Goal: Feedback & Contribution: Submit feedback/report problem

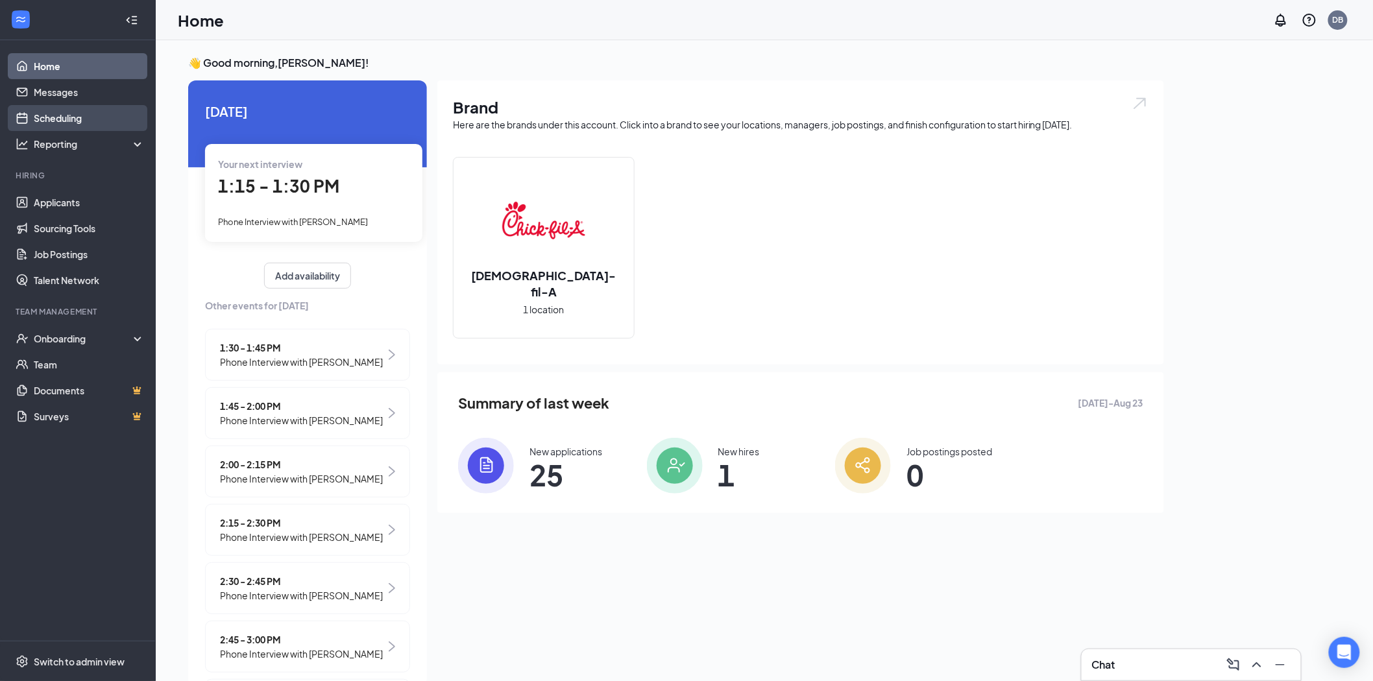
click at [84, 119] on link "Scheduling" at bounding box center [89, 118] width 111 height 26
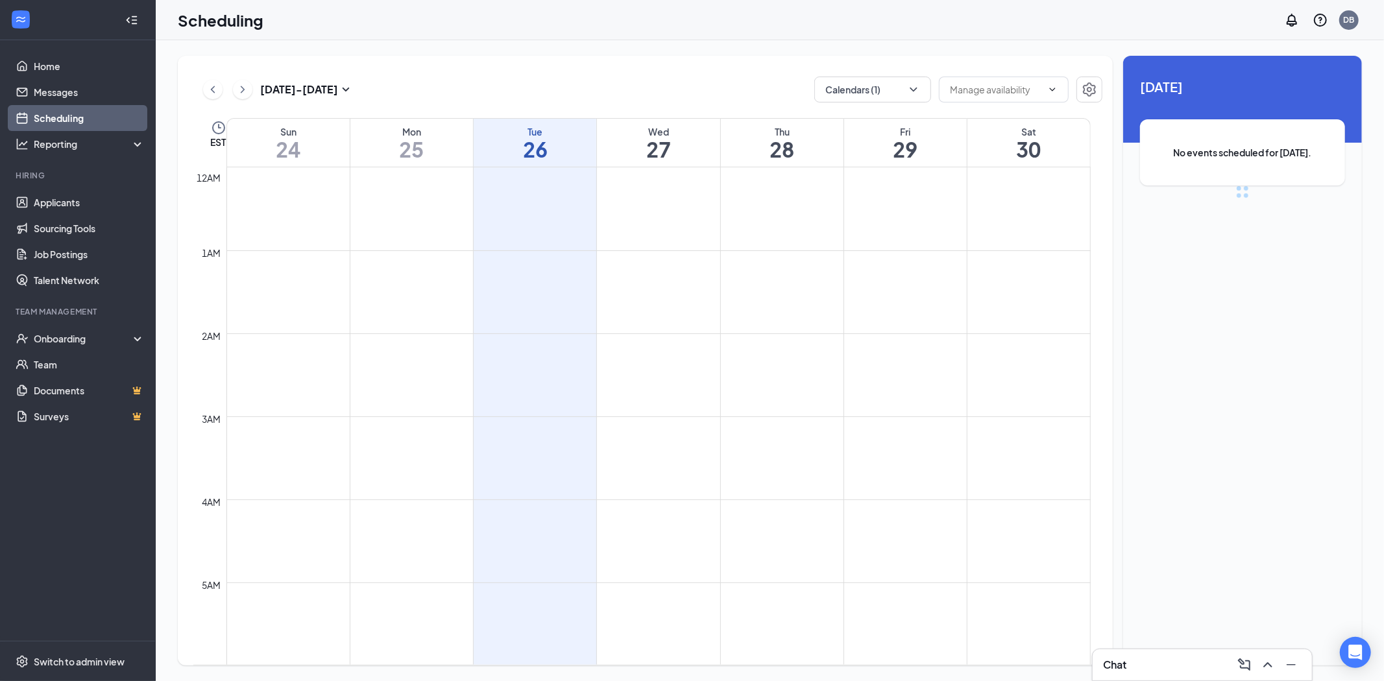
scroll to position [638, 0]
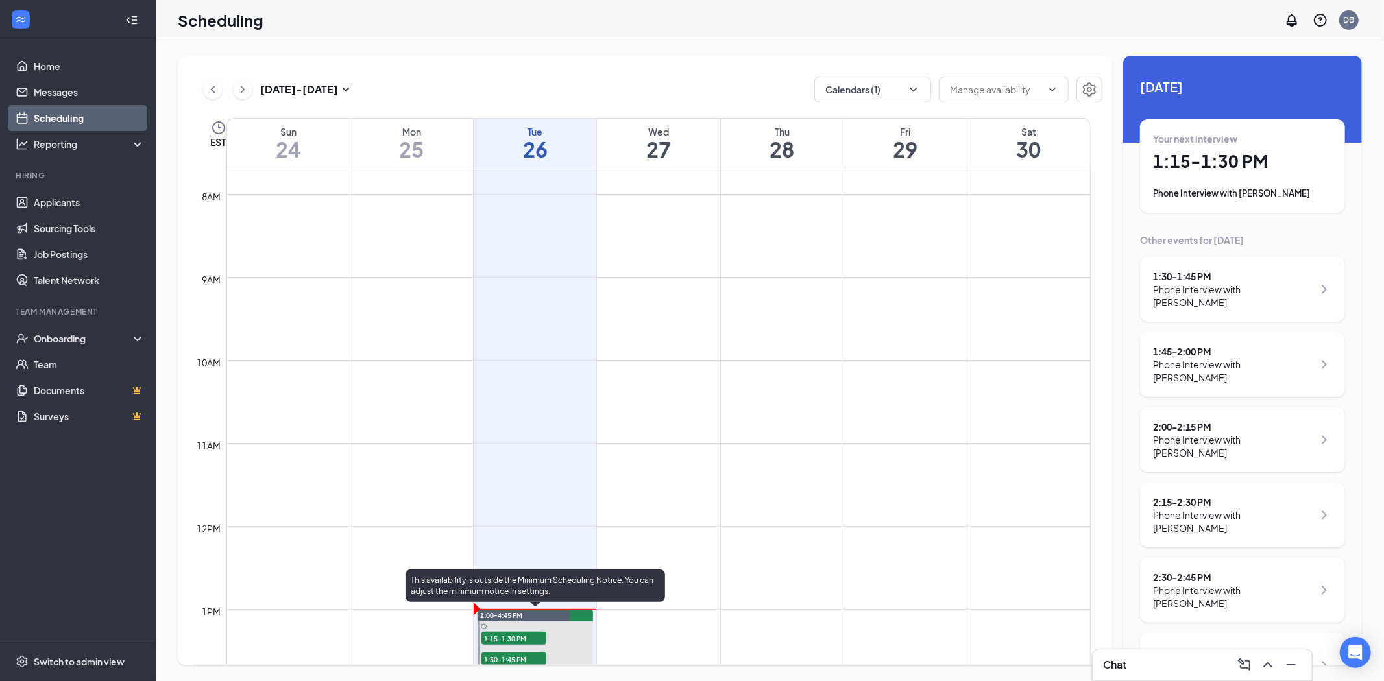
click at [527, 615] on div "1:00-4:45 PM" at bounding box center [536, 616] width 116 height 12
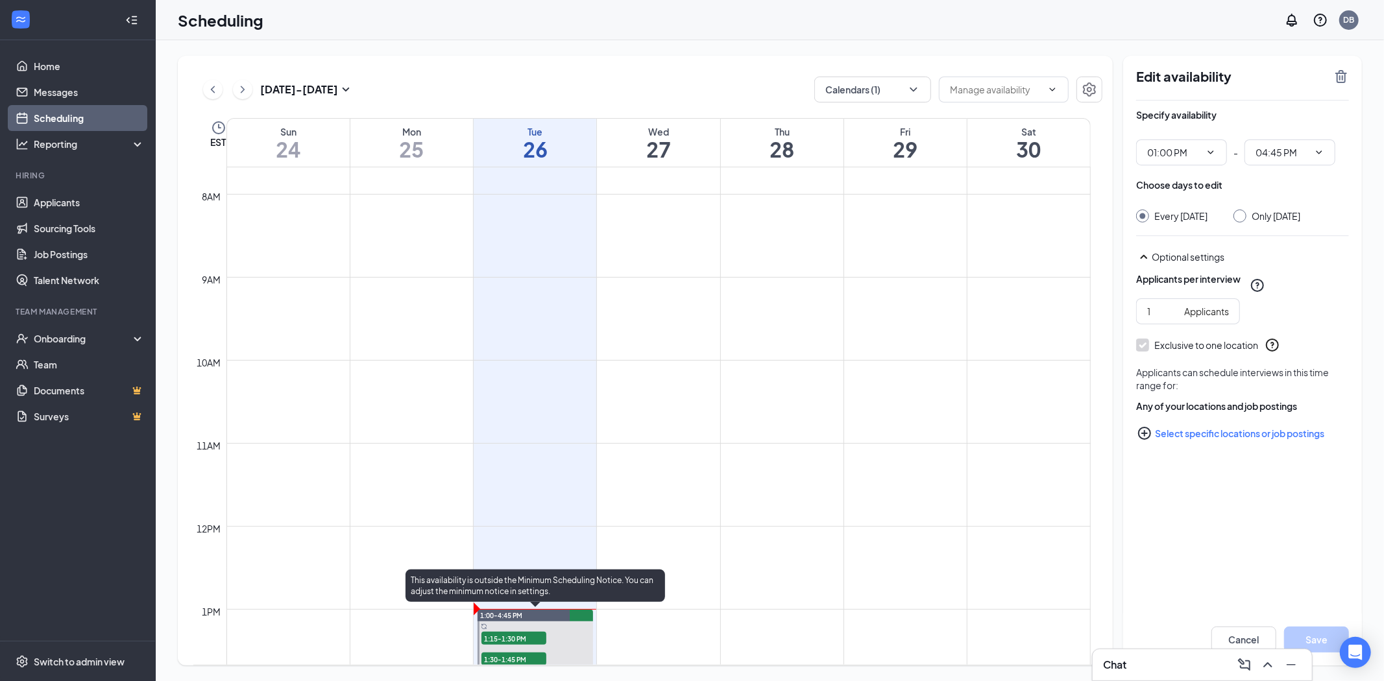
click at [527, 615] on div "1:00-4:45 PM" at bounding box center [536, 616] width 116 height 12
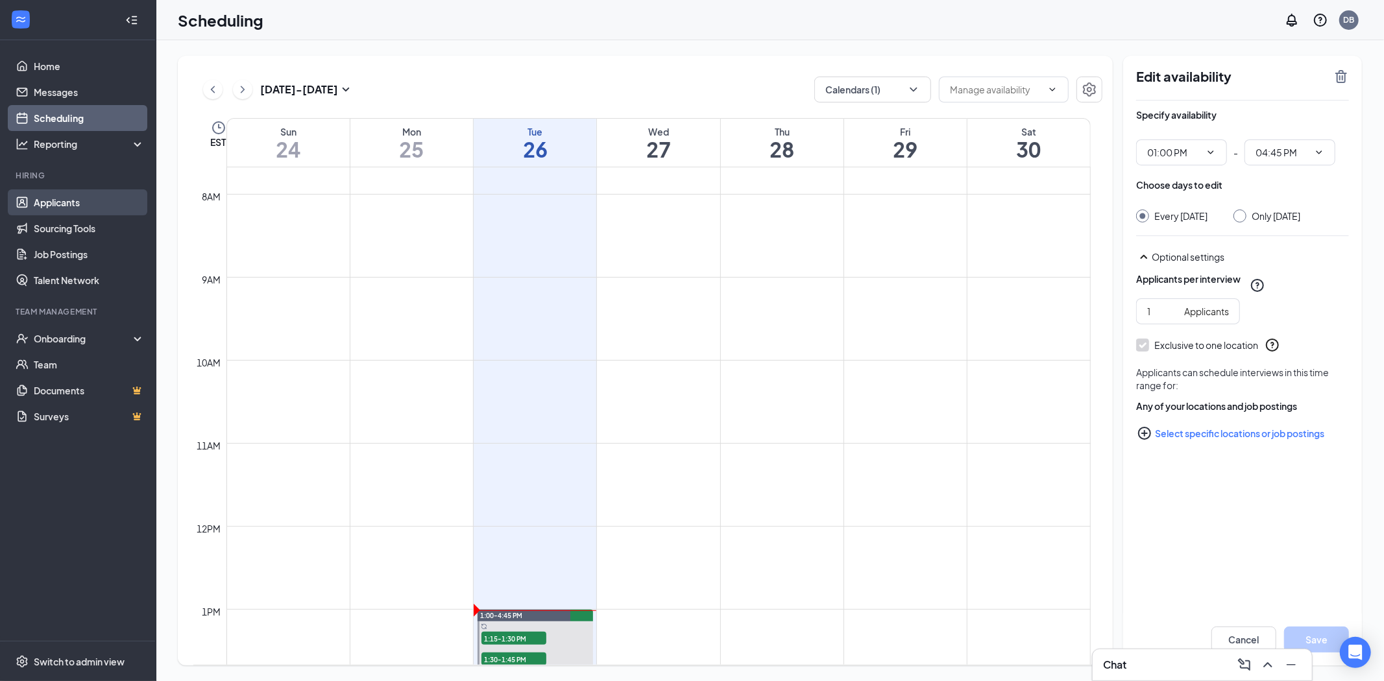
click at [53, 208] on link "Applicants" at bounding box center [89, 202] width 111 height 26
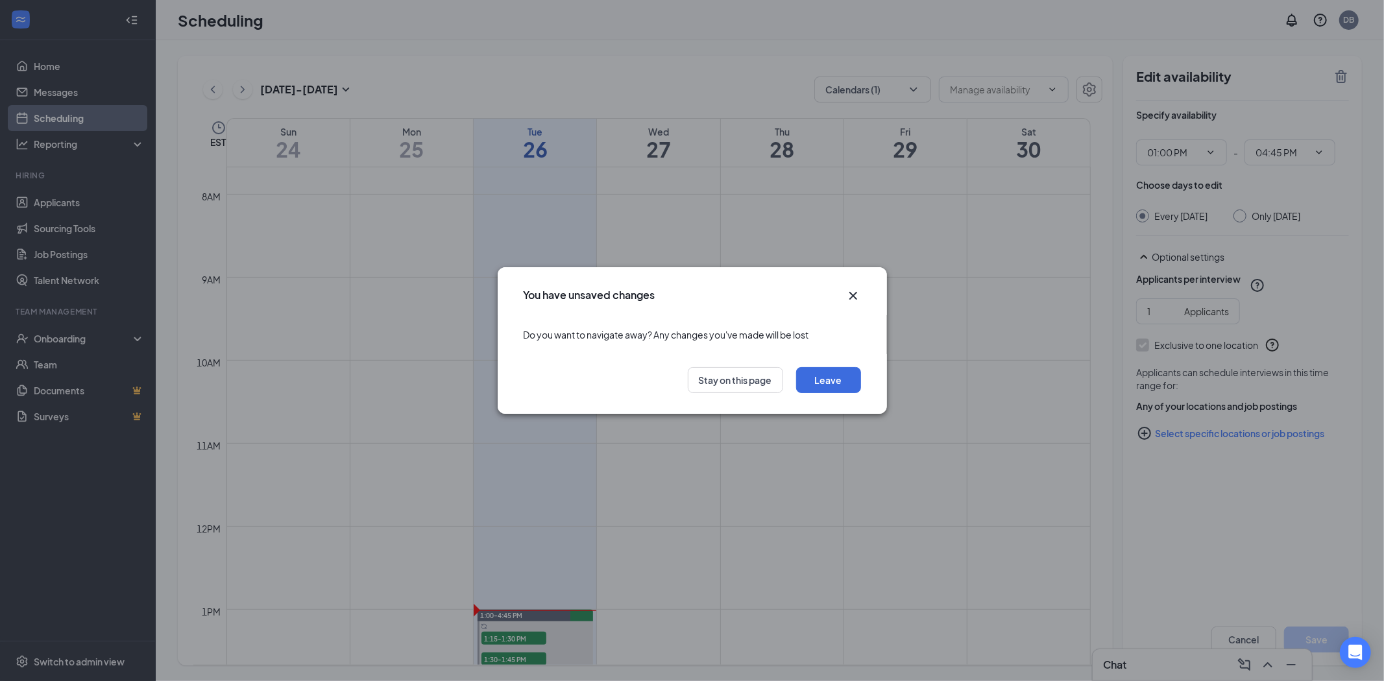
click at [853, 291] on icon "Cross" at bounding box center [854, 296] width 16 height 16
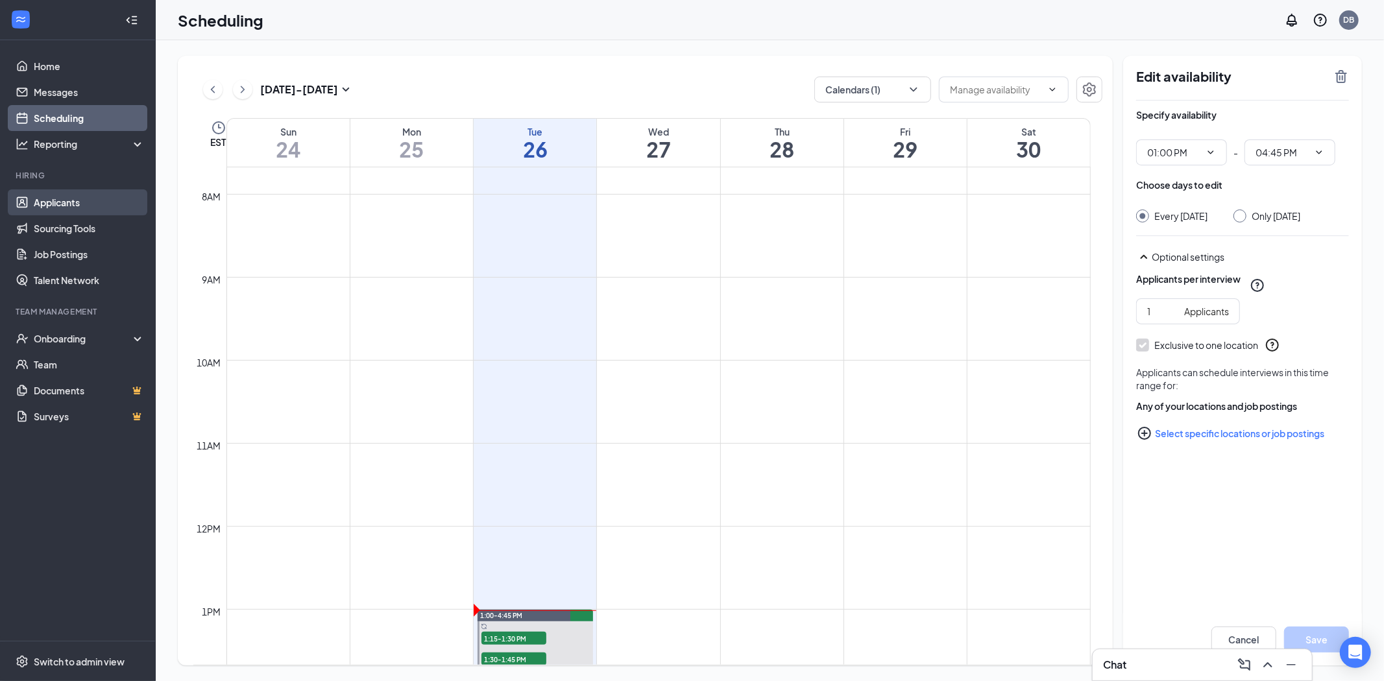
click at [86, 206] on link "Applicants" at bounding box center [89, 202] width 111 height 26
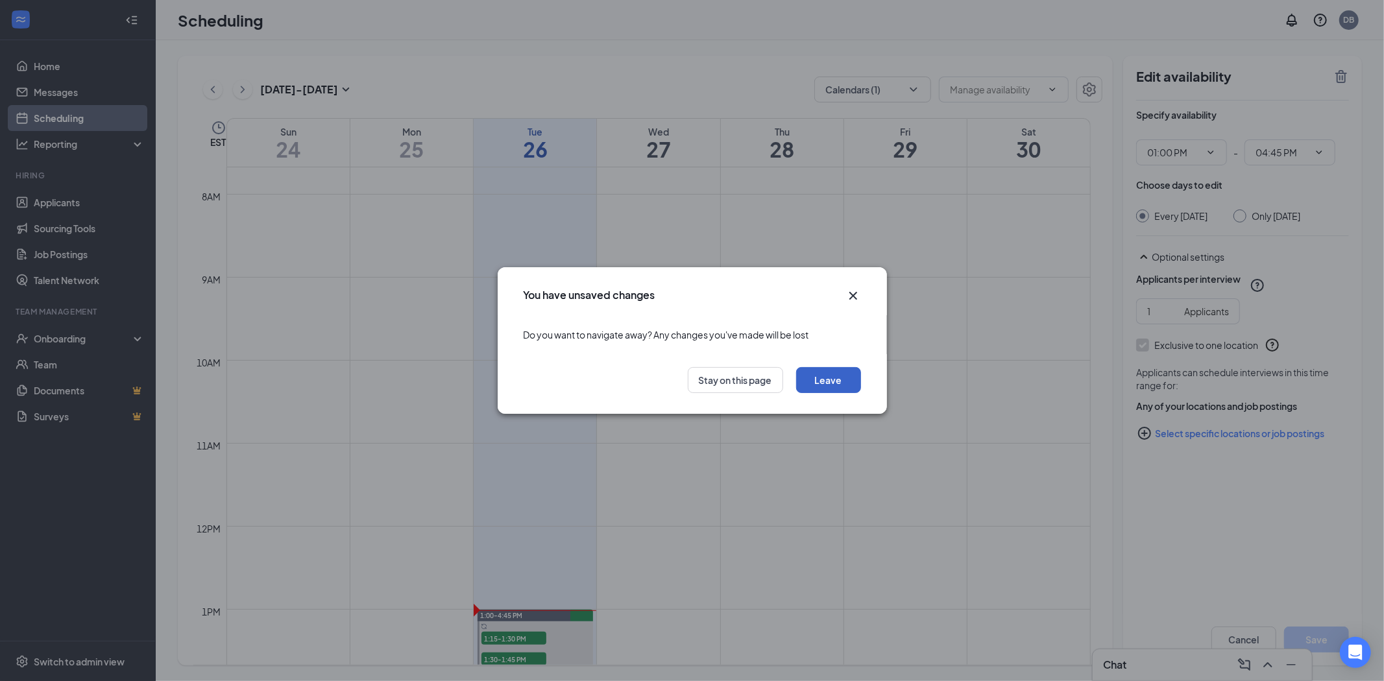
click at [825, 379] on button "Leave" at bounding box center [828, 380] width 65 height 26
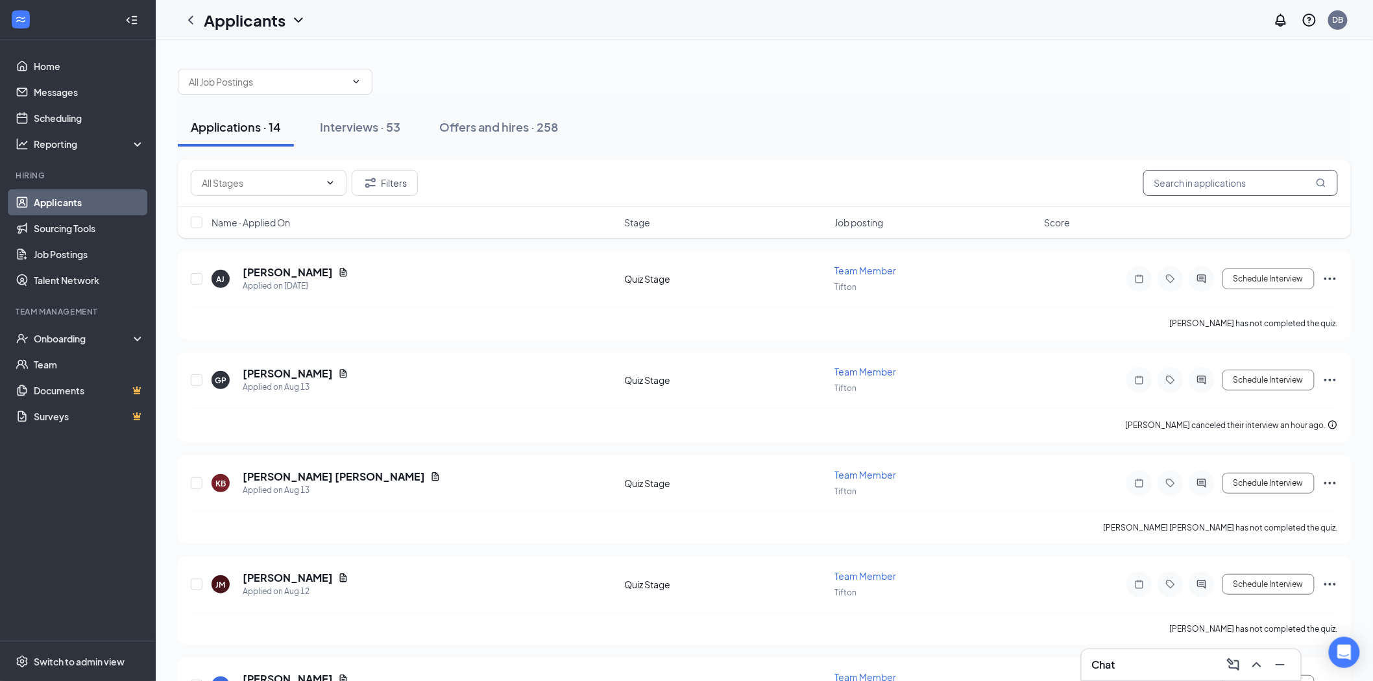
click at [1210, 184] on input "text" at bounding box center [1240, 183] width 195 height 26
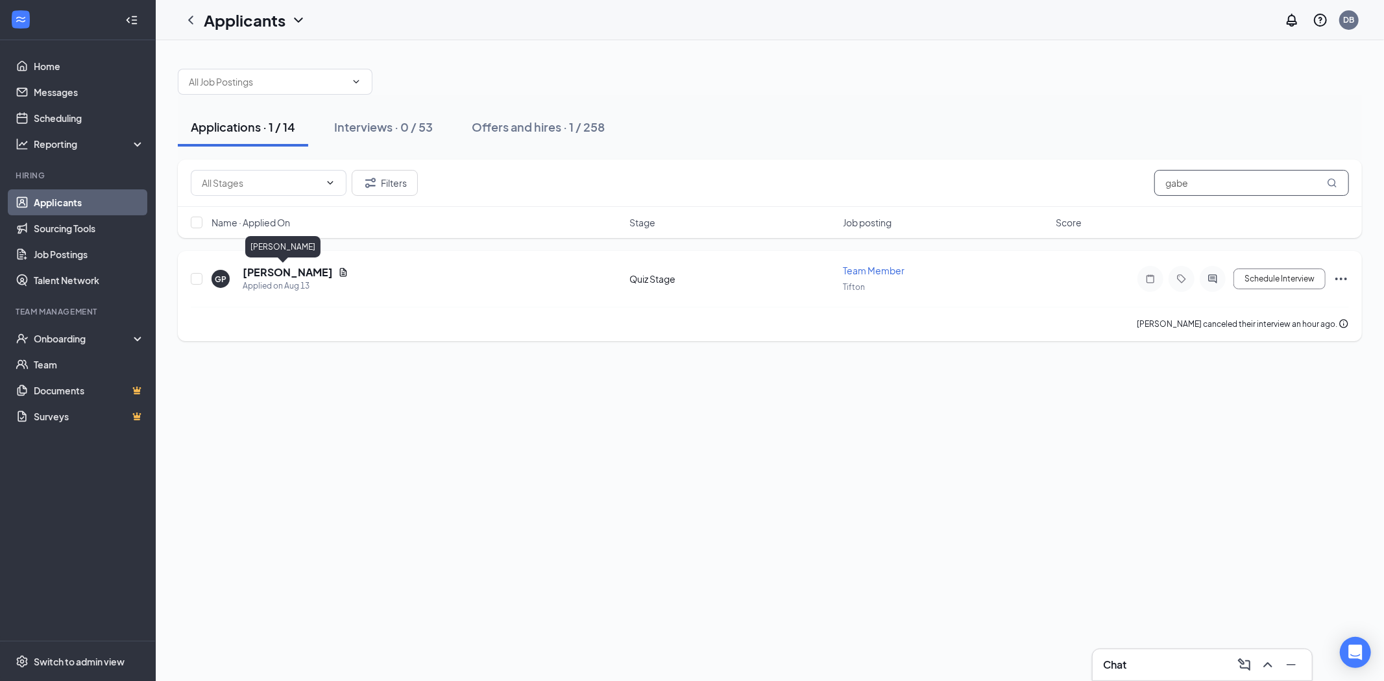
type input "gabe"
click at [267, 273] on h5 "[PERSON_NAME]" at bounding box center [288, 272] width 90 height 14
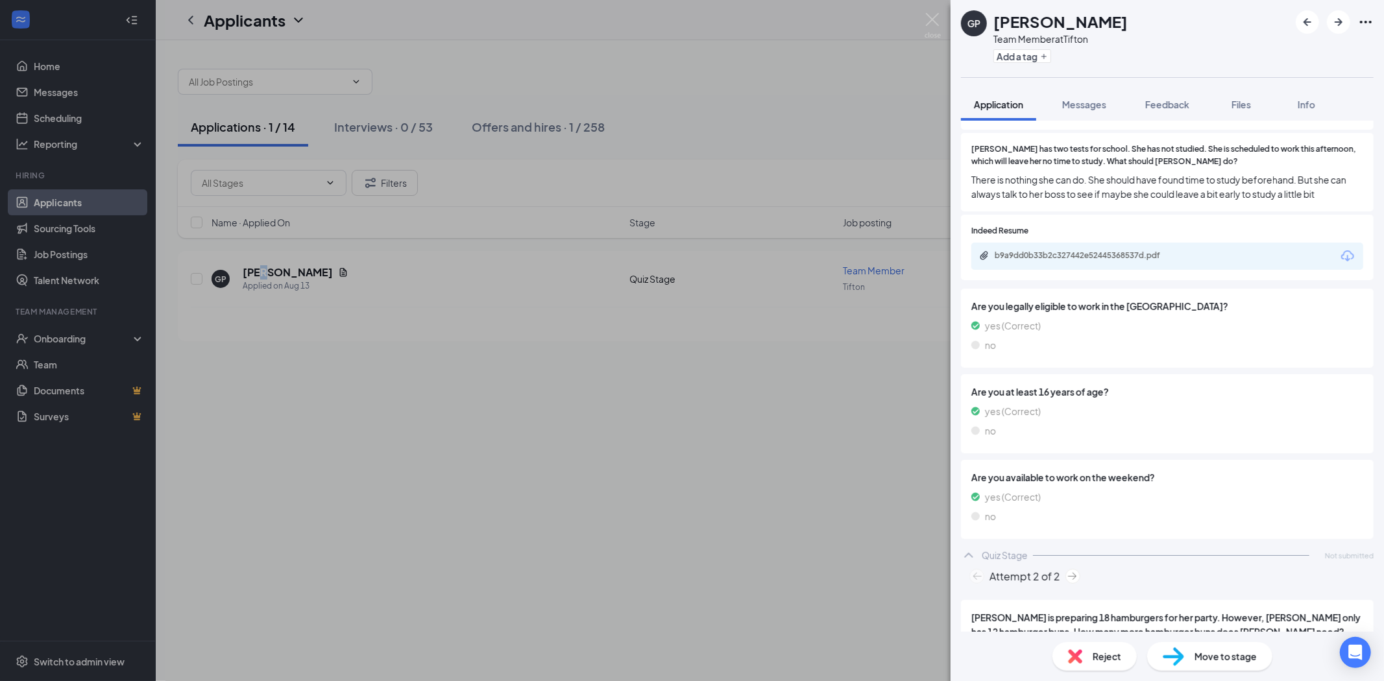
scroll to position [1009, 0]
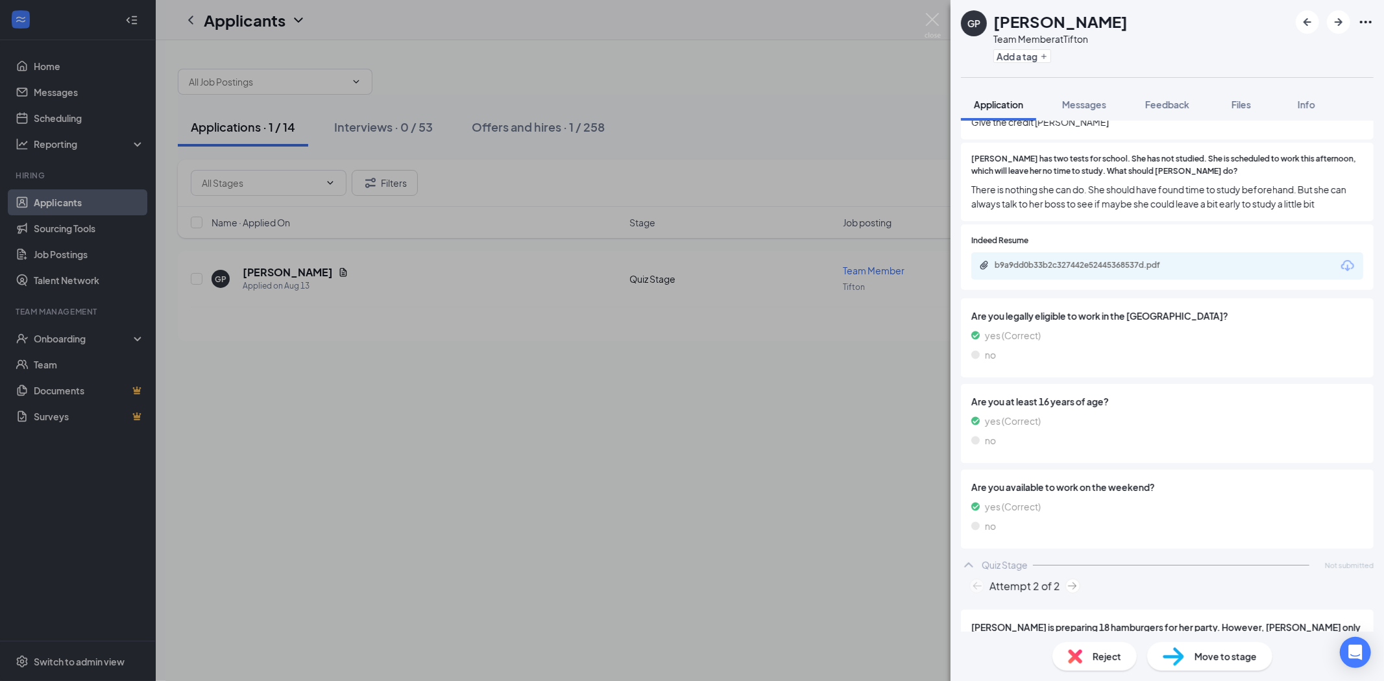
click at [86, 121] on div "GP [PERSON_NAME] Team Member at Tifton Add a tag Application Messages Feedback …" at bounding box center [692, 340] width 1384 height 681
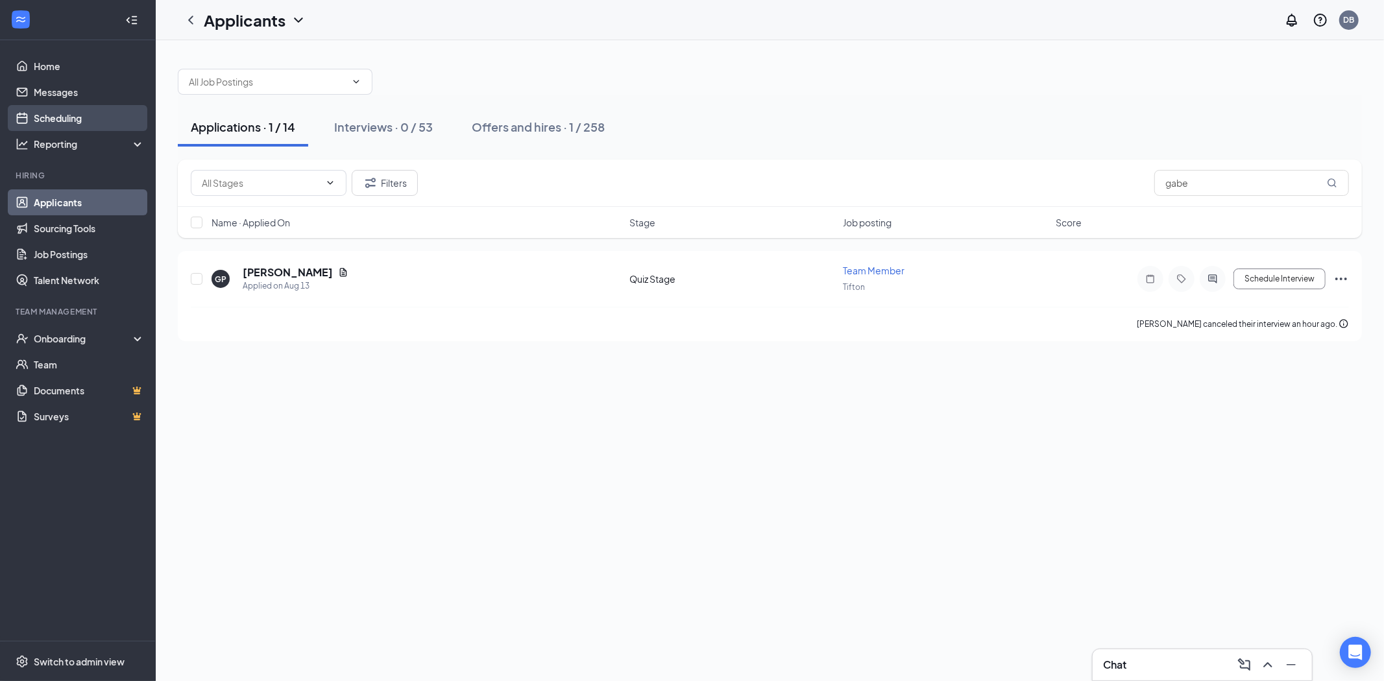
click at [76, 121] on link "Scheduling" at bounding box center [89, 118] width 111 height 26
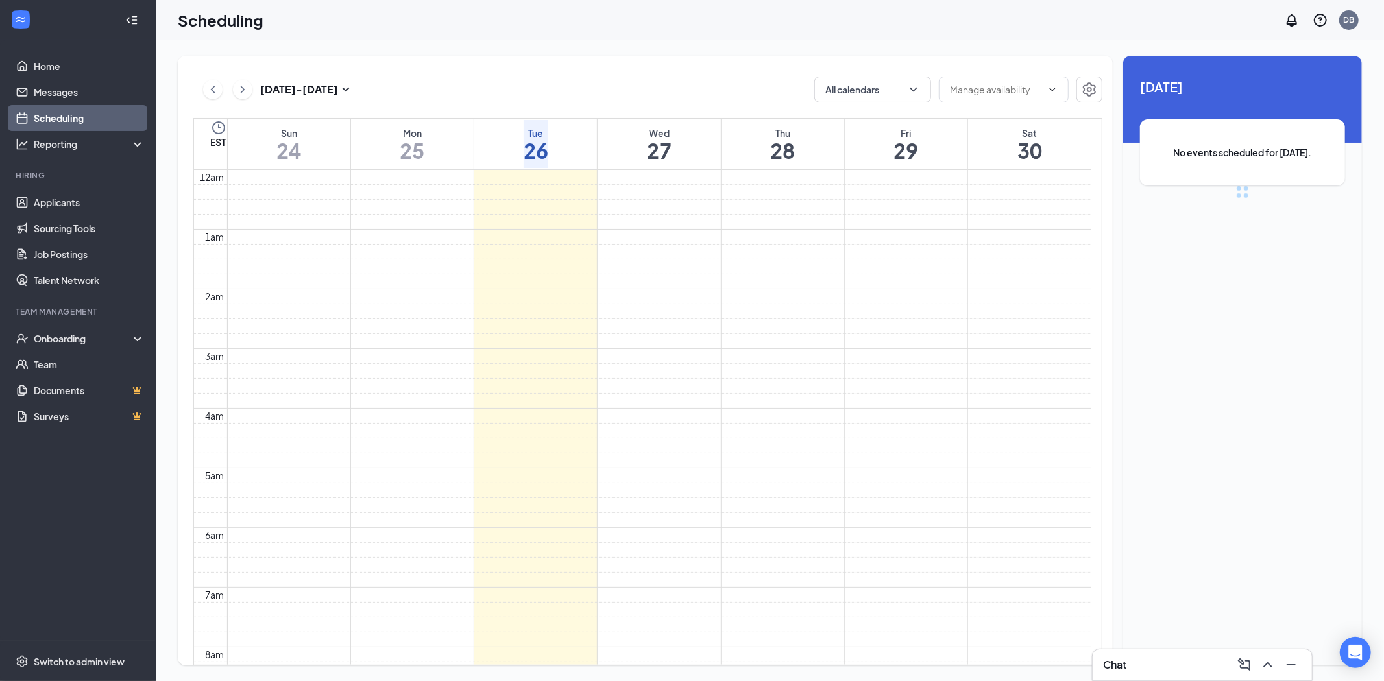
scroll to position [638, 0]
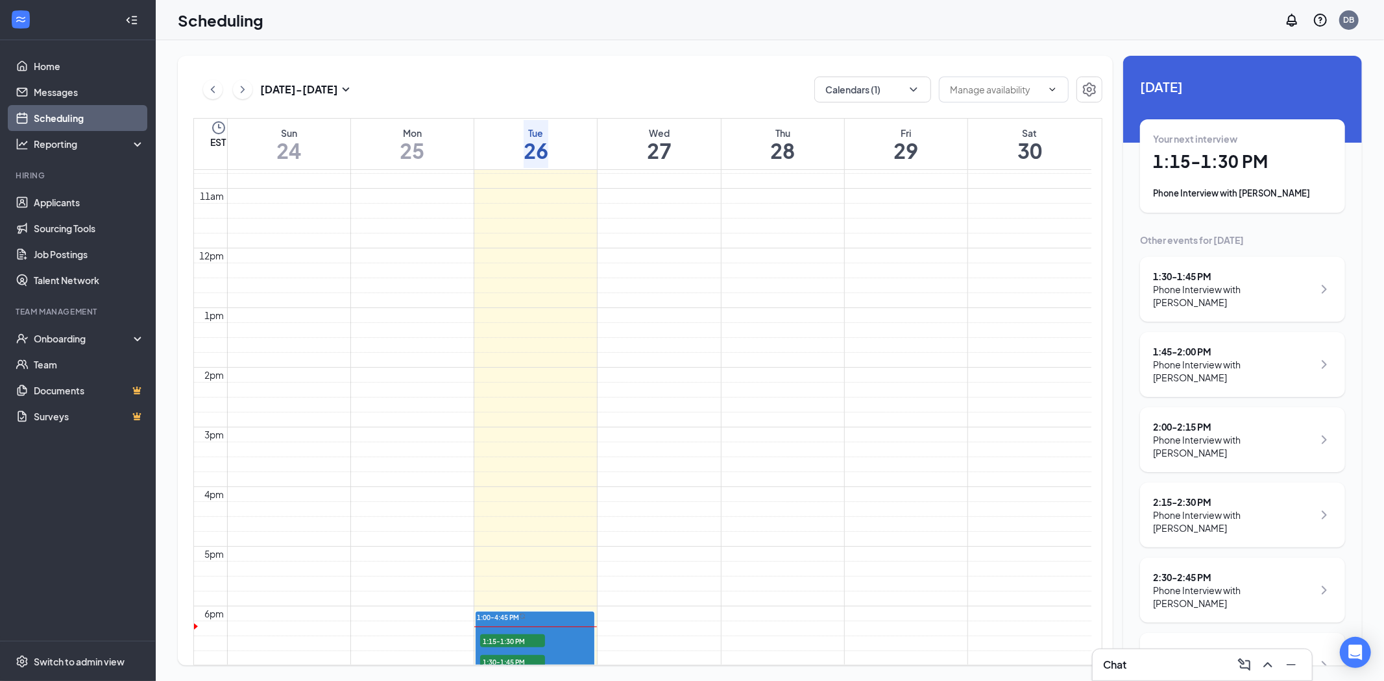
click at [1236, 161] on h1 "1:15 - 1:30 PM" at bounding box center [1242, 162] width 179 height 22
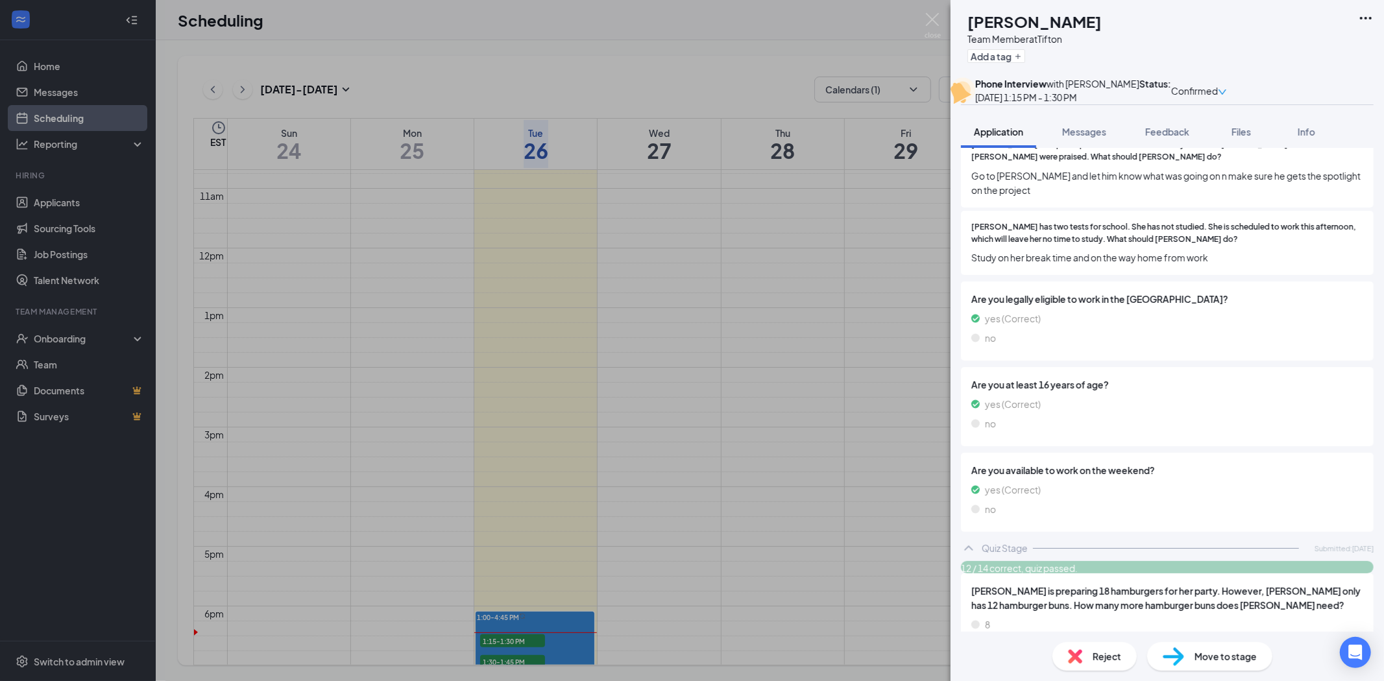
scroll to position [865, 0]
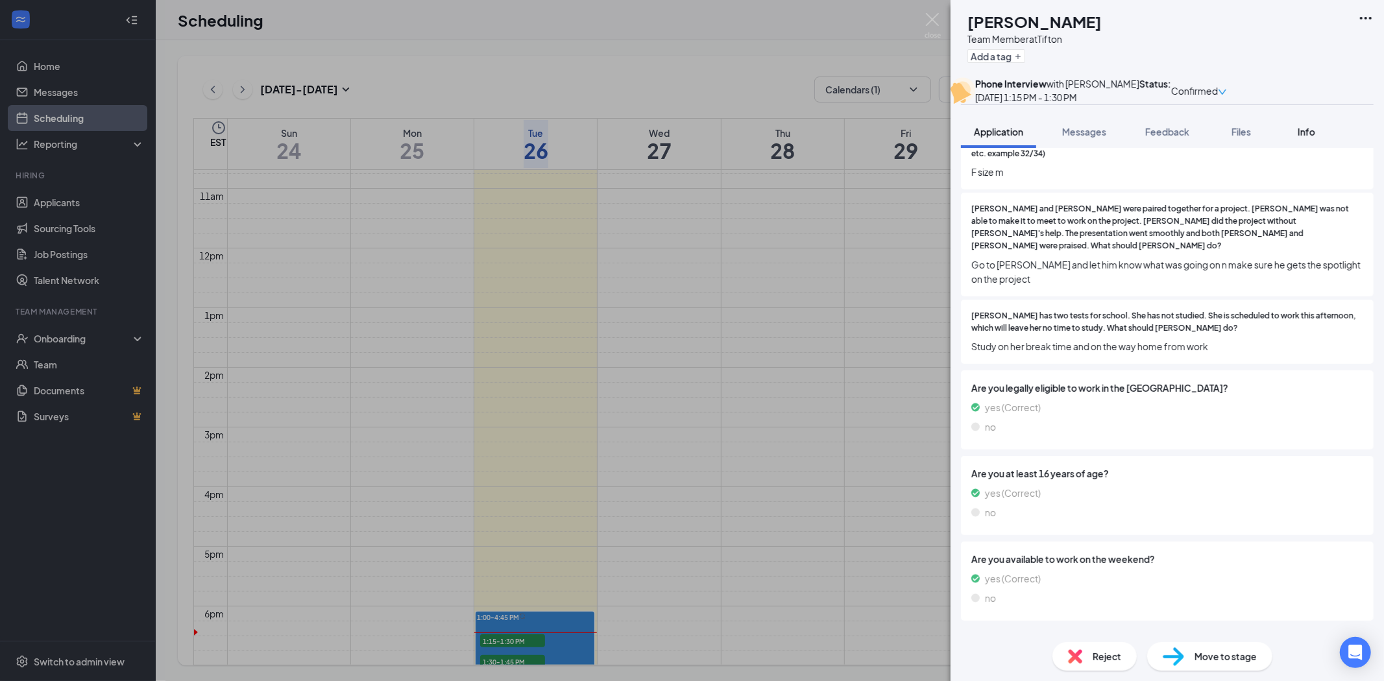
click at [1308, 148] on button "Info" at bounding box center [1306, 132] width 52 height 32
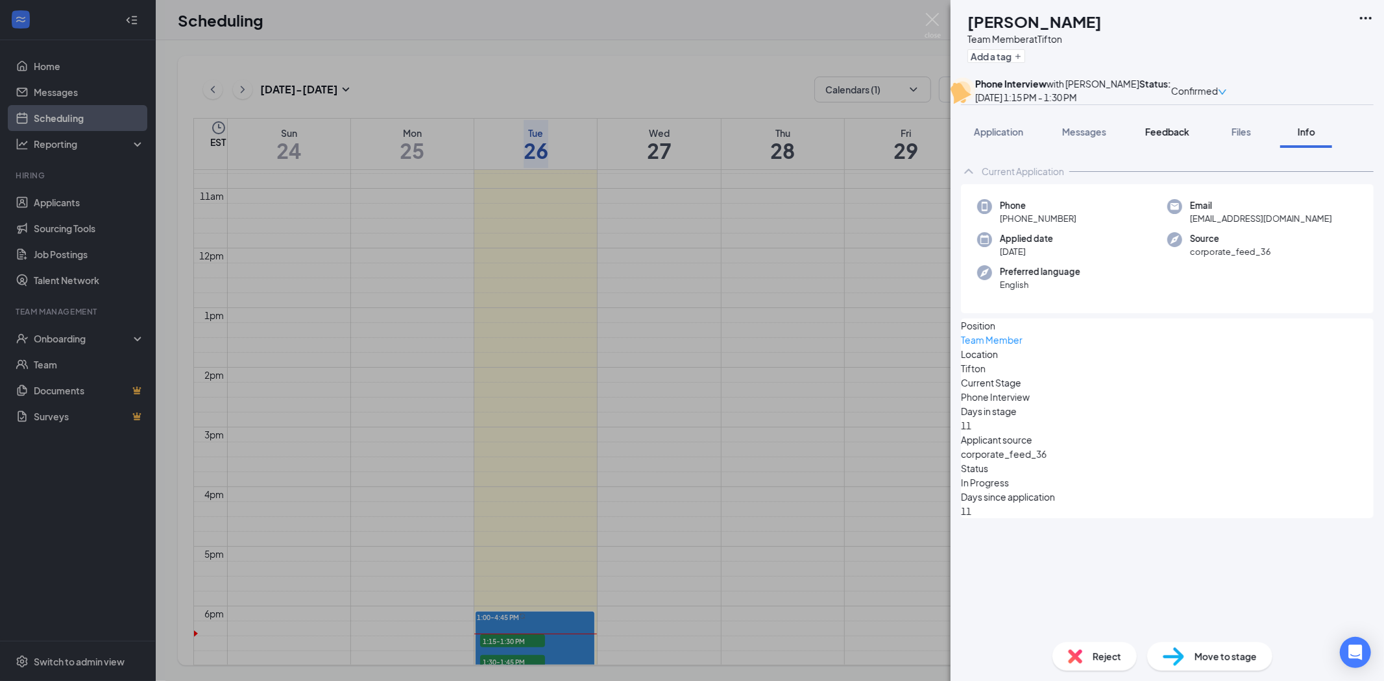
click at [1188, 138] on span "Feedback" at bounding box center [1167, 132] width 44 height 12
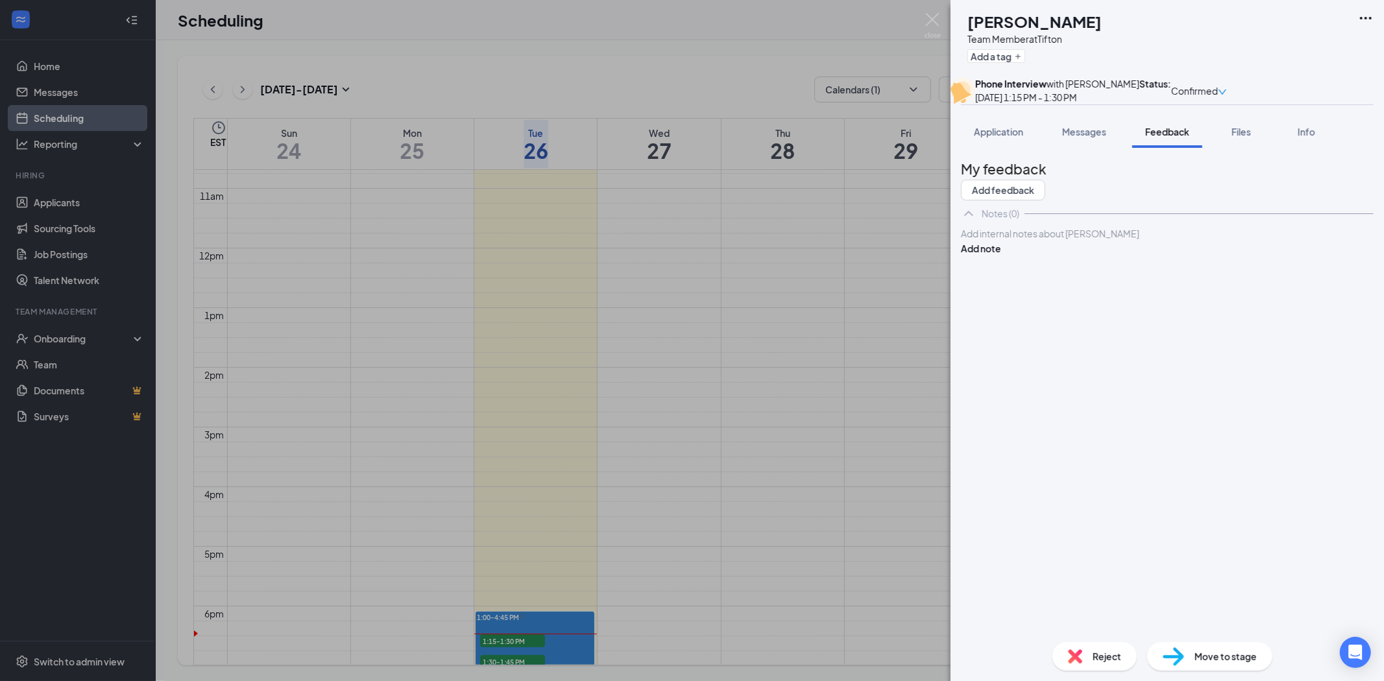
click at [1124, 256] on div "Add internal notes about [PERSON_NAME] Add note" at bounding box center [1167, 240] width 413 height 29
click at [1103, 241] on div at bounding box center [1167, 234] width 411 height 14
click at [1001, 256] on button "Add note" at bounding box center [981, 248] width 40 height 14
click at [931, 16] on img at bounding box center [933, 25] width 16 height 25
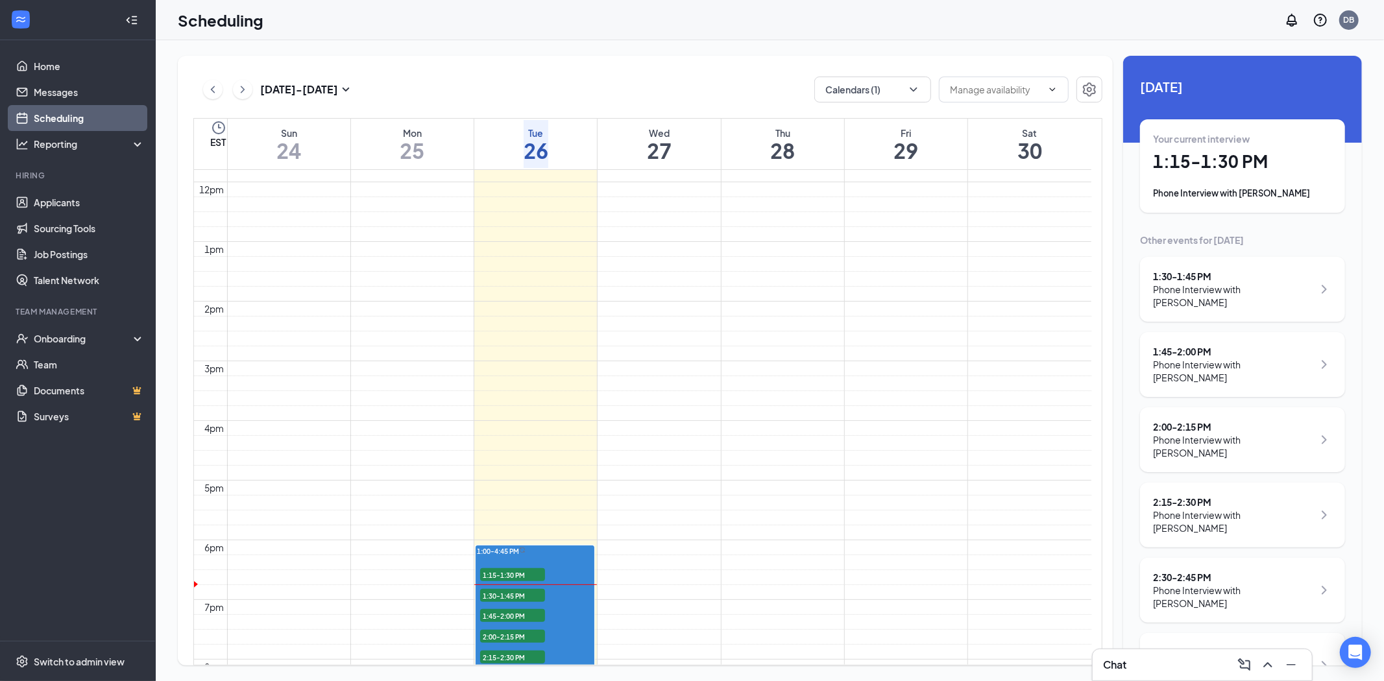
scroll to position [710, 0]
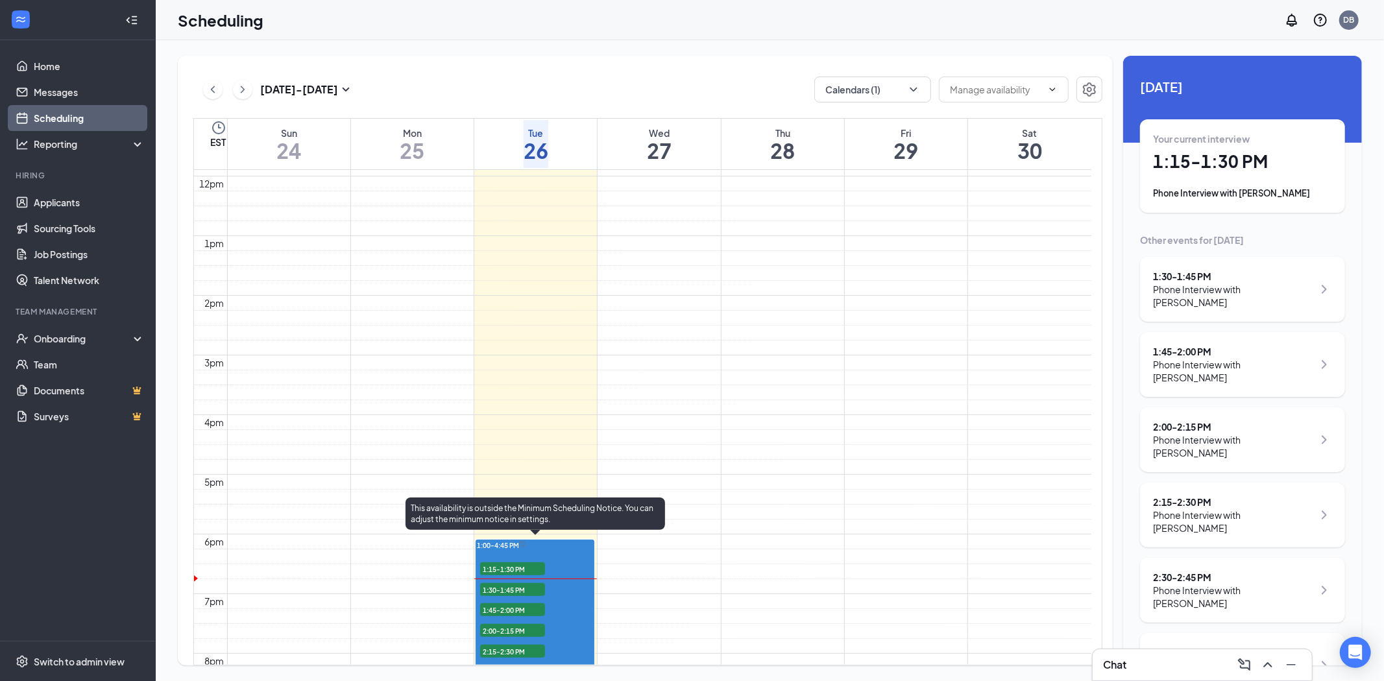
click at [511, 583] on span "1:30-1:45 PM" at bounding box center [512, 589] width 65 height 13
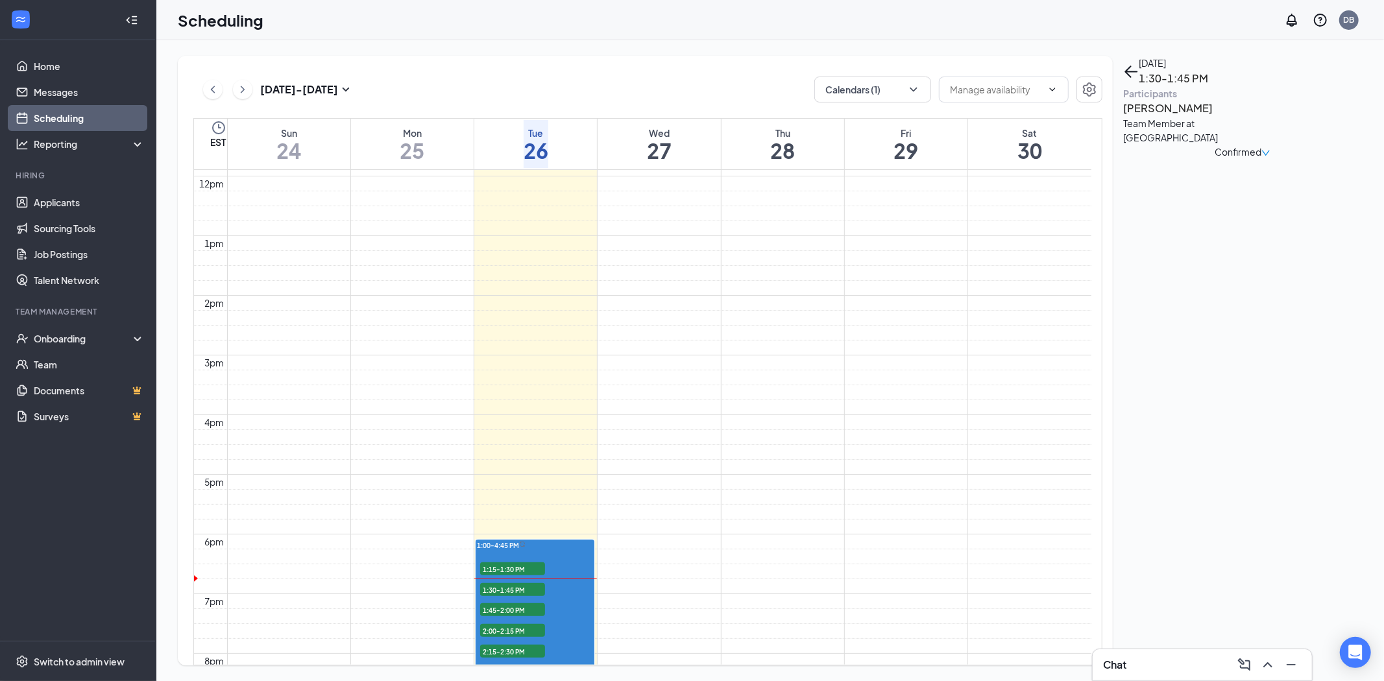
click at [1189, 117] on h3 "[PERSON_NAME]" at bounding box center [1191, 108] width 136 height 17
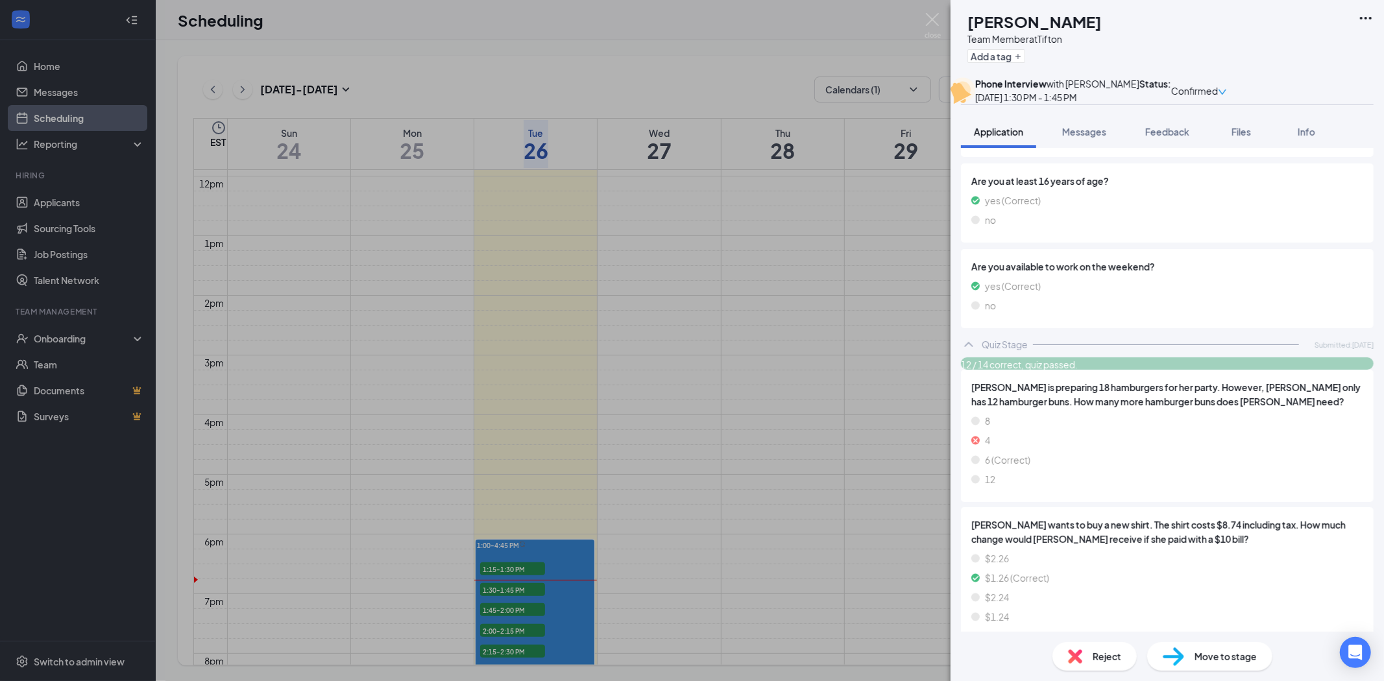
scroll to position [1153, 0]
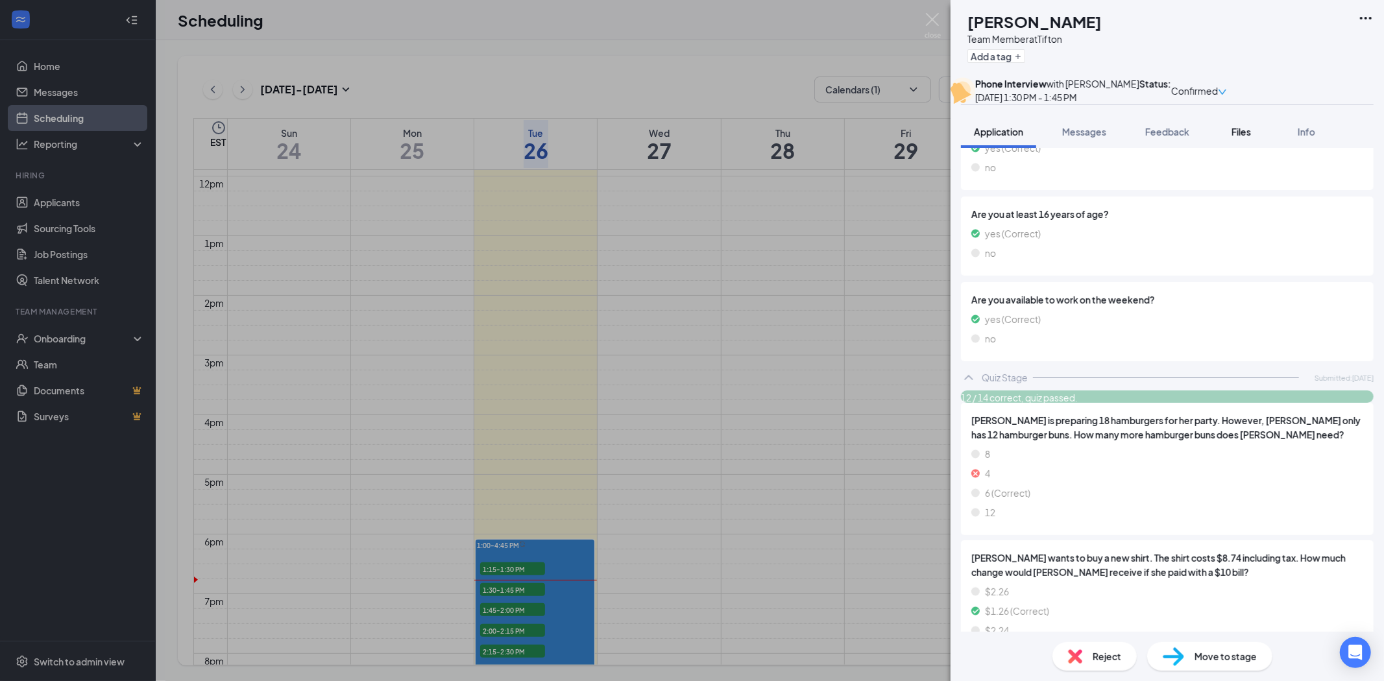
click at [1236, 138] on span "Files" at bounding box center [1241, 132] width 19 height 12
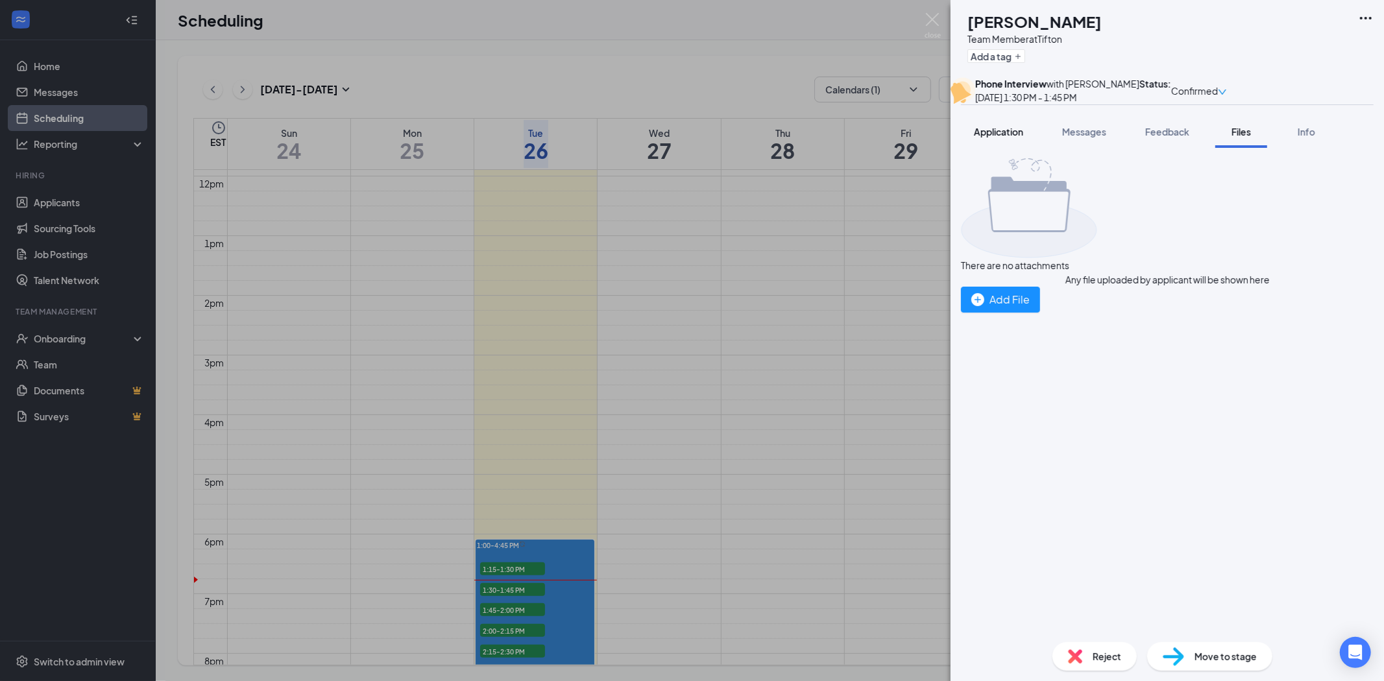
click at [992, 138] on span "Application" at bounding box center [998, 132] width 49 height 12
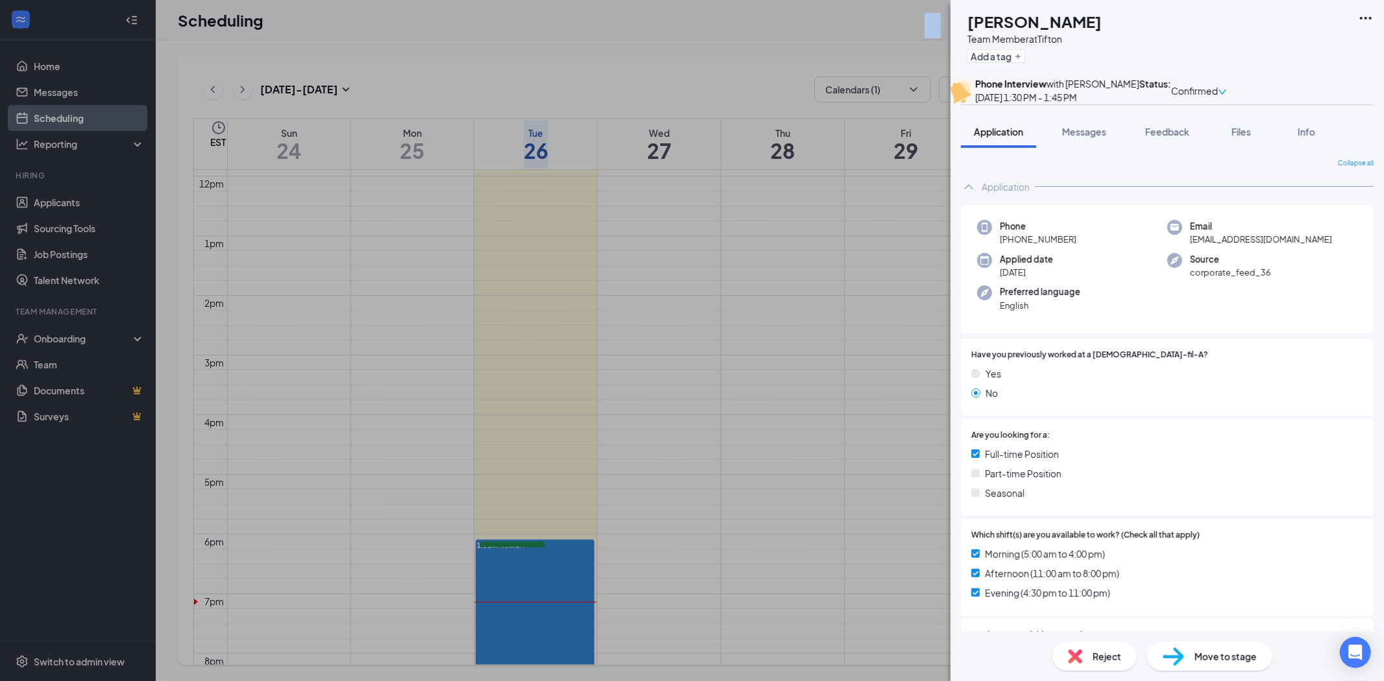
click at [931, 13] on div "ST [PERSON_NAME] Team Member at Tifton Add a tag Phone Interview with [PERSON_N…" at bounding box center [692, 340] width 1384 height 681
click at [931, 20] on img at bounding box center [933, 25] width 16 height 25
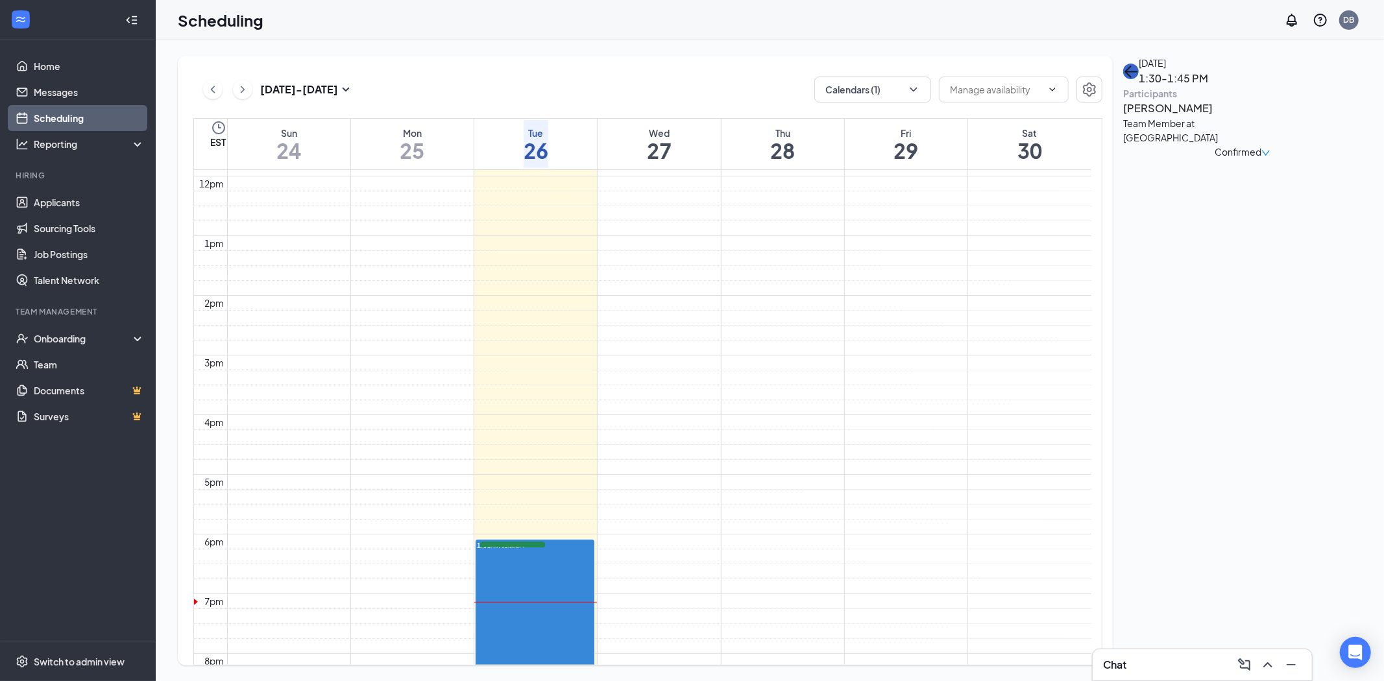
click at [1139, 79] on icon "ArrowLeft" at bounding box center [1131, 72] width 16 height 16
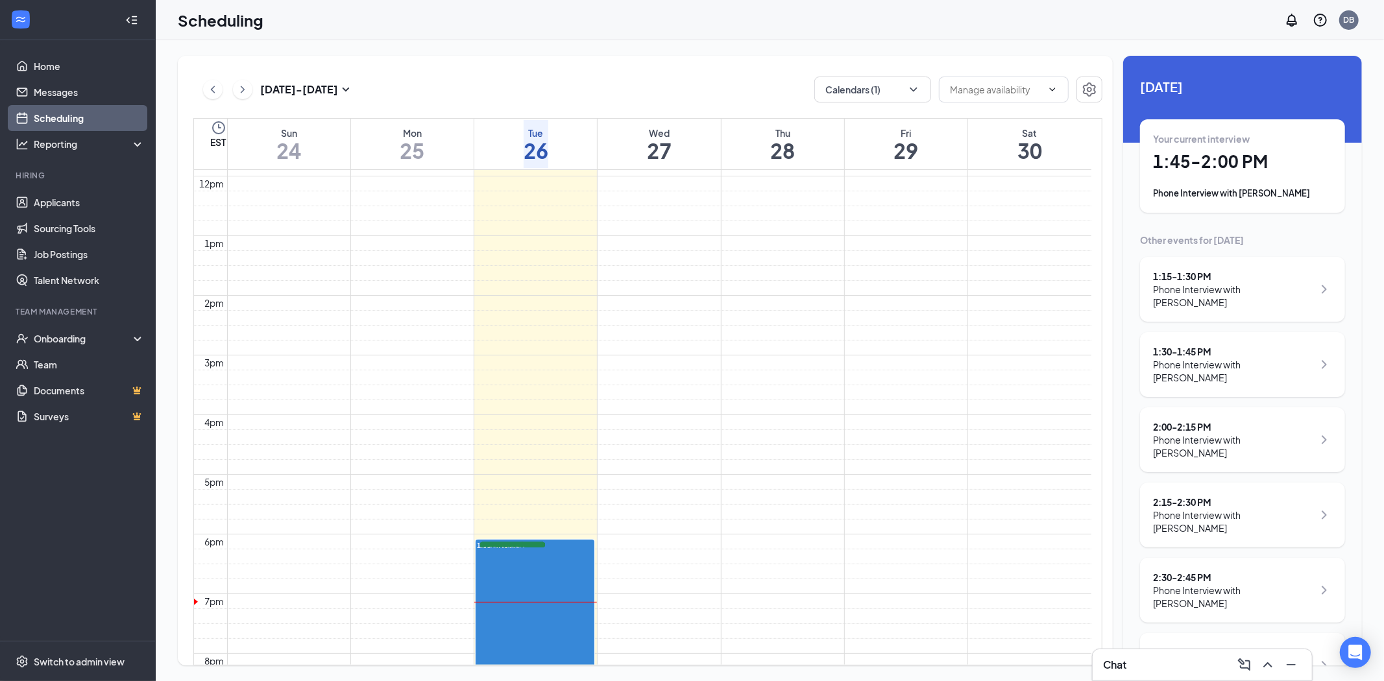
click at [1229, 191] on div "Phone Interview with [PERSON_NAME]" at bounding box center [1242, 193] width 179 height 13
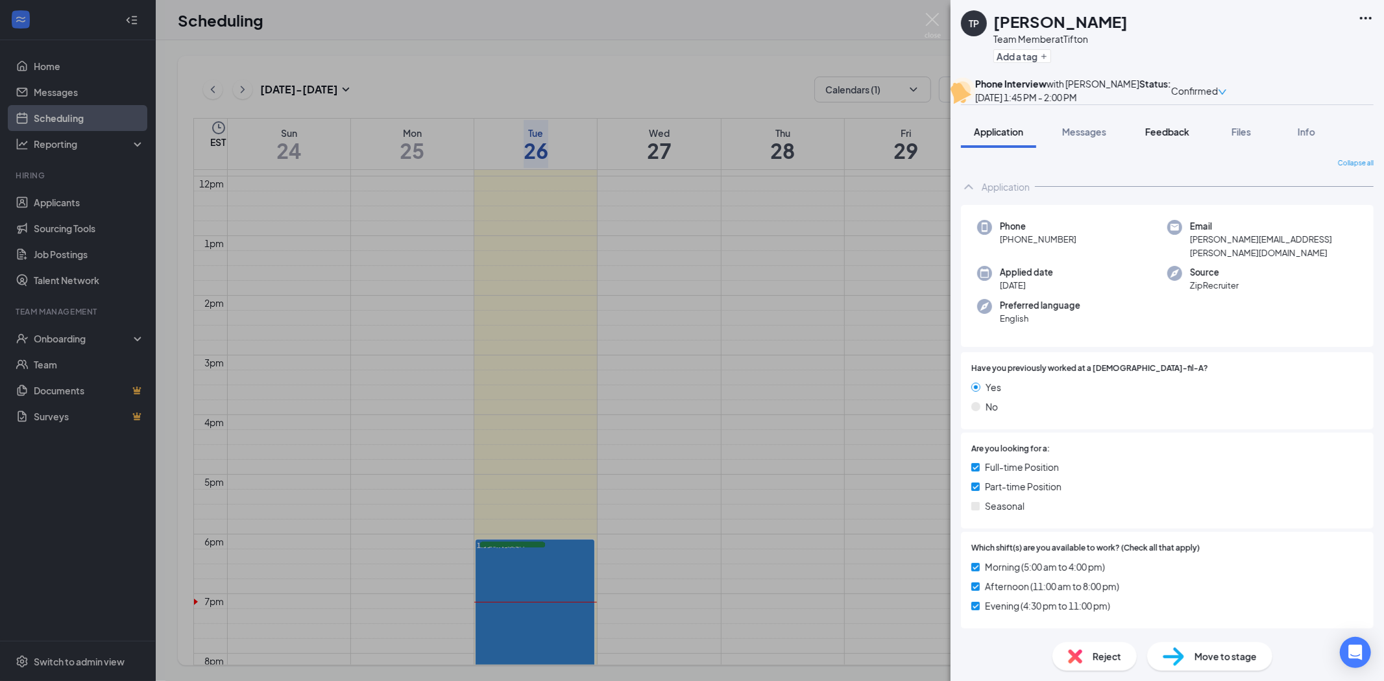
click at [1175, 138] on span "Feedback" at bounding box center [1167, 132] width 44 height 12
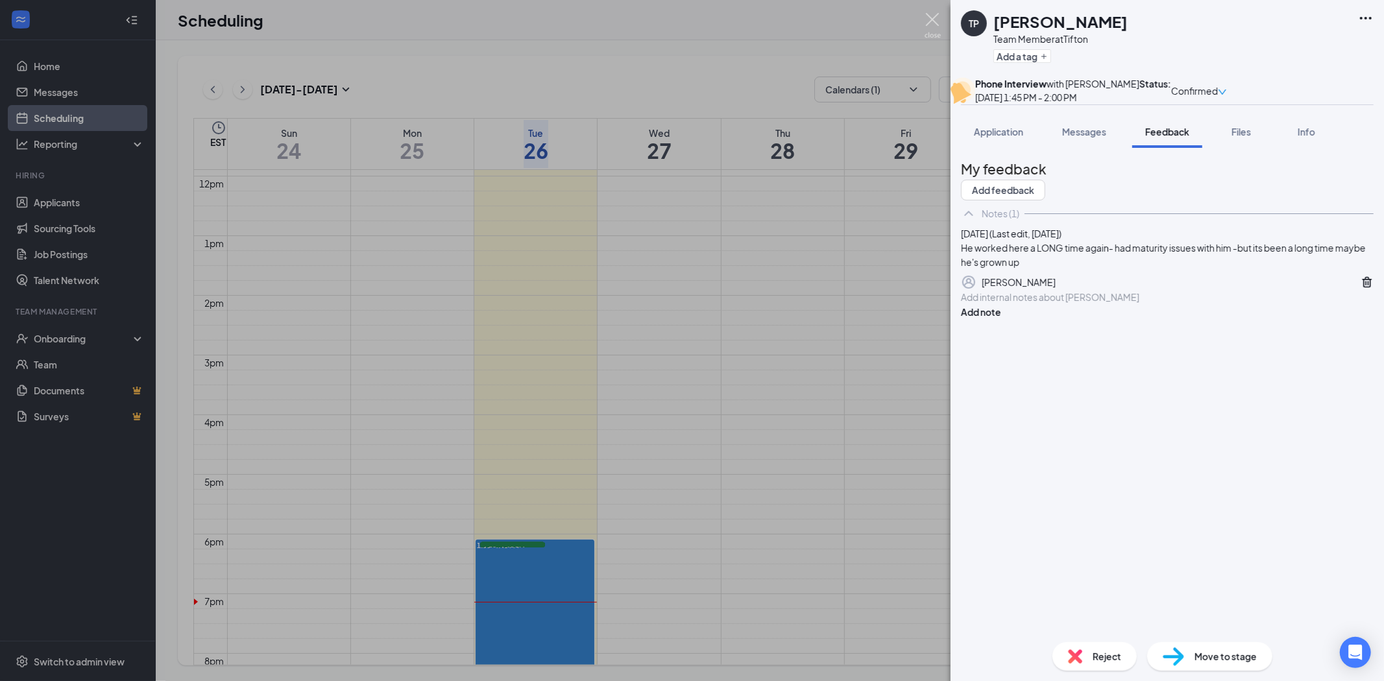
click at [933, 17] on img at bounding box center [933, 25] width 16 height 25
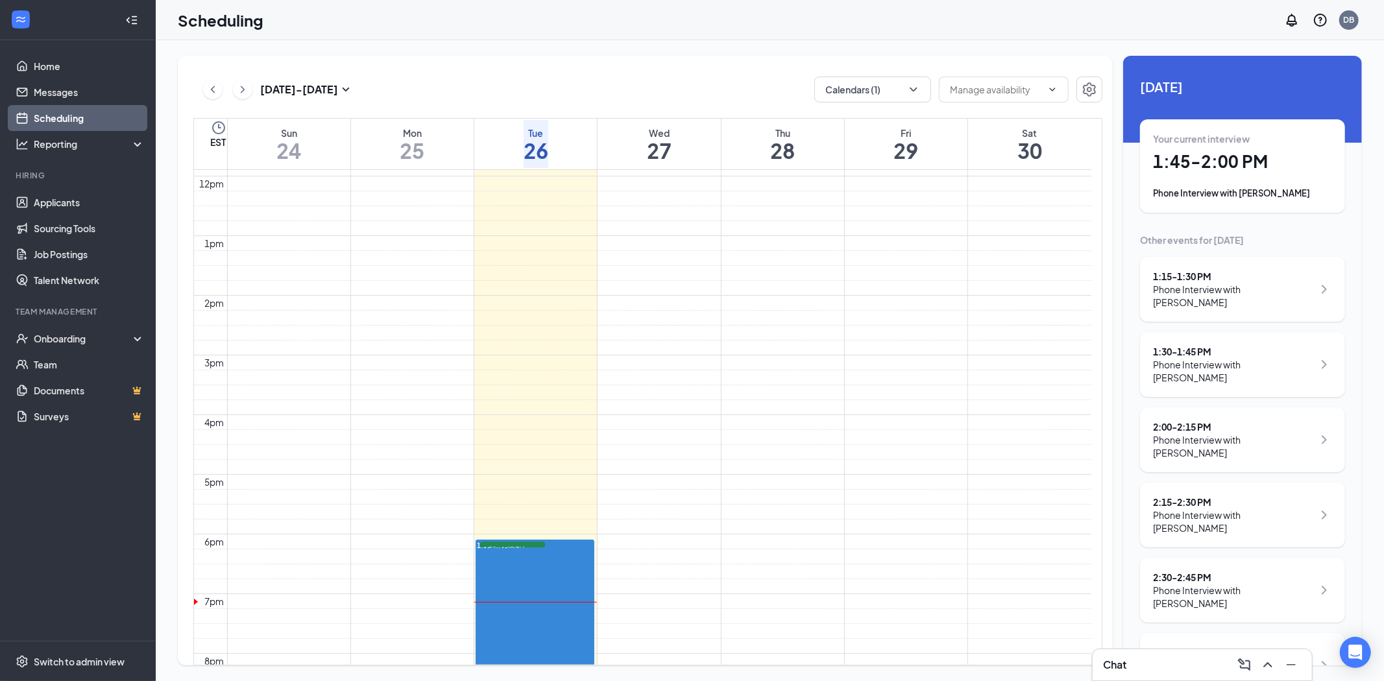
click at [1194, 273] on div "1:15 - 1:30 PM" at bounding box center [1233, 276] width 160 height 13
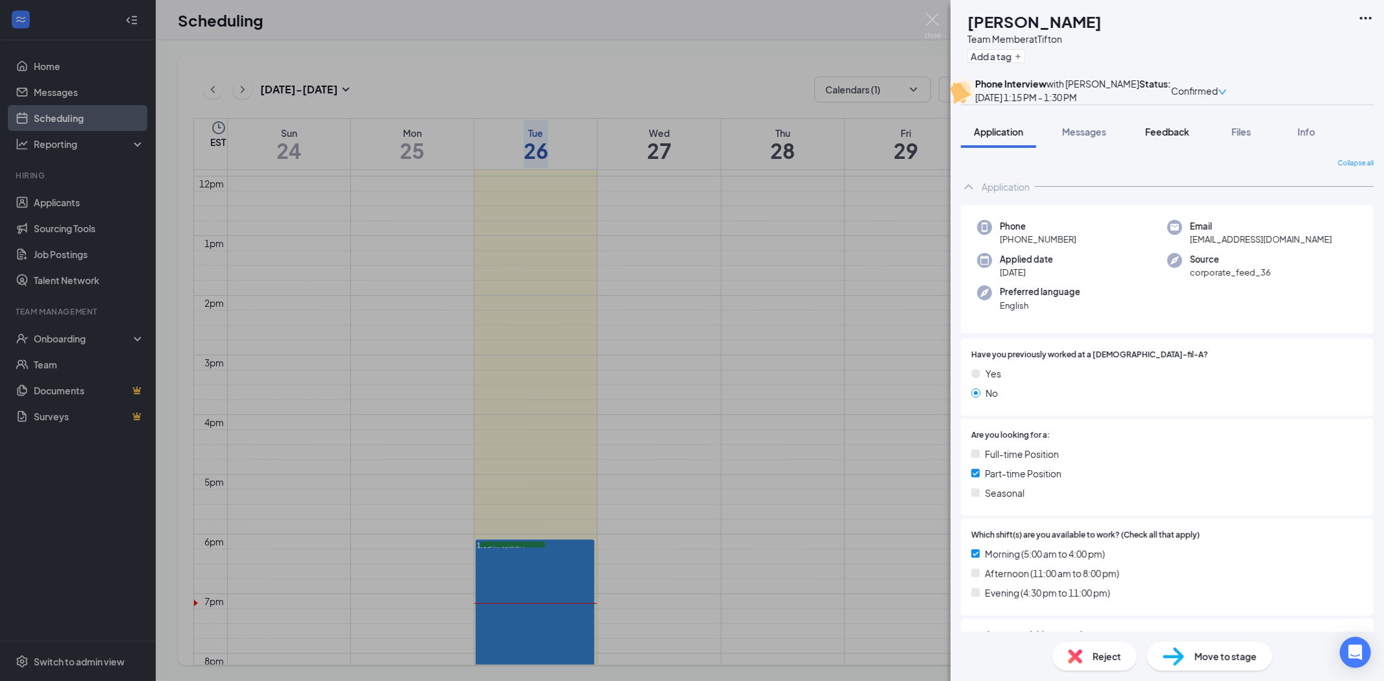
click at [1176, 138] on span "Feedback" at bounding box center [1167, 132] width 44 height 12
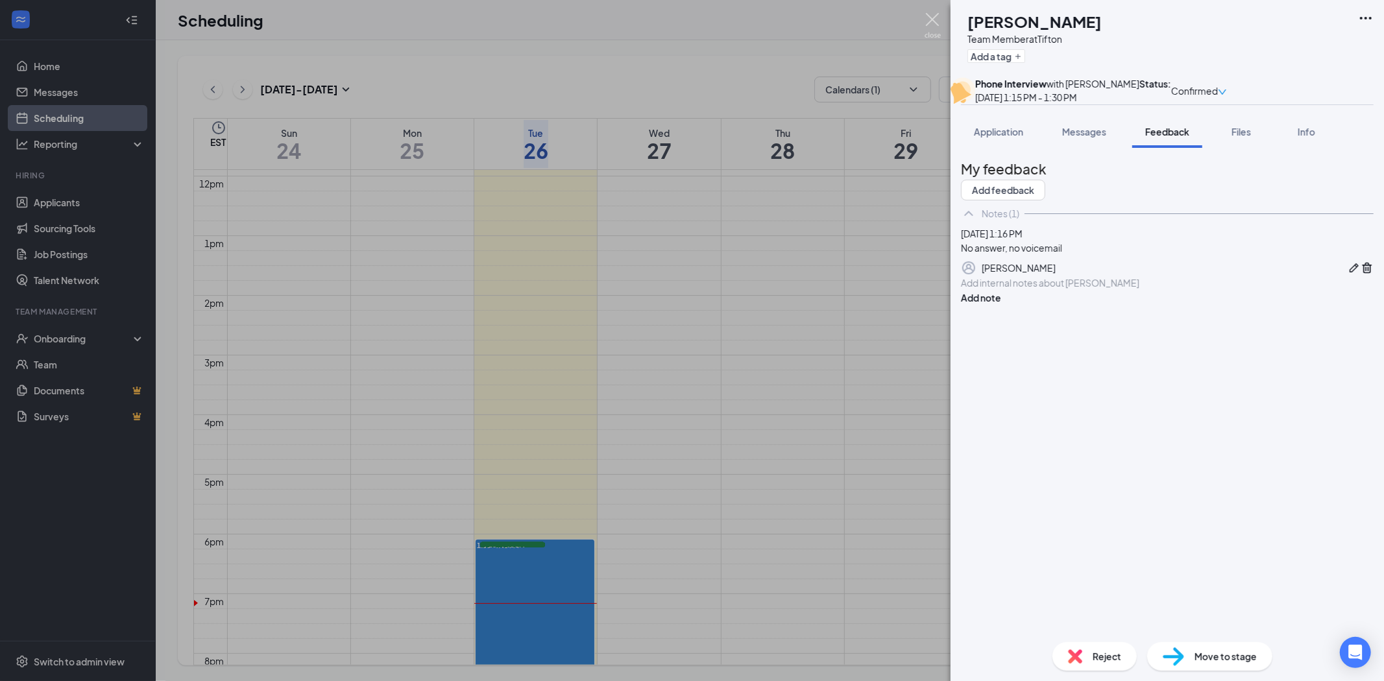
click at [929, 17] on img at bounding box center [933, 25] width 16 height 25
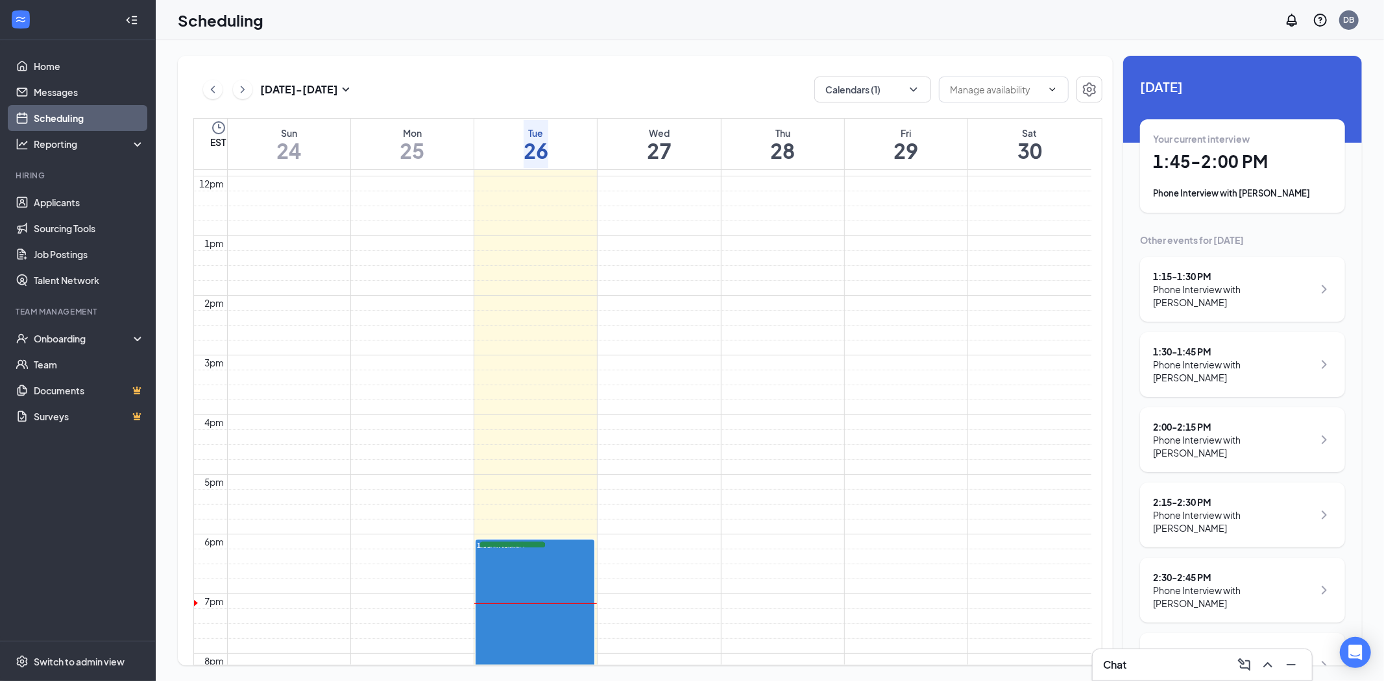
click at [1225, 162] on h1 "1:45 - 2:00 PM" at bounding box center [1242, 162] width 179 height 22
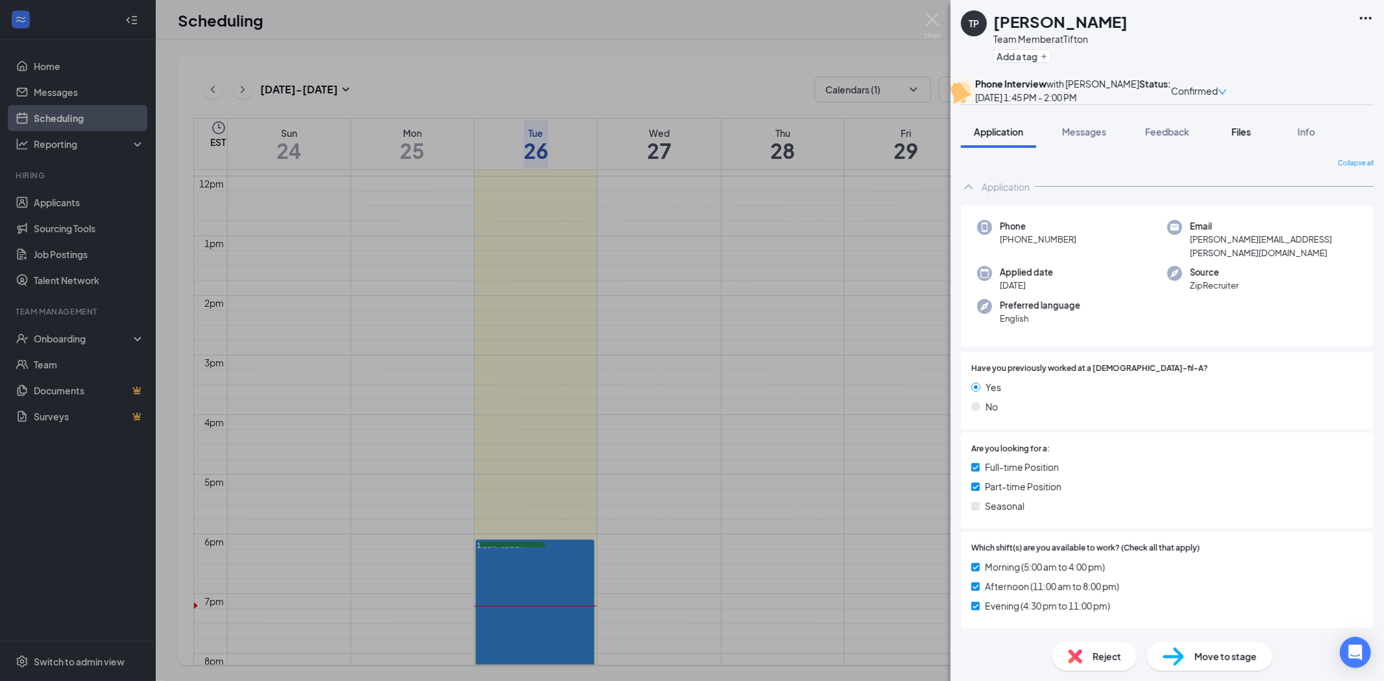
click at [1241, 138] on span "Files" at bounding box center [1241, 132] width 19 height 12
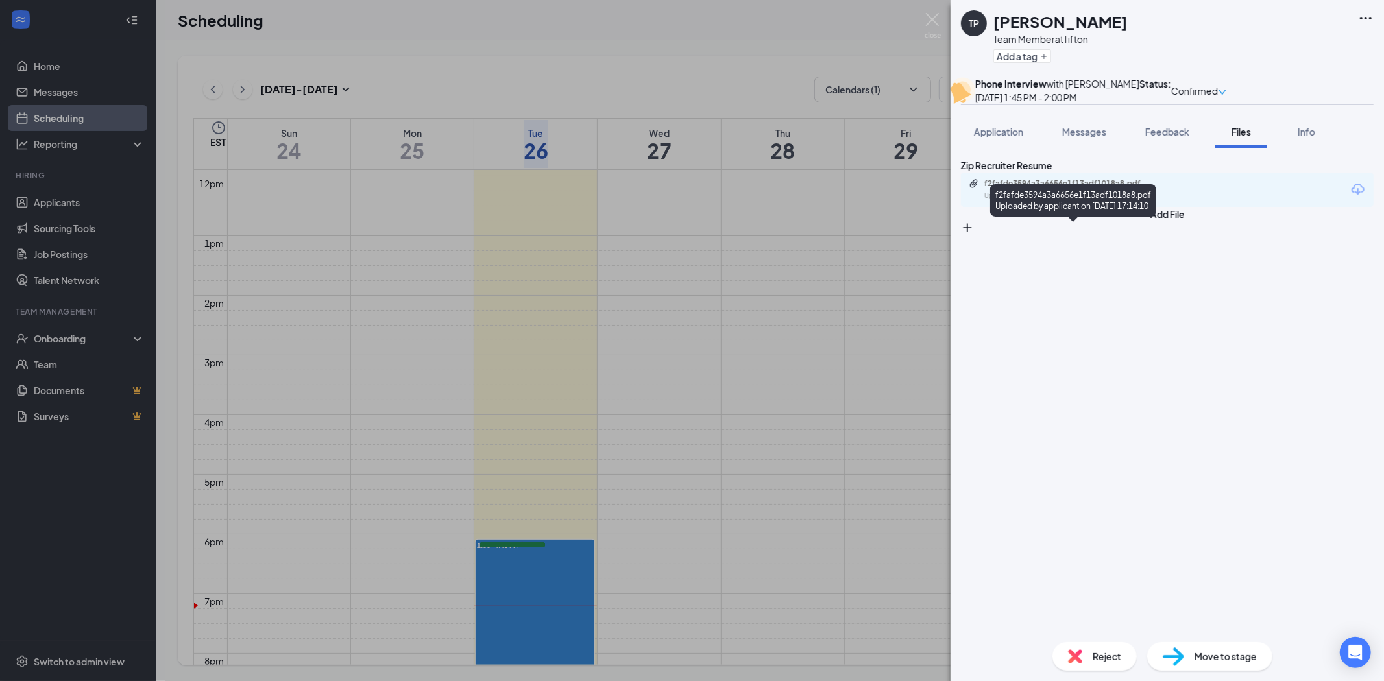
click at [1115, 201] on div "Uploaded by applicant on [DATE] 17:14:10" at bounding box center [1081, 196] width 195 height 10
click at [1312, 138] on span "Info" at bounding box center [1307, 132] width 18 height 12
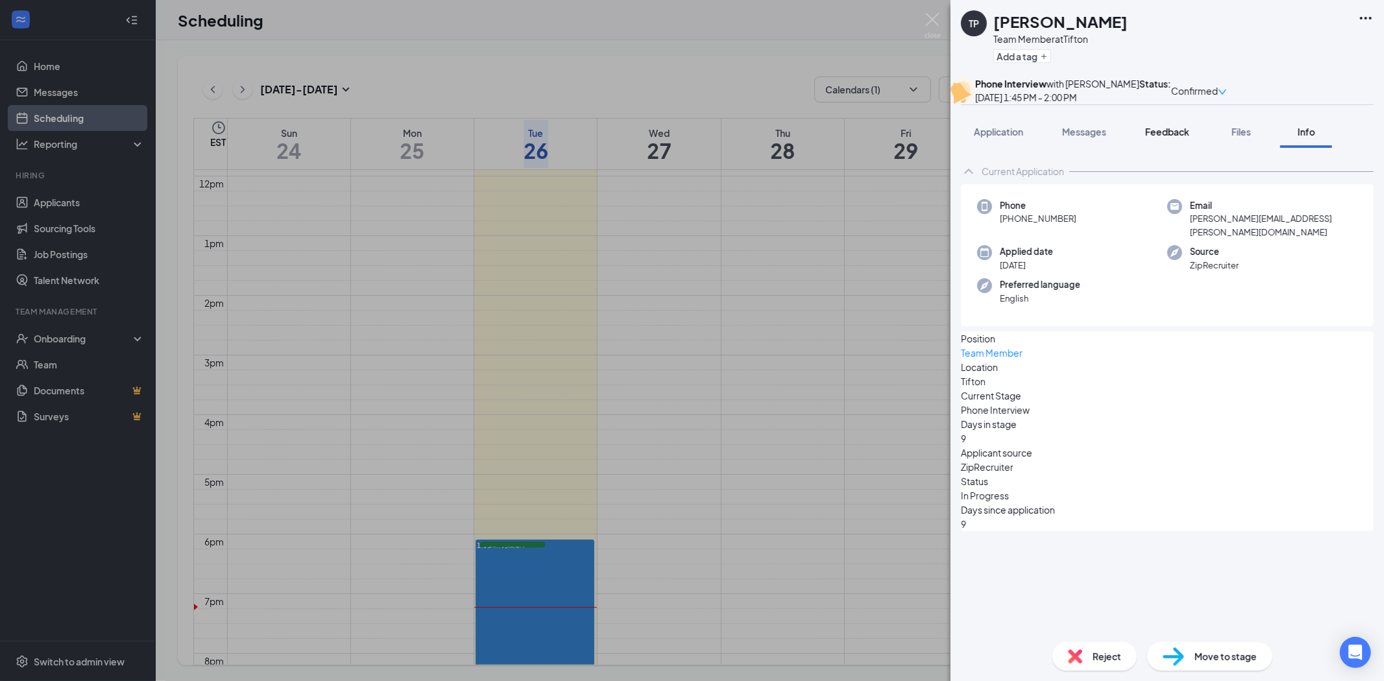
click at [1167, 138] on span "Feedback" at bounding box center [1167, 132] width 44 height 12
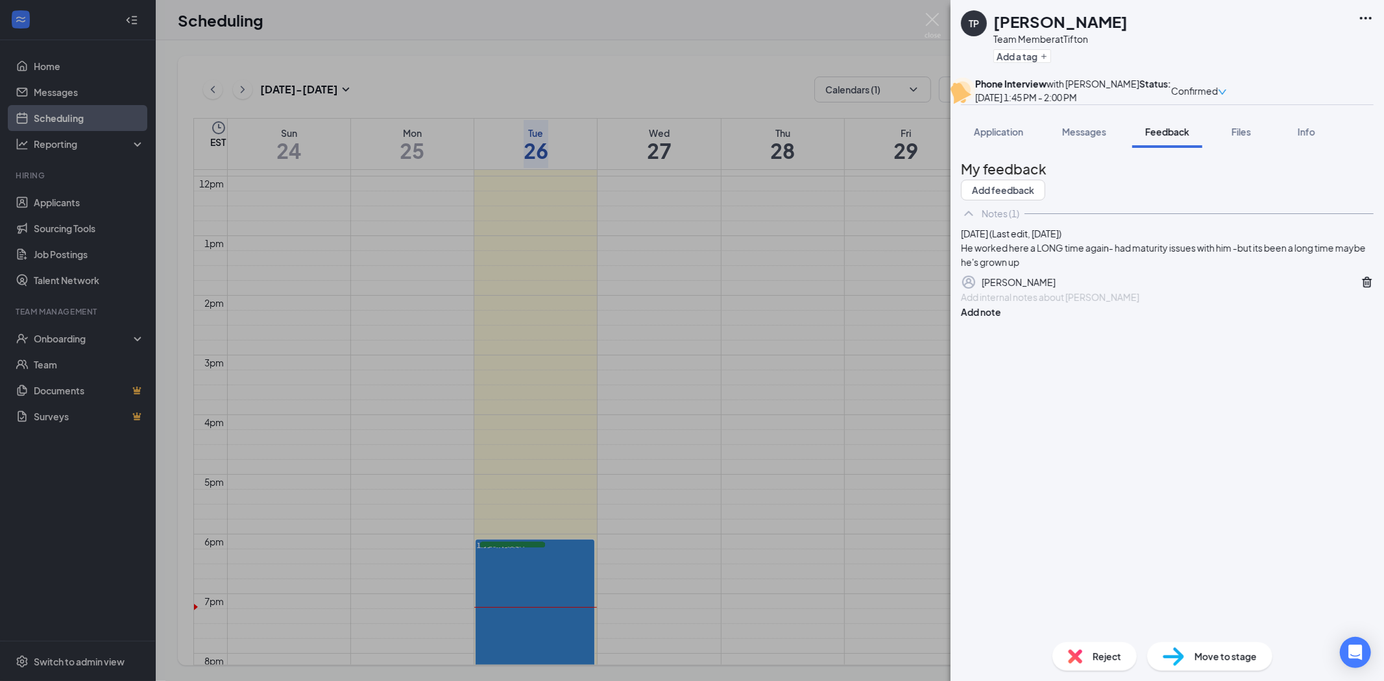
click at [1056, 304] on div at bounding box center [1167, 298] width 411 height 14
click at [1001, 319] on button "Add note" at bounding box center [981, 312] width 40 height 14
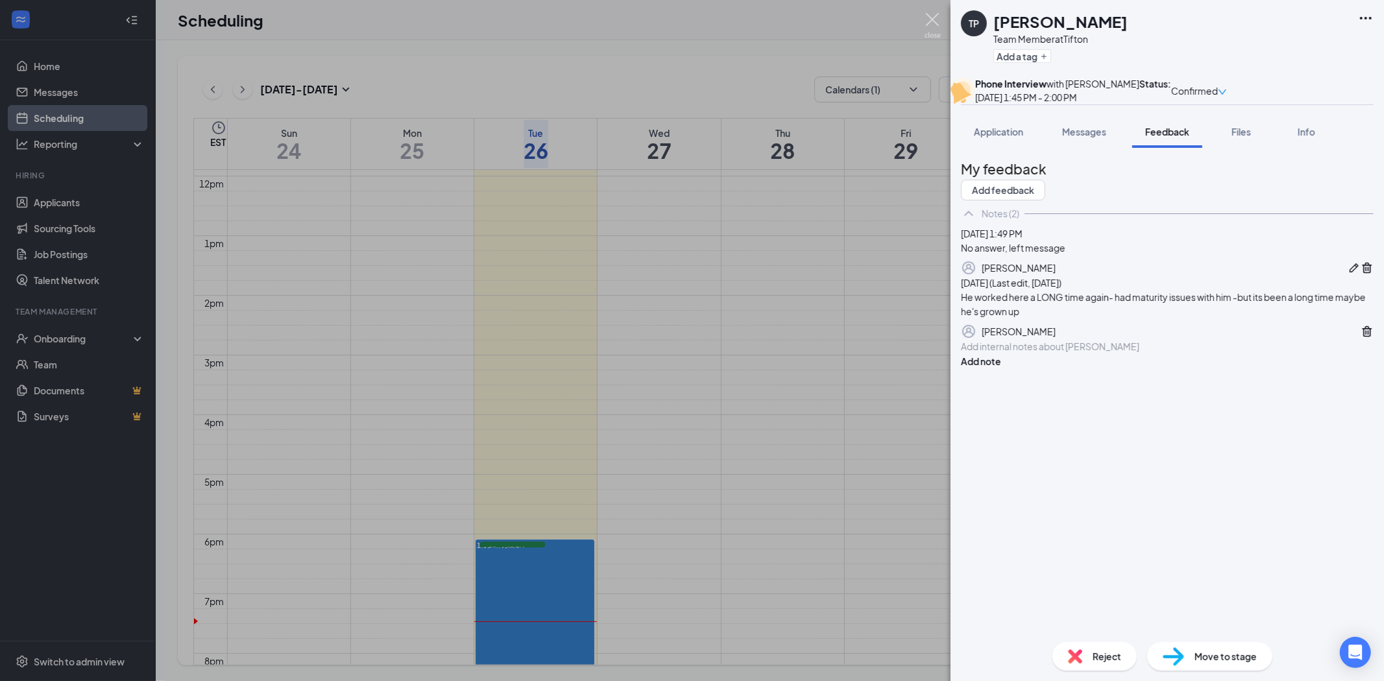
click at [926, 15] on img at bounding box center [933, 25] width 16 height 25
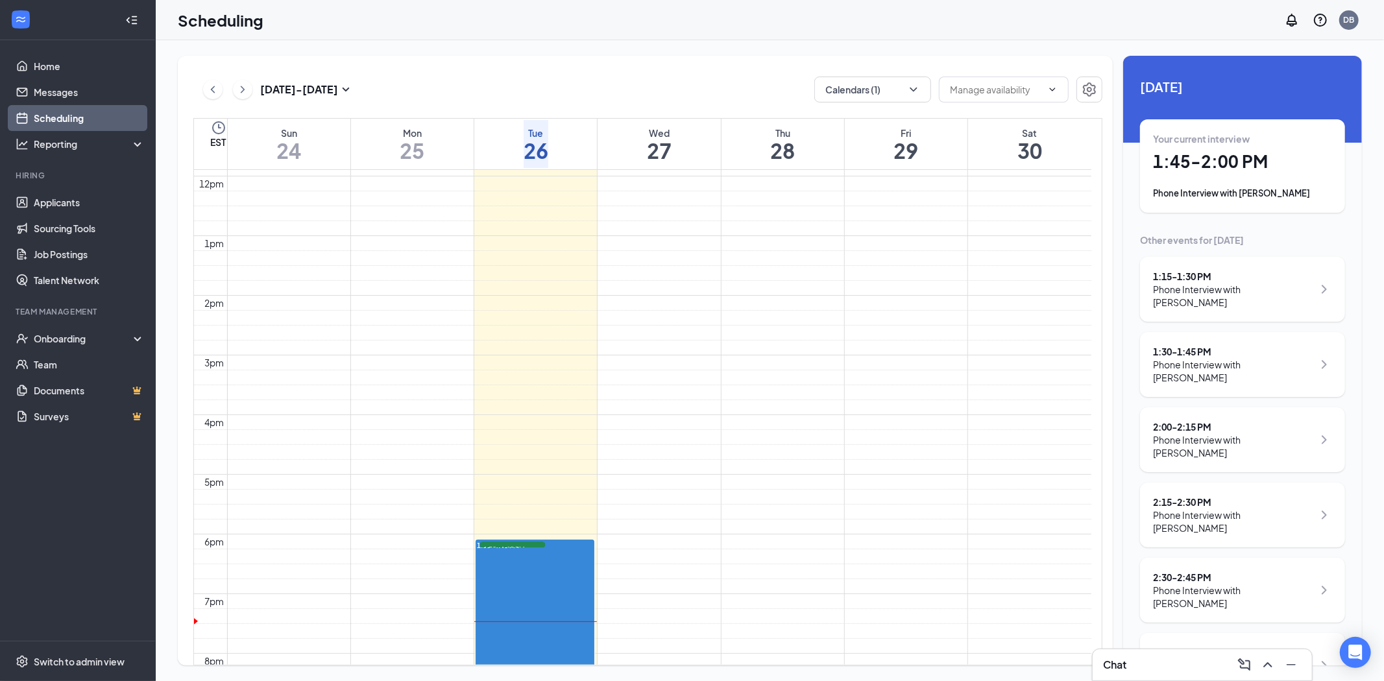
click at [1181, 424] on div "2:00 - 2:15 PM" at bounding box center [1233, 427] width 160 height 13
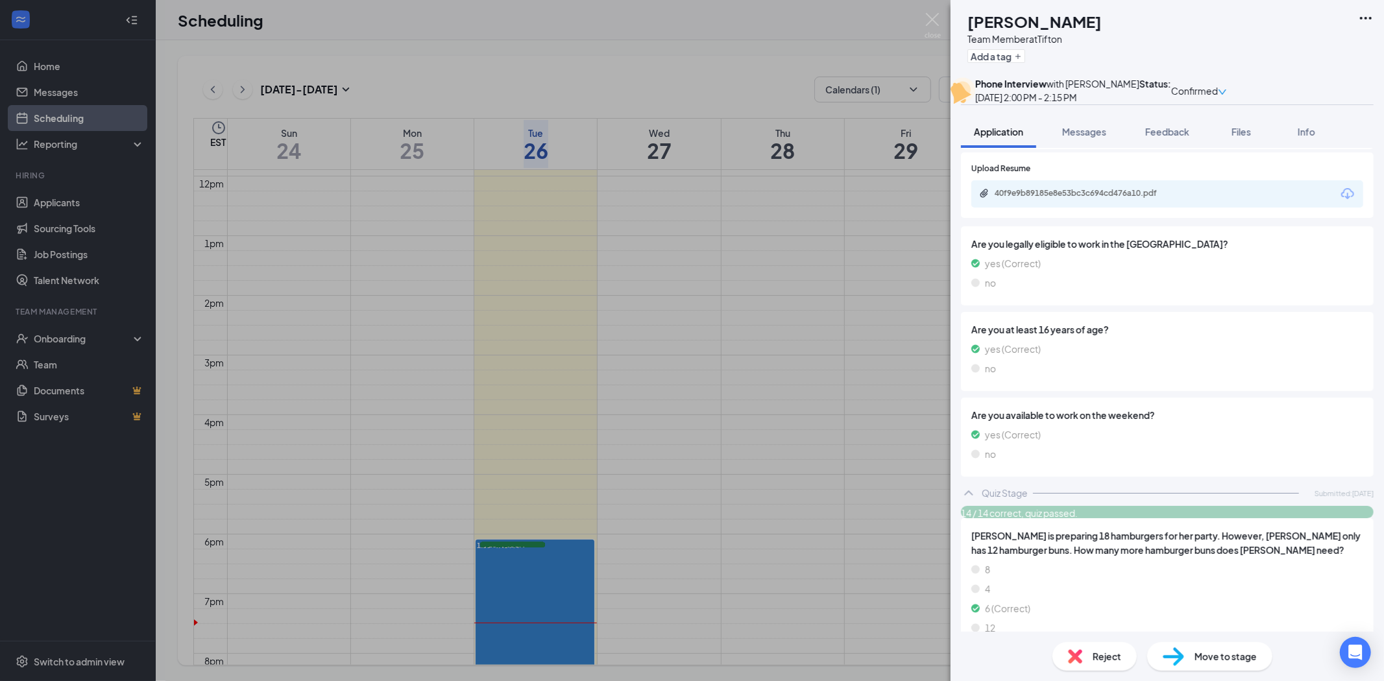
scroll to position [1225, 0]
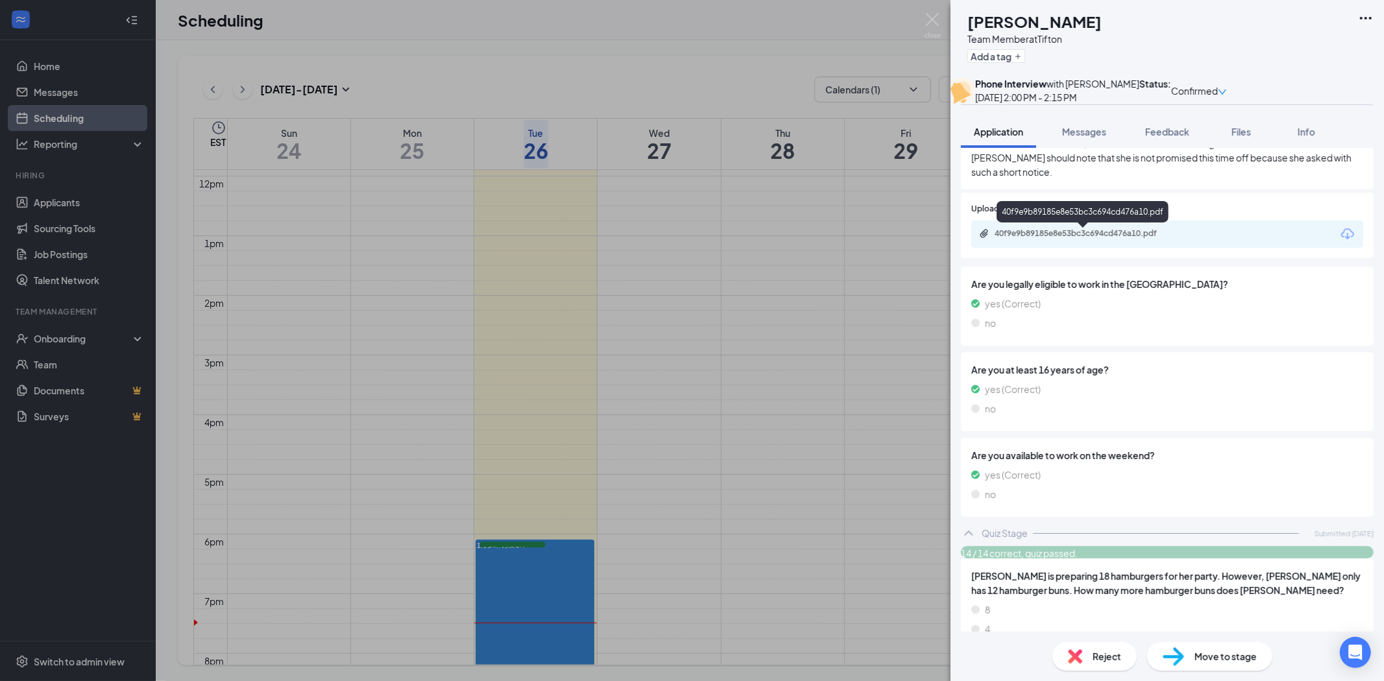
click at [1092, 239] on div "40f9e9b89185e8e53bc3c694cd476a10.pdf" at bounding box center [1086, 233] width 182 height 10
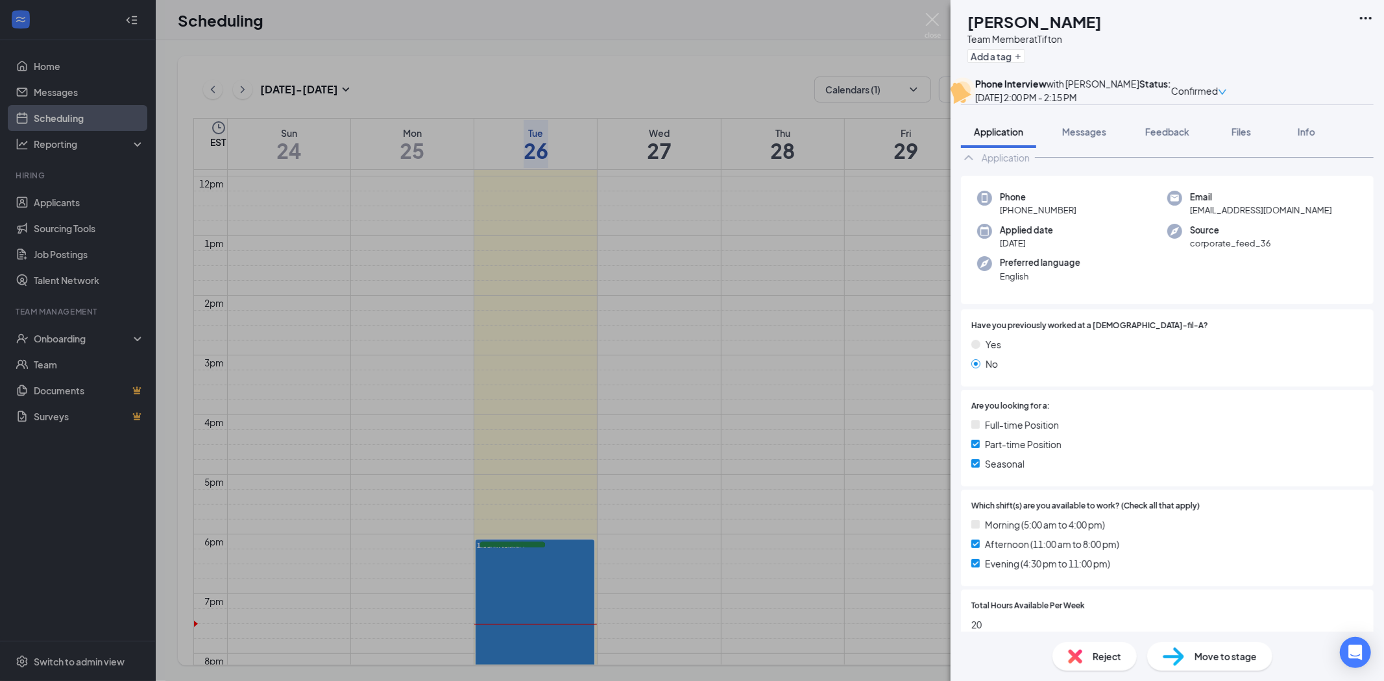
scroll to position [0, 0]
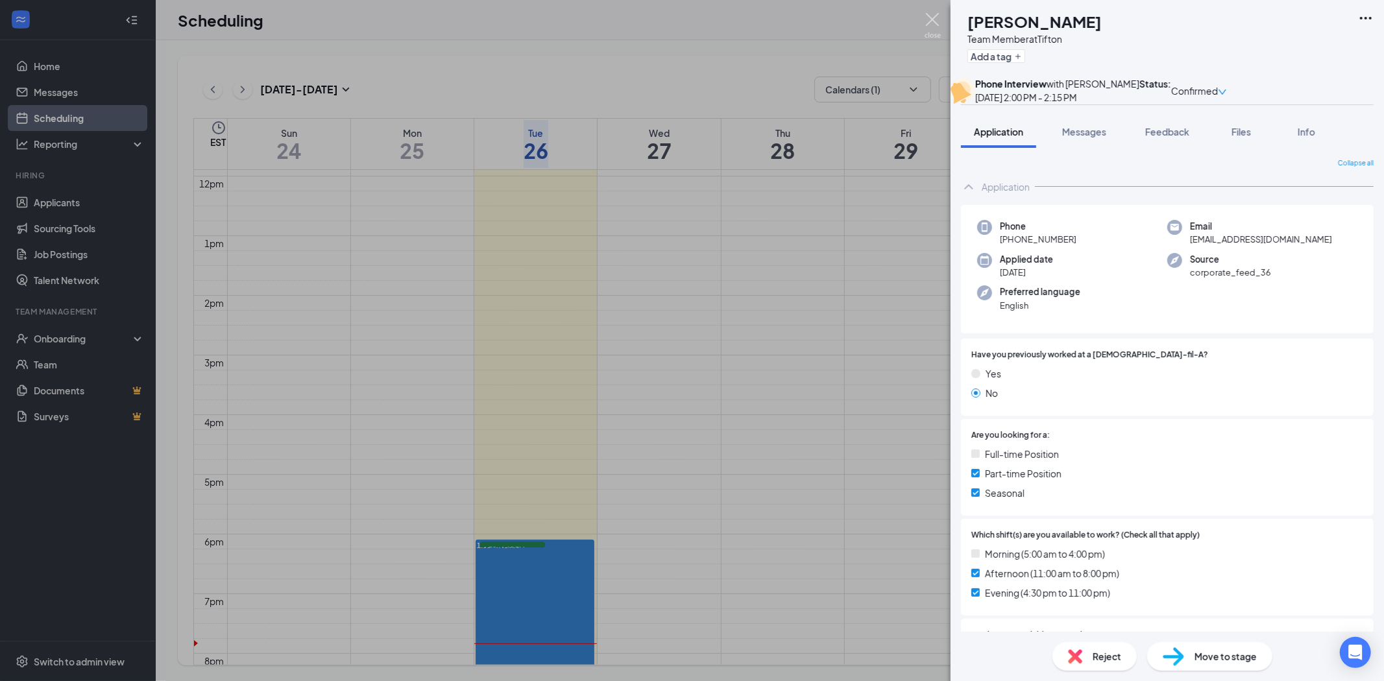
click at [930, 18] on img at bounding box center [933, 25] width 16 height 25
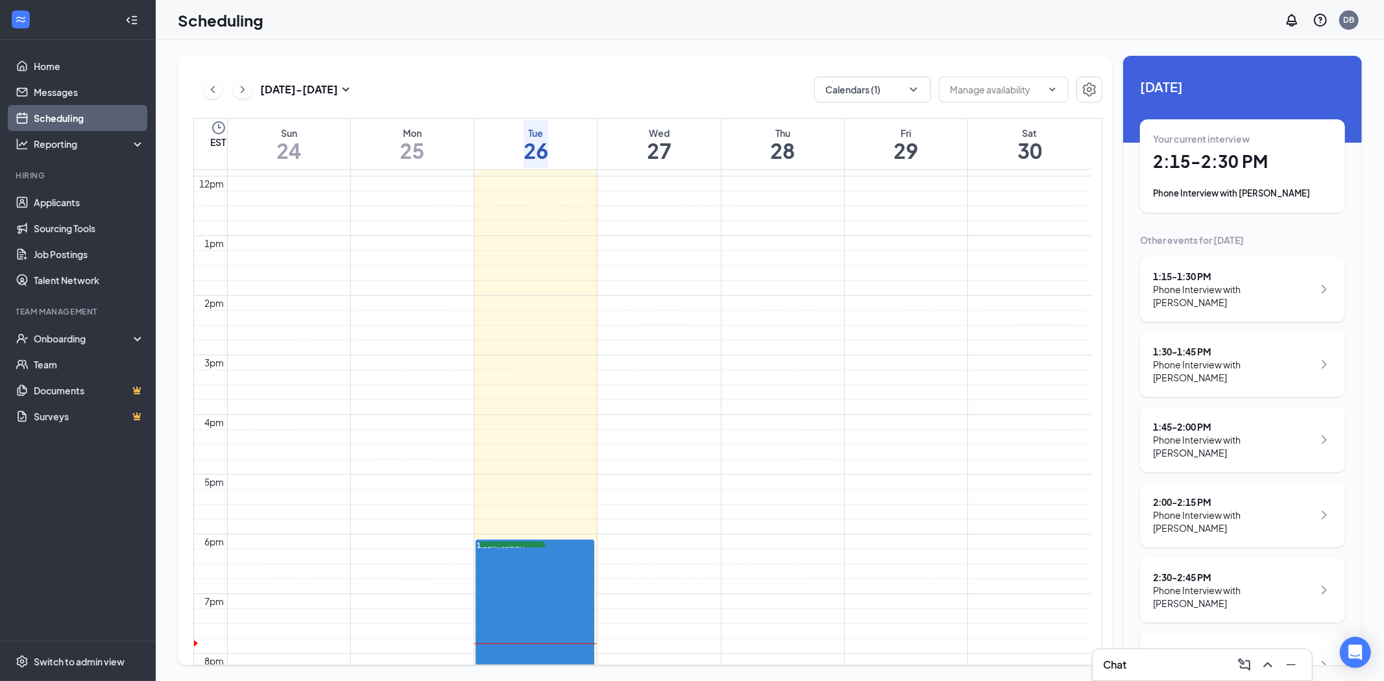
click at [1233, 163] on h1 "2:15 - 2:30 PM" at bounding box center [1242, 162] width 179 height 22
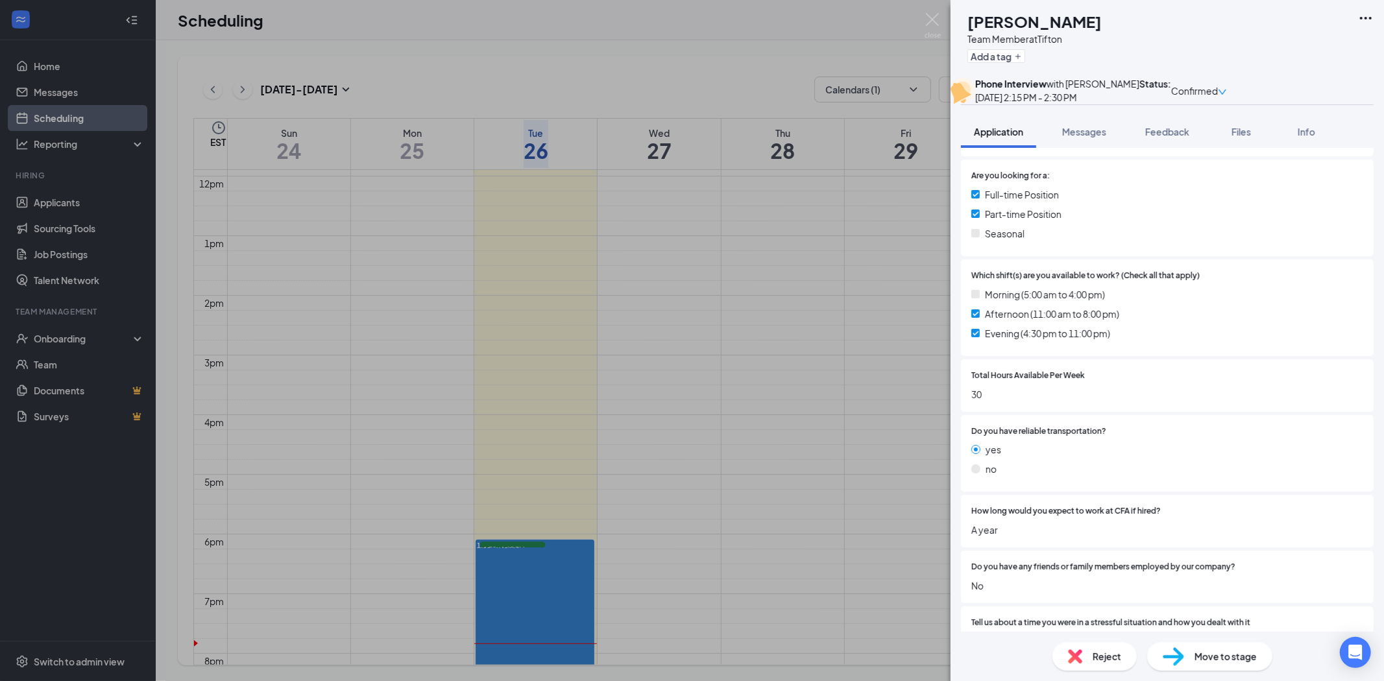
scroll to position [216, 0]
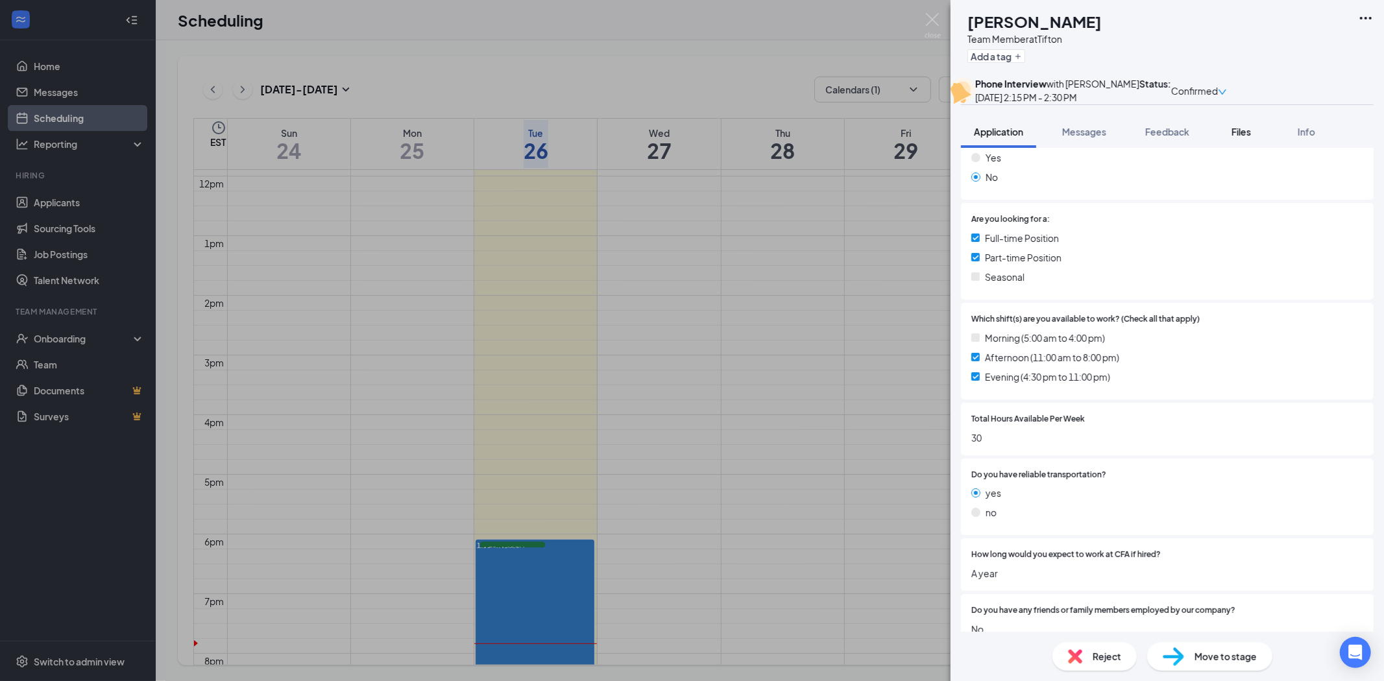
click at [1243, 138] on span "Files" at bounding box center [1241, 132] width 19 height 12
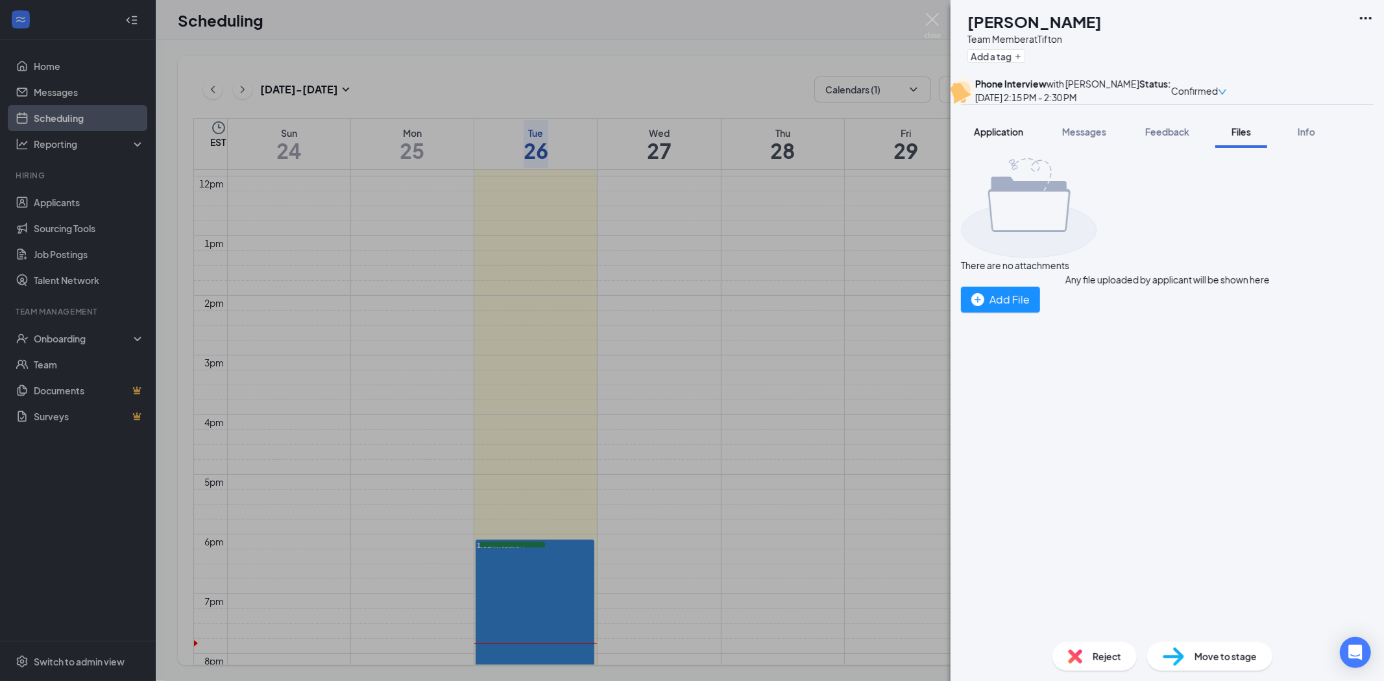
click at [1008, 138] on span "Application" at bounding box center [998, 132] width 49 height 12
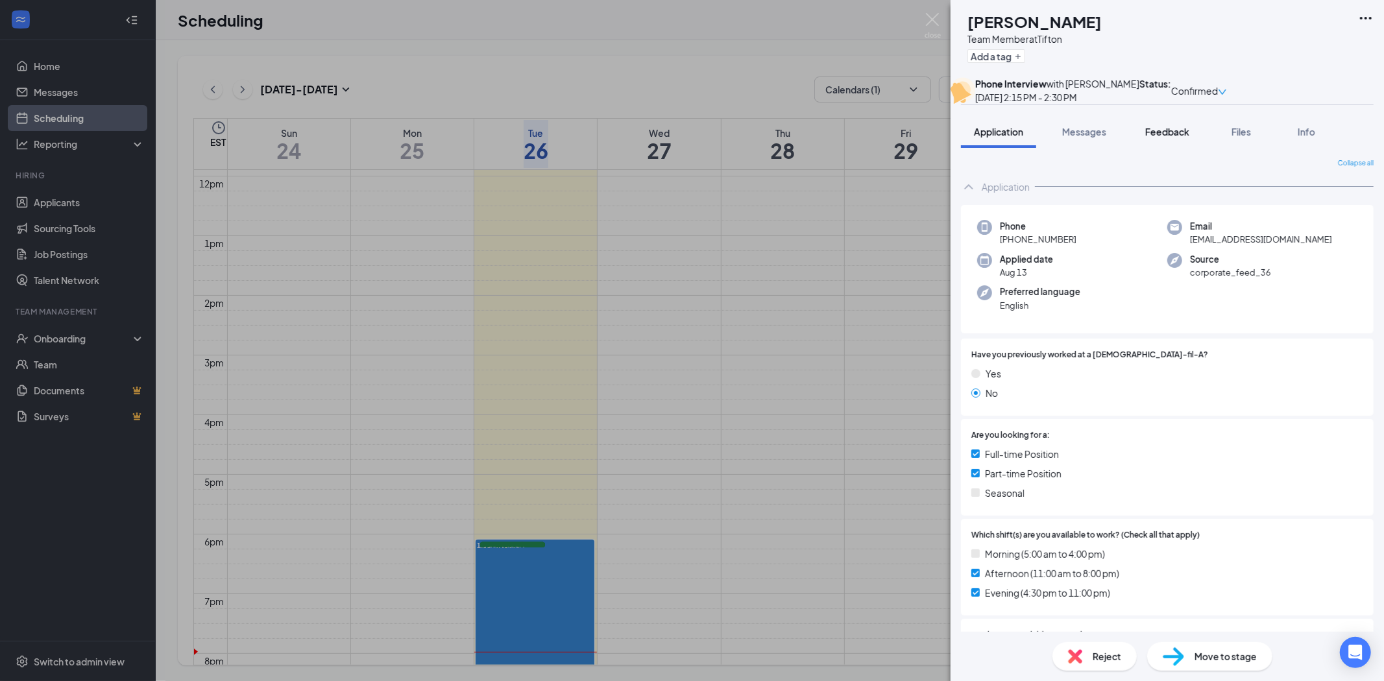
click at [1171, 138] on span "Feedback" at bounding box center [1167, 132] width 44 height 12
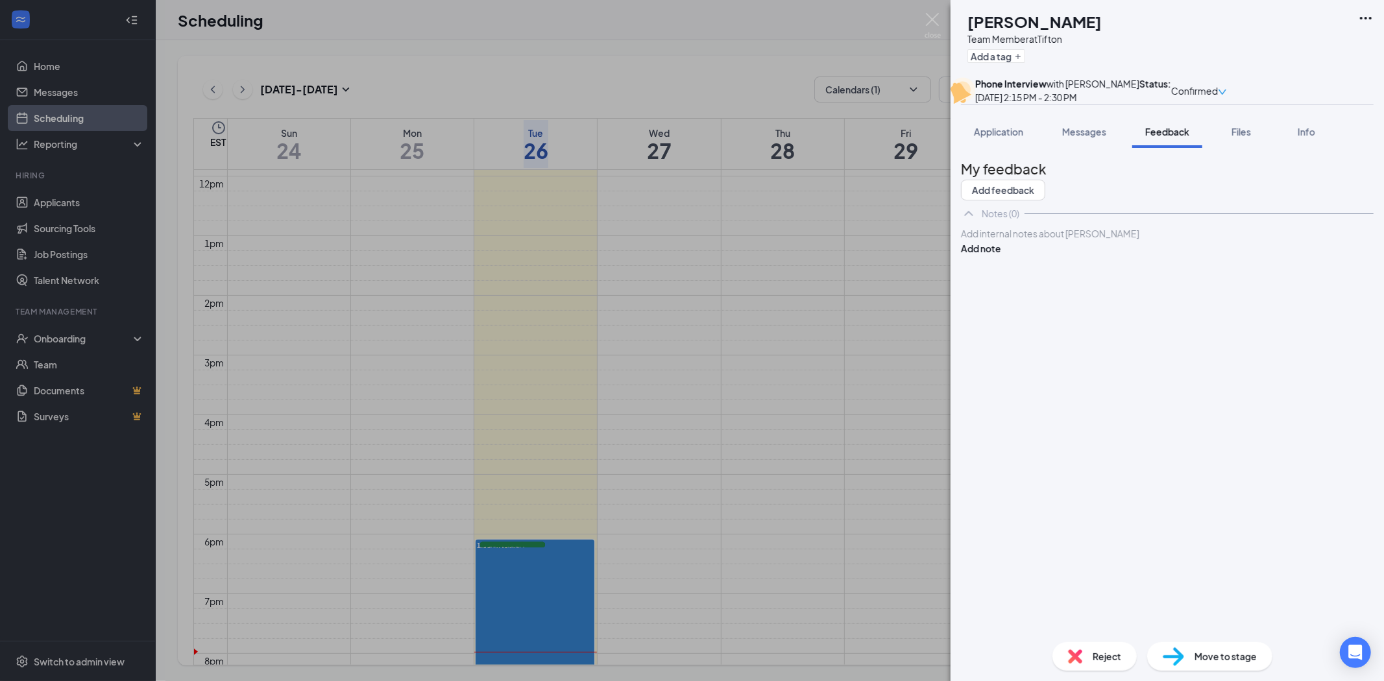
click at [1119, 256] on div "Add internal notes about [PERSON_NAME] Add note" at bounding box center [1167, 240] width 413 height 29
click at [1114, 241] on div at bounding box center [1167, 234] width 411 height 14
click at [1001, 269] on button "Add note" at bounding box center [981, 262] width 40 height 14
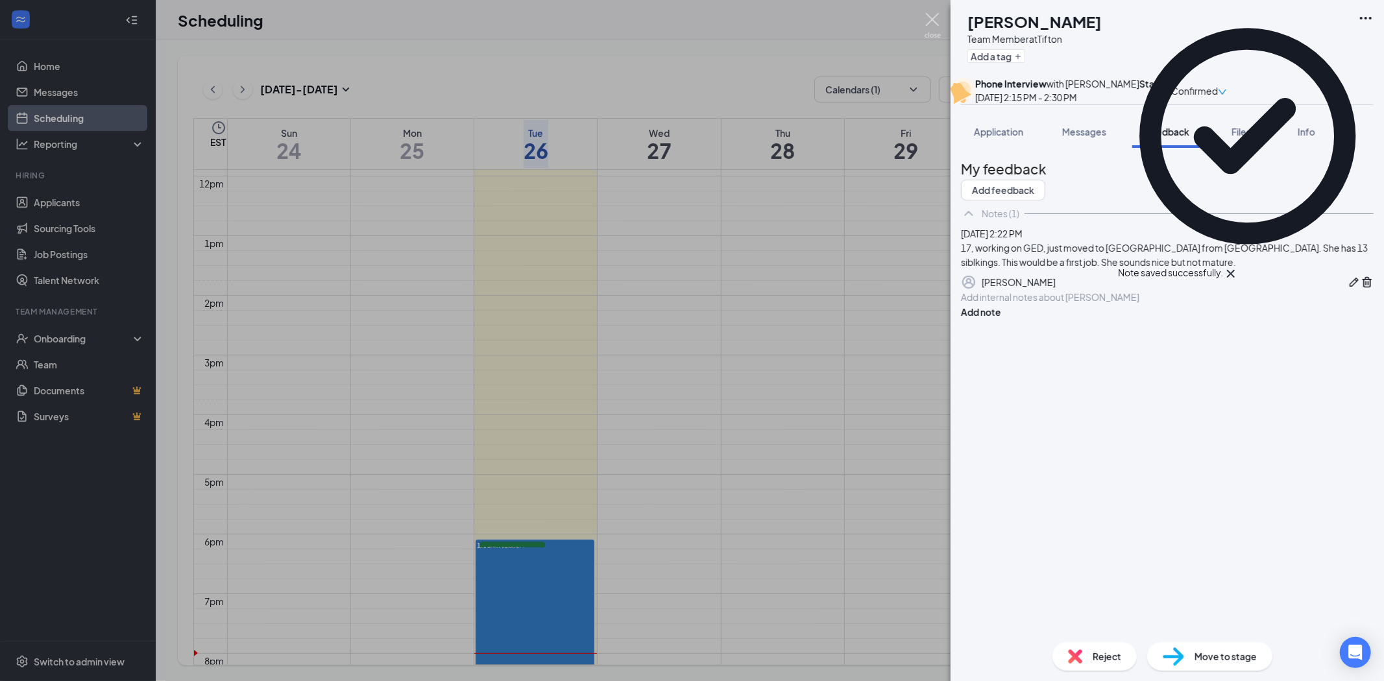
click at [931, 17] on img at bounding box center [933, 25] width 16 height 25
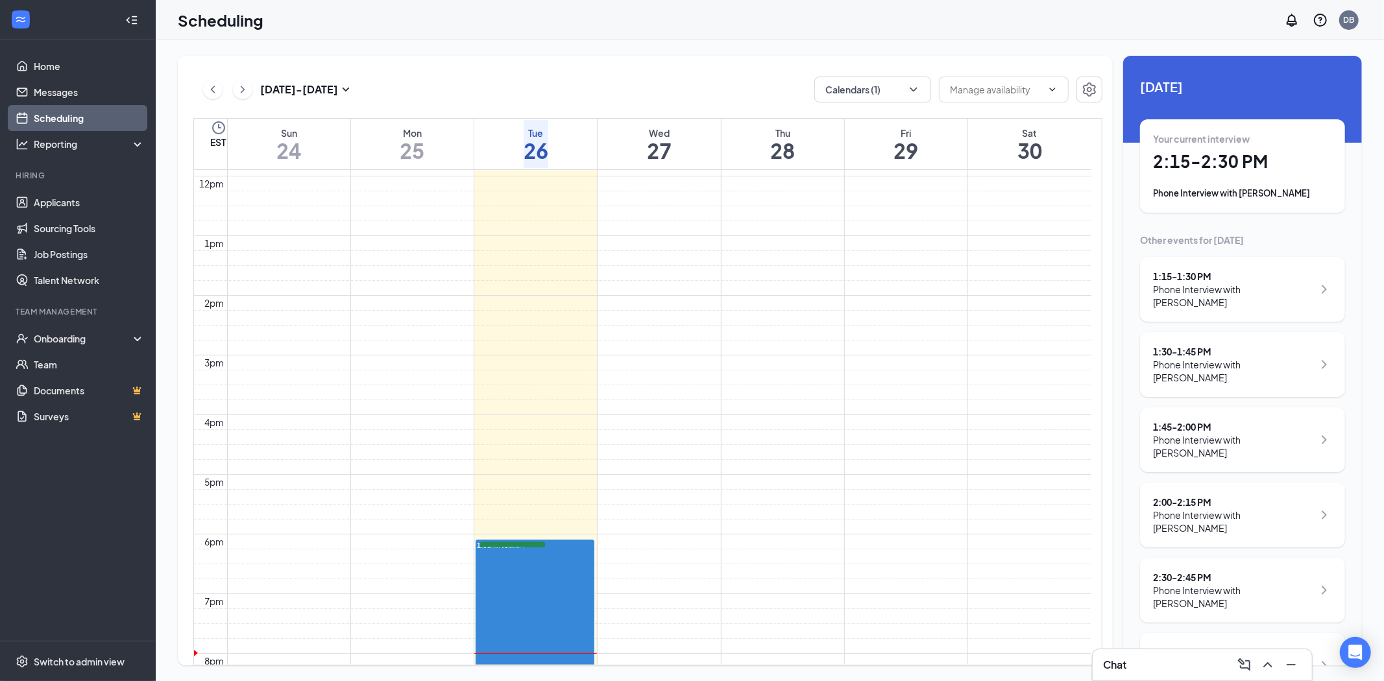
click at [1190, 506] on div "2:00 - 2:15 PM" at bounding box center [1233, 502] width 160 height 13
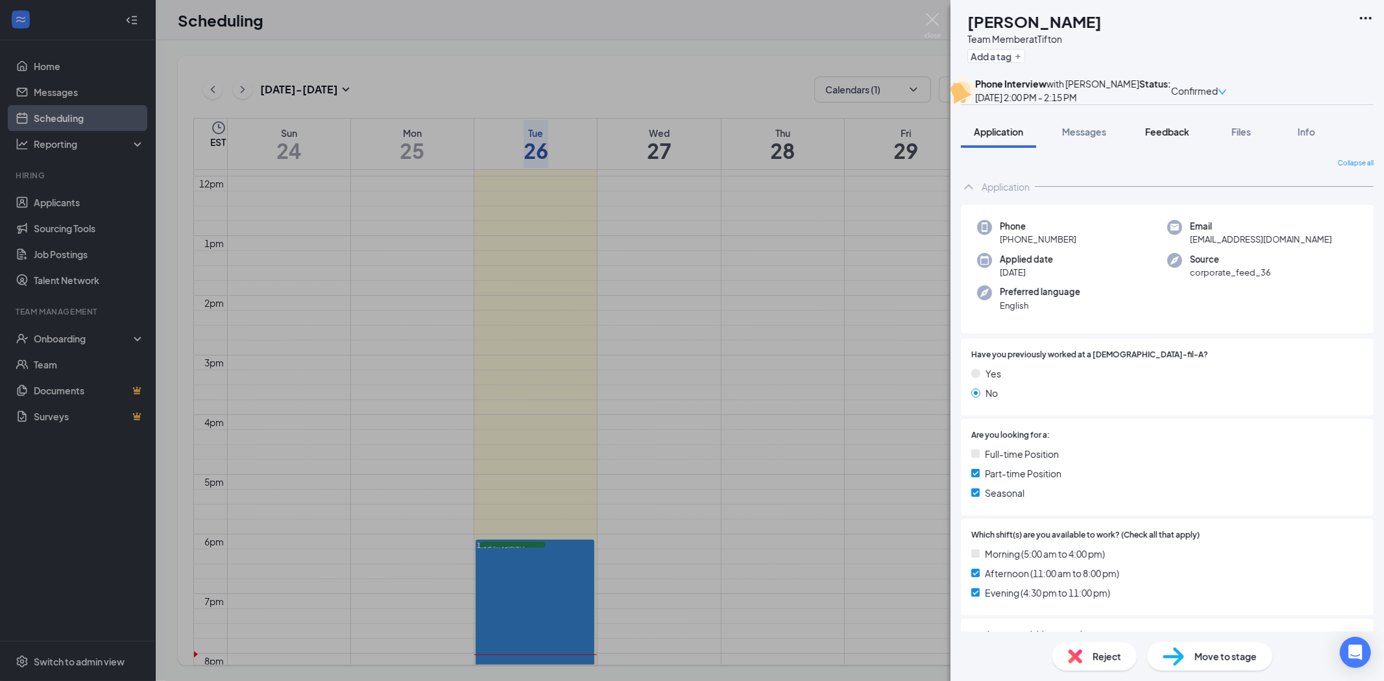
click at [1173, 138] on span "Feedback" at bounding box center [1167, 132] width 44 height 12
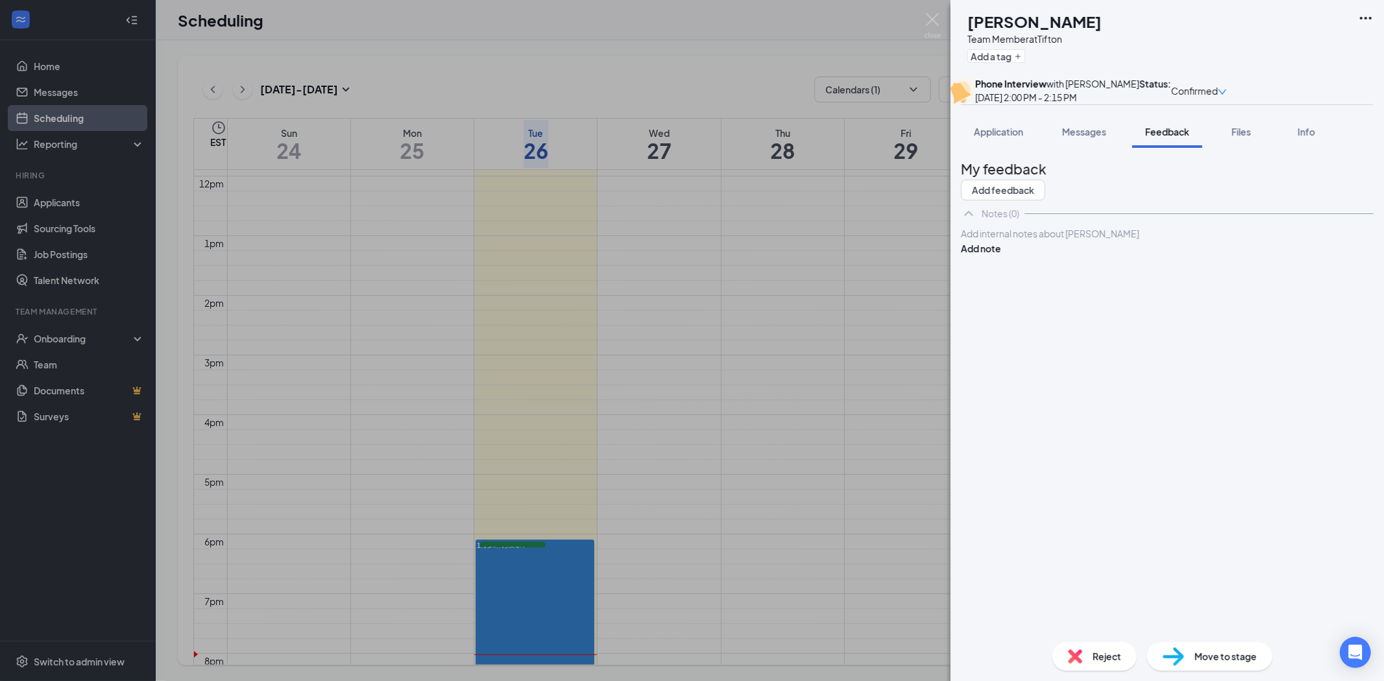
click at [1059, 241] on div at bounding box center [1167, 234] width 411 height 14
click at [1087, 241] on div "Junior at ABAC. Hwe" at bounding box center [1167, 234] width 411 height 14
click at [1001, 269] on button "Add note" at bounding box center [981, 262] width 40 height 14
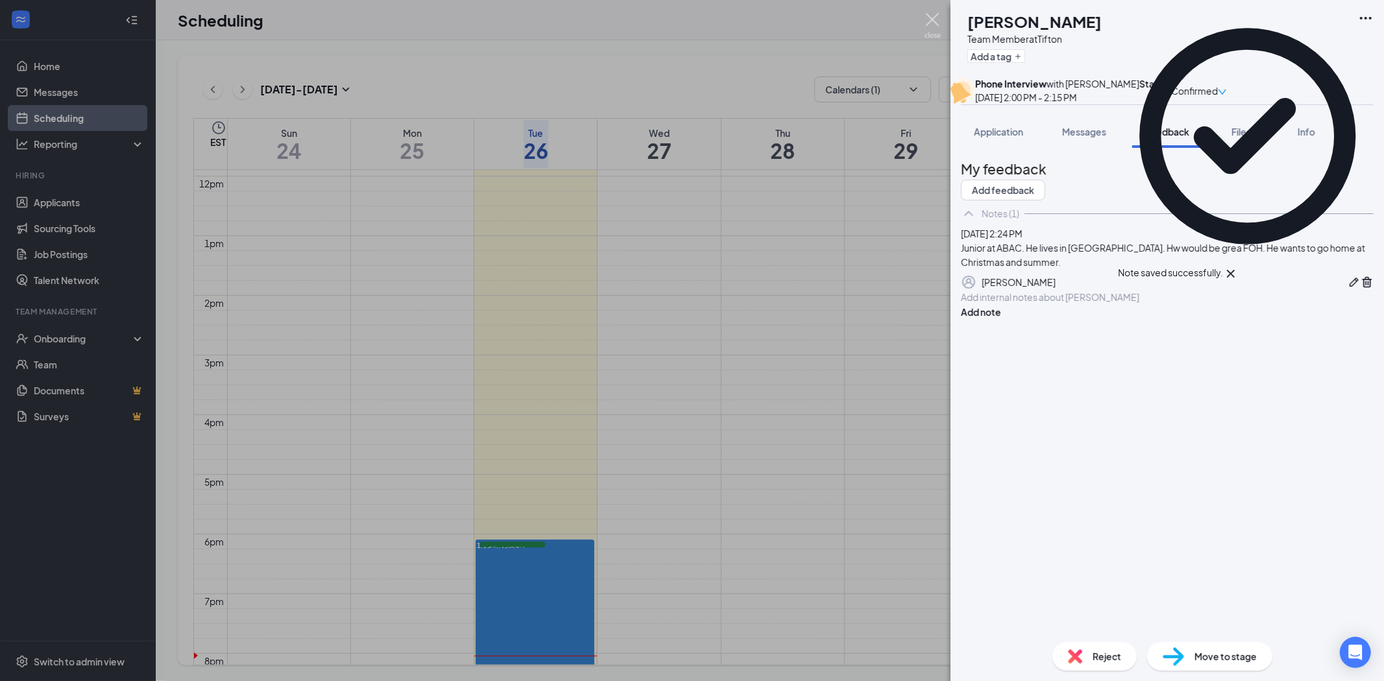
click at [936, 17] on img at bounding box center [933, 25] width 16 height 25
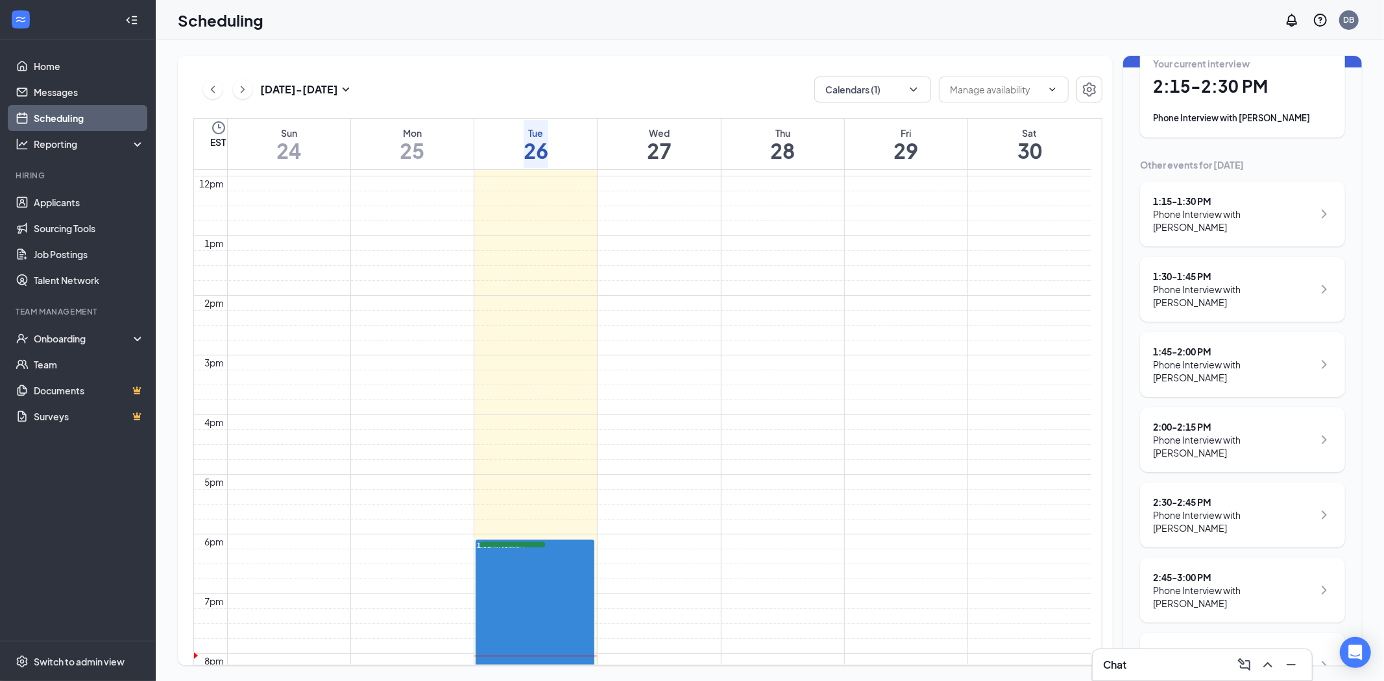
scroll to position [216, 0]
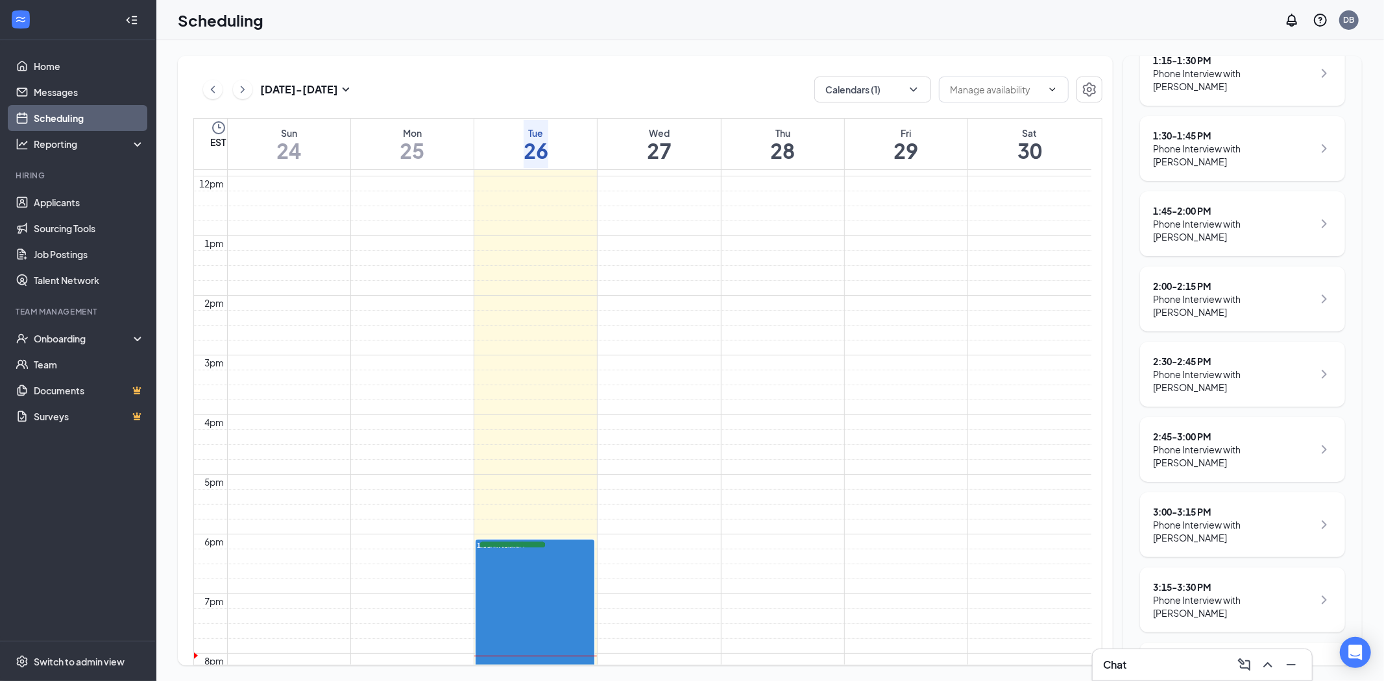
click at [1178, 360] on div "2:30 - 2:45 PM" at bounding box center [1233, 361] width 160 height 13
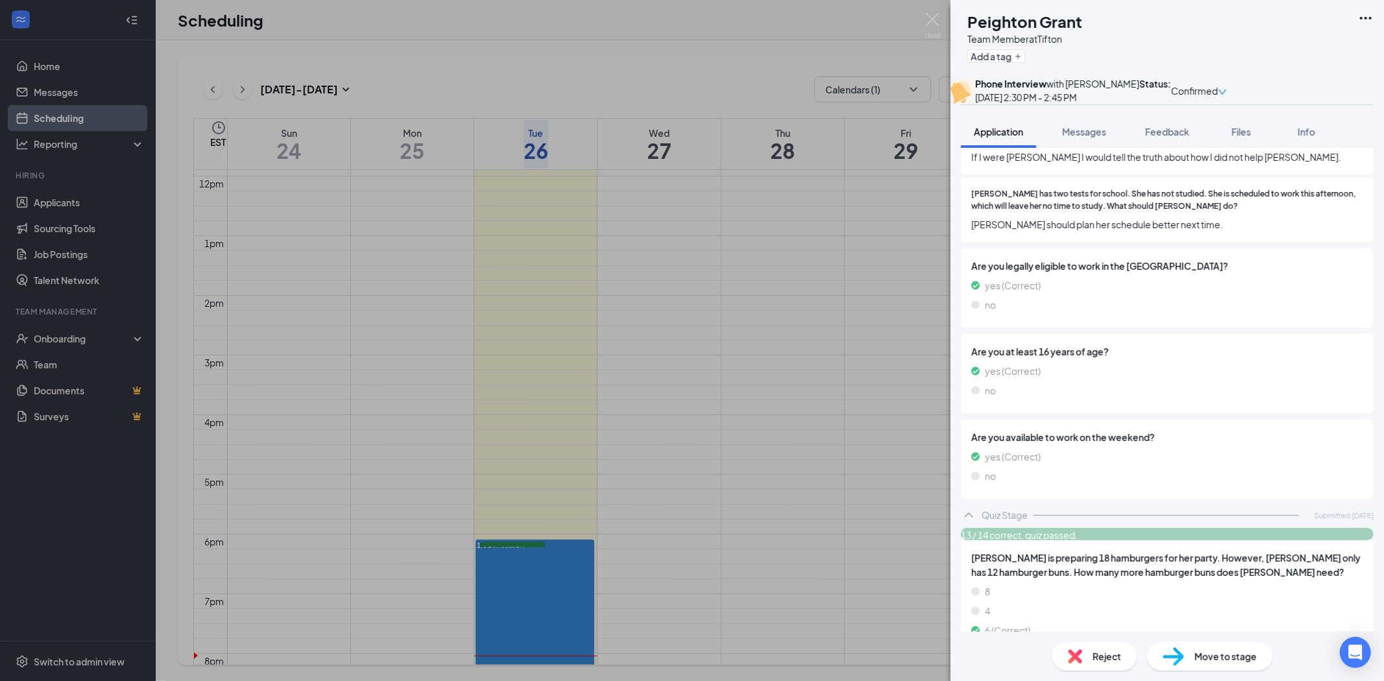
scroll to position [1009, 0]
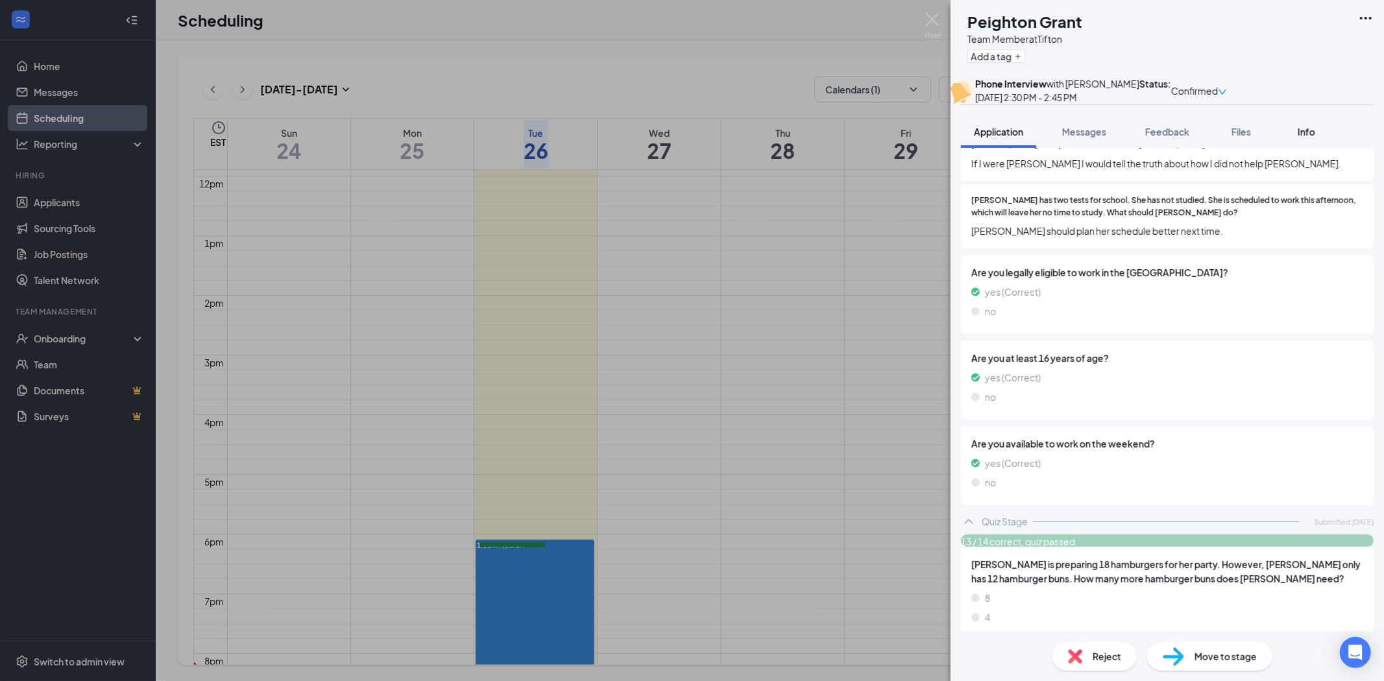
click at [1308, 138] on span "Info" at bounding box center [1307, 132] width 18 height 12
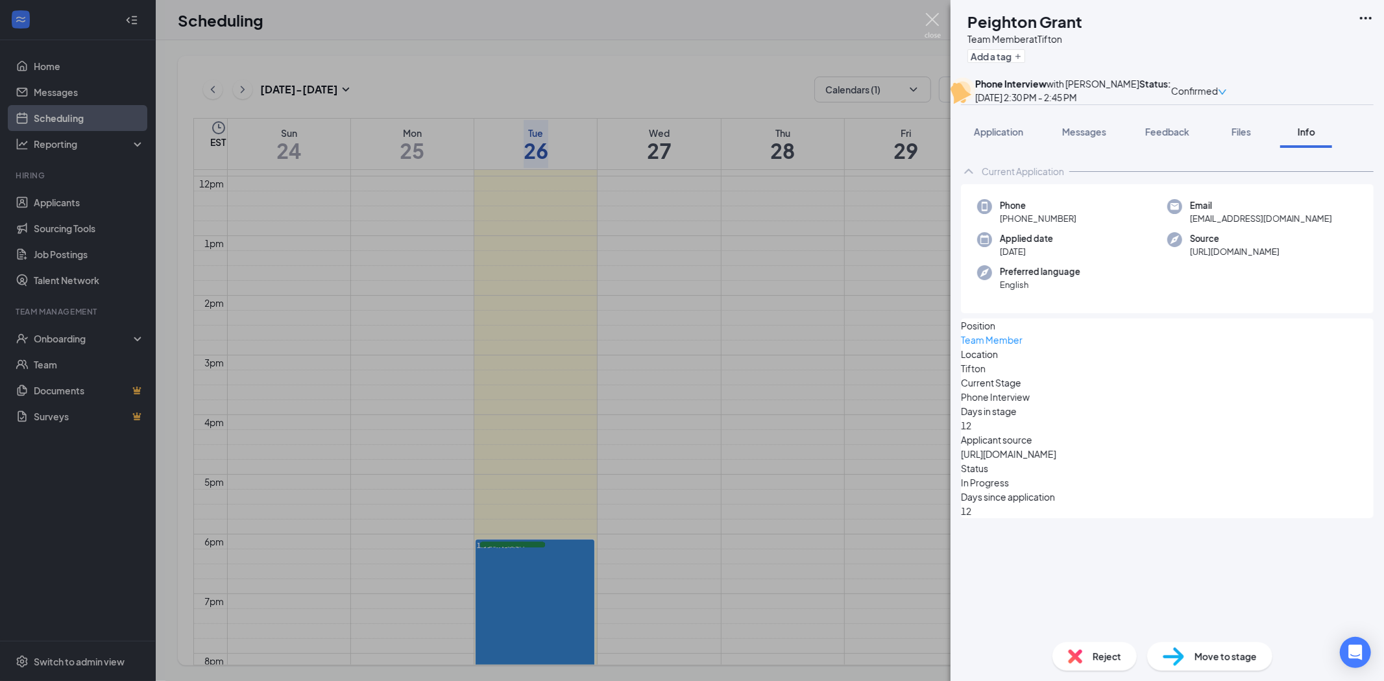
click at [931, 16] on img at bounding box center [933, 25] width 16 height 25
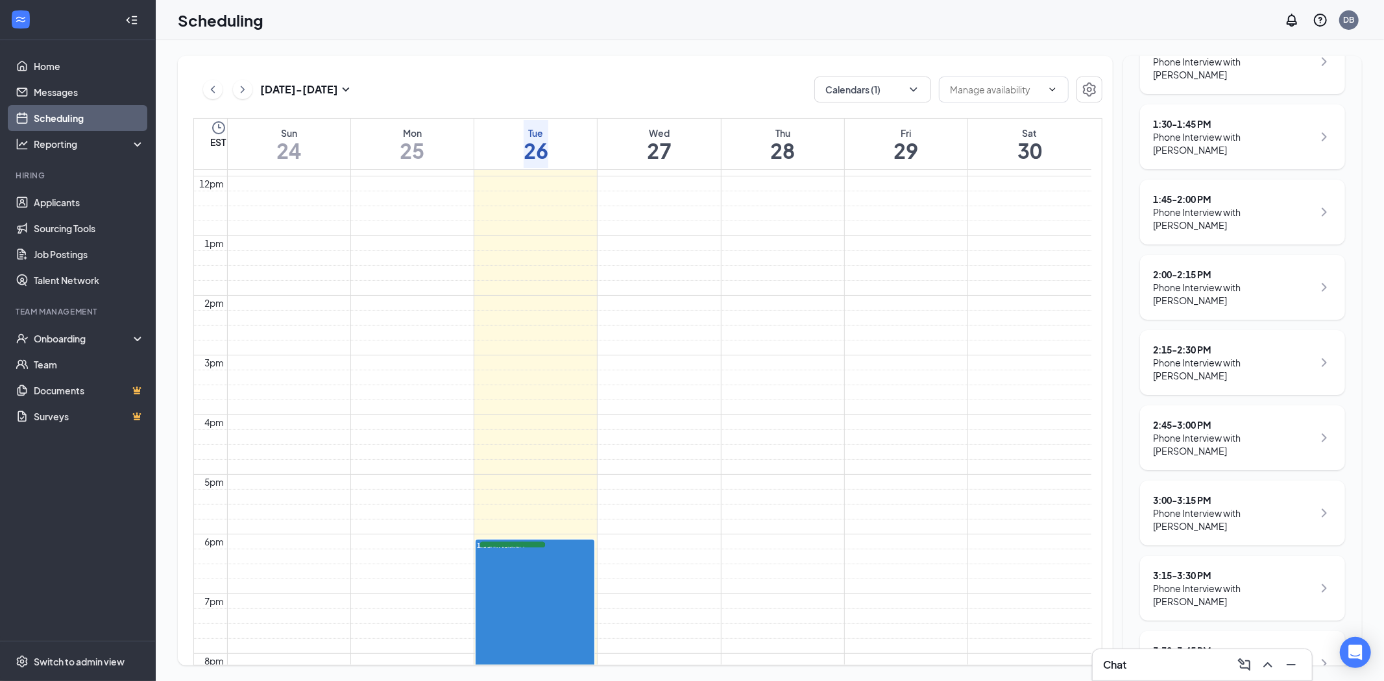
scroll to position [288, 0]
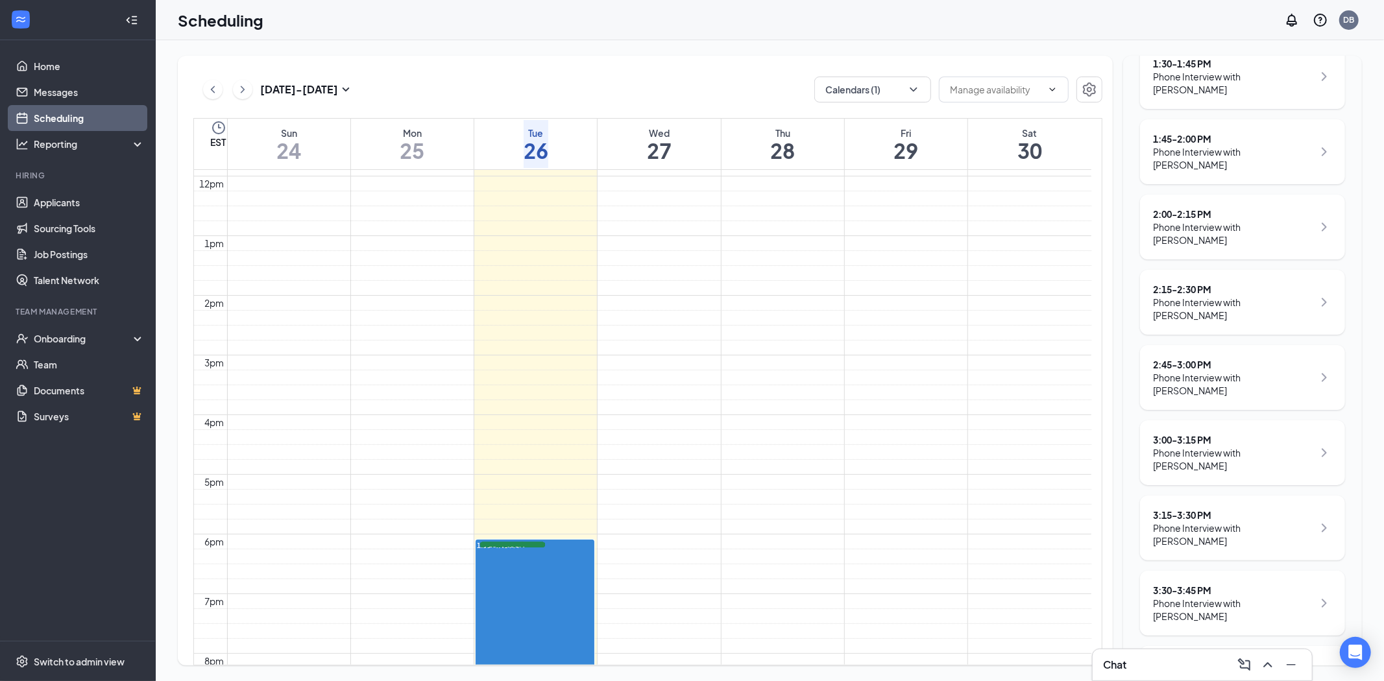
click at [1195, 362] on div "2:45 - 3:00 PM" at bounding box center [1233, 364] width 160 height 13
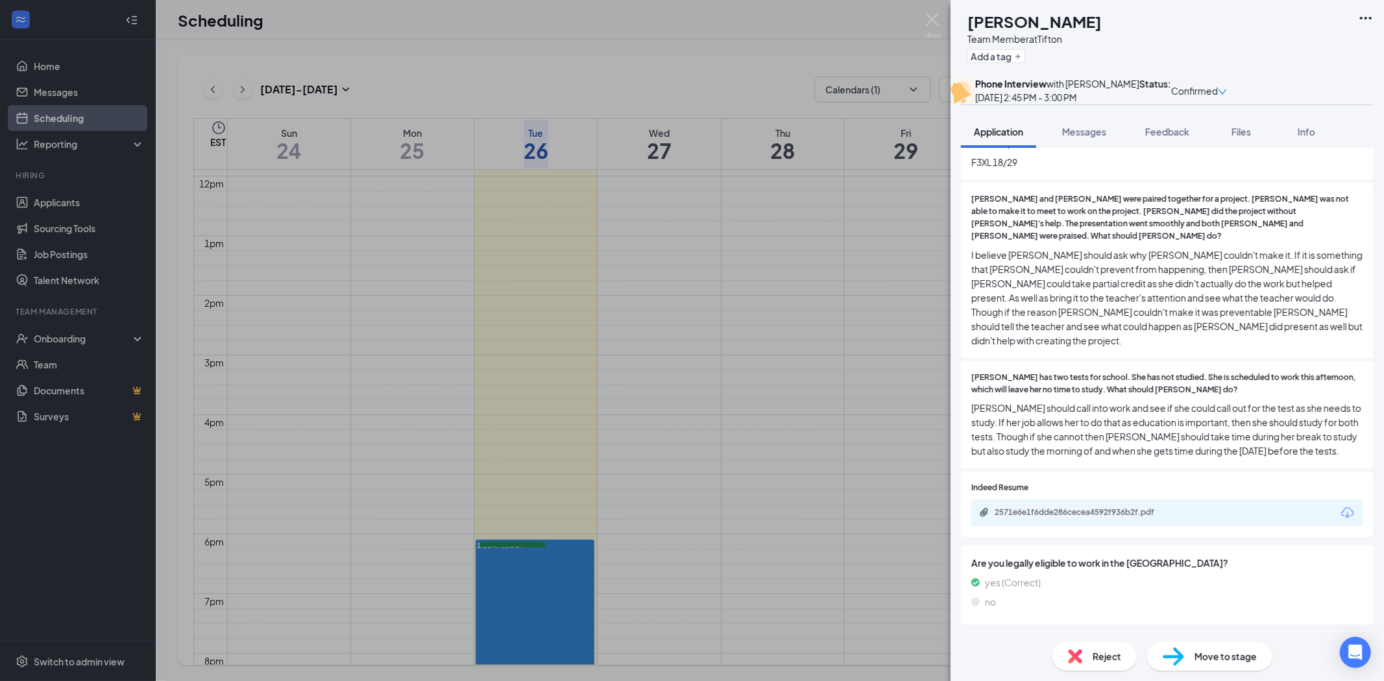
scroll to position [1153, 0]
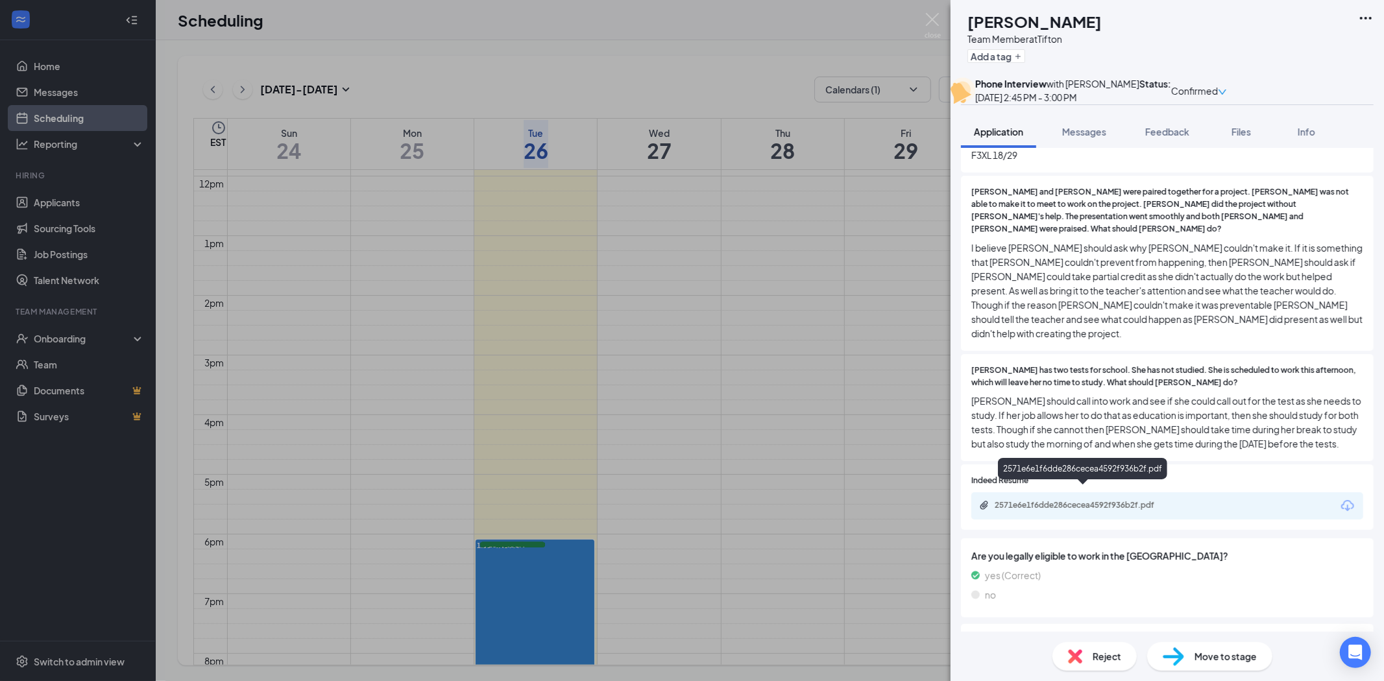
click at [1032, 500] on div "2571e6e1f6dde286cecea4592f936b2f.pdf" at bounding box center [1086, 505] width 182 height 10
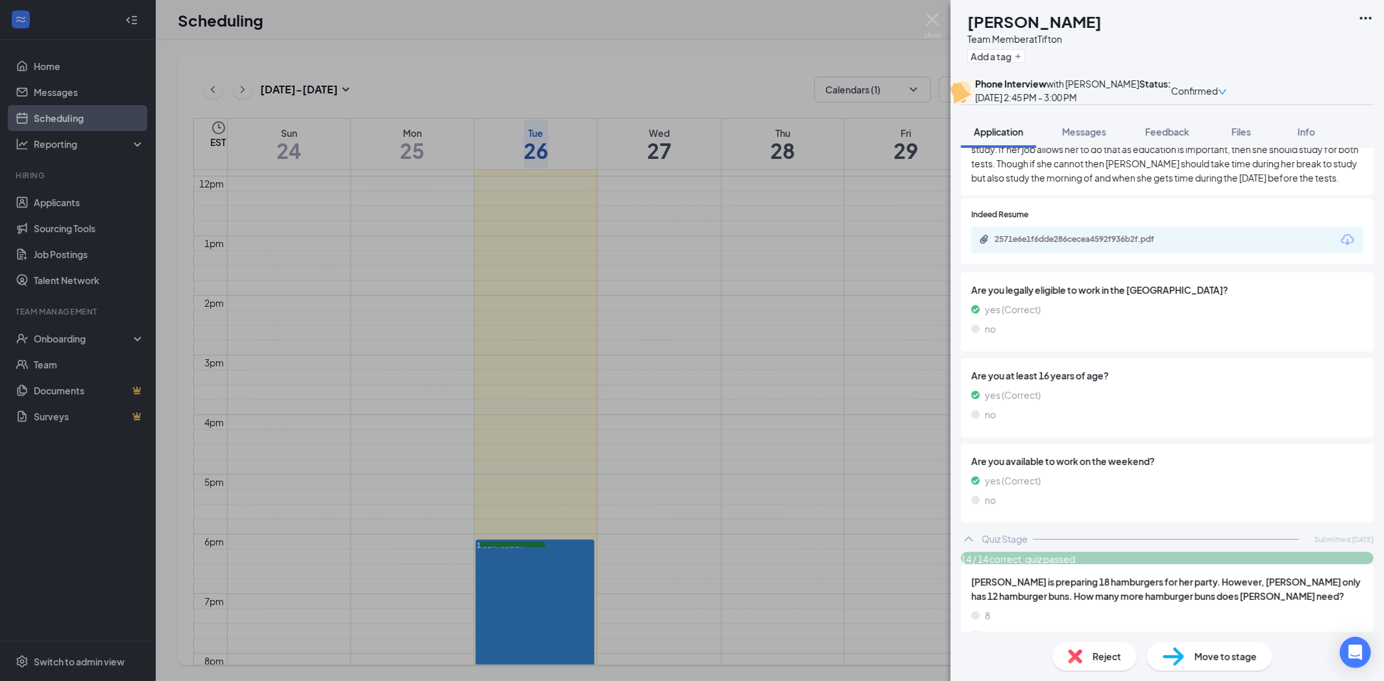
scroll to position [1370, 0]
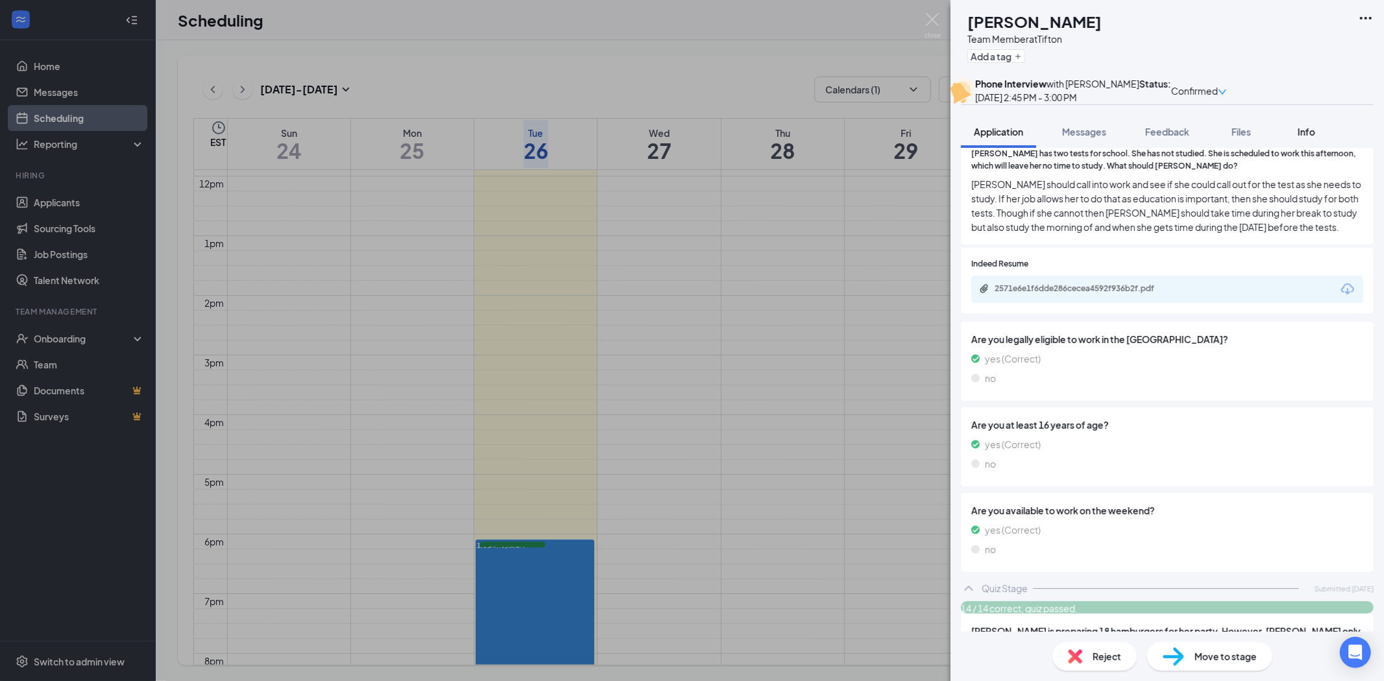
click at [1308, 138] on span "Info" at bounding box center [1307, 132] width 18 height 12
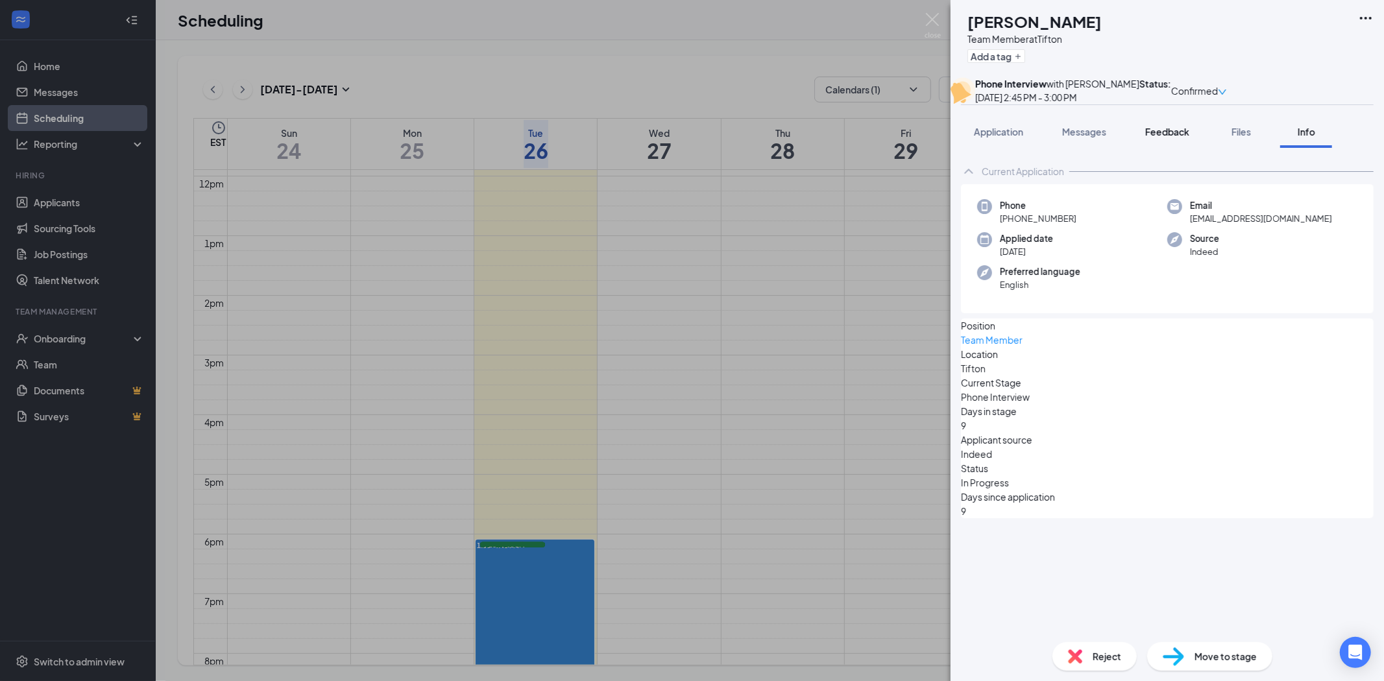
click at [1162, 138] on span "Feedback" at bounding box center [1167, 132] width 44 height 12
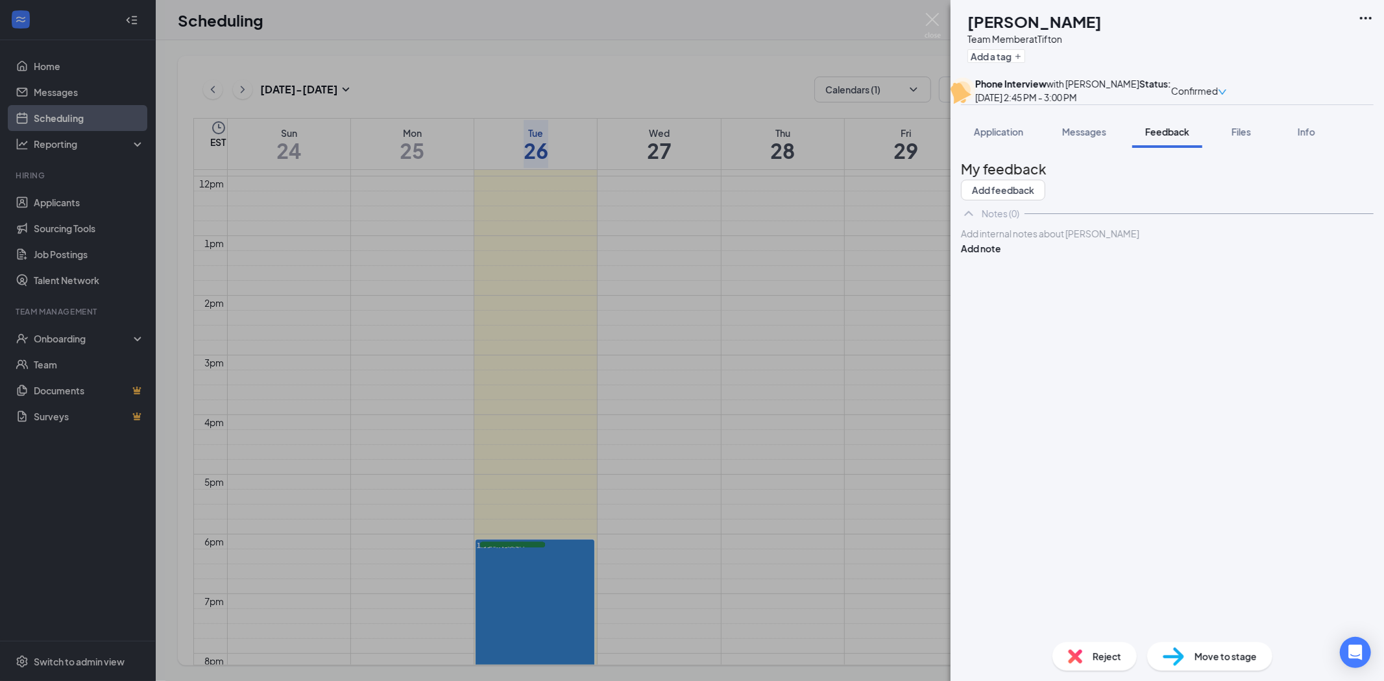
click at [1037, 241] on div at bounding box center [1167, 234] width 411 height 14
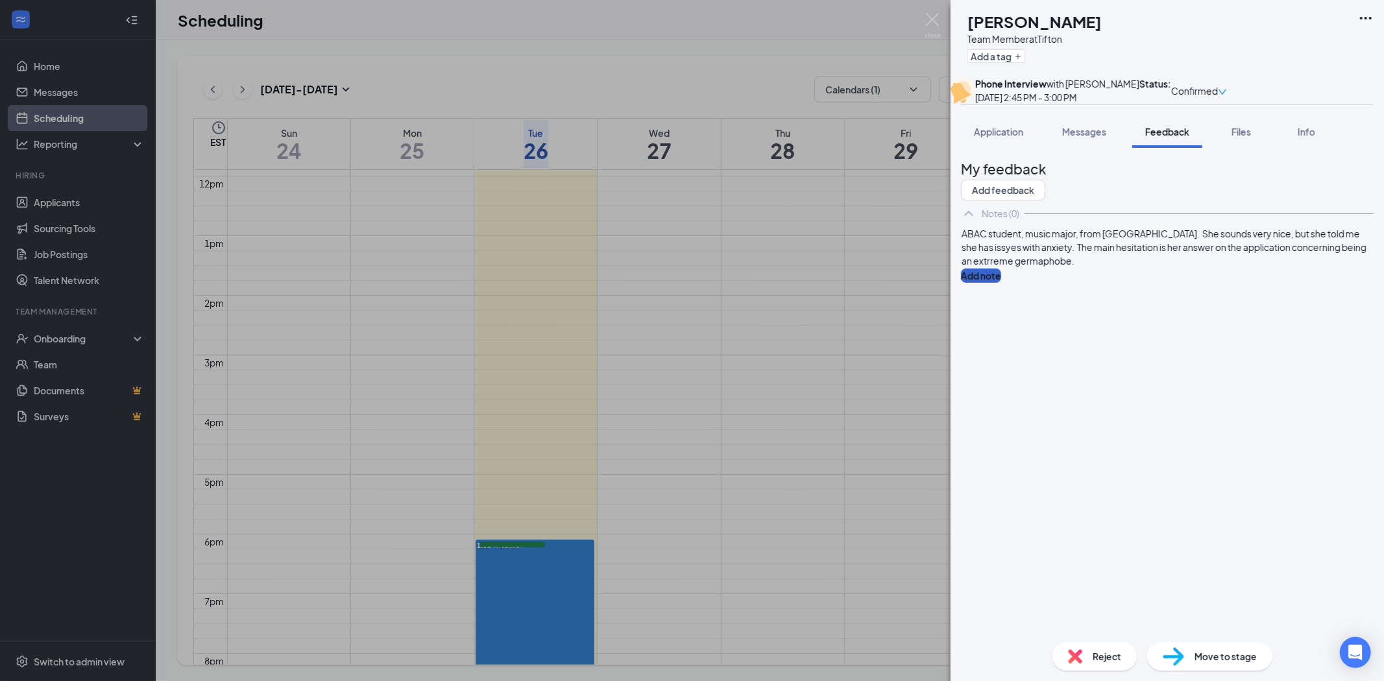
click at [1001, 283] on button "Add note" at bounding box center [981, 276] width 40 height 14
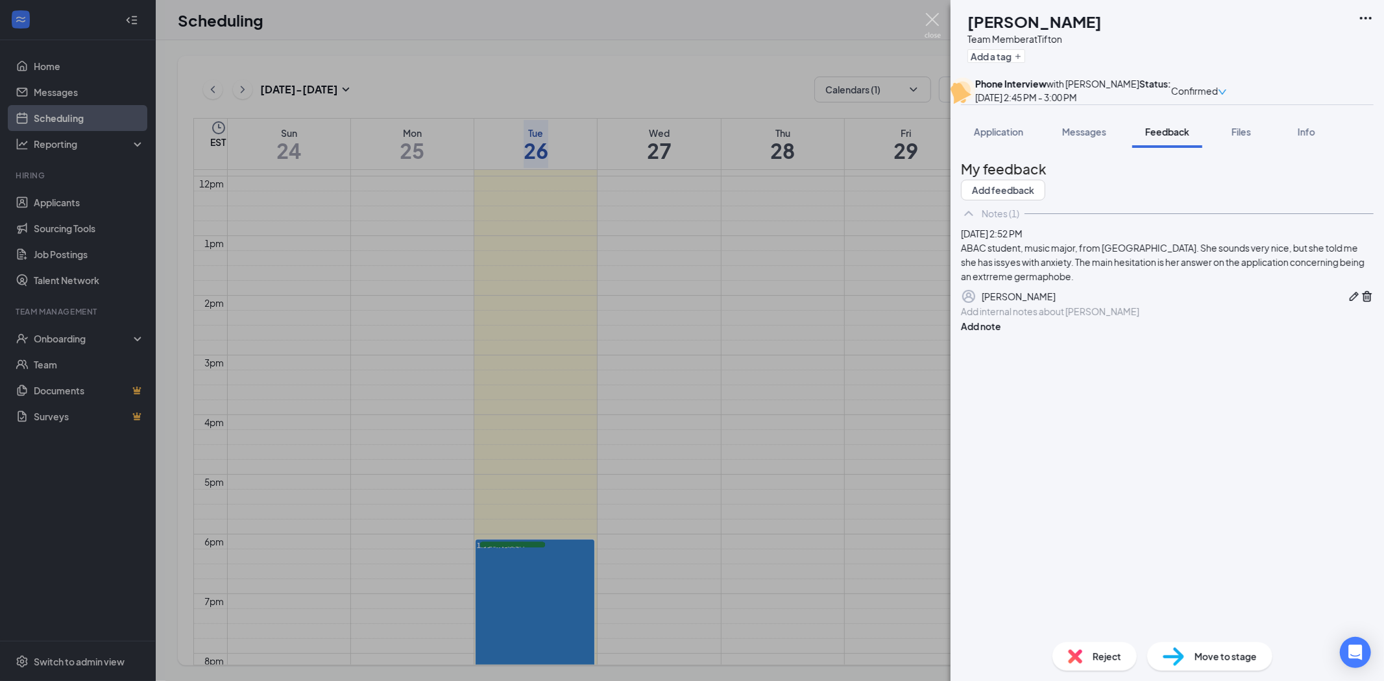
click at [934, 18] on img at bounding box center [933, 25] width 16 height 25
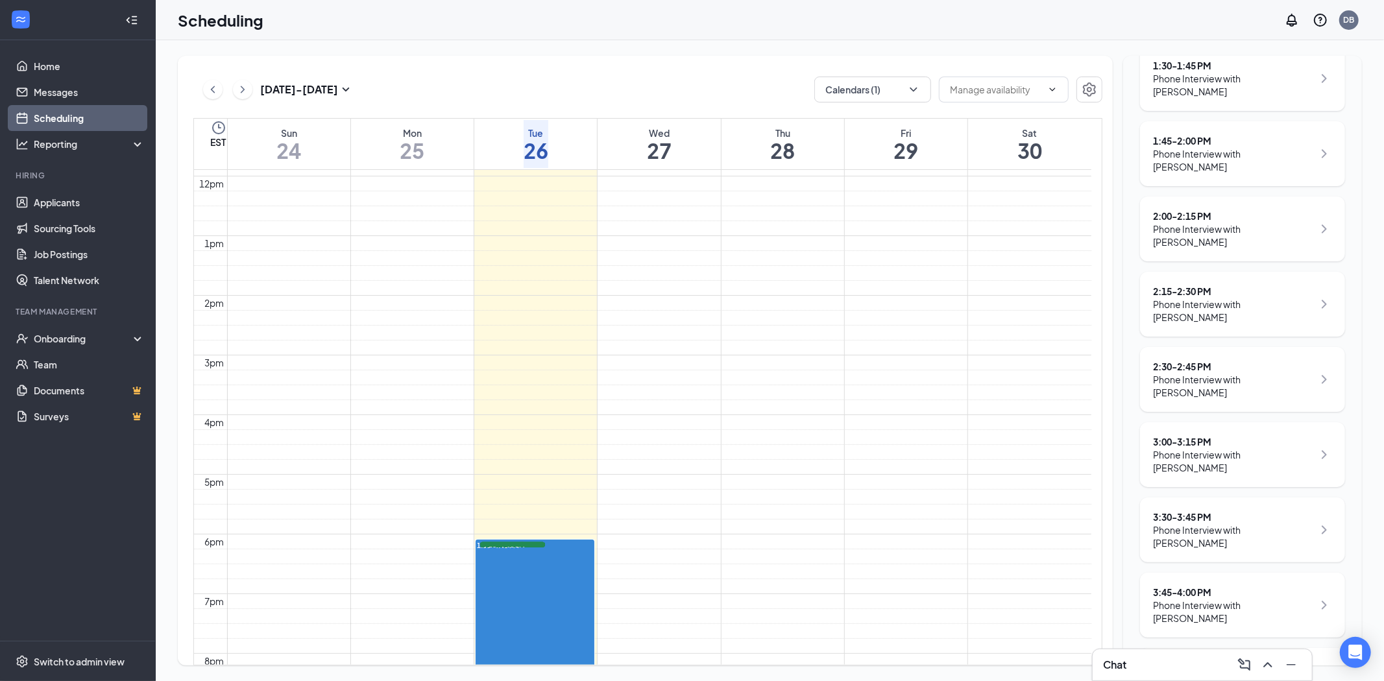
scroll to position [288, 0]
click at [1191, 437] on div "3:00 - 3:15 PM" at bounding box center [1233, 439] width 160 height 13
click at [1190, 433] on div "3:00 - 3:15 PM" at bounding box center [1233, 439] width 160 height 13
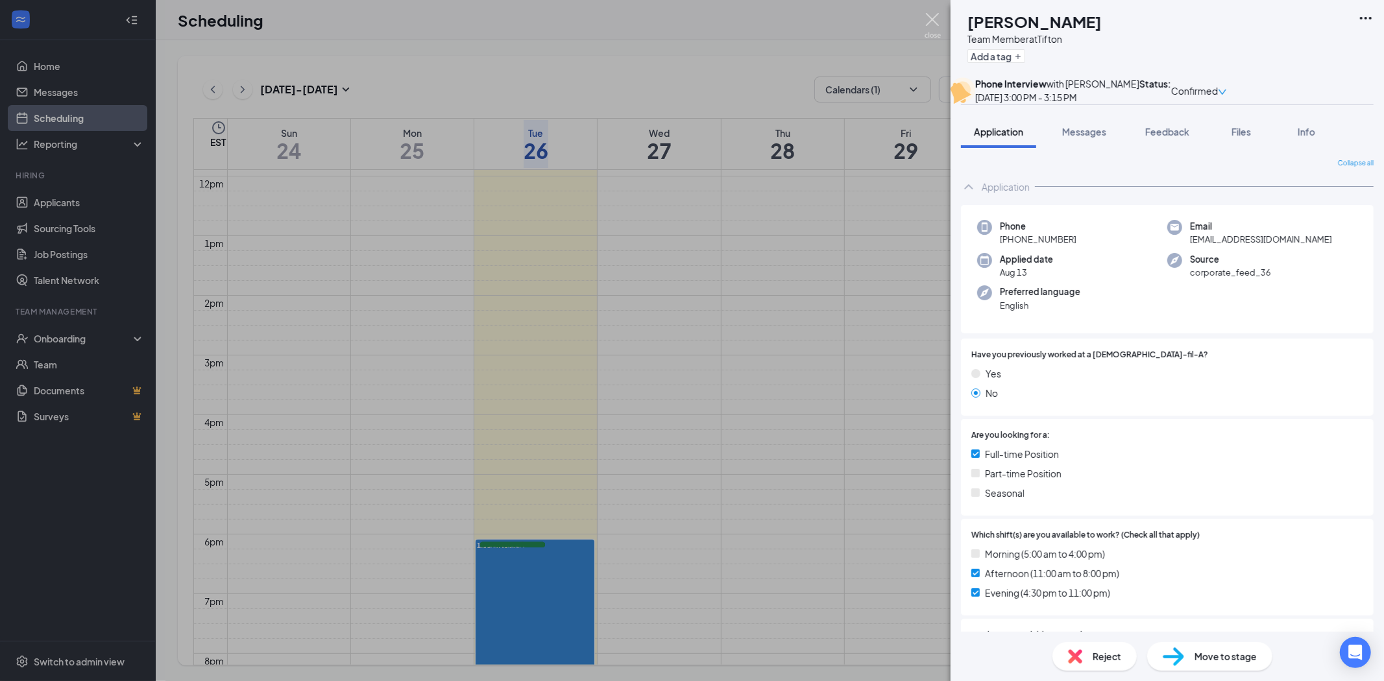
click at [938, 16] on img at bounding box center [933, 25] width 16 height 25
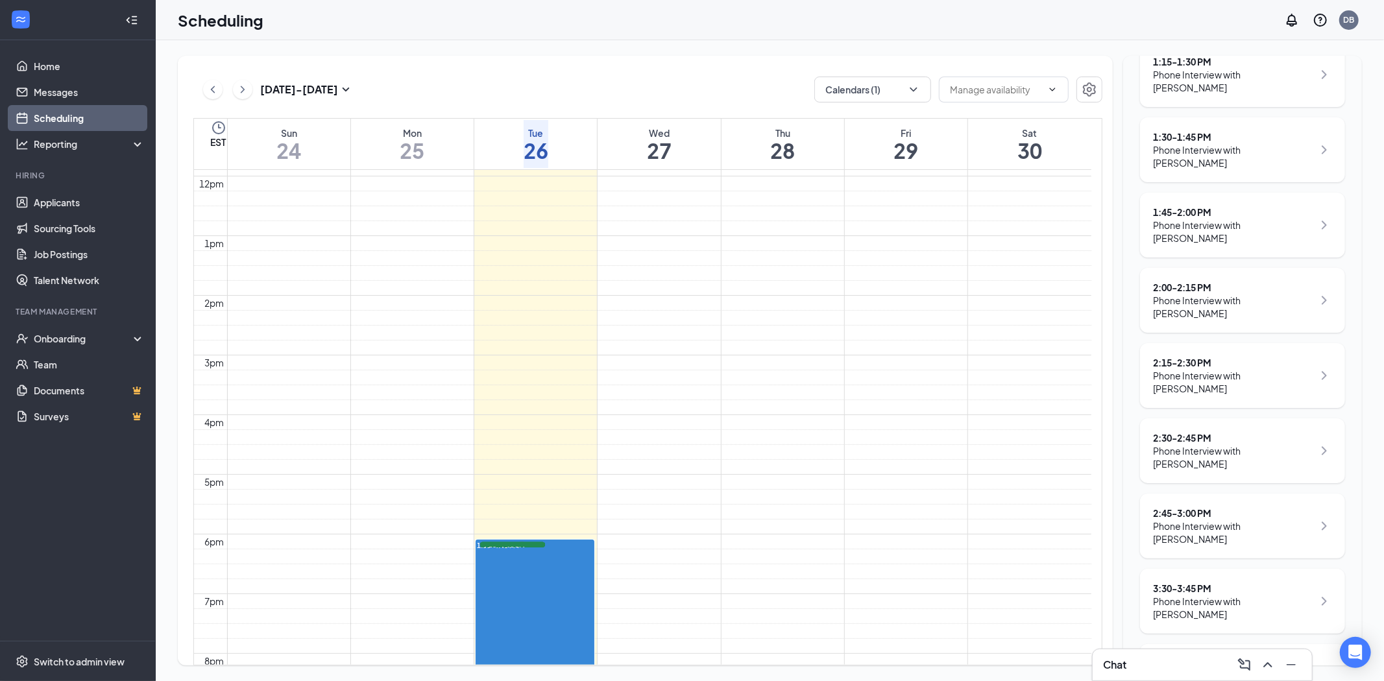
scroll to position [216, 0]
click at [76, 200] on link "Applicants" at bounding box center [89, 202] width 111 height 26
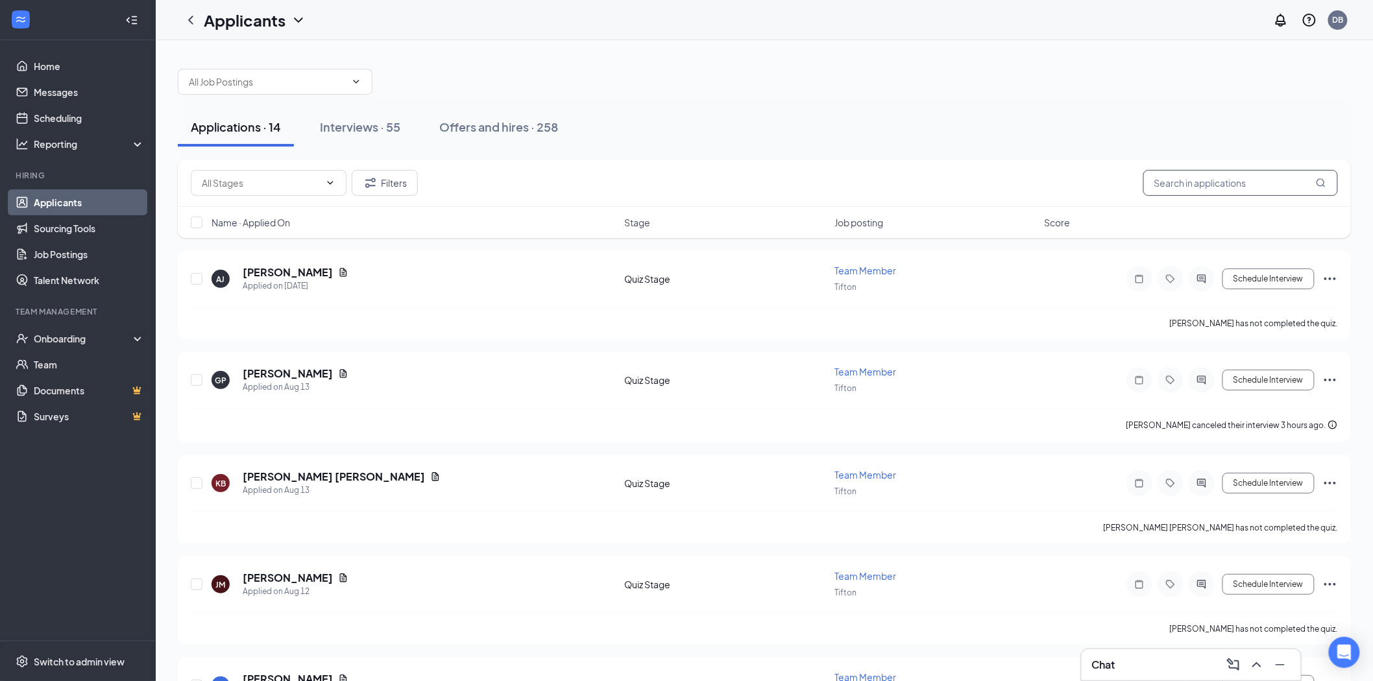
click at [1269, 184] on input "text" at bounding box center [1240, 183] width 195 height 26
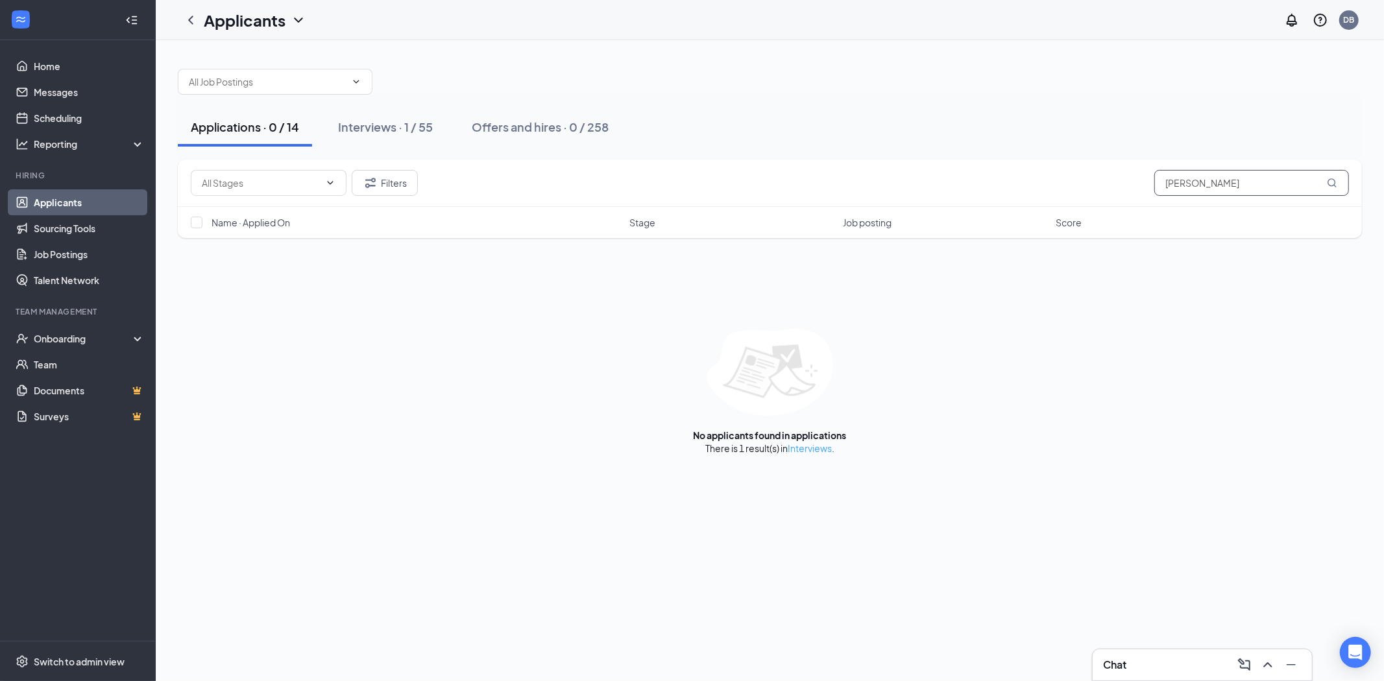
type input "[PERSON_NAME]"
click at [818, 449] on link "Interviews" at bounding box center [810, 449] width 44 height 12
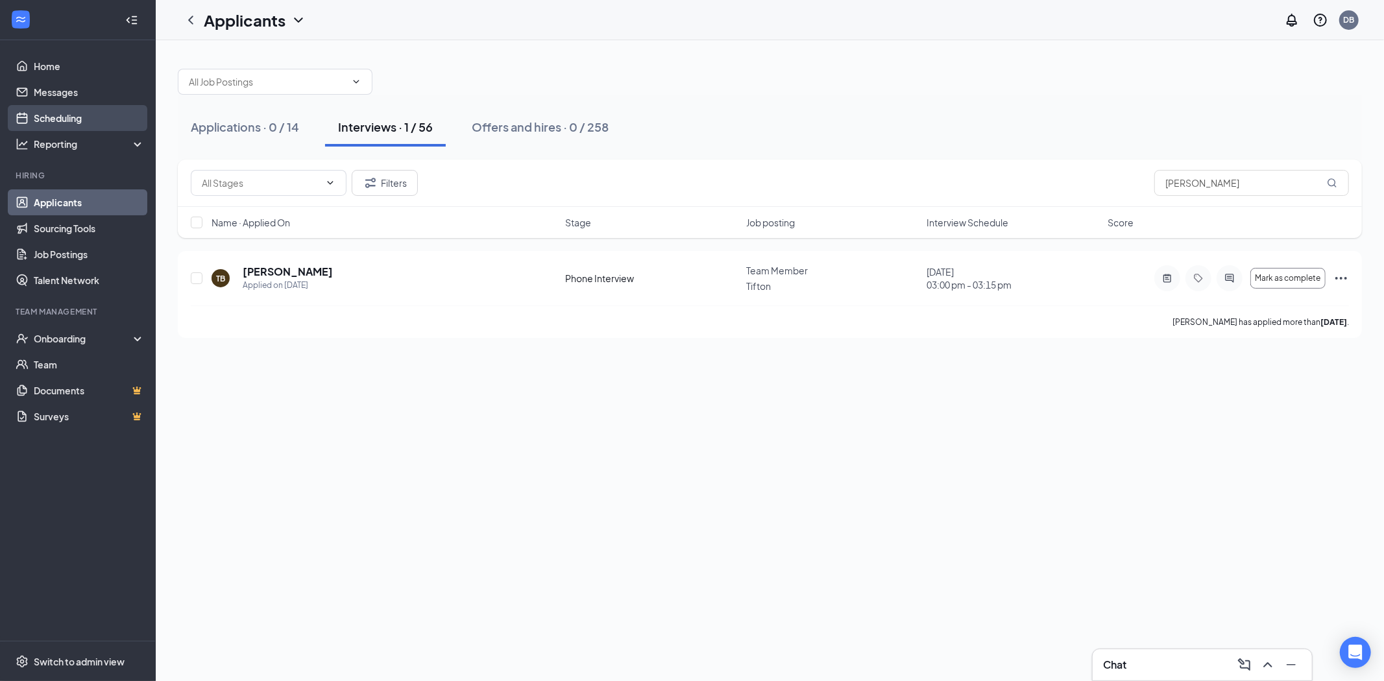
click at [52, 114] on link "Scheduling" at bounding box center [89, 118] width 111 height 26
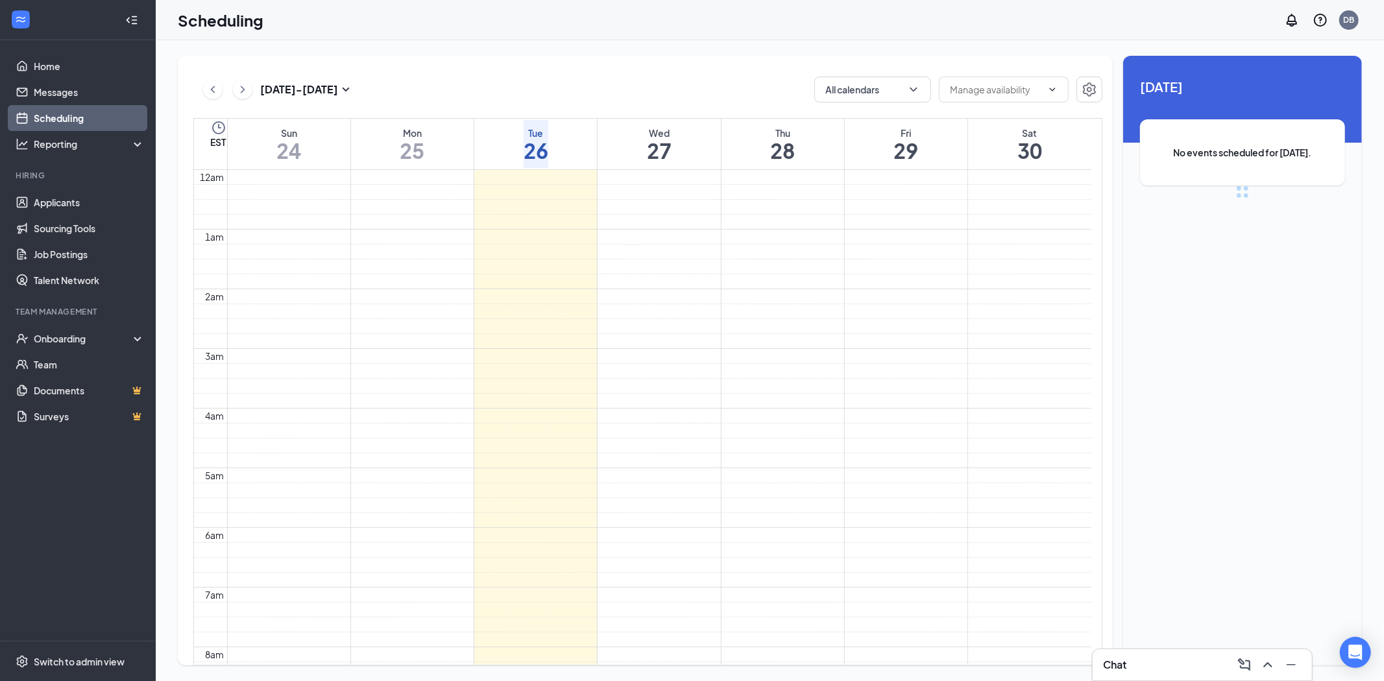
scroll to position [638, 0]
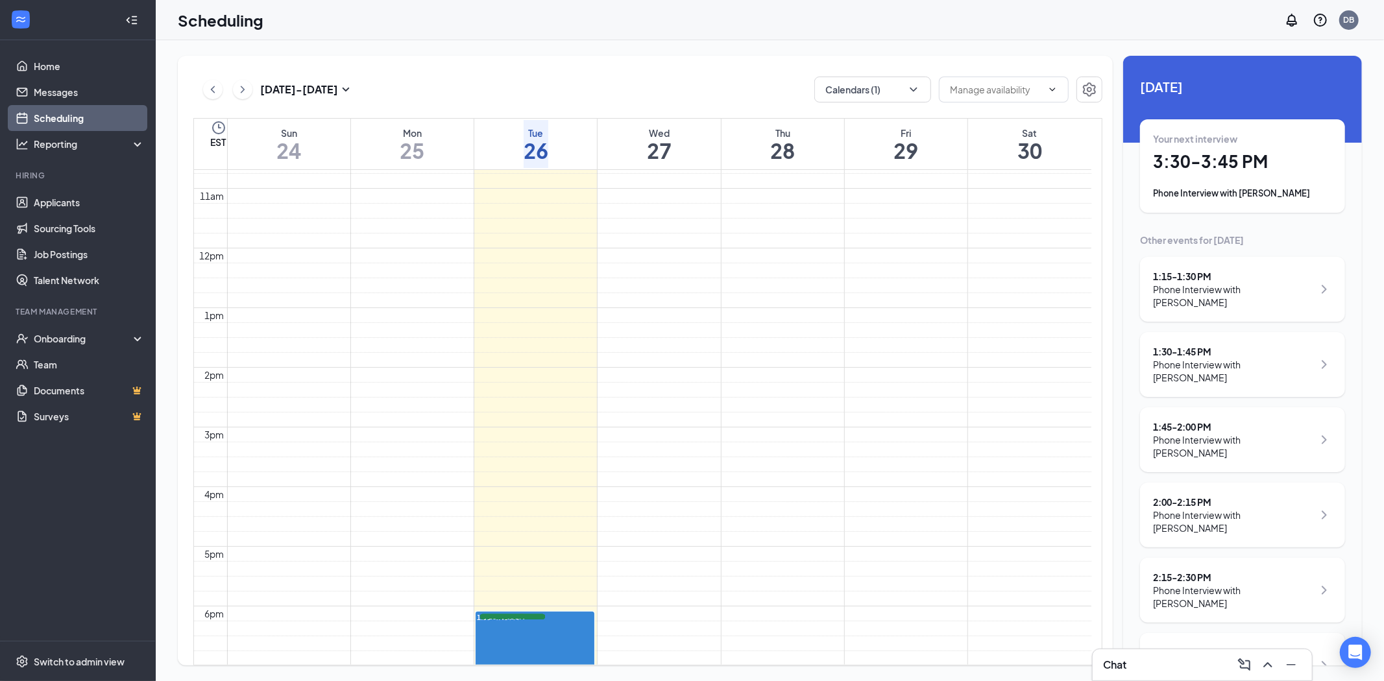
click at [1227, 157] on h1 "3:30 - 3:45 PM" at bounding box center [1242, 162] width 179 height 22
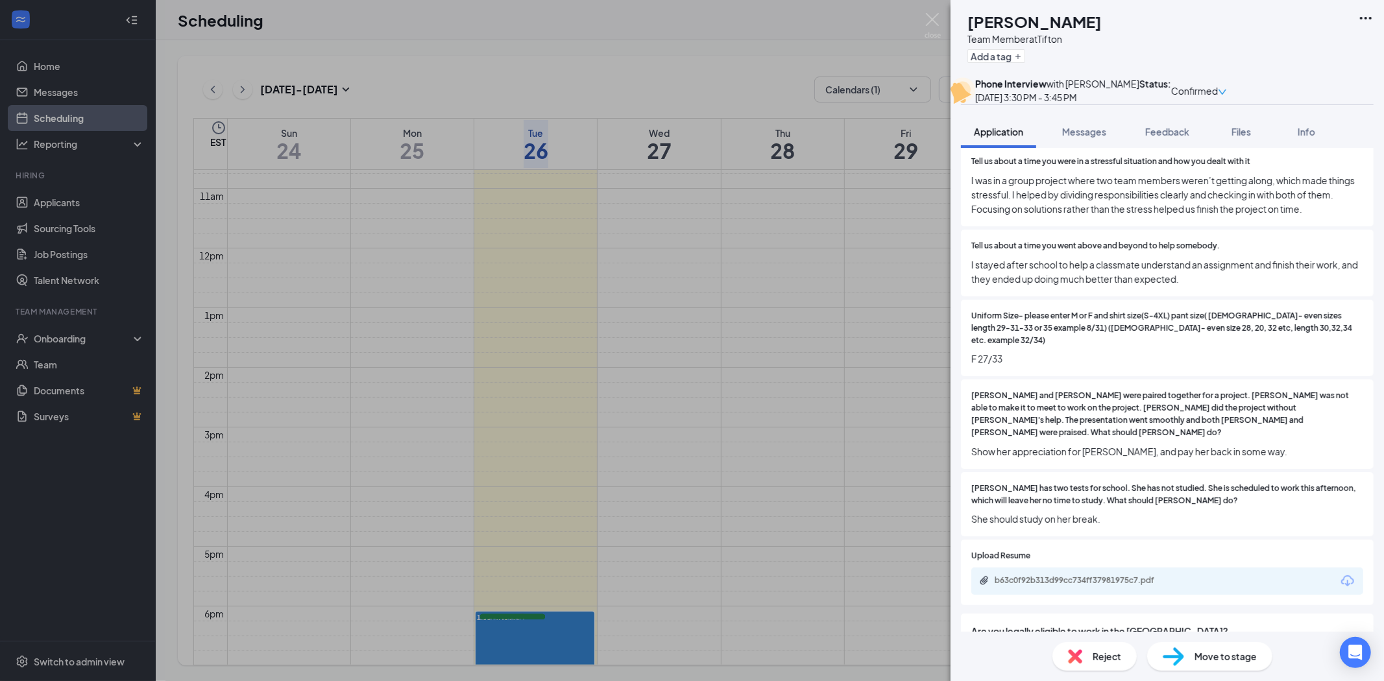
scroll to position [793, 0]
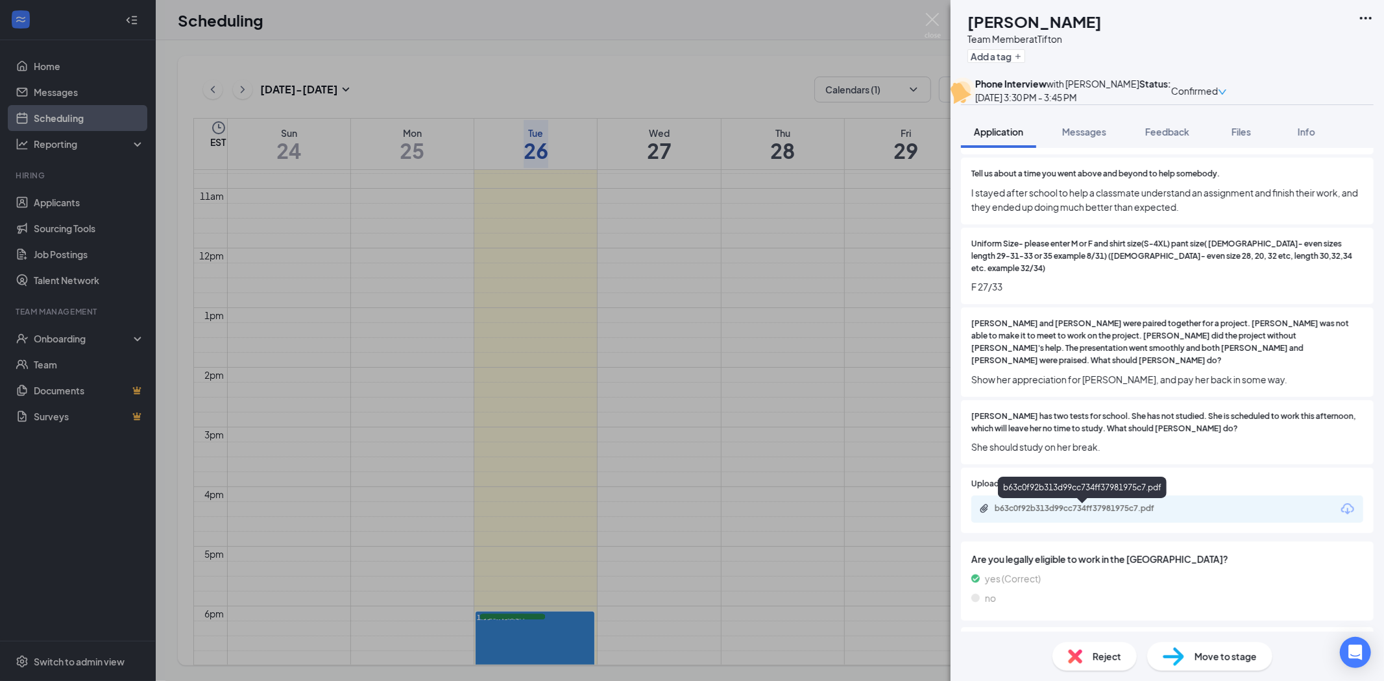
click at [1060, 513] on div "b63c0f92b313d99cc734ff37981975c7.pdf" at bounding box center [1086, 509] width 182 height 10
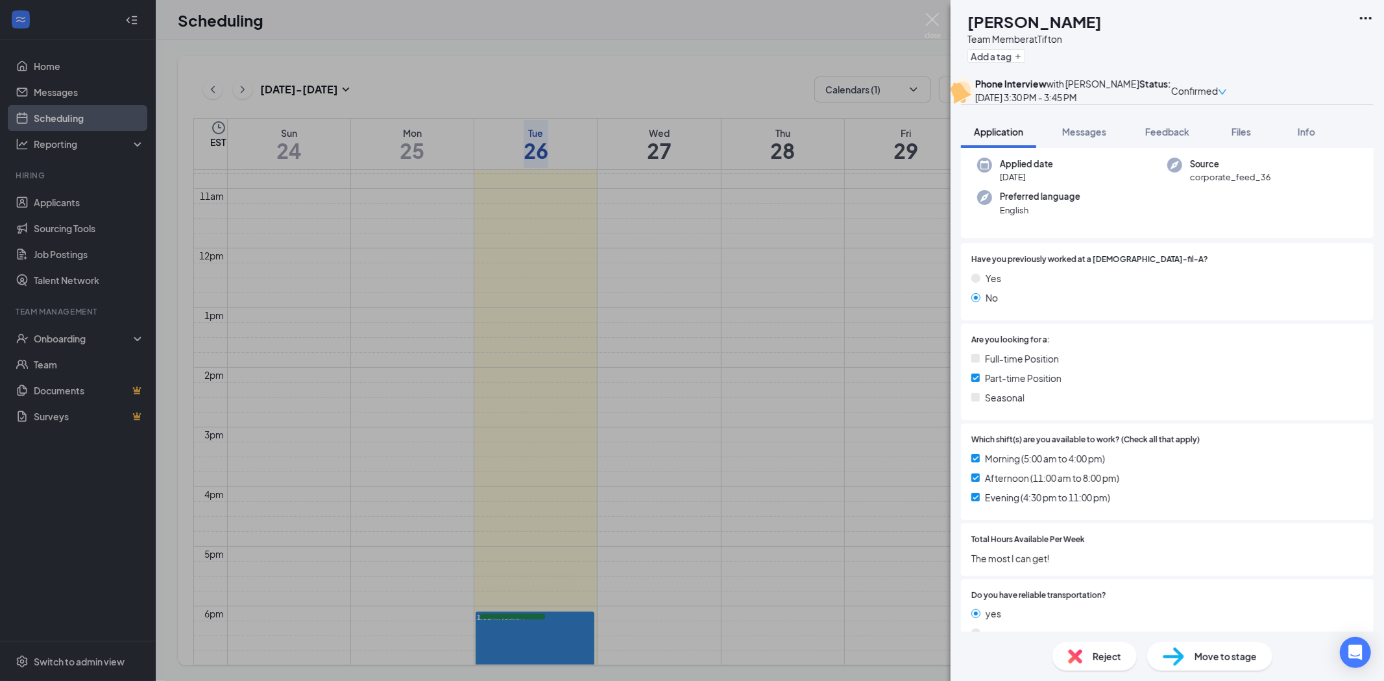
scroll to position [0, 0]
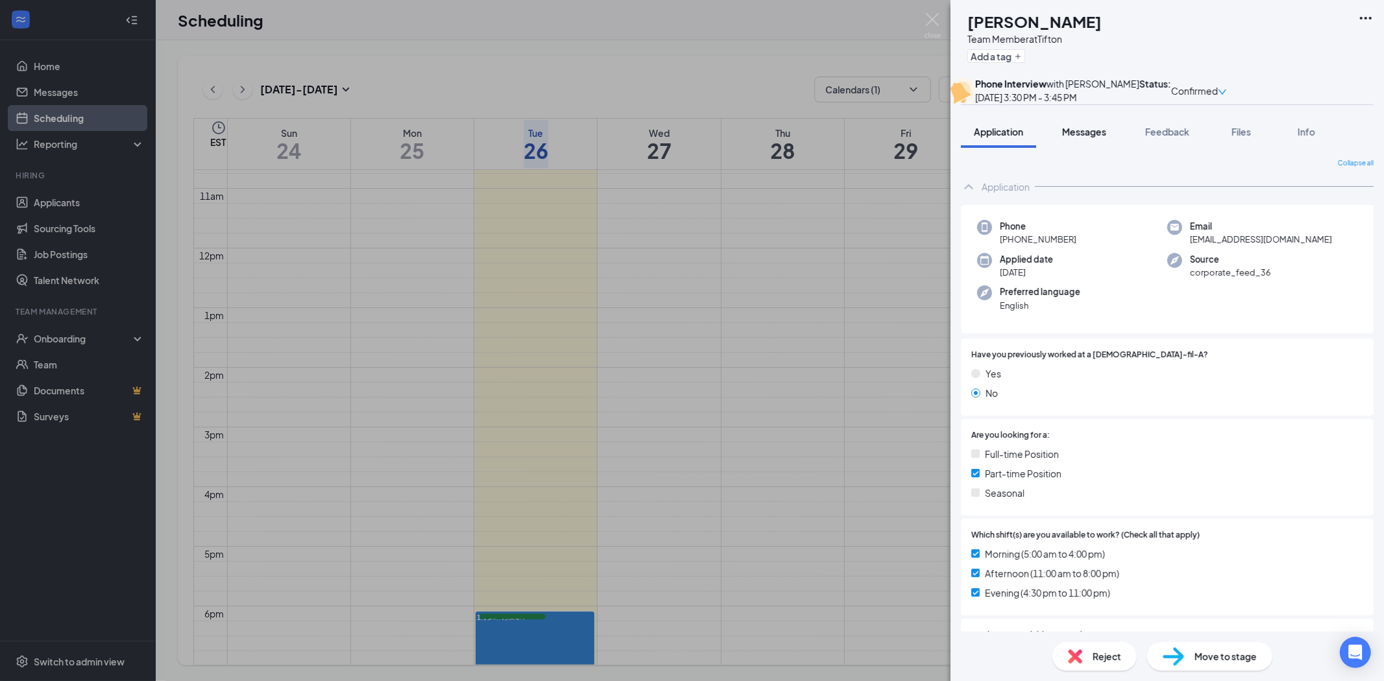
click at [1093, 138] on span "Messages" at bounding box center [1084, 132] width 44 height 12
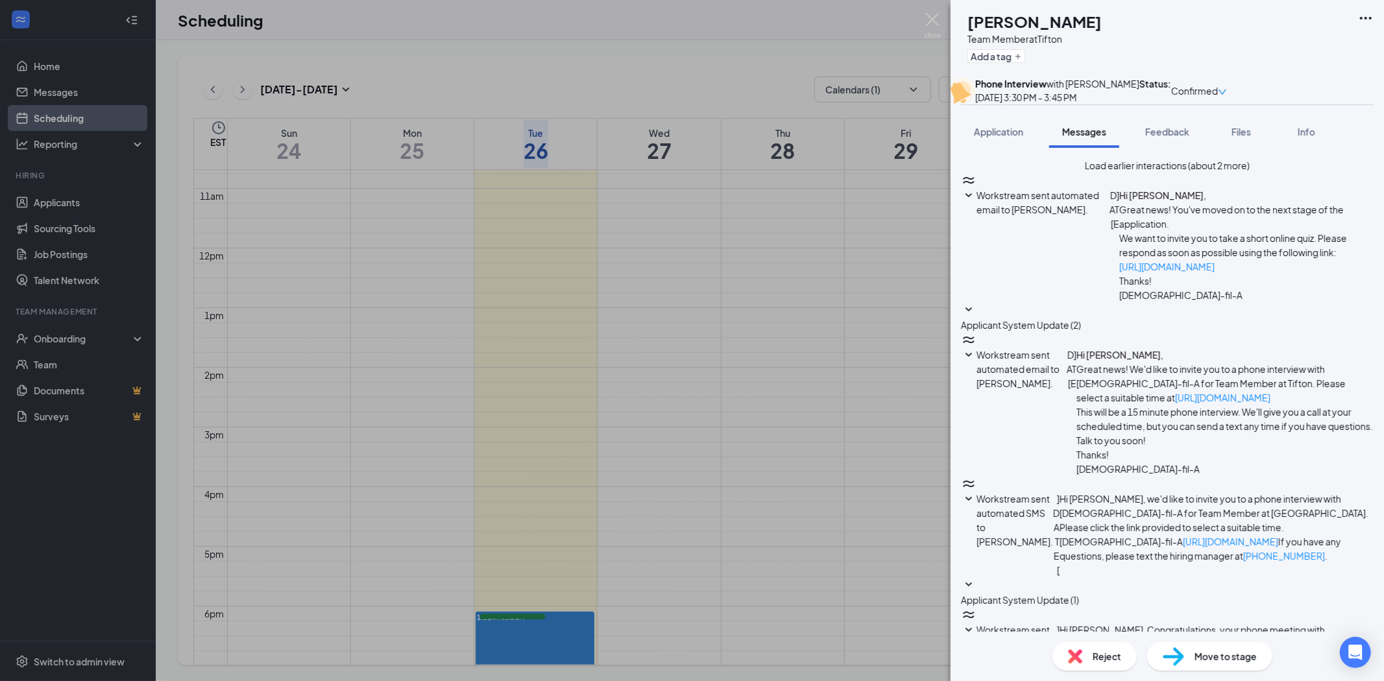
click at [1175, 138] on span "Feedback" at bounding box center [1167, 132] width 44 height 12
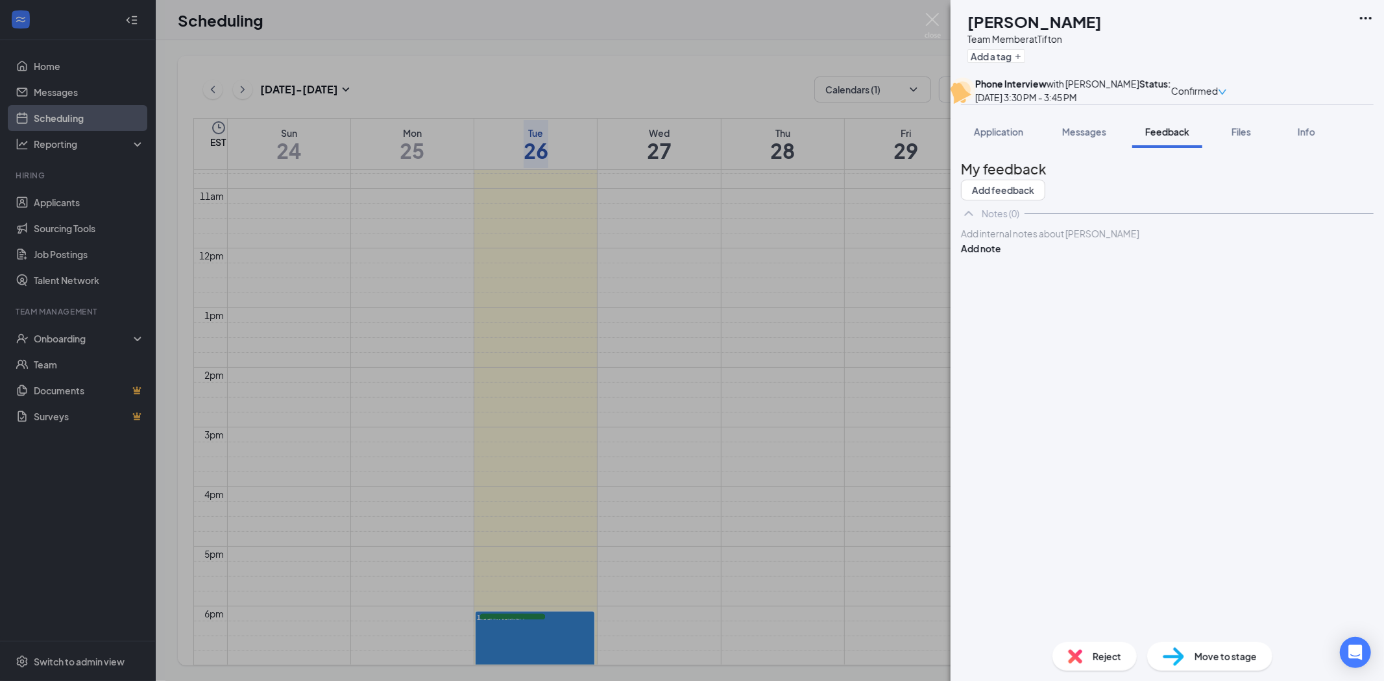
click at [1123, 241] on div at bounding box center [1167, 234] width 411 height 14
click at [1068, 239] on span "No answer, left merssage" at bounding box center [1016, 234] width 108 height 12
click at [1001, 256] on button "Add note" at bounding box center [981, 248] width 40 height 14
click at [932, 14] on img at bounding box center [933, 25] width 16 height 25
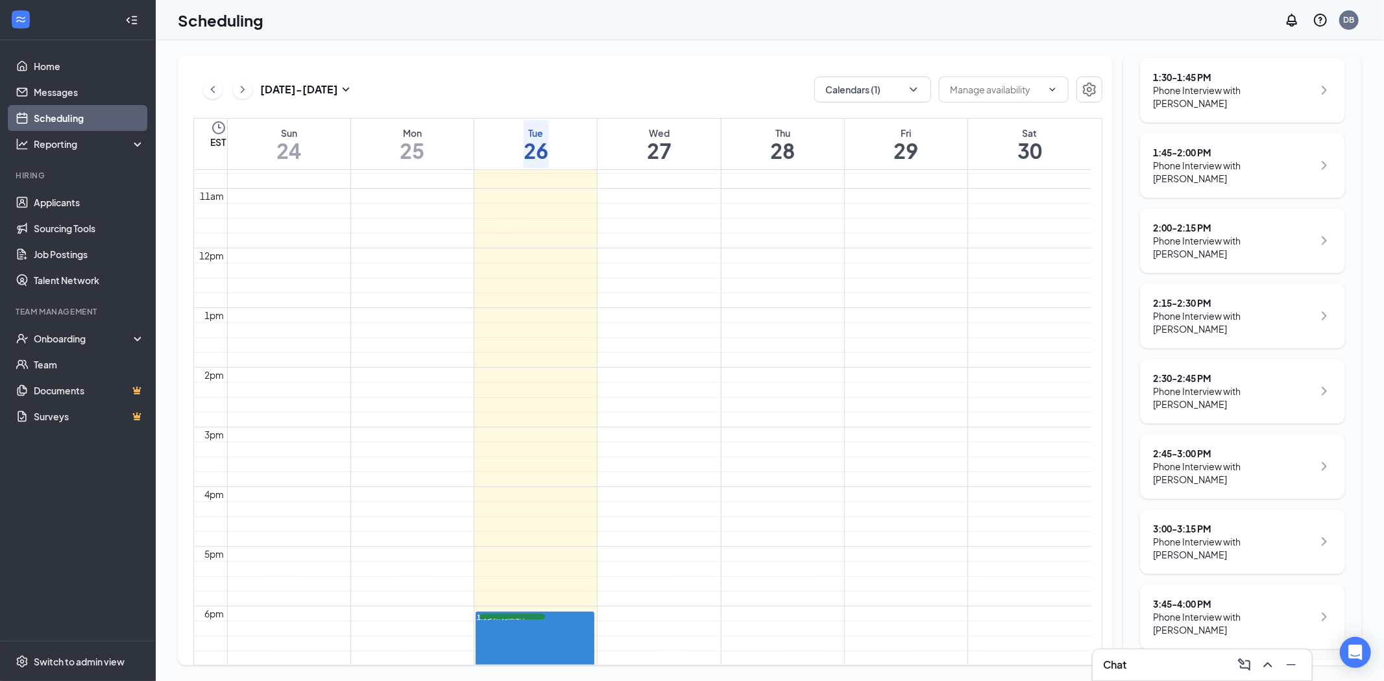
scroll to position [288, 0]
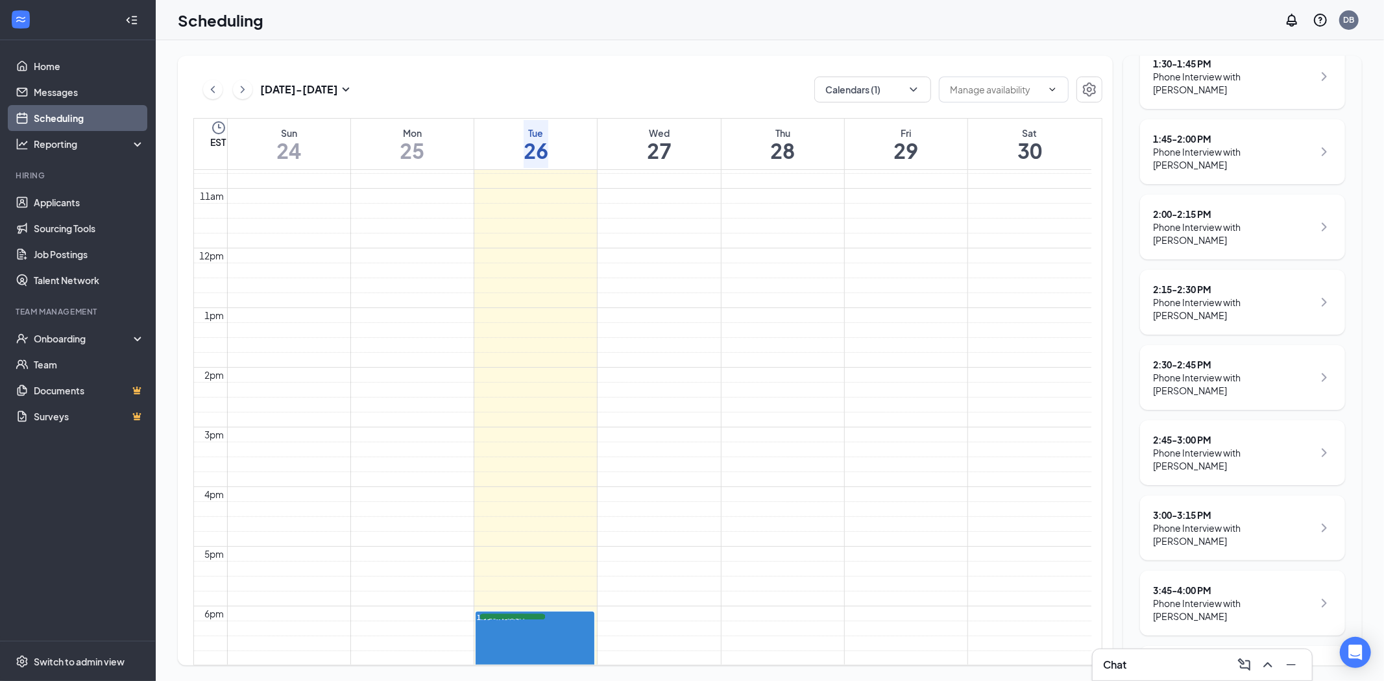
click at [1182, 584] on div "3:45 - 4:00 PM" at bounding box center [1233, 590] width 160 height 13
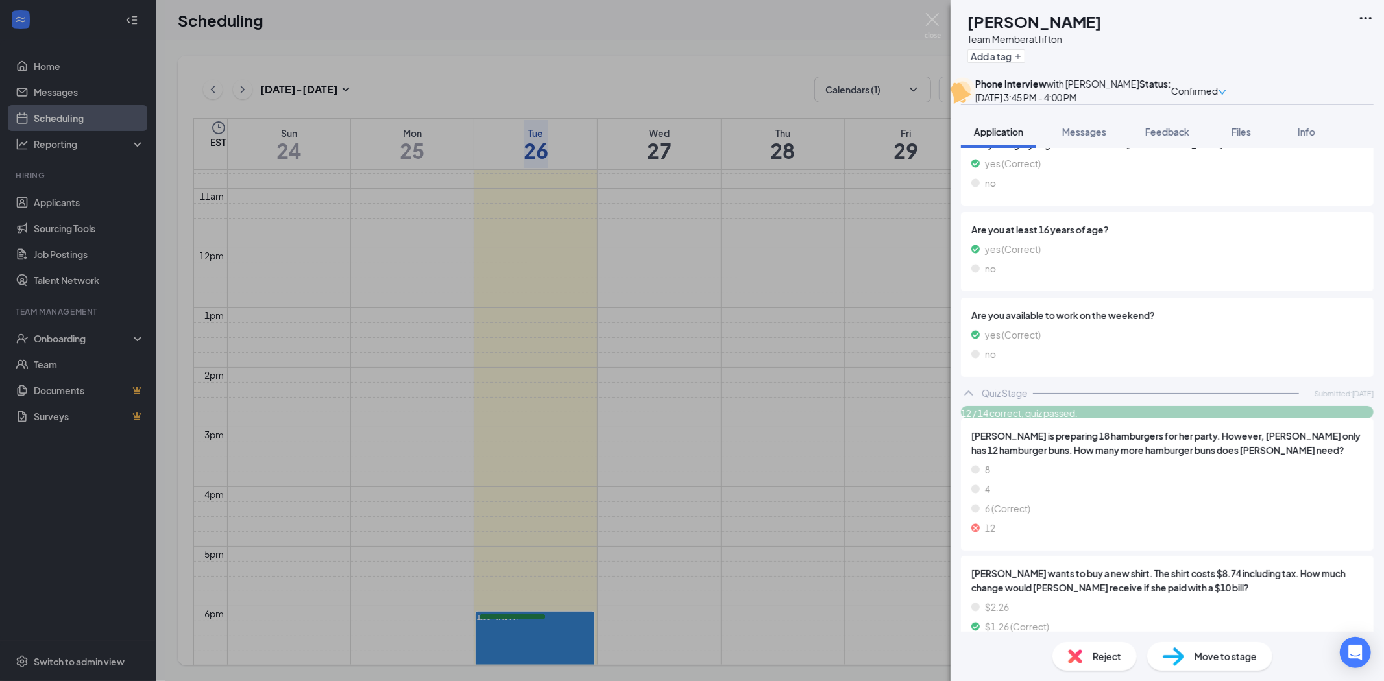
scroll to position [1298, 0]
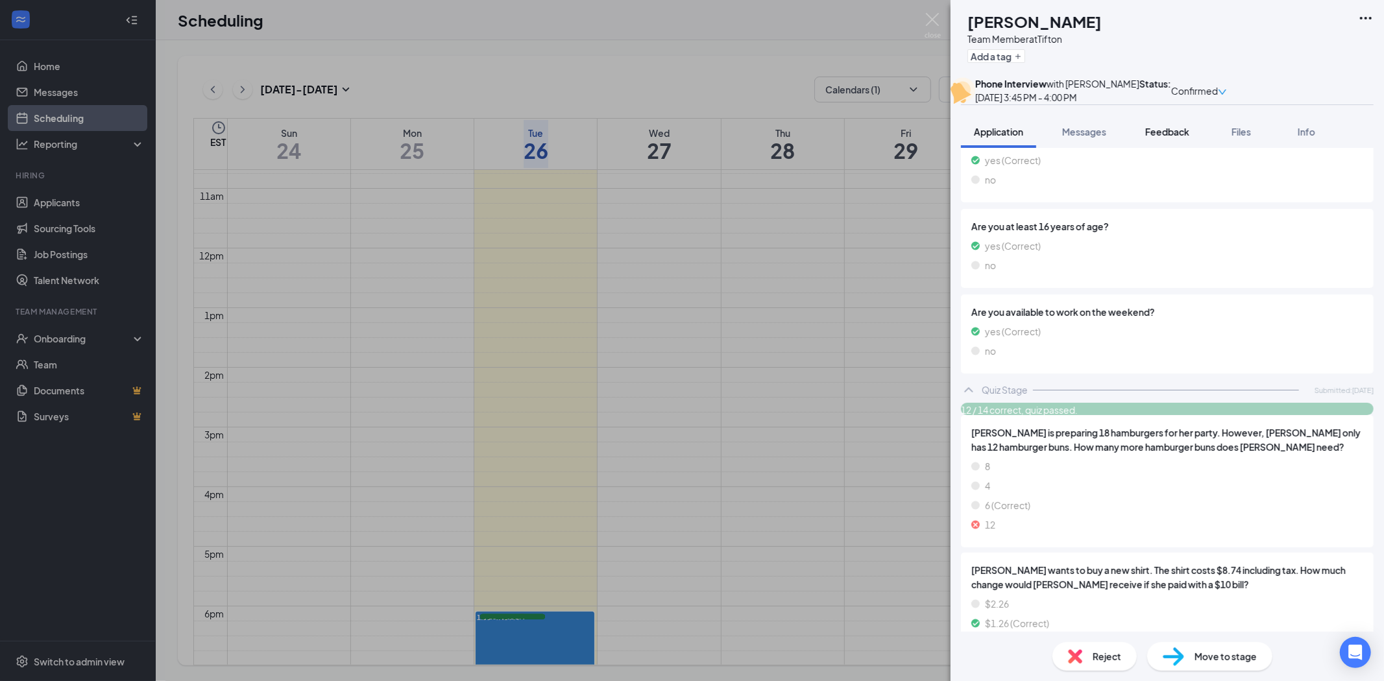
click at [1162, 138] on span "Feedback" at bounding box center [1167, 132] width 44 height 12
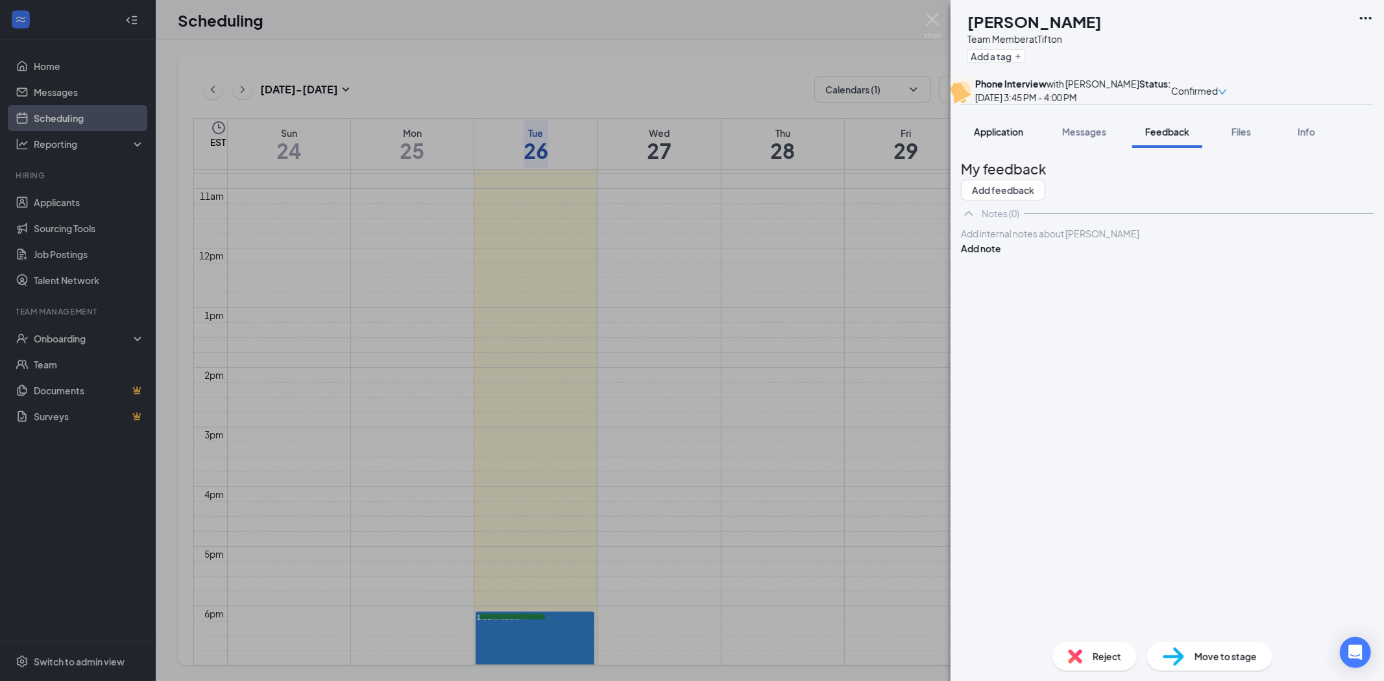
click at [997, 138] on span "Application" at bounding box center [998, 132] width 49 height 12
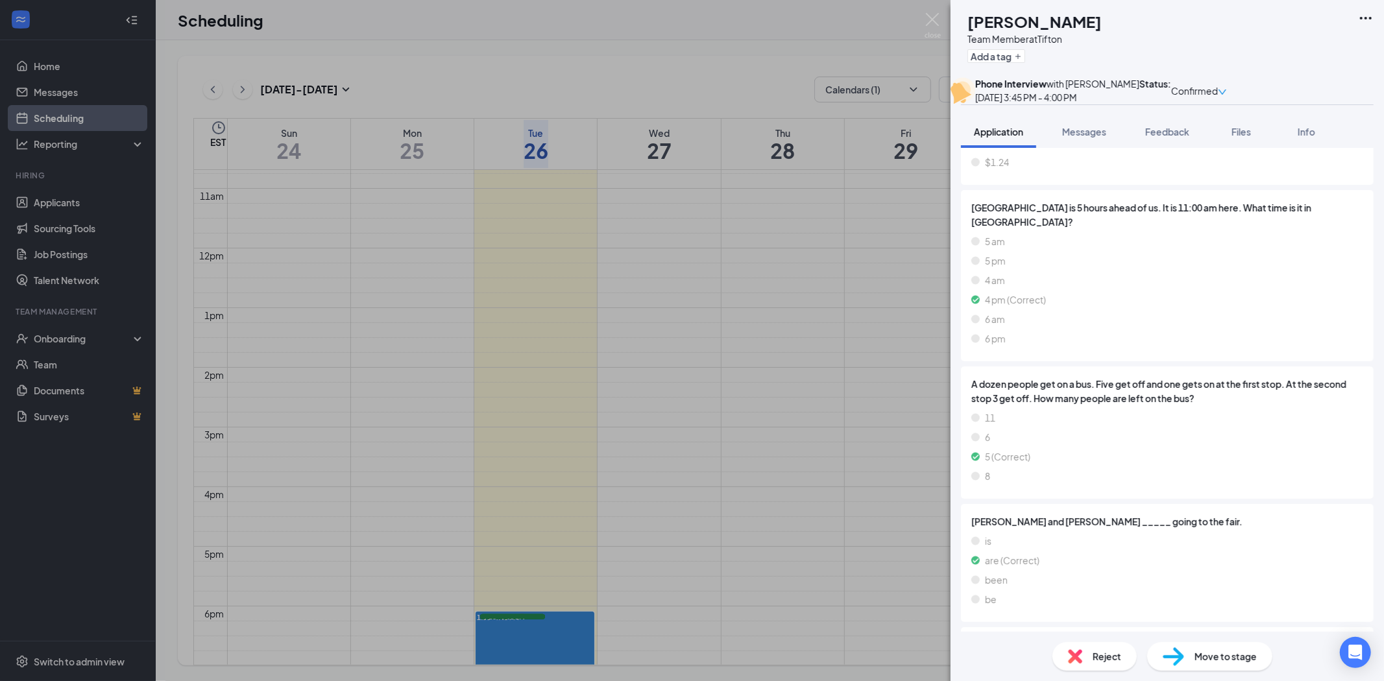
scroll to position [1730, 0]
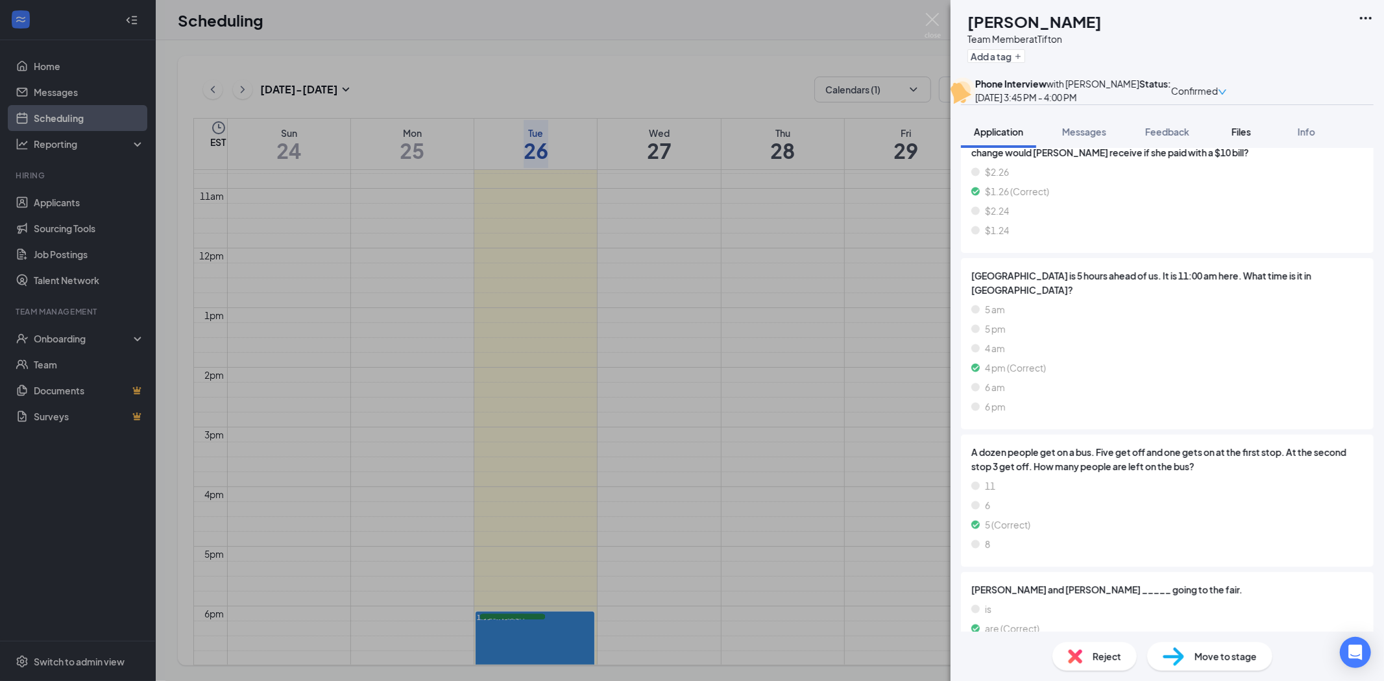
click at [1241, 138] on span "Files" at bounding box center [1241, 132] width 19 height 12
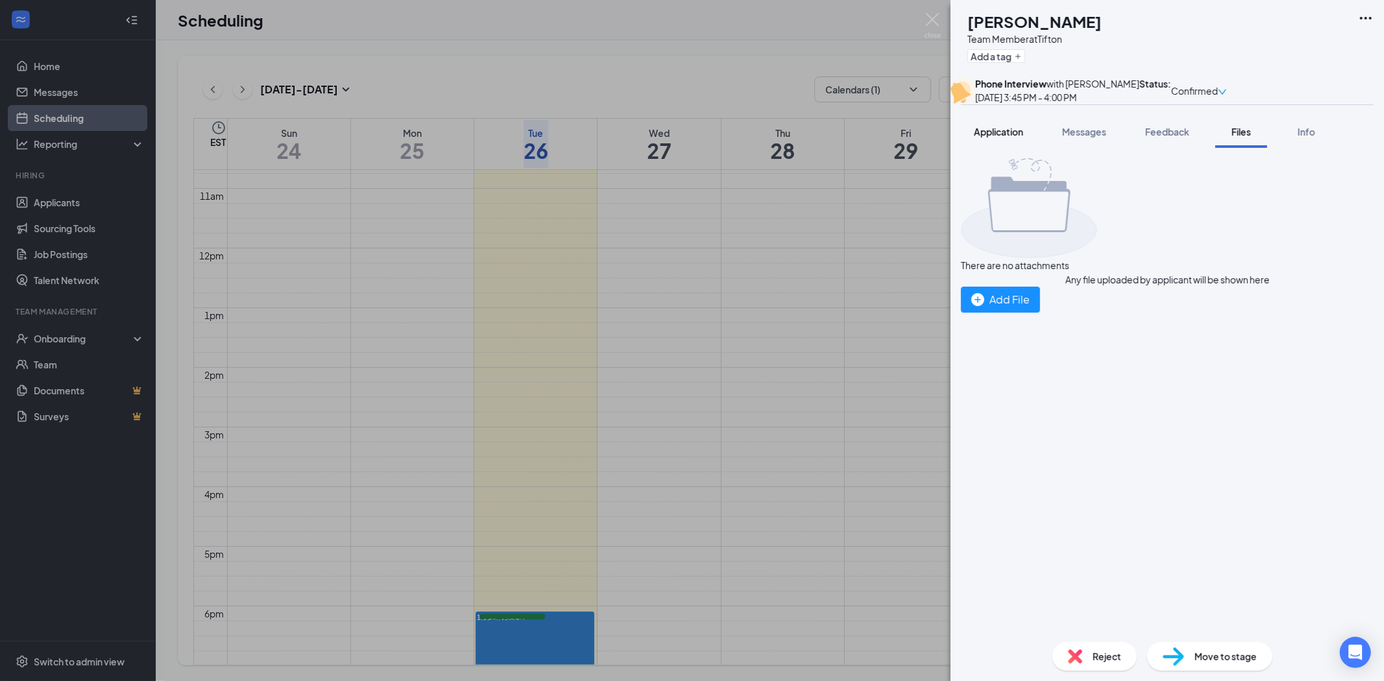
click at [1002, 138] on span "Application" at bounding box center [998, 132] width 49 height 12
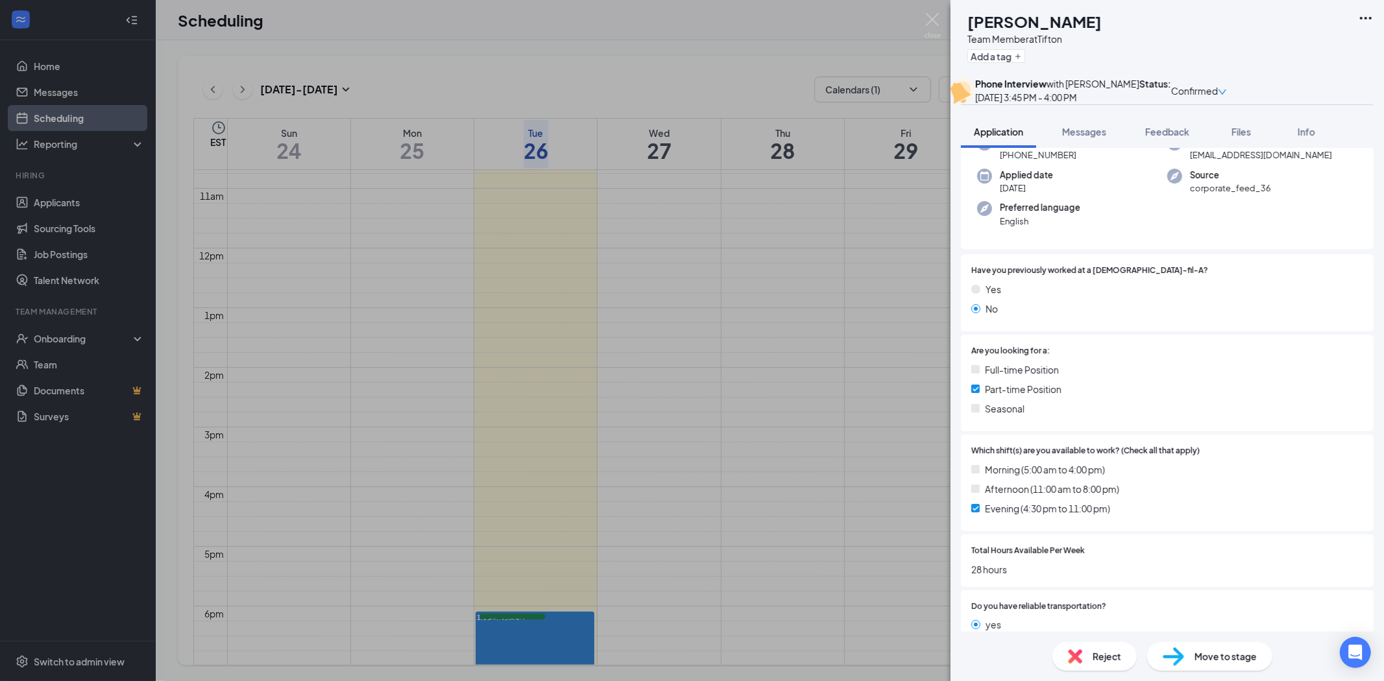
scroll to position [72, 0]
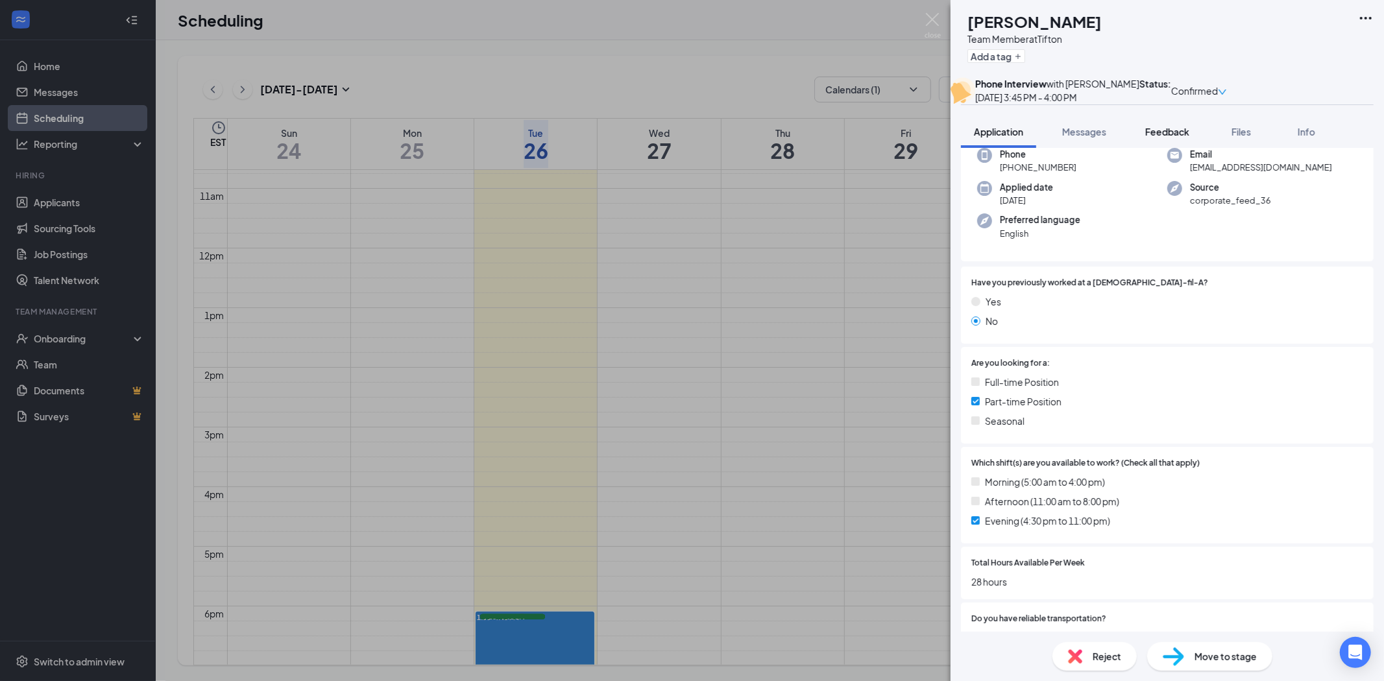
click at [1165, 138] on span "Feedback" at bounding box center [1167, 132] width 44 height 12
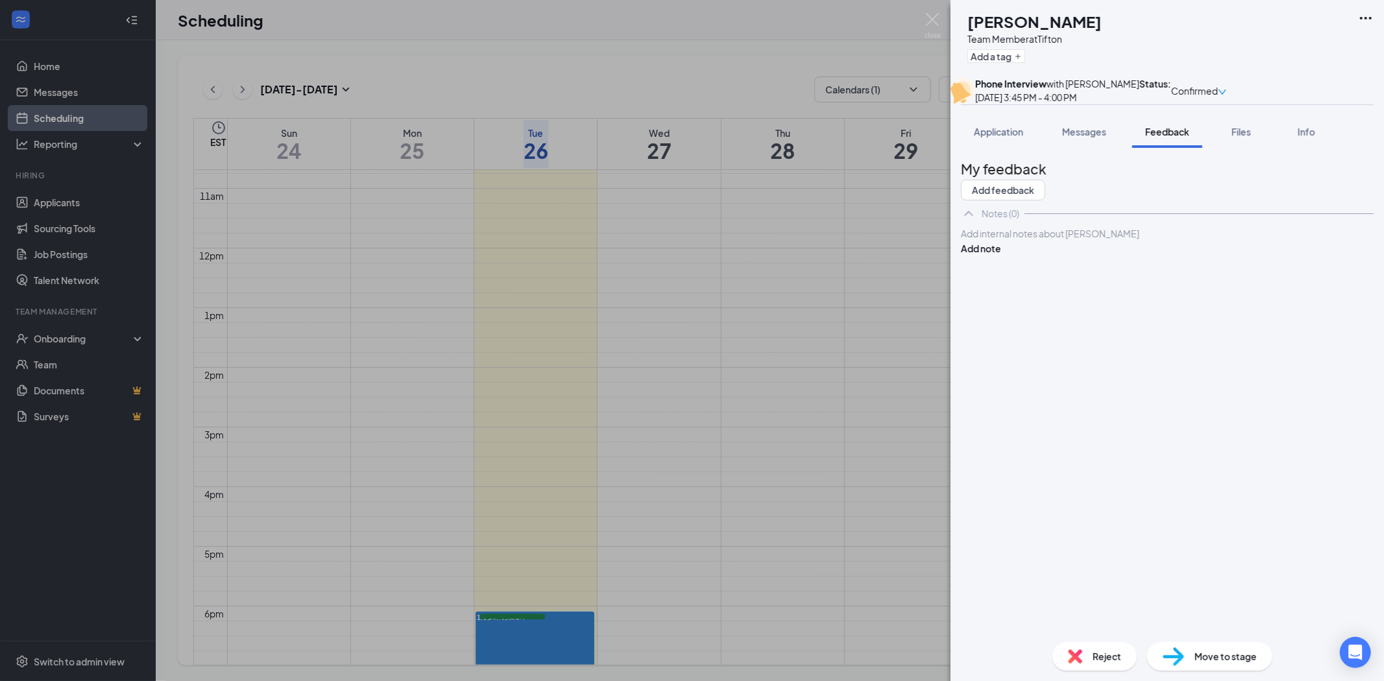
click at [1054, 241] on div at bounding box center [1167, 234] width 411 height 14
click at [1001, 269] on button "Add note" at bounding box center [981, 262] width 40 height 14
click at [931, 15] on img at bounding box center [933, 25] width 16 height 25
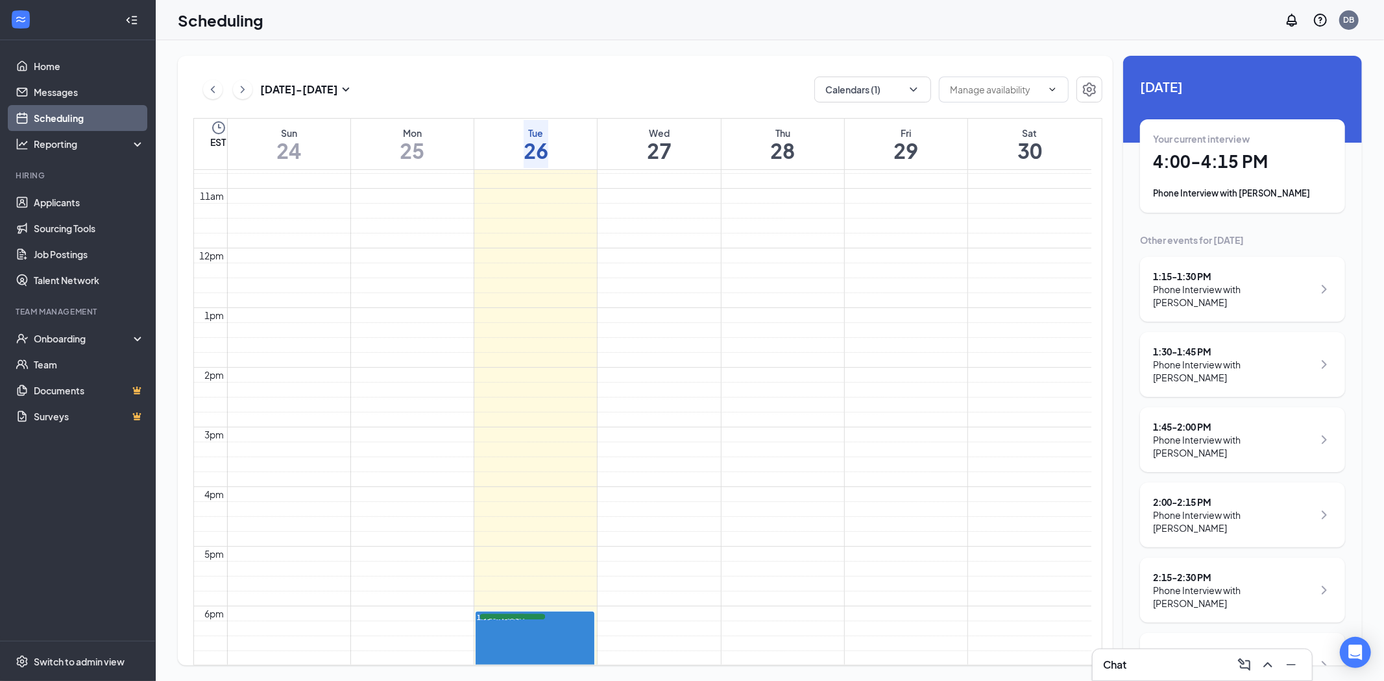
click at [1185, 423] on div "1:45 - 2:00 PM" at bounding box center [1233, 427] width 160 height 13
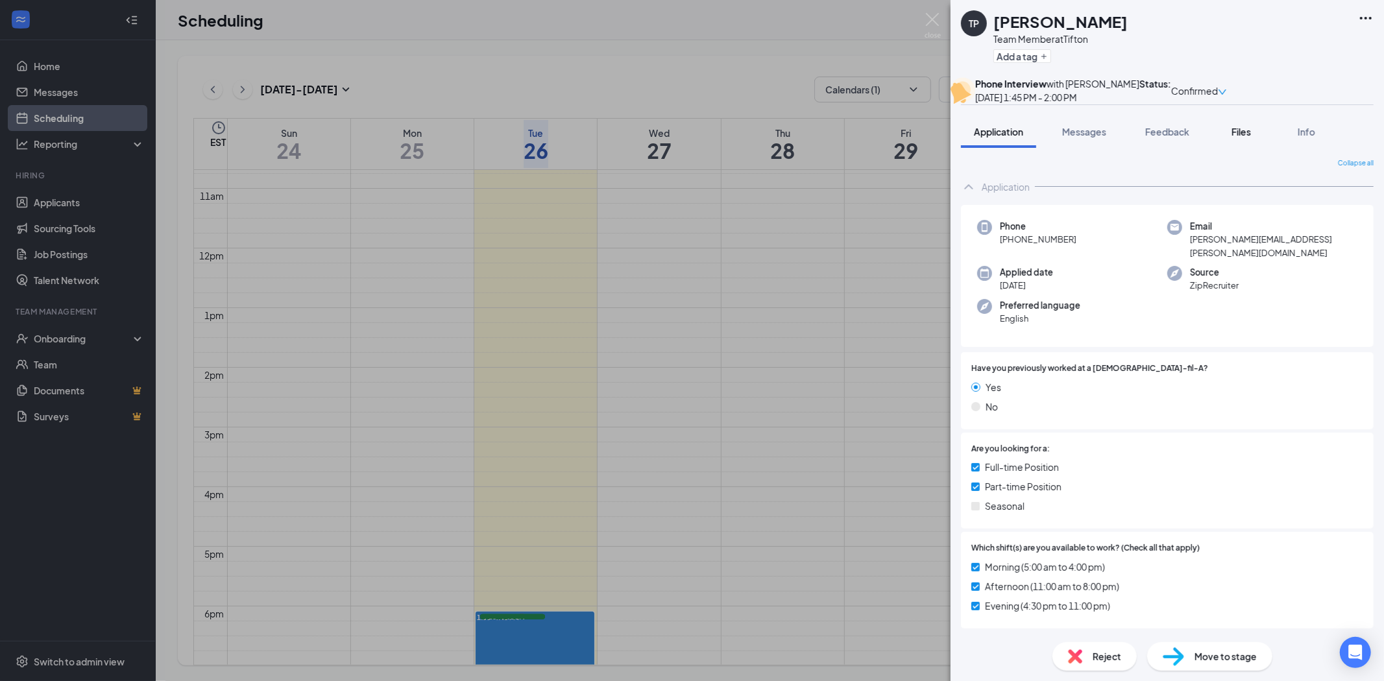
click at [1237, 138] on span "Files" at bounding box center [1241, 132] width 19 height 12
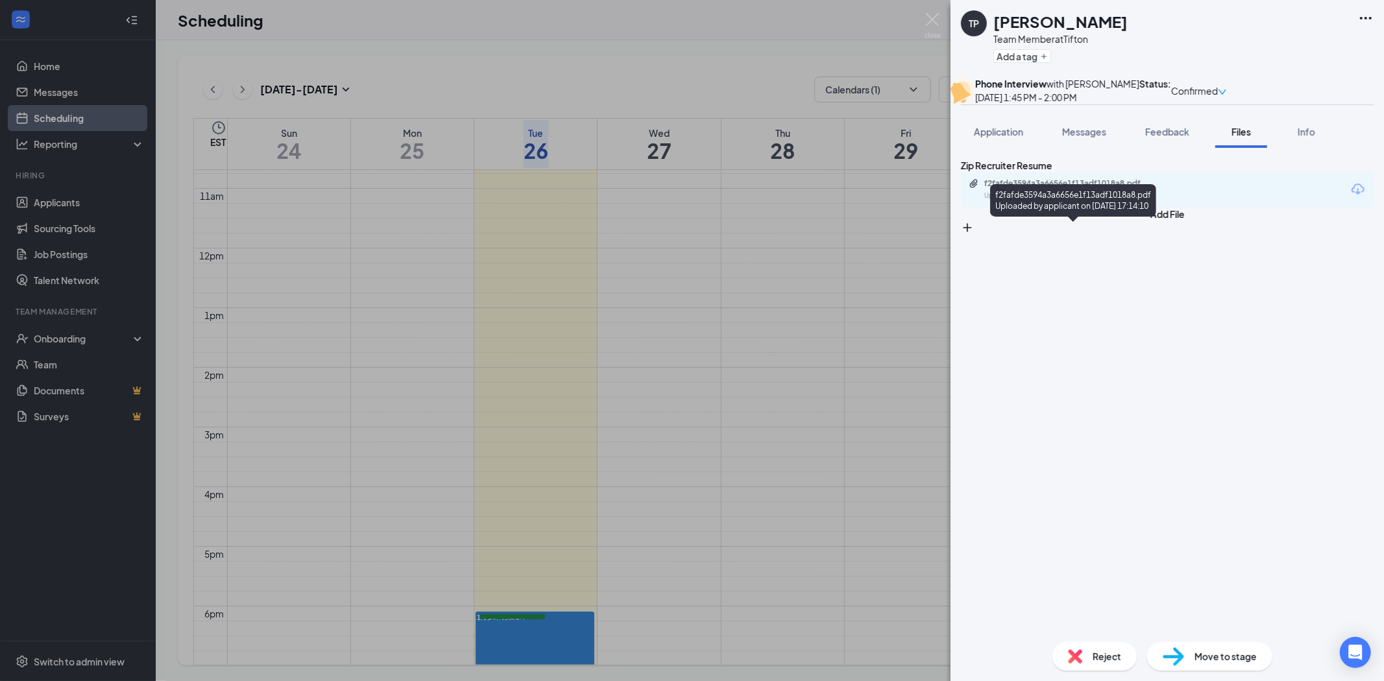
click at [1112, 189] on div "f2fafde3594a3a6656e1f13adf1018a8.pdf" at bounding box center [1075, 183] width 182 height 10
click at [997, 138] on span "Application" at bounding box center [998, 132] width 49 height 12
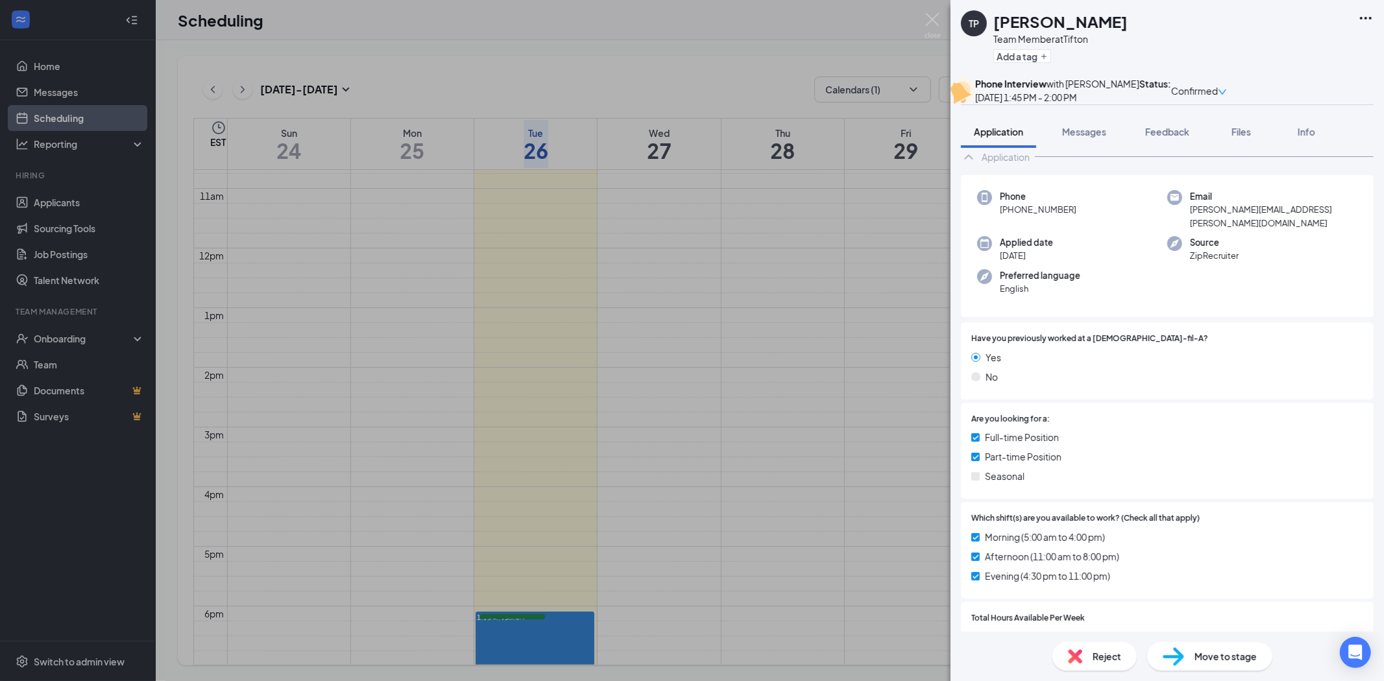
scroll to position [216, 0]
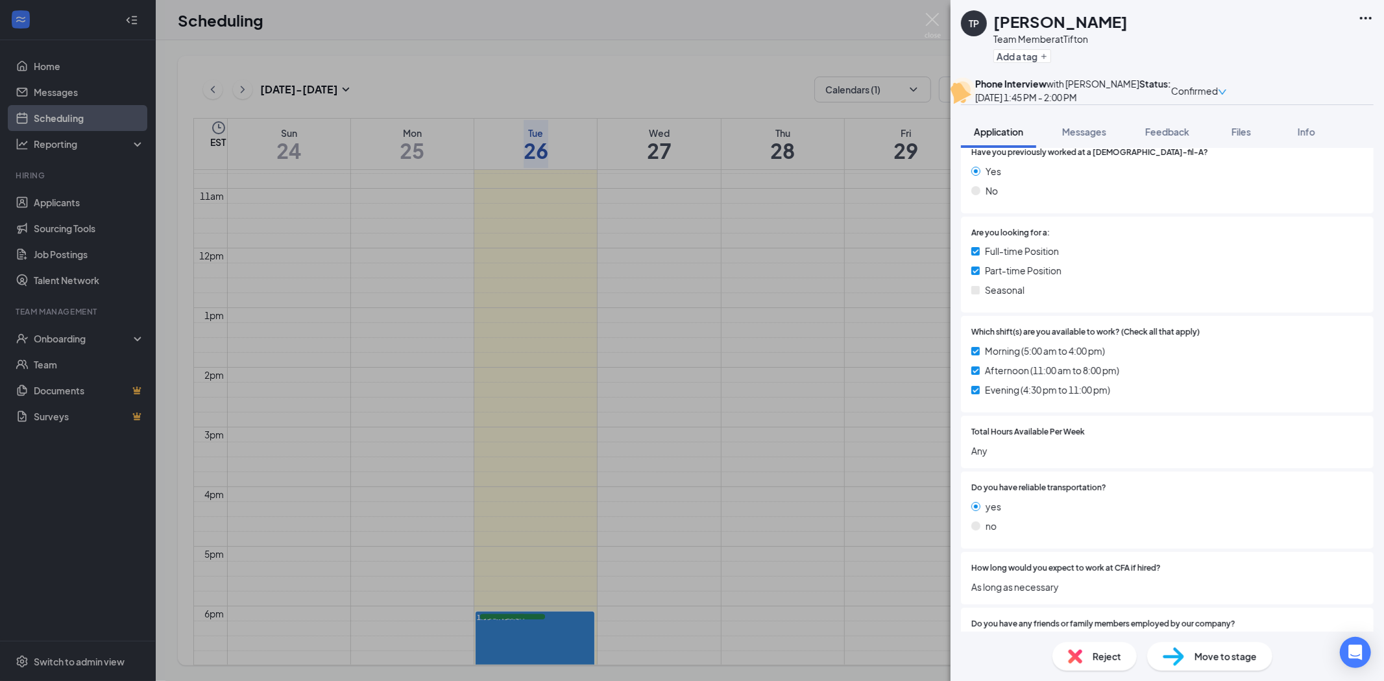
click at [931, 6] on div "TP [PERSON_NAME] Team Member at Tifton Add a tag Phone Interview with [PERSON_N…" at bounding box center [692, 340] width 1384 height 681
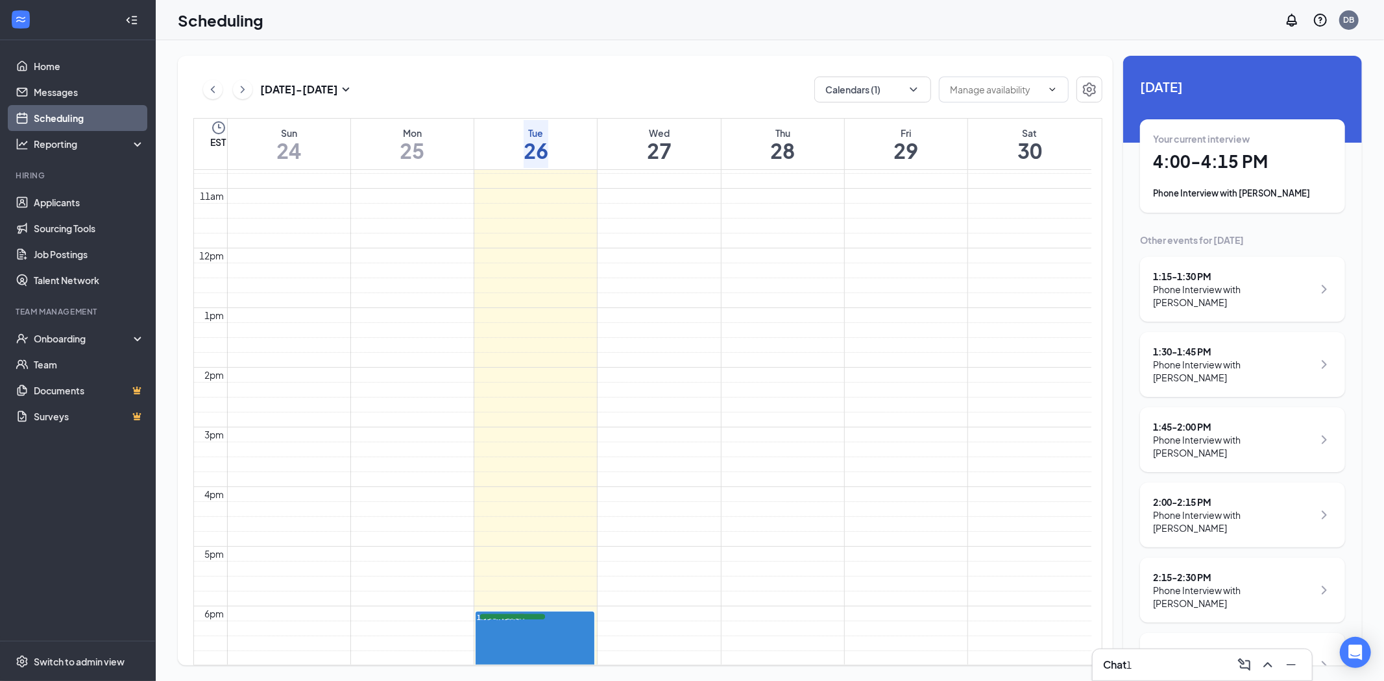
click at [1120, 664] on h3 "Chat" at bounding box center [1114, 665] width 23 height 14
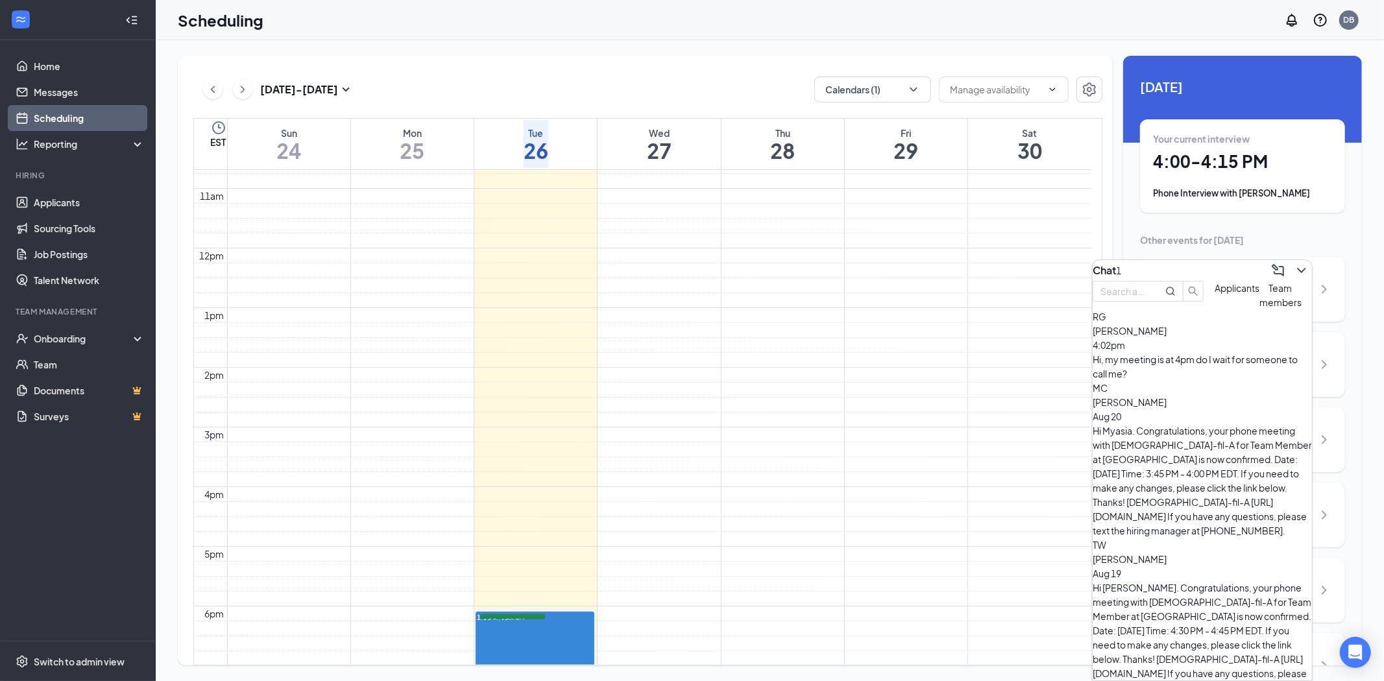
click at [1167, 337] on span "[PERSON_NAME]" at bounding box center [1130, 331] width 74 height 12
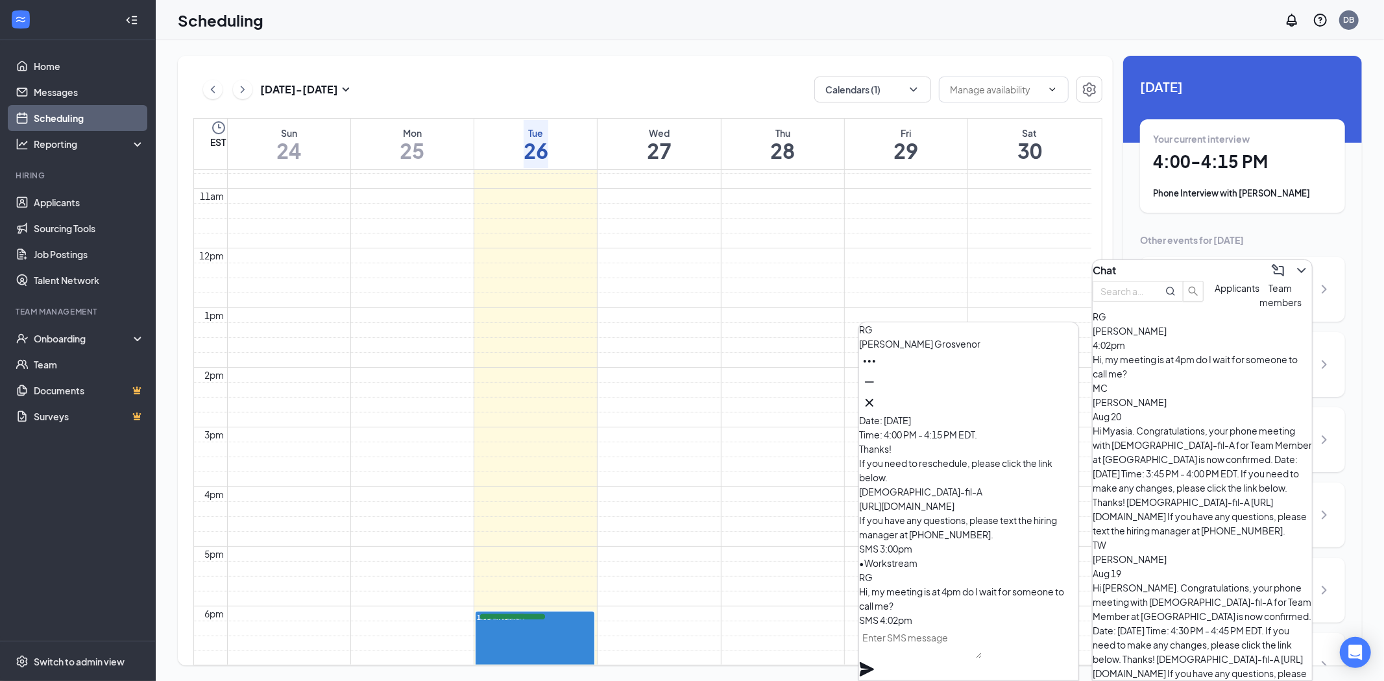
click at [924, 651] on textarea at bounding box center [920, 643] width 123 height 31
type textarea "Yes"
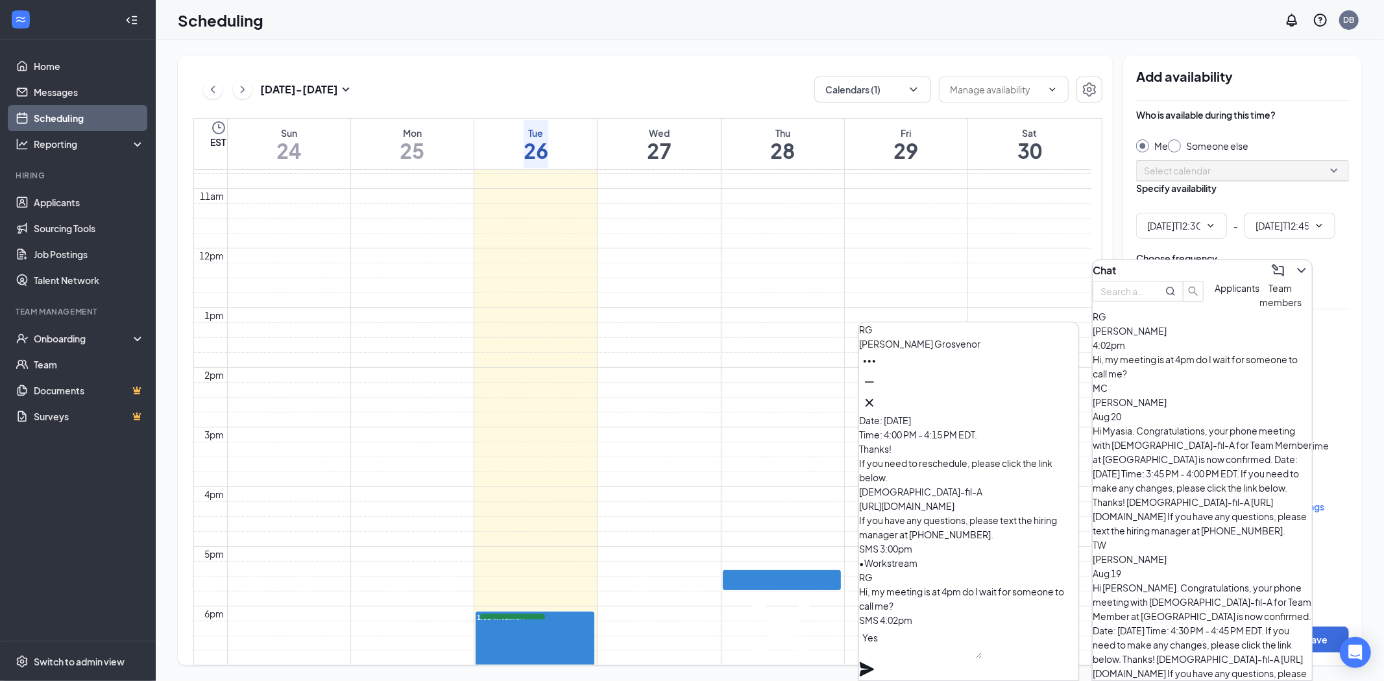
type input "12:30 PM"
type input "12:45 PM"
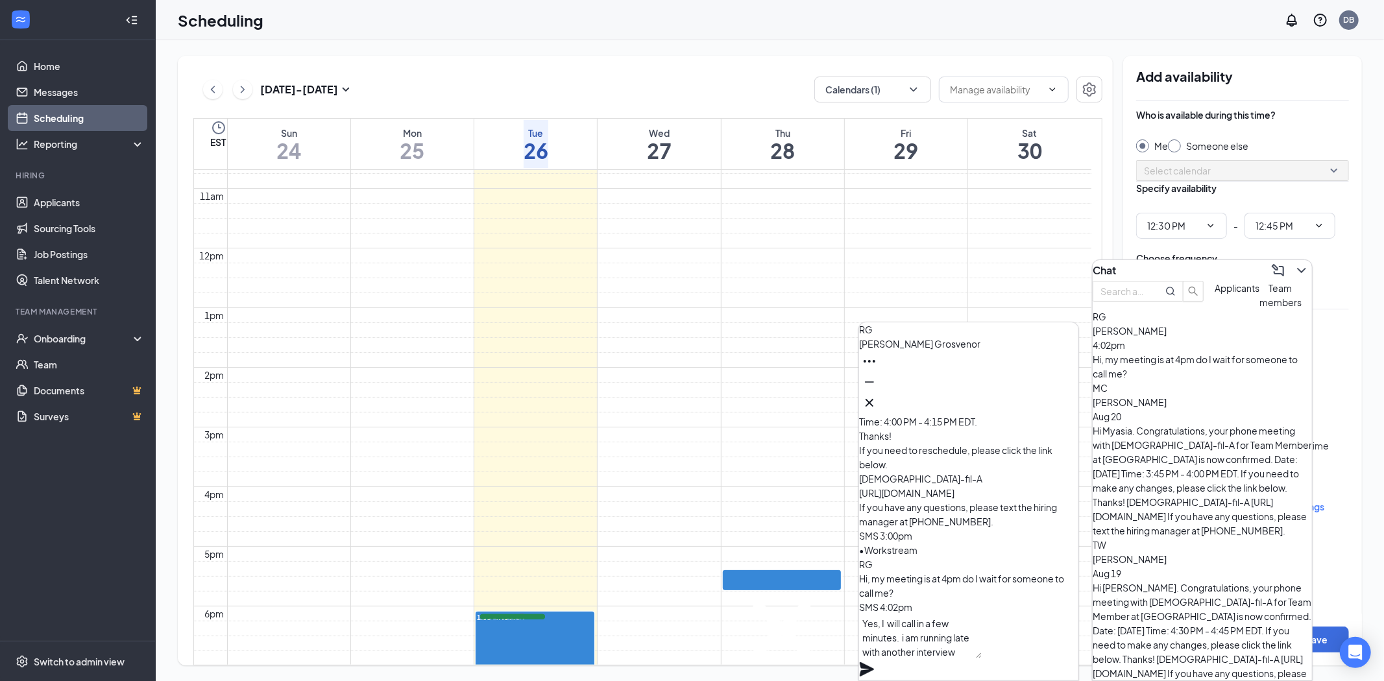
click at [982, 640] on textarea "Yes, I will call in a few minutes. i am running late with another interview" at bounding box center [920, 637] width 123 height 44
type textarea "Yes, I will call in a few minutes. I am running late with another interview"
click at [874, 663] on icon "Plane" at bounding box center [867, 670] width 14 height 14
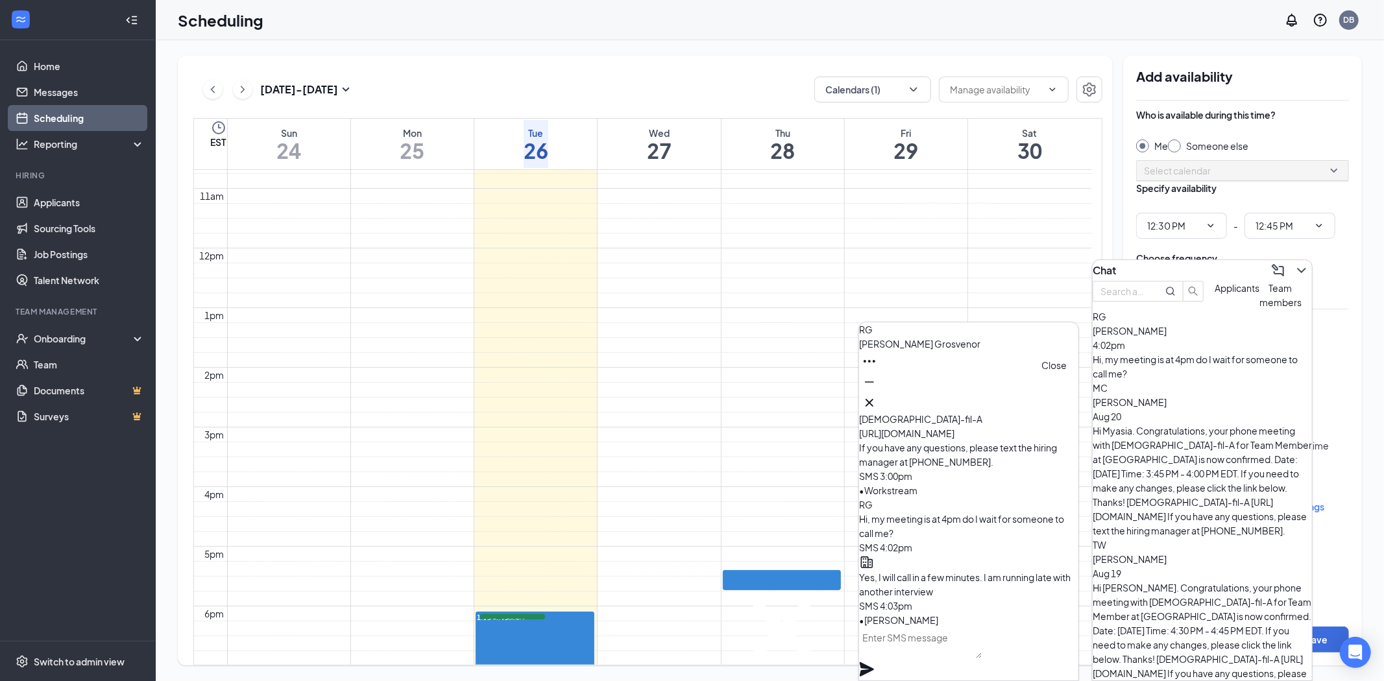
click at [873, 399] on icon "Cross" at bounding box center [870, 403] width 8 height 8
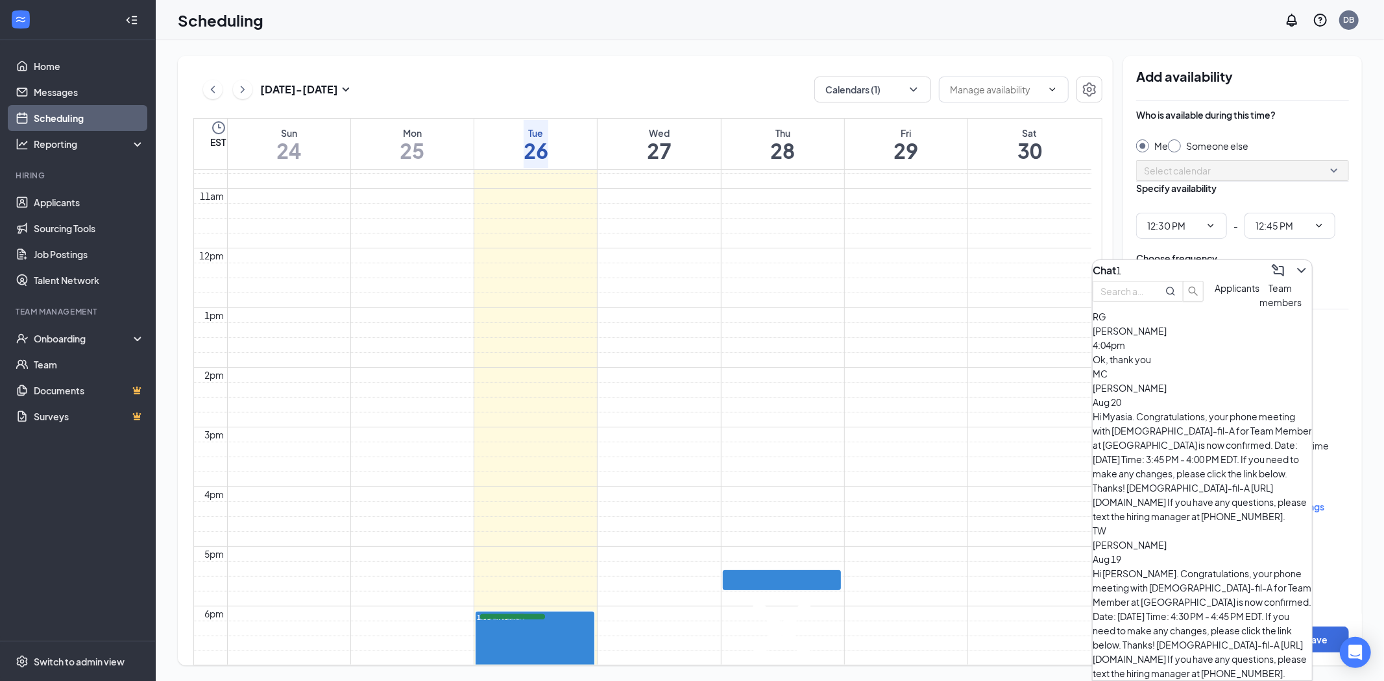
click at [1154, 337] on span "[PERSON_NAME]" at bounding box center [1130, 331] width 74 height 12
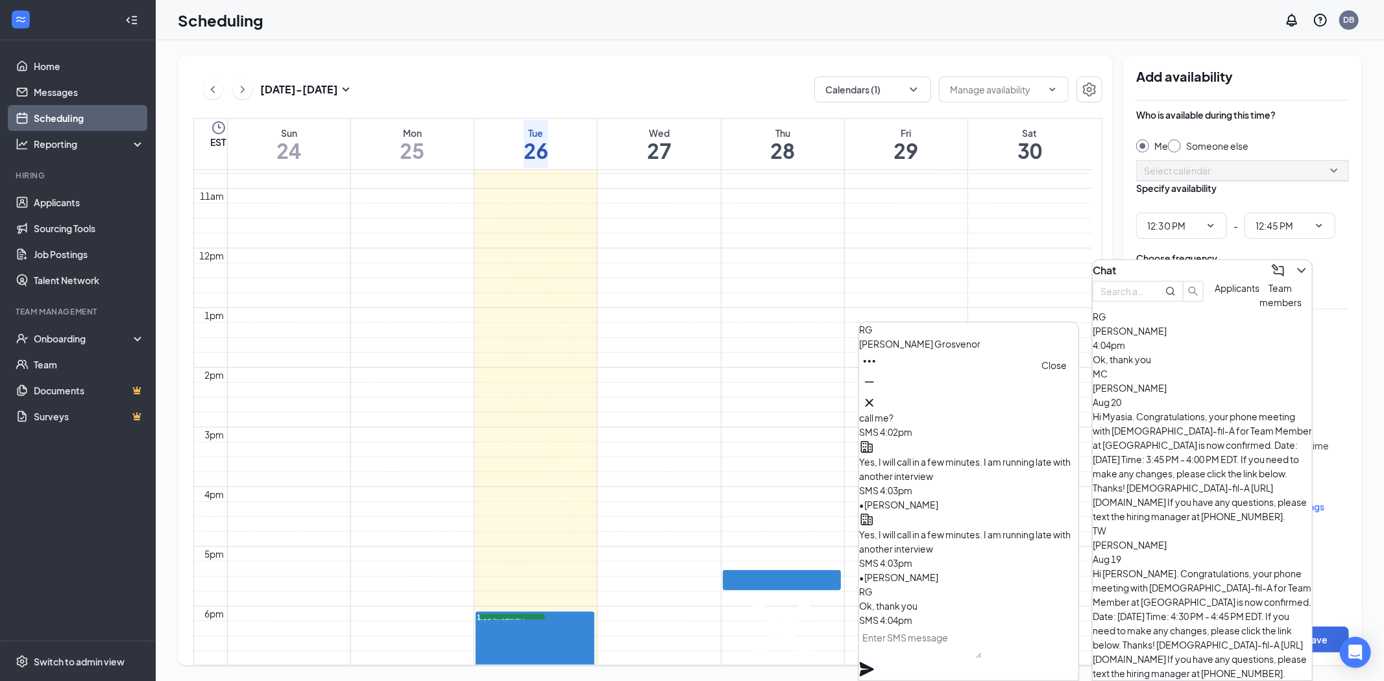
click at [873, 399] on icon "Cross" at bounding box center [870, 403] width 8 height 8
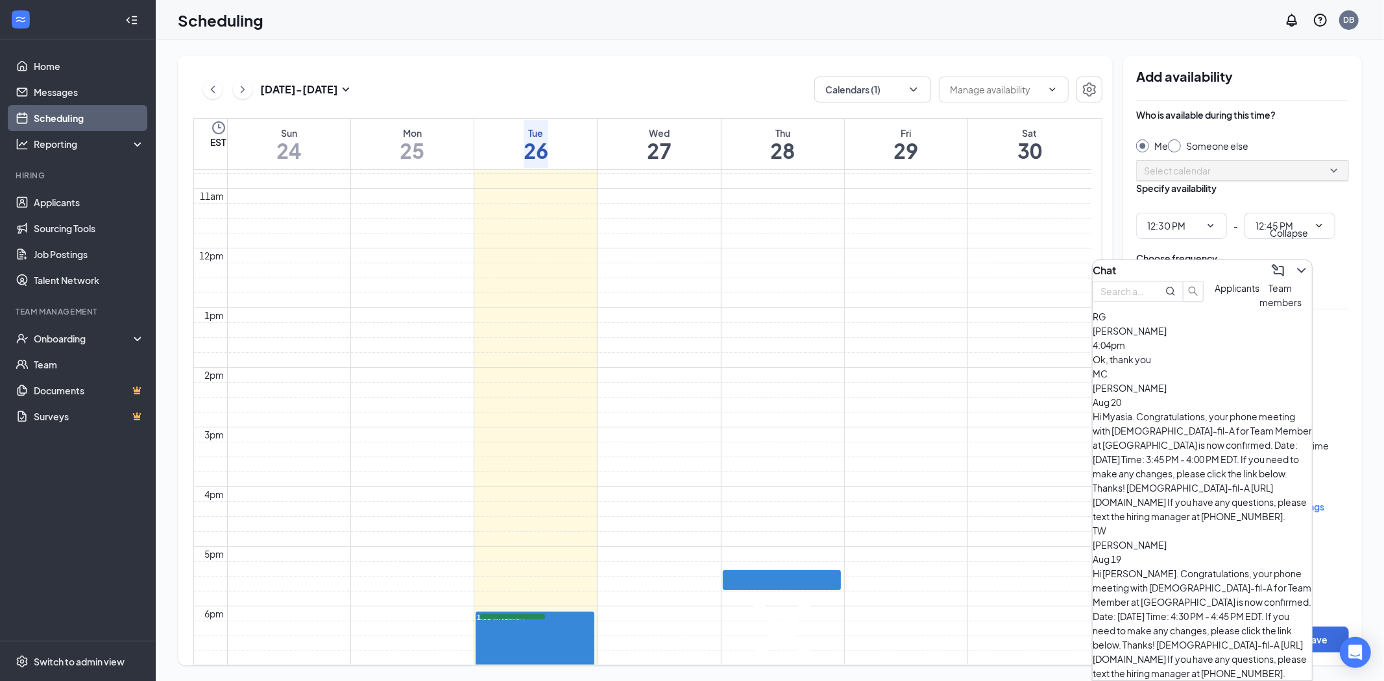
click at [1294, 266] on icon "ChevronDown" at bounding box center [1302, 271] width 16 height 16
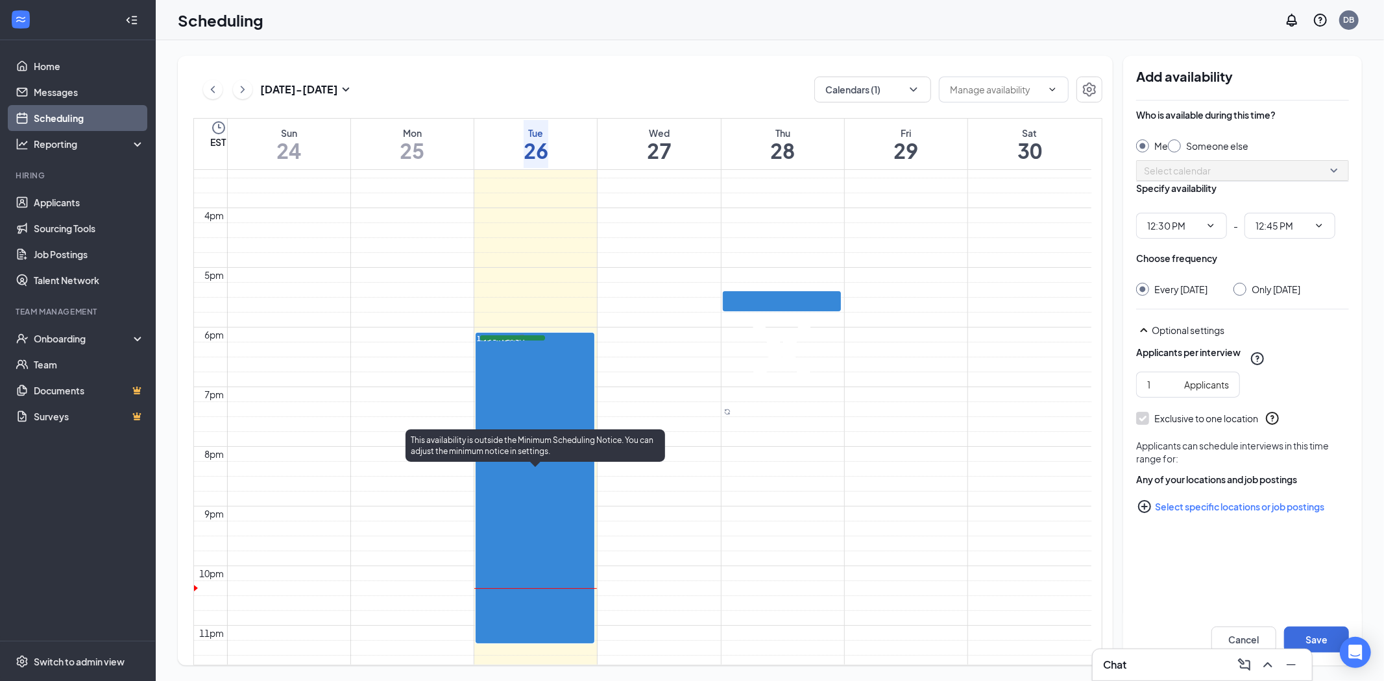
scroll to position [926, 0]
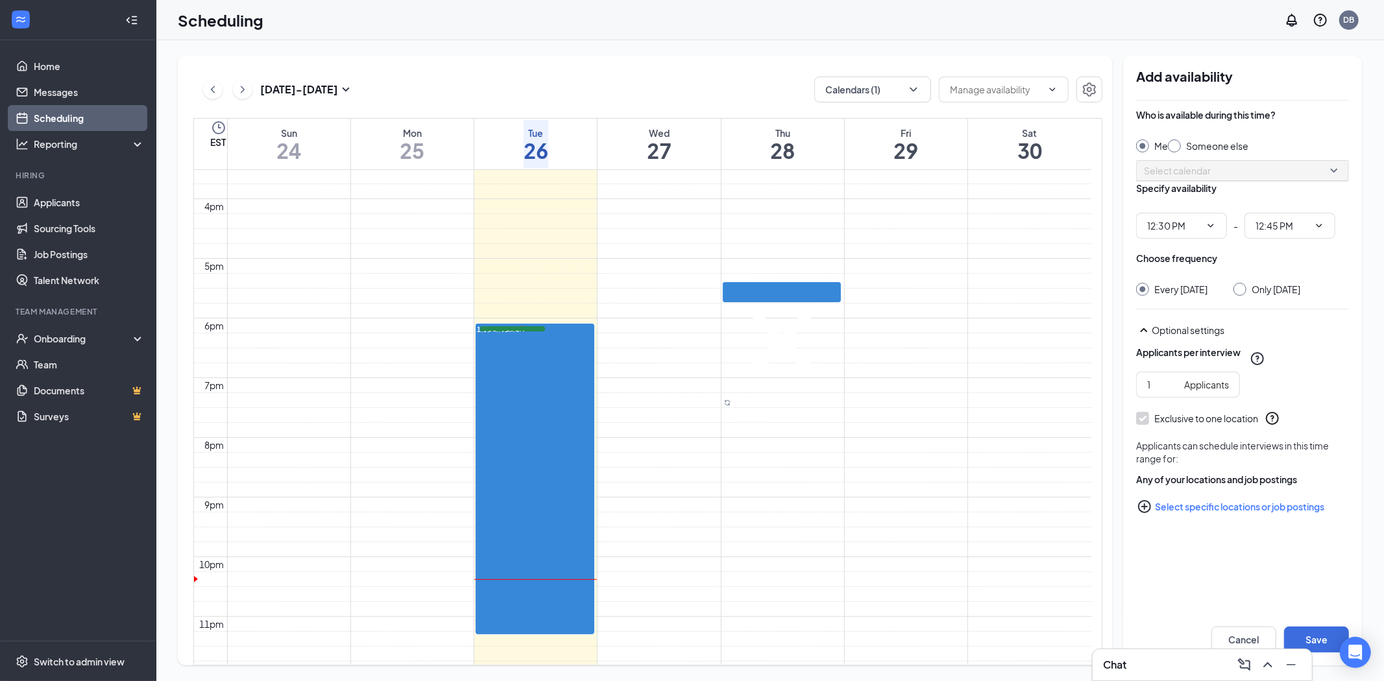
click at [71, 116] on link "Scheduling" at bounding box center [89, 118] width 111 height 26
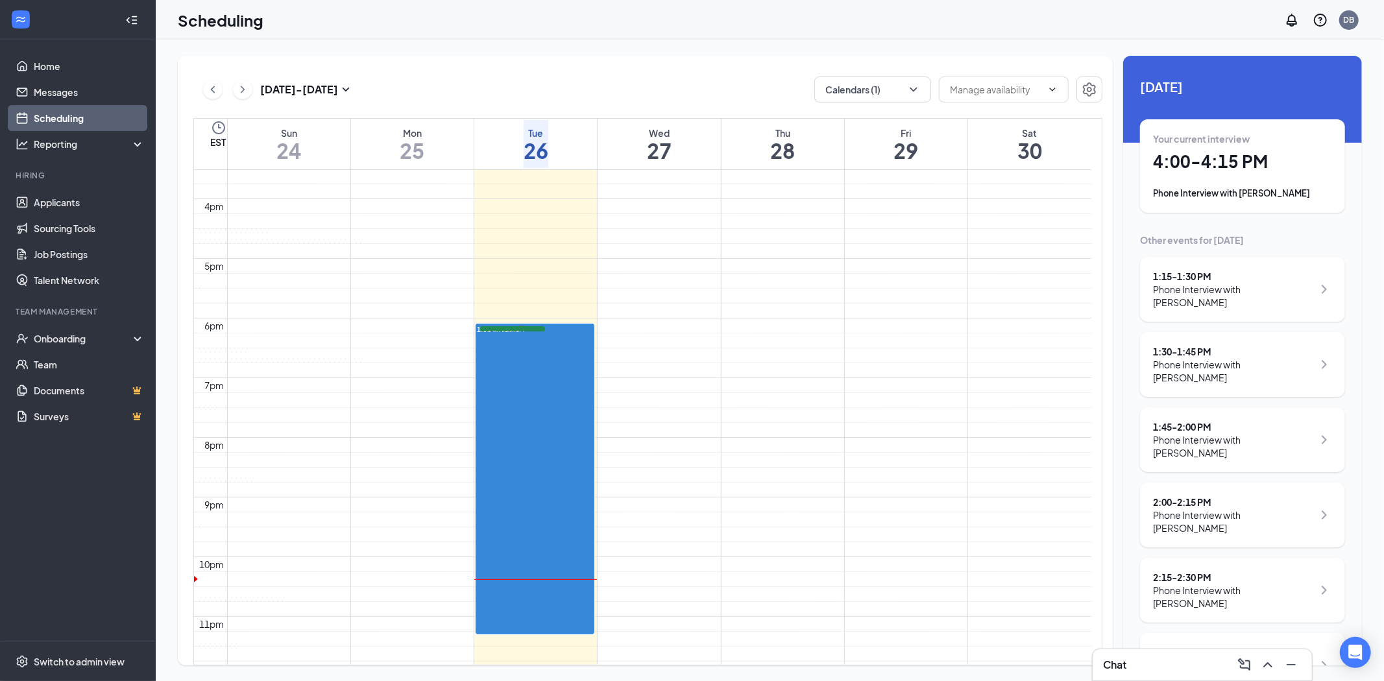
click at [1207, 157] on h1 "4:00 - 4:15 PM" at bounding box center [1242, 162] width 179 height 22
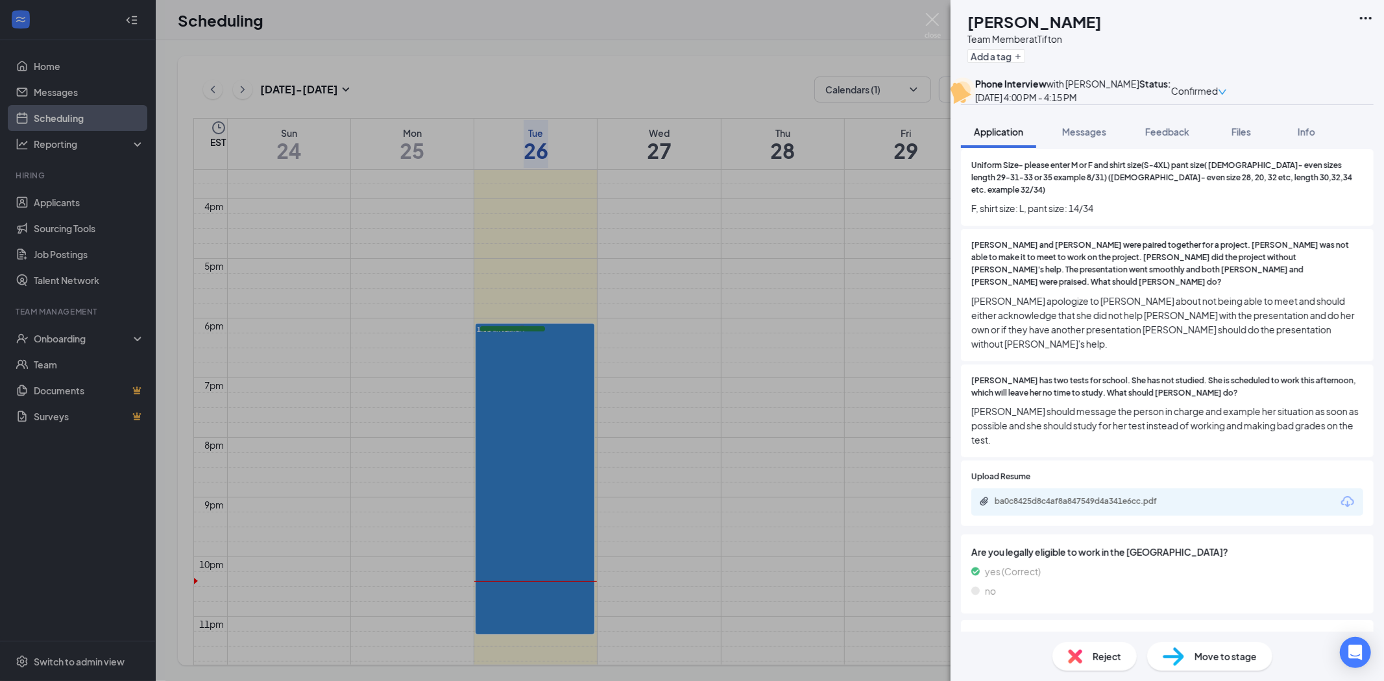
scroll to position [1009, 0]
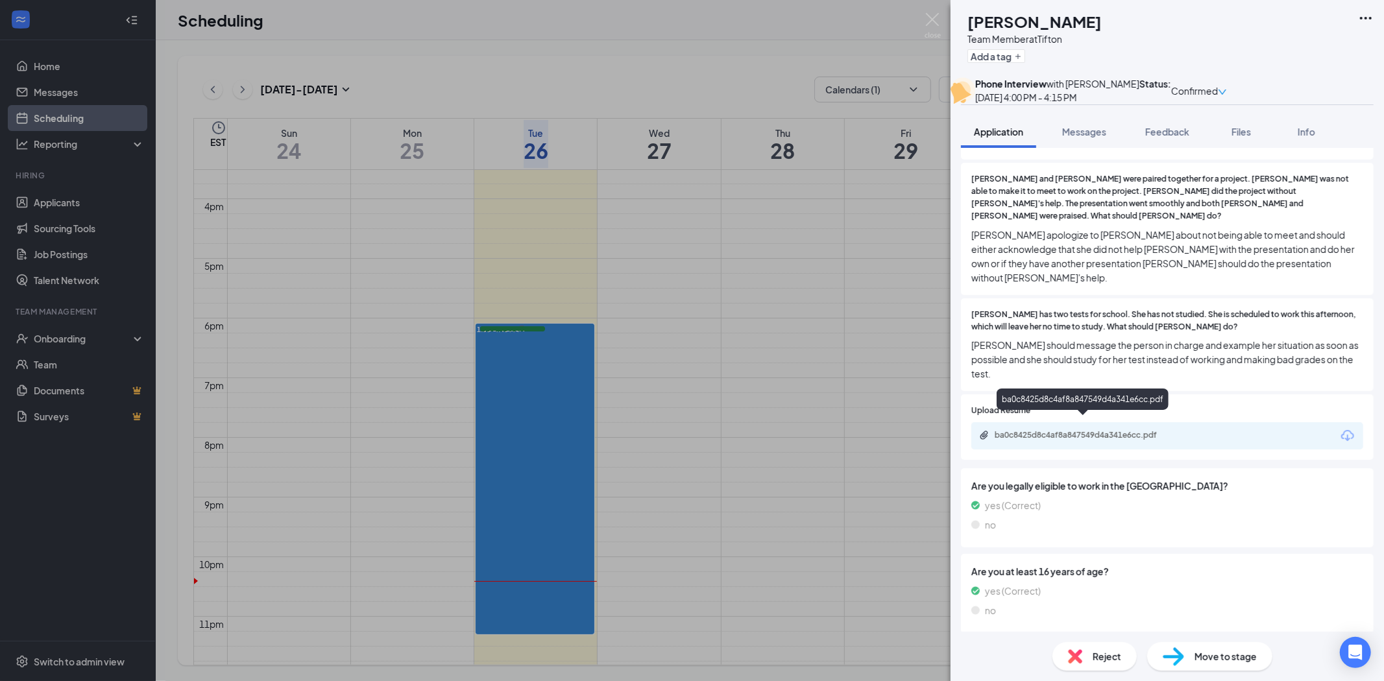
click at [1066, 430] on div "ba0c8425d8c4af8a847549d4a341e6cc.pdf" at bounding box center [1086, 435] width 182 height 10
click at [1311, 138] on span "Info" at bounding box center [1307, 132] width 18 height 12
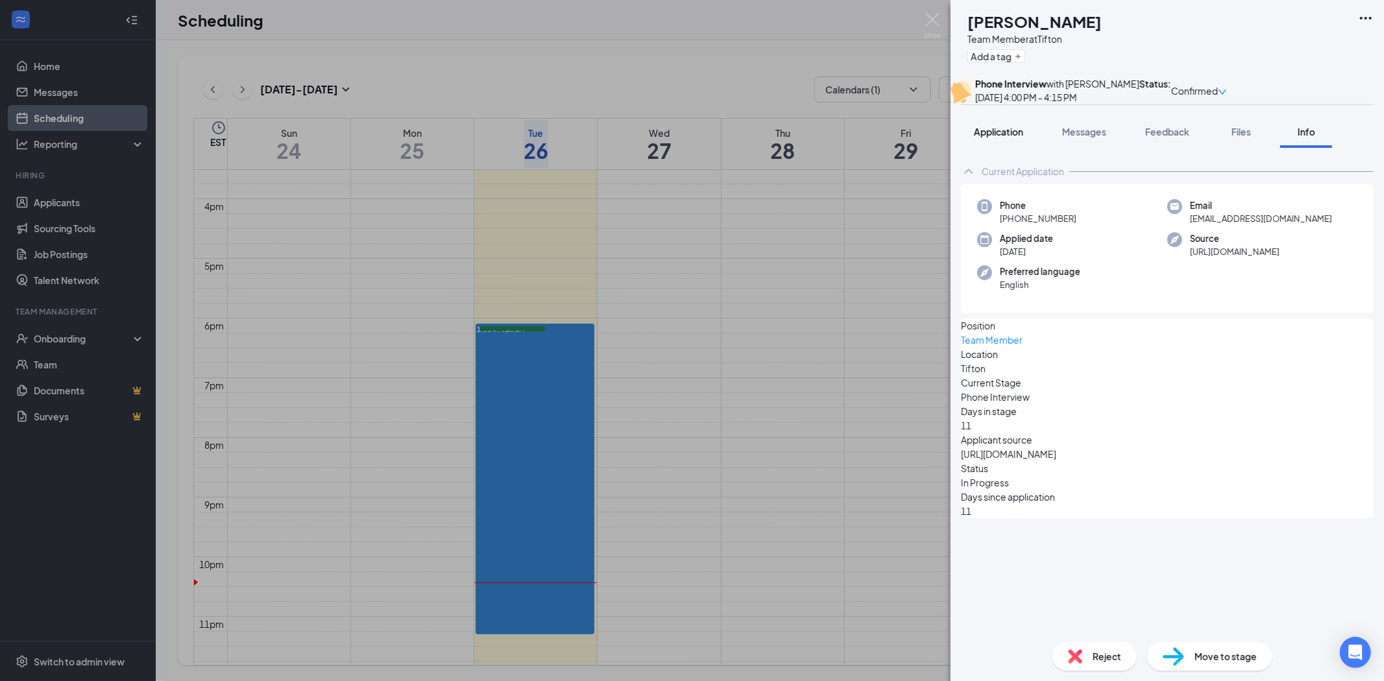
click at [1016, 138] on span "Application" at bounding box center [998, 132] width 49 height 12
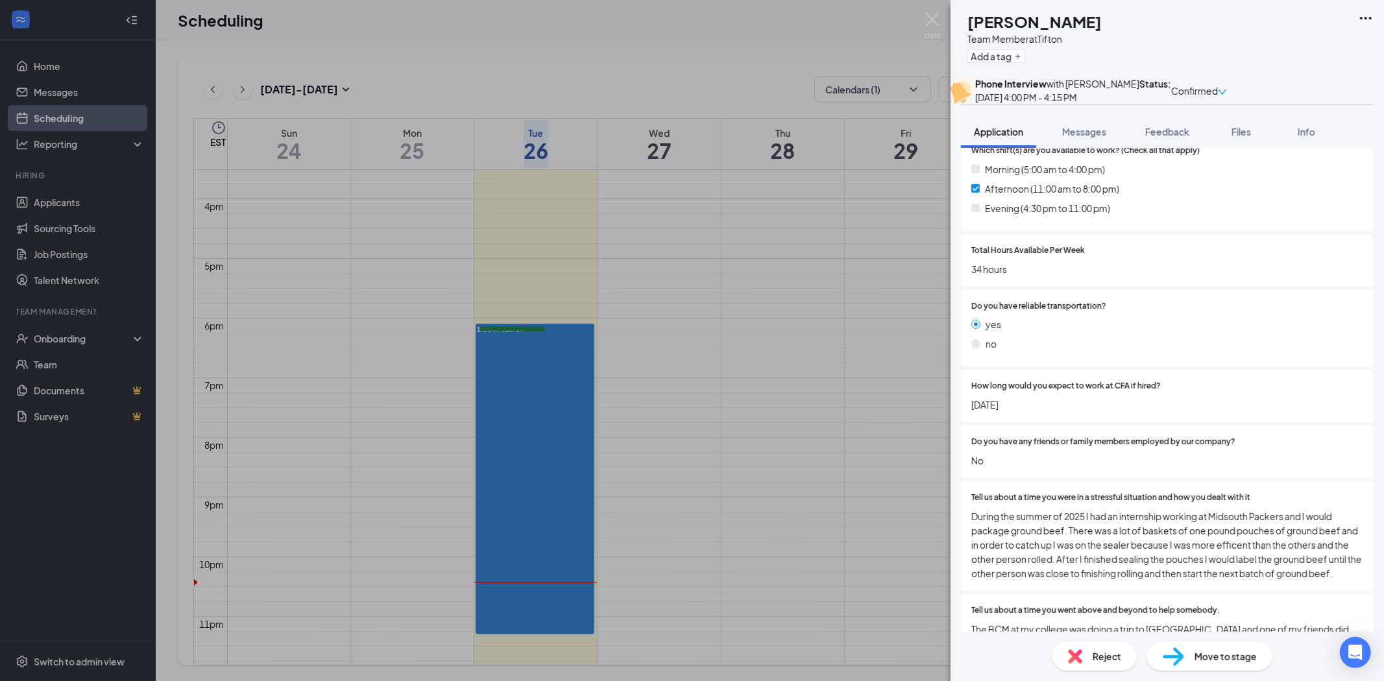
scroll to position [432, 0]
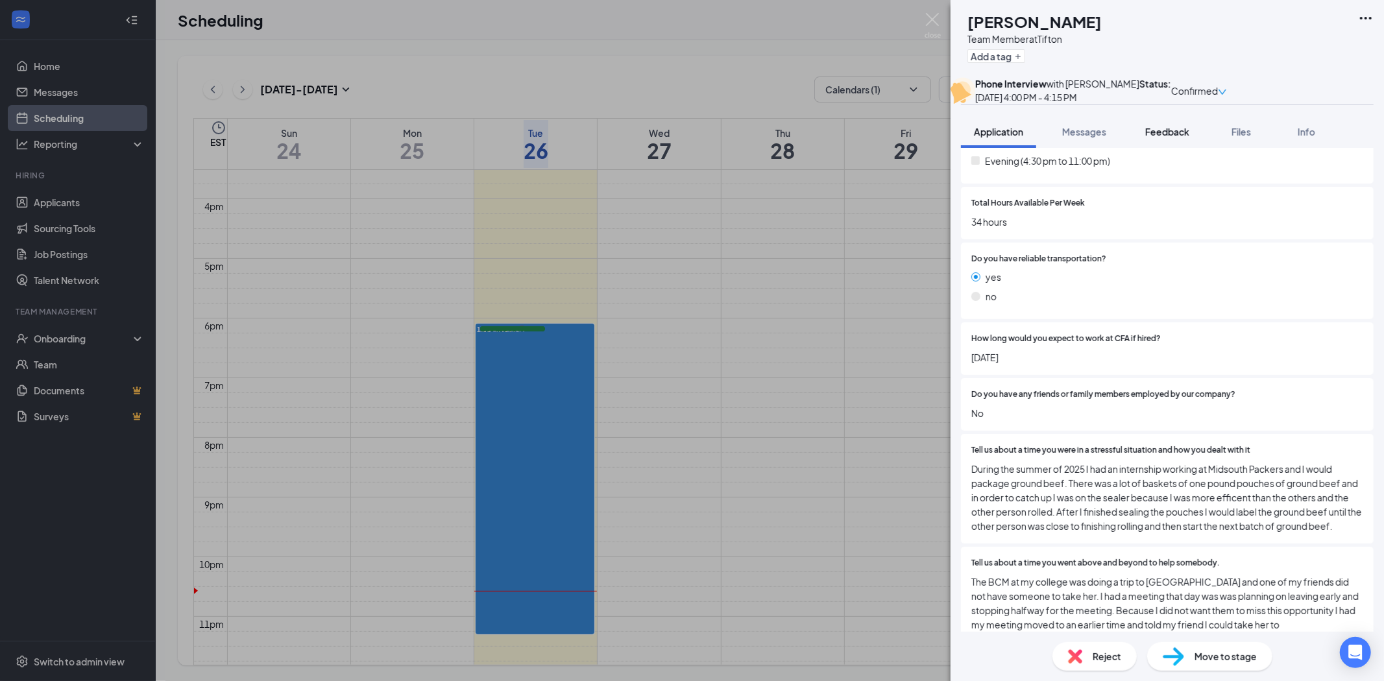
click at [1167, 138] on span "Feedback" at bounding box center [1167, 132] width 44 height 12
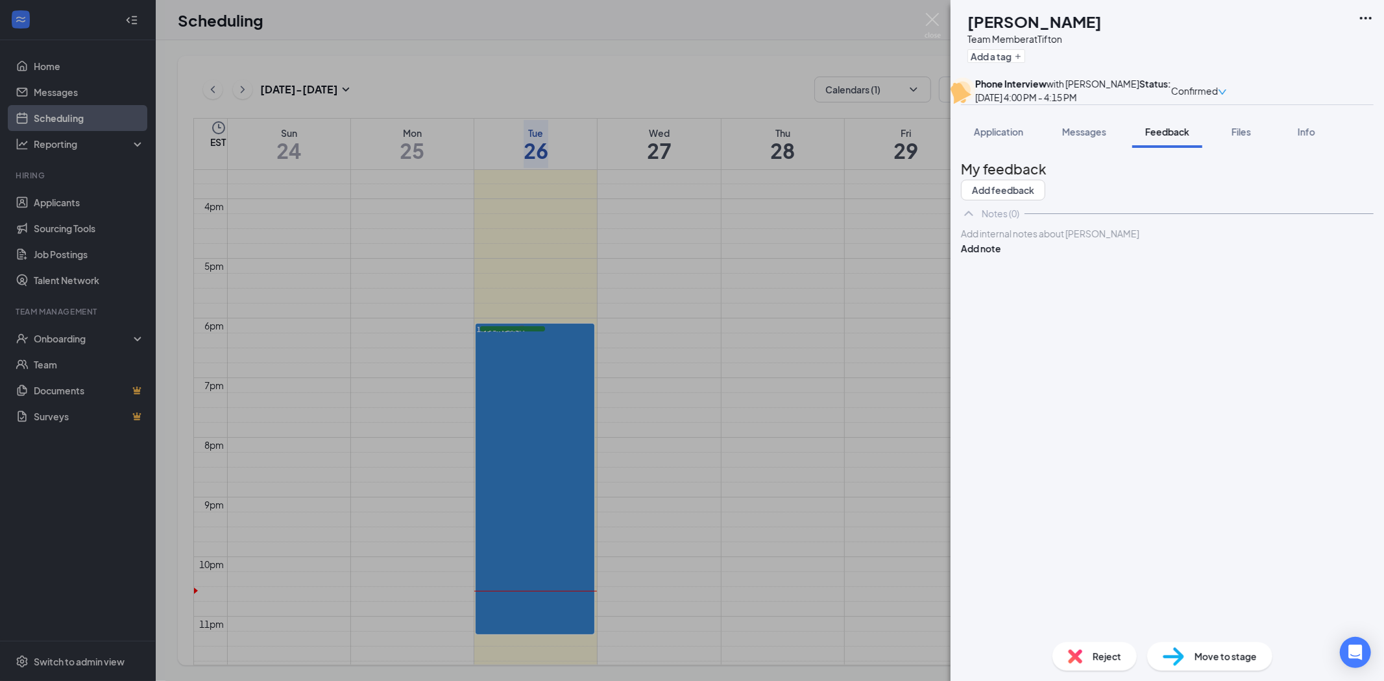
click at [1127, 241] on div at bounding box center [1167, 234] width 411 height 14
click at [1001, 269] on button "Add note" at bounding box center [981, 262] width 40 height 14
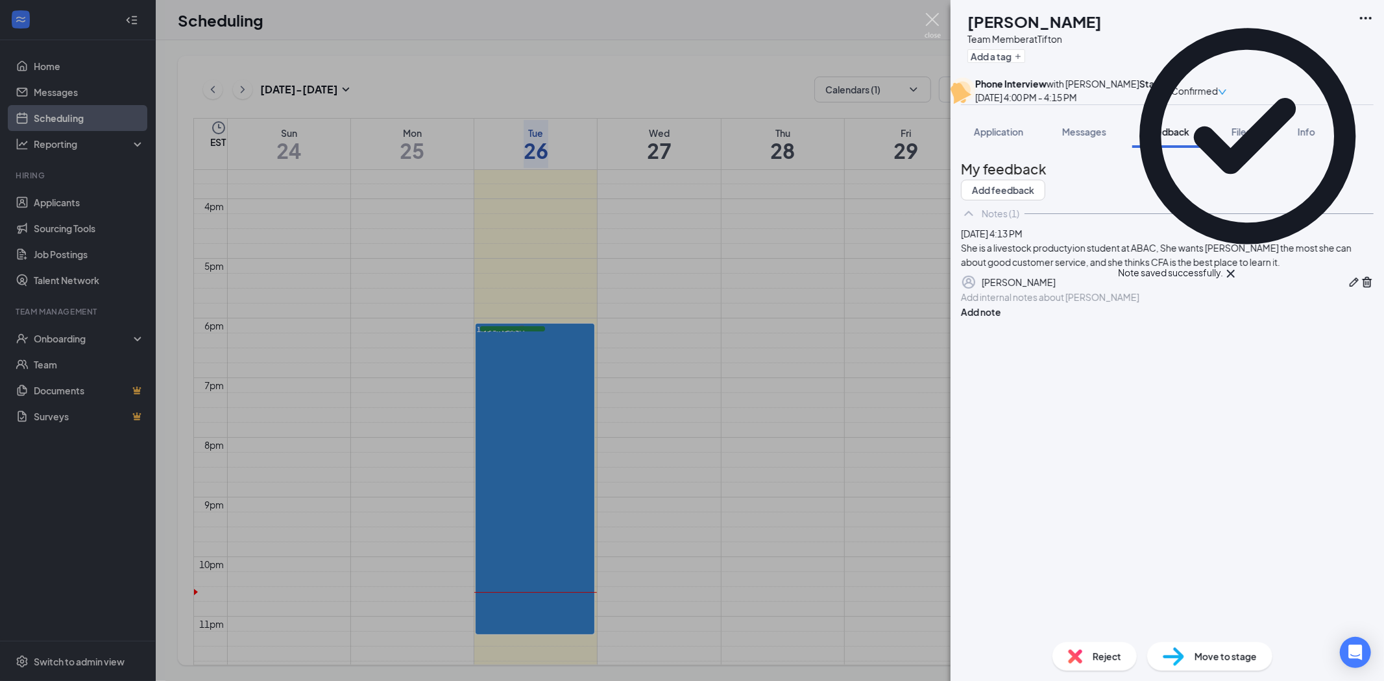
click at [931, 16] on img at bounding box center [933, 25] width 16 height 25
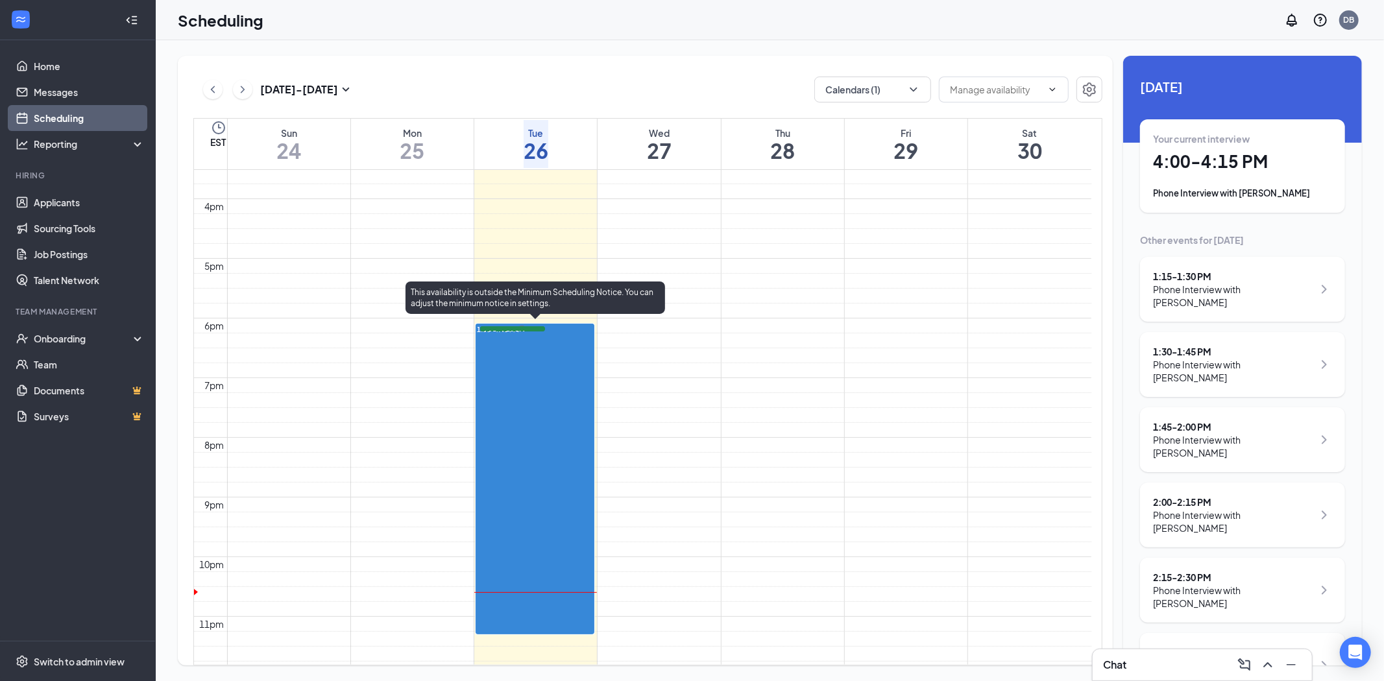
click at [505, 337] on span "1:45-2:00 PM" at bounding box center [502, 332] width 45 height 12
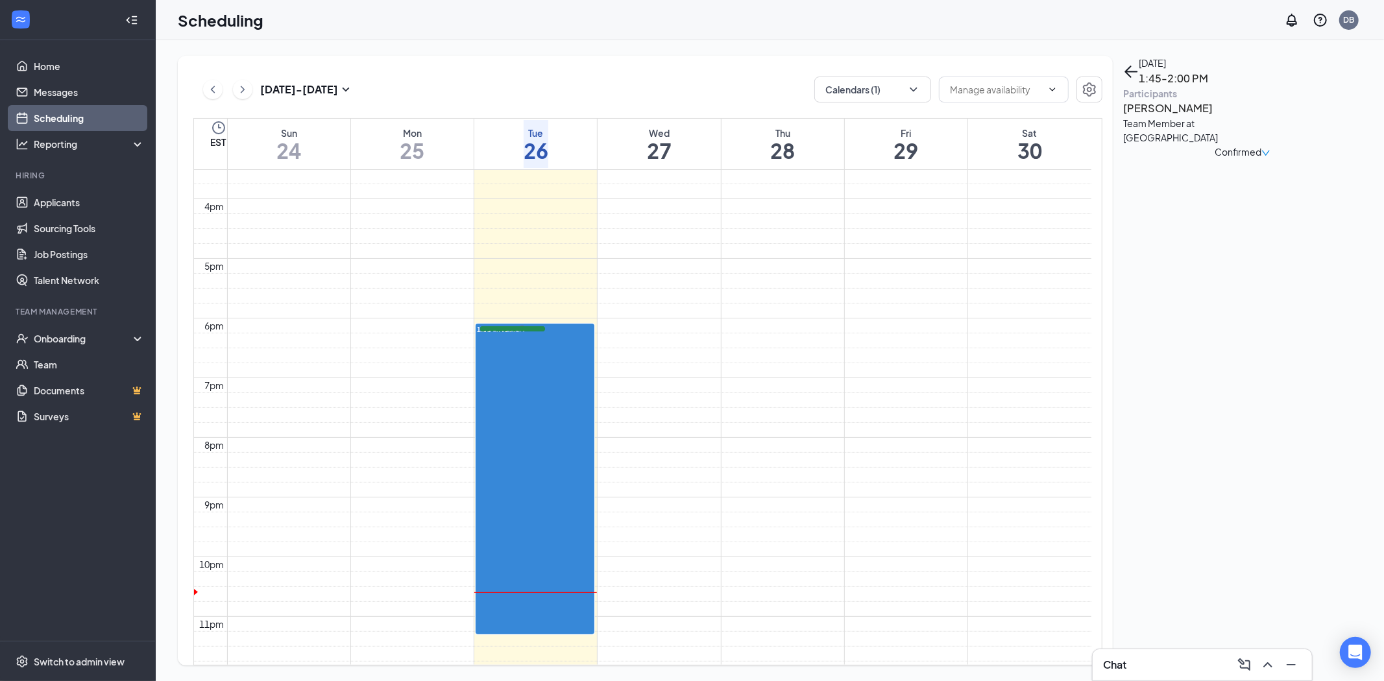
click at [1173, 117] on h3 "[PERSON_NAME]" at bounding box center [1191, 108] width 136 height 17
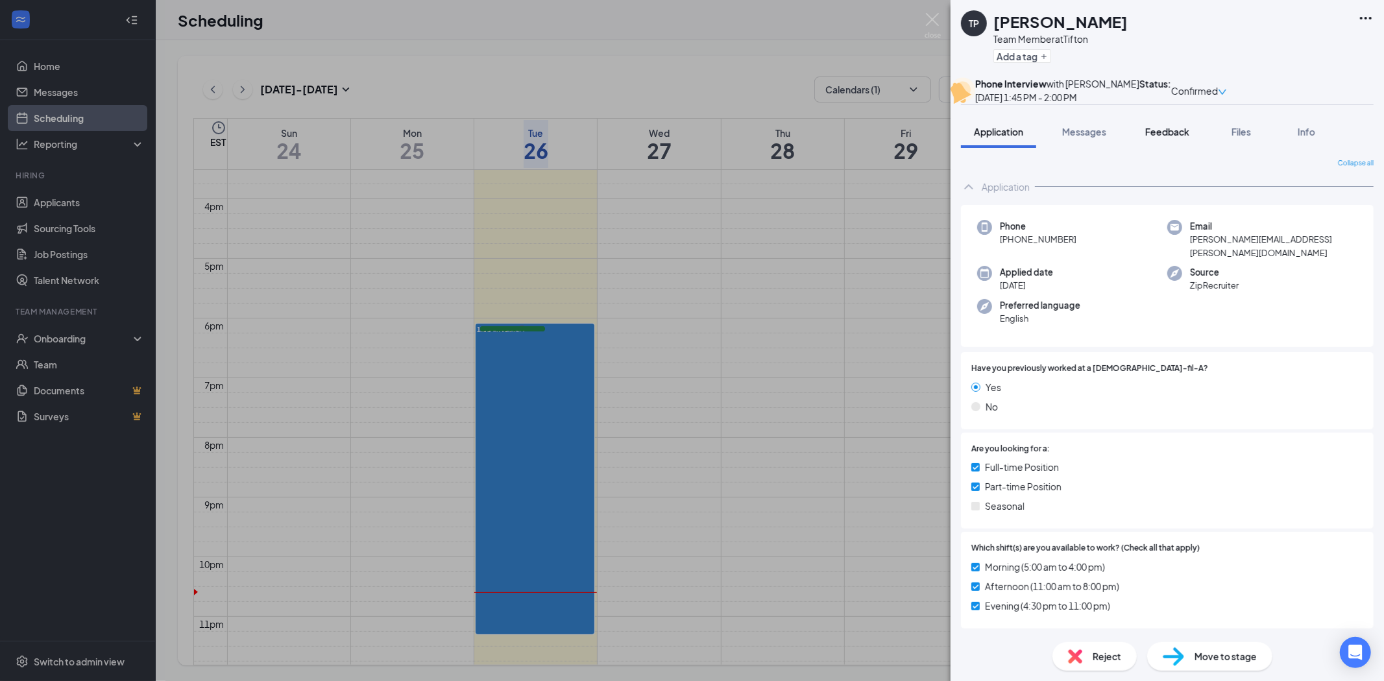
click at [1165, 138] on span "Feedback" at bounding box center [1167, 132] width 44 height 12
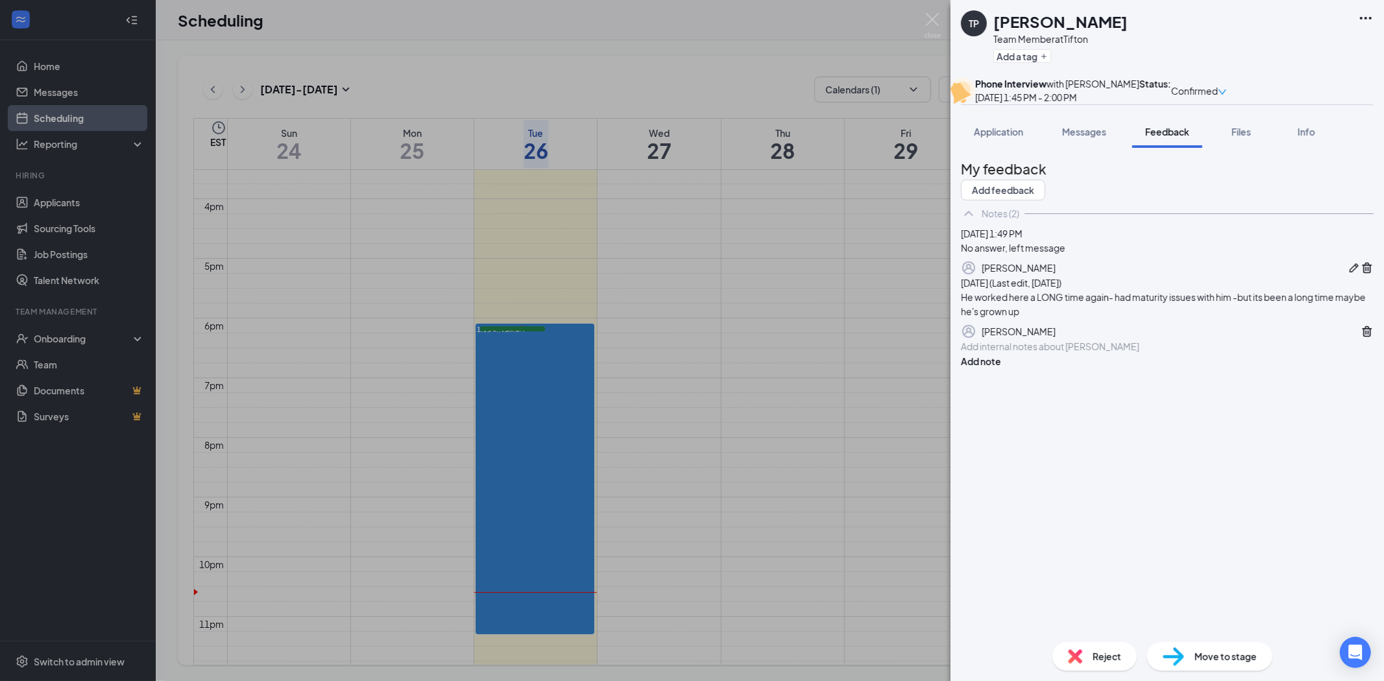
click at [1348, 275] on icon "Pen" at bounding box center [1354, 268] width 13 height 13
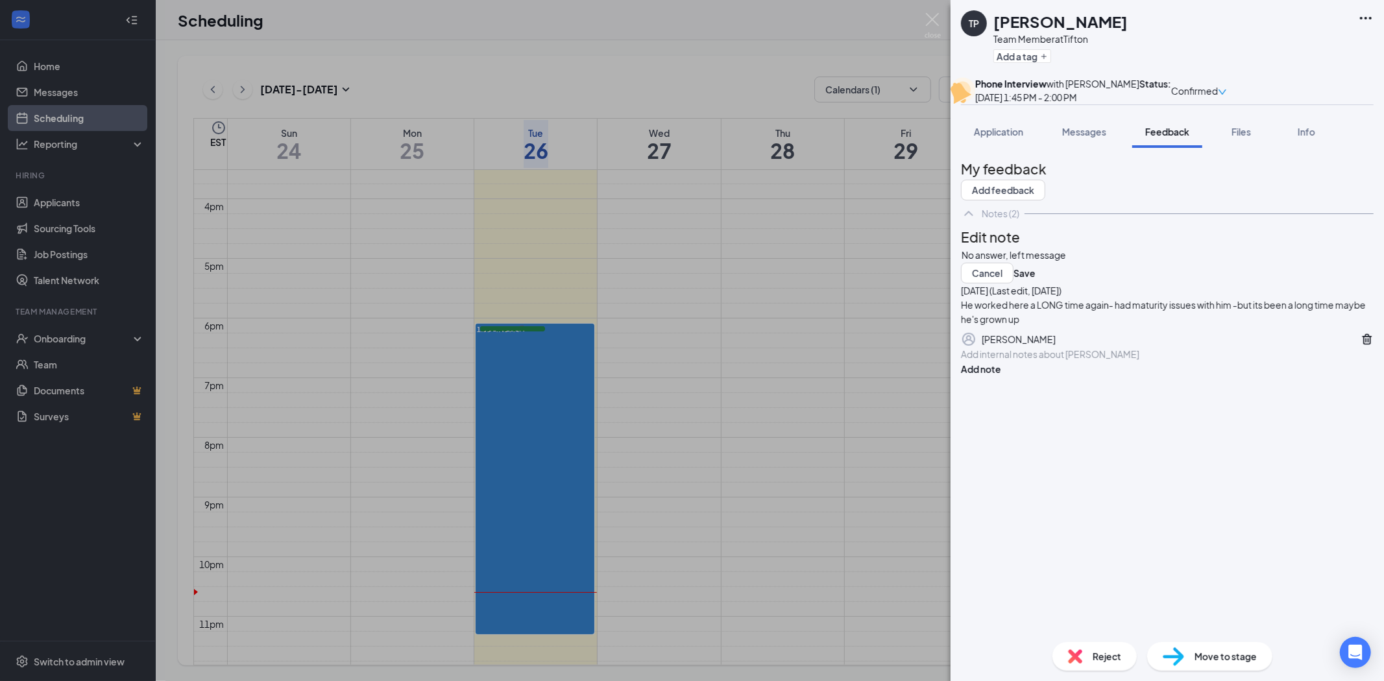
click at [1107, 262] on div "No answer, left message" at bounding box center [1167, 256] width 411 height 14
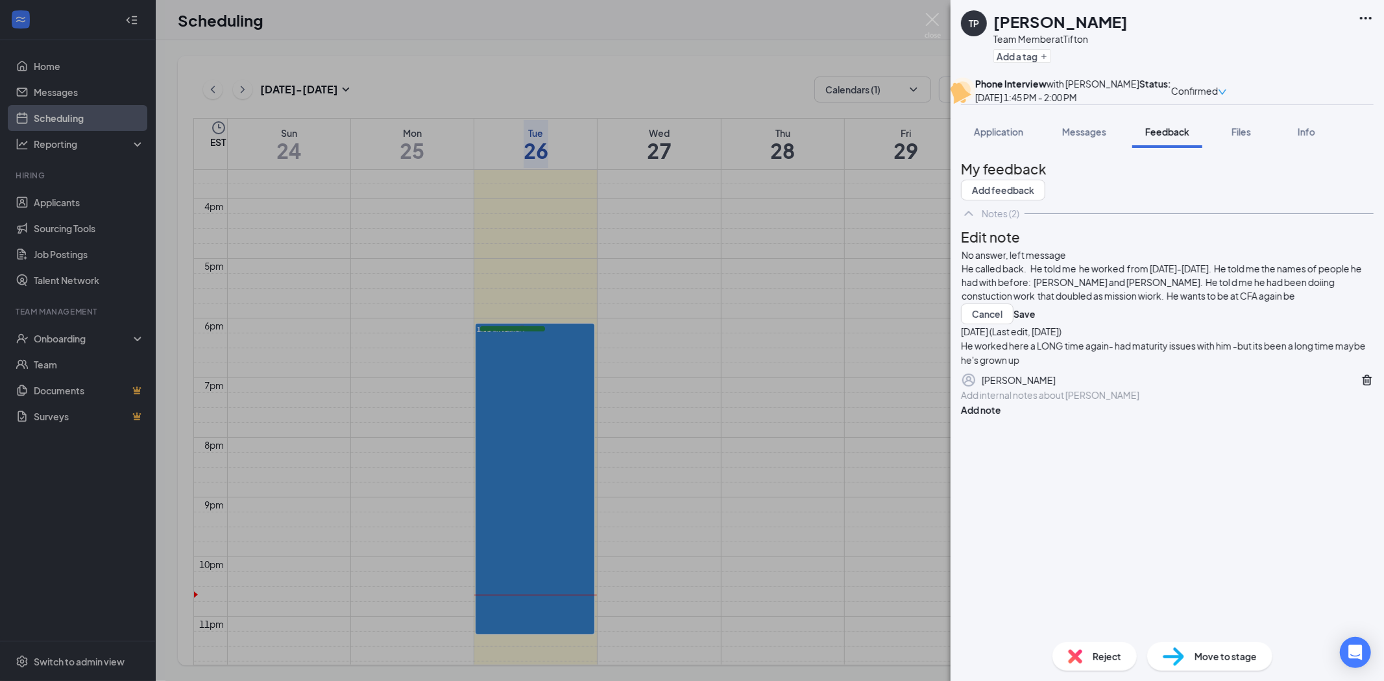
scroll to position [10, 0]
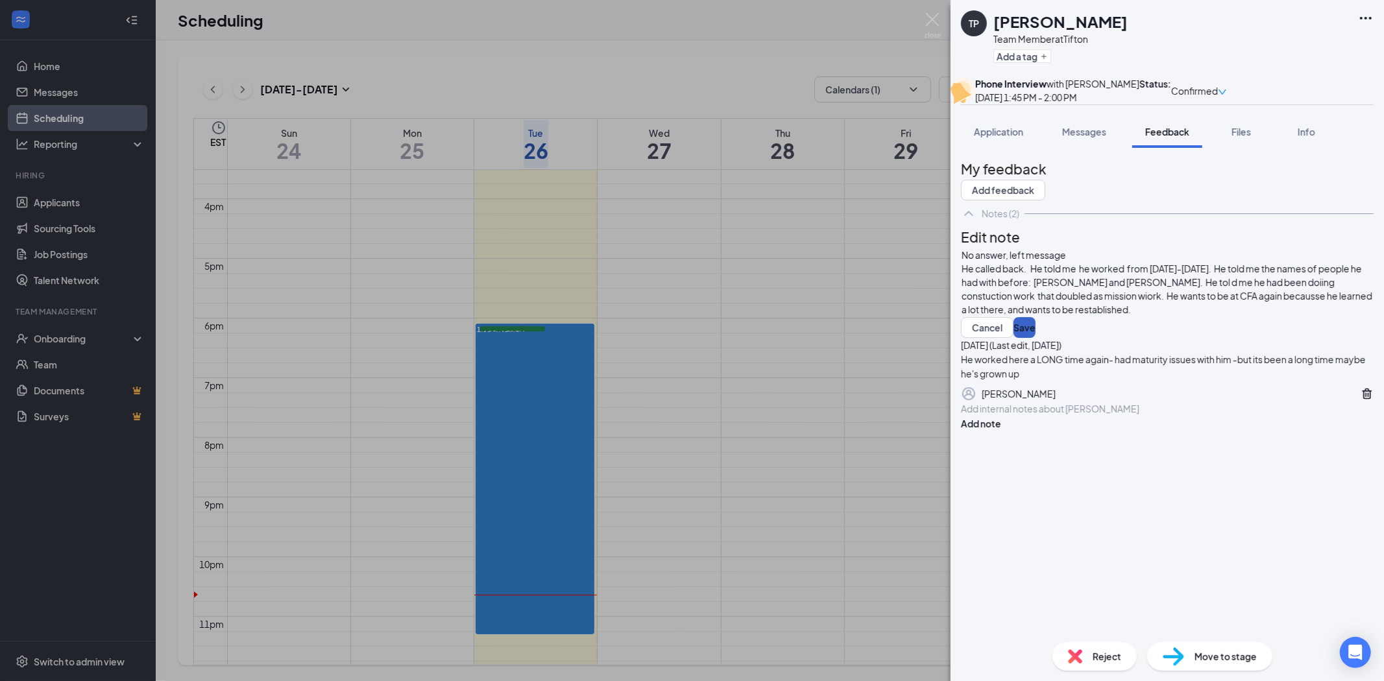
click at [1036, 338] on button "Save" at bounding box center [1025, 327] width 22 height 21
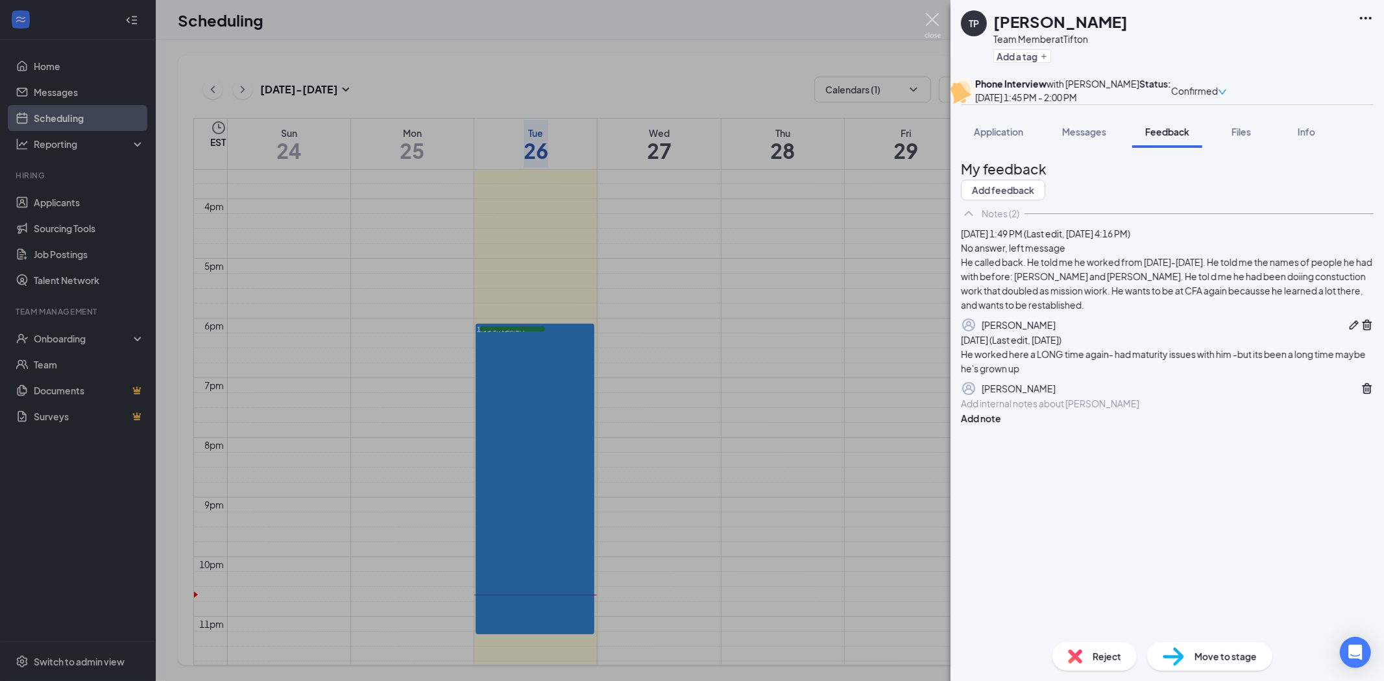
click at [928, 17] on img at bounding box center [933, 25] width 16 height 25
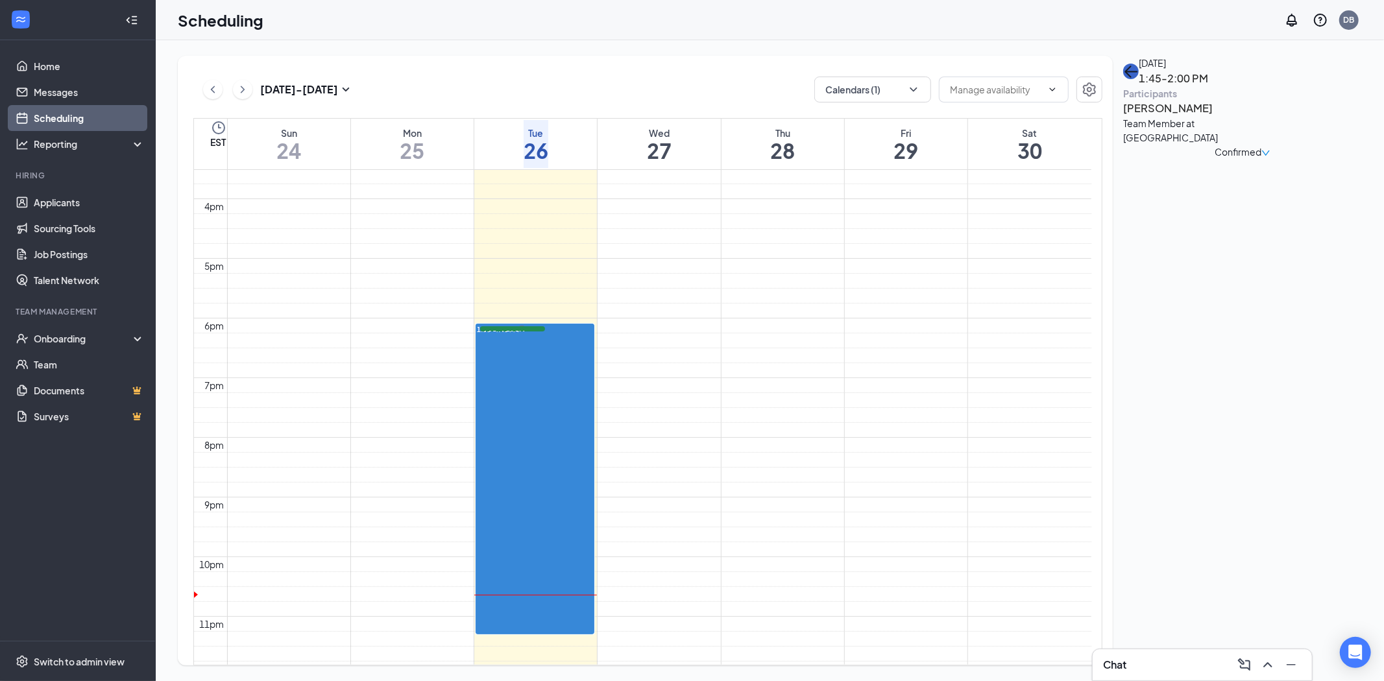
click at [1139, 79] on button "back-button" at bounding box center [1131, 72] width 16 height 16
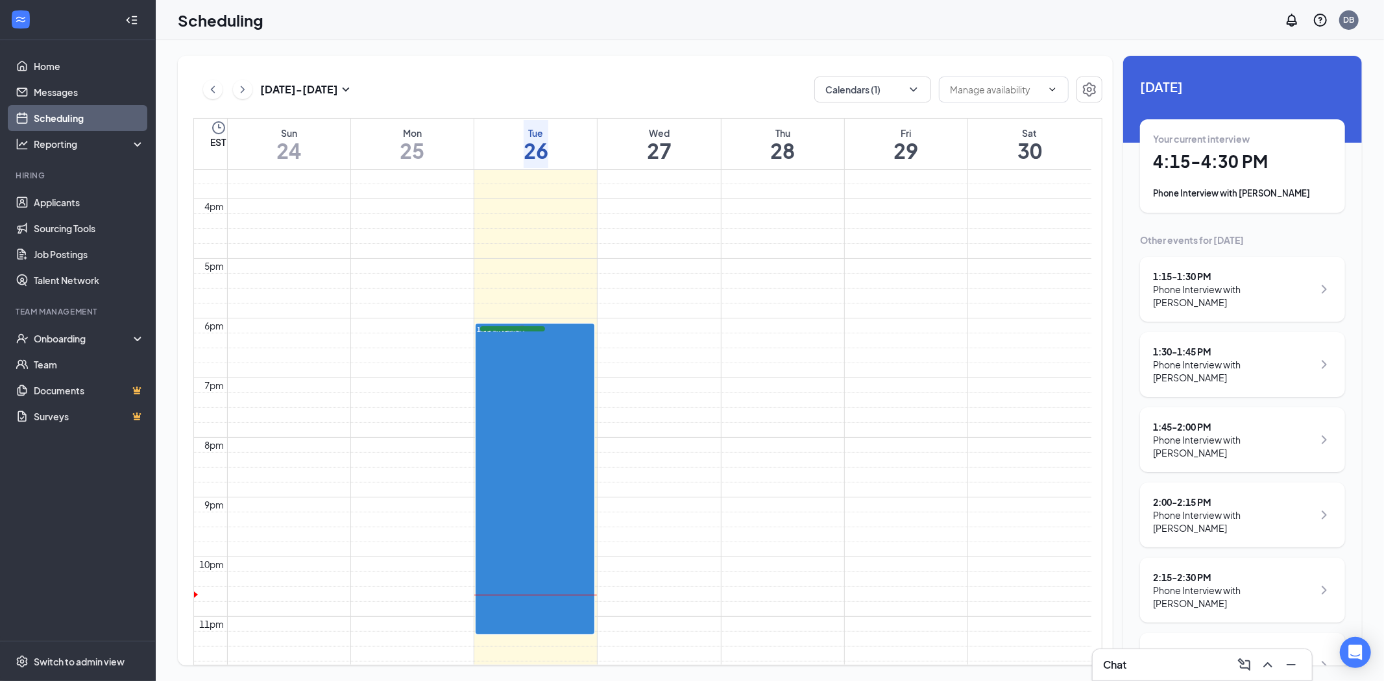
click at [1240, 161] on h1 "4:15 - 4:30 PM" at bounding box center [1242, 162] width 179 height 22
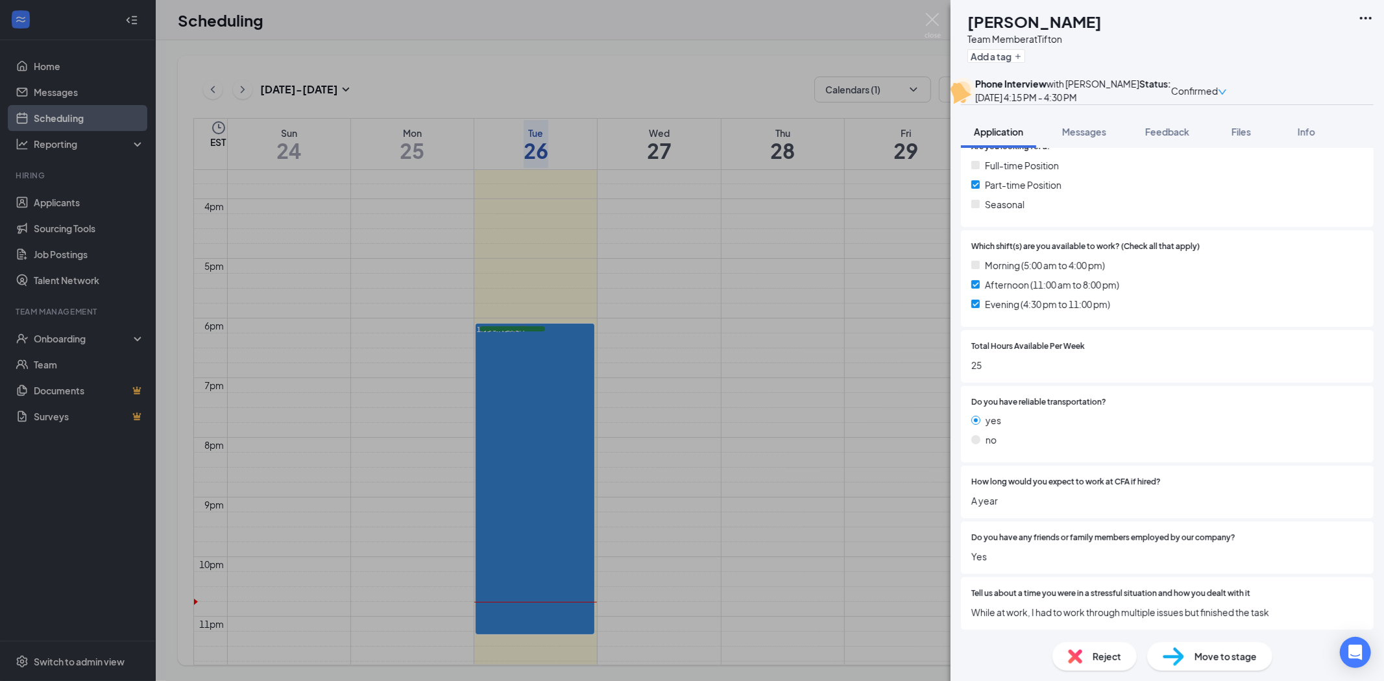
scroll to position [288, 0]
click at [1173, 138] on span "Feedback" at bounding box center [1167, 132] width 44 height 12
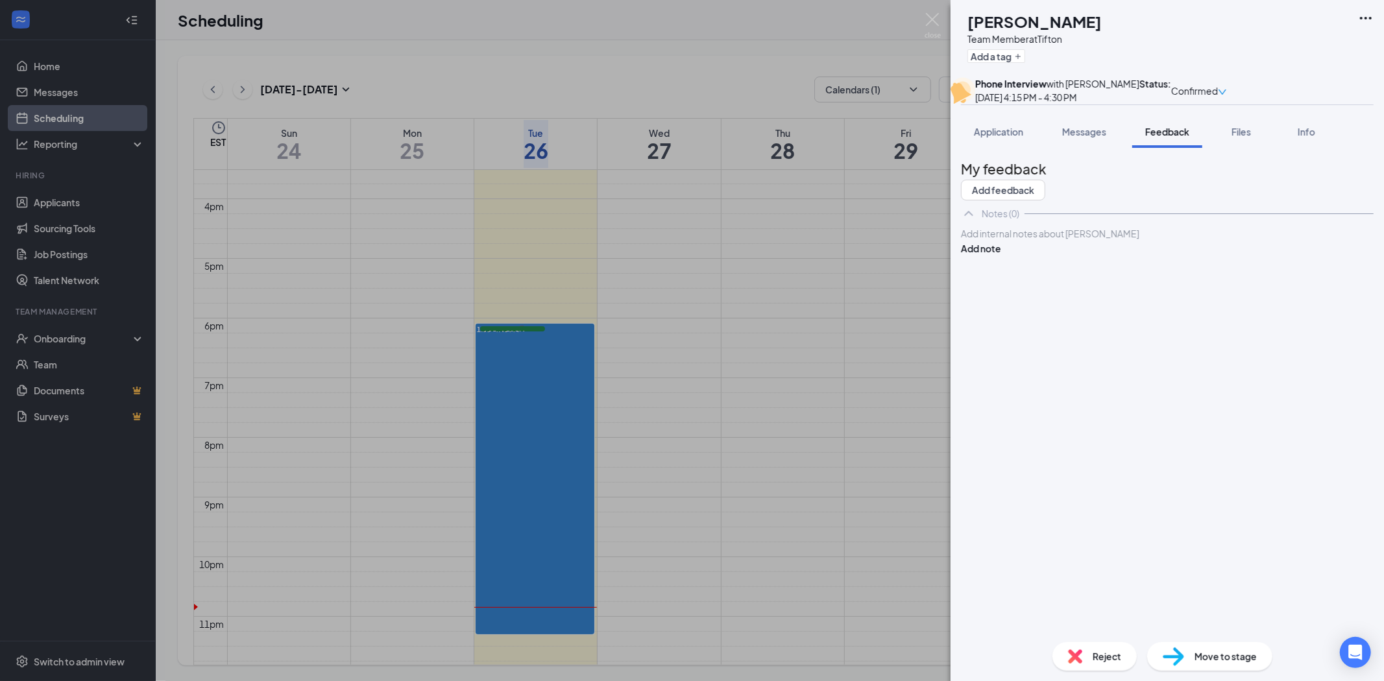
click at [1134, 241] on div at bounding box center [1167, 234] width 411 height 14
click at [1095, 253] on span "17, TCHS student dual-enrolled at ABAC. He seems to have his head on his should…" at bounding box center [1163, 240] width 403 height 25
click at [1001, 269] on button "Add note" at bounding box center [981, 262] width 40 height 14
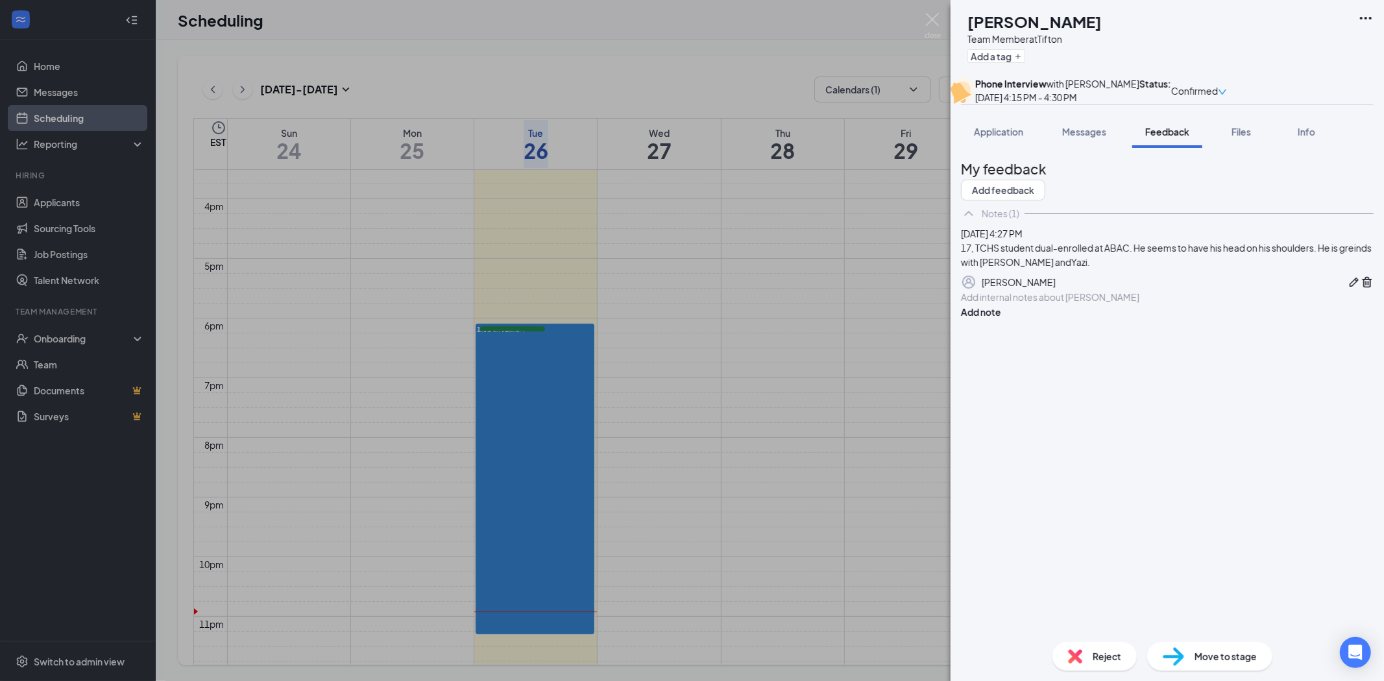
click at [1136, 269] on div "17, TCHS student dual-enrolled at ABAC. He seems to have his head on his should…" at bounding box center [1167, 255] width 413 height 29
click at [930, 18] on img at bounding box center [933, 25] width 16 height 25
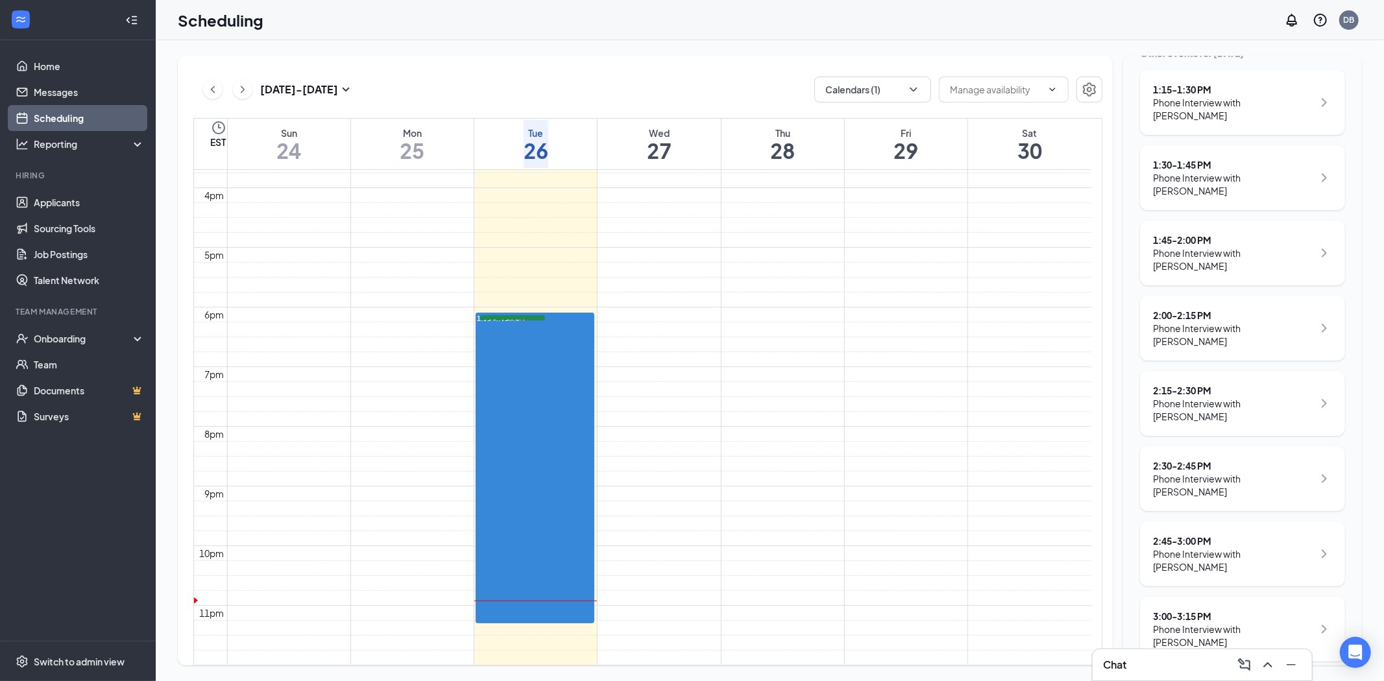
scroll to position [998, 0]
click at [72, 201] on link "Applicants" at bounding box center [89, 202] width 111 height 26
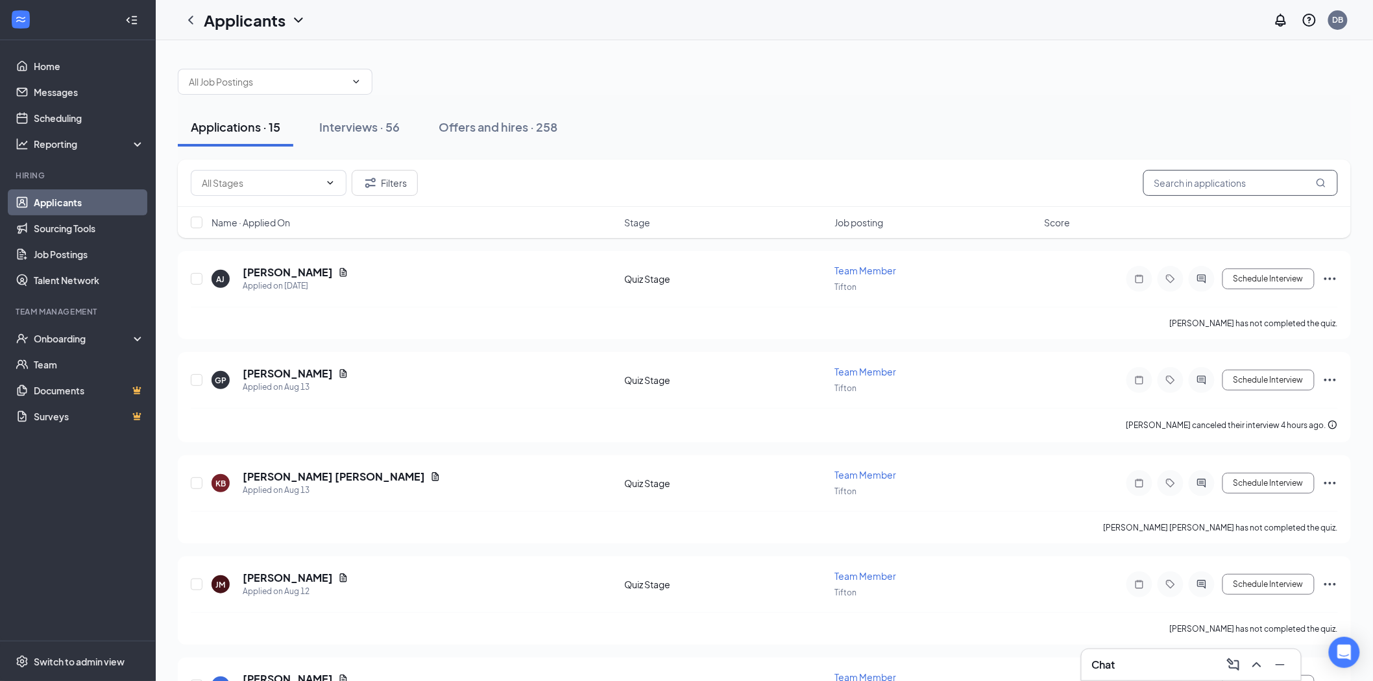
click at [1203, 178] on input "text" at bounding box center [1240, 183] width 195 height 26
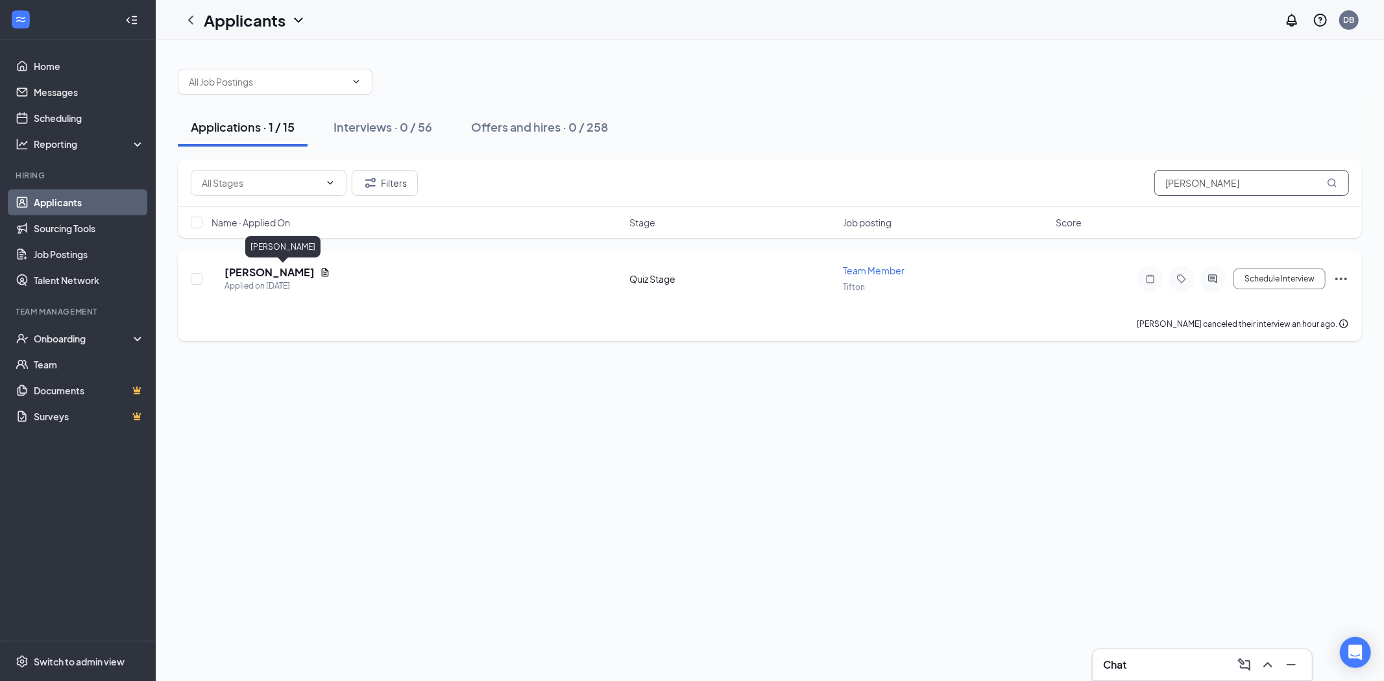
type input "[PERSON_NAME]"
click at [275, 271] on h5 "[PERSON_NAME]" at bounding box center [270, 272] width 90 height 14
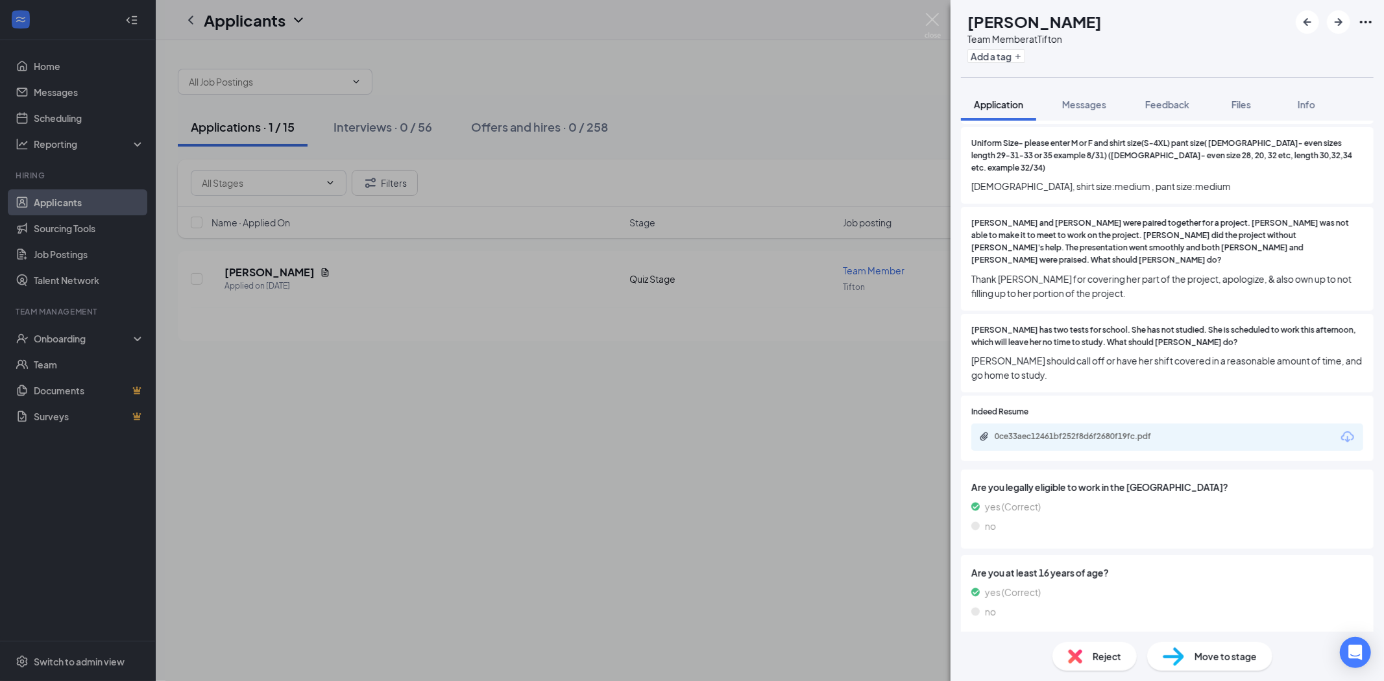
scroll to position [1009, 0]
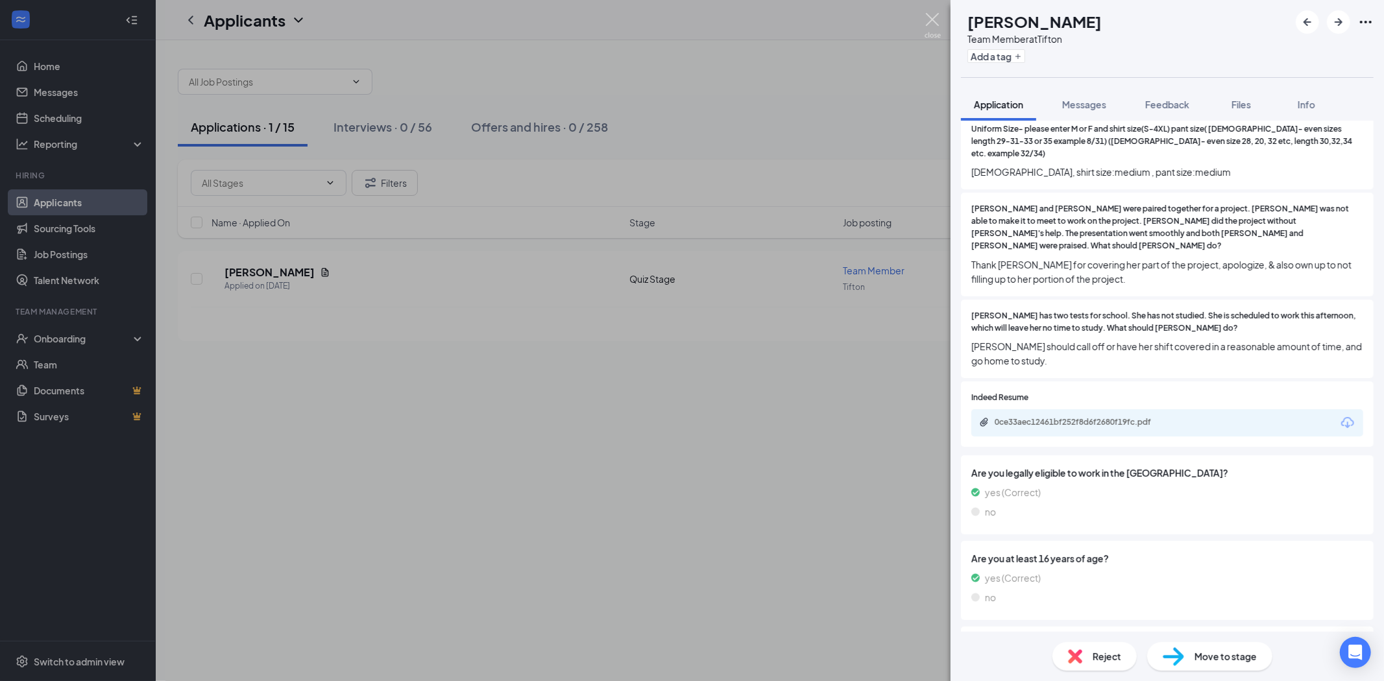
click at [927, 18] on img at bounding box center [933, 25] width 16 height 25
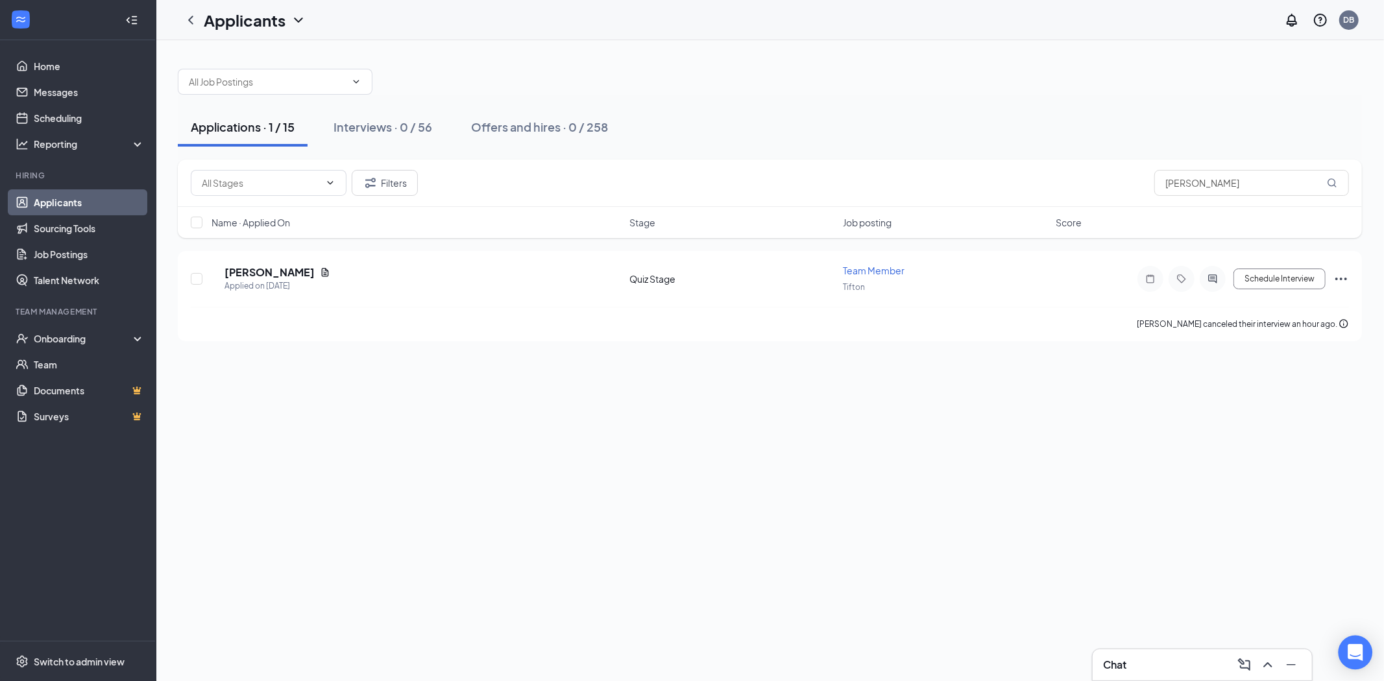
click at [1352, 653] on icon "Open Intercom Messenger" at bounding box center [1355, 652] width 15 height 17
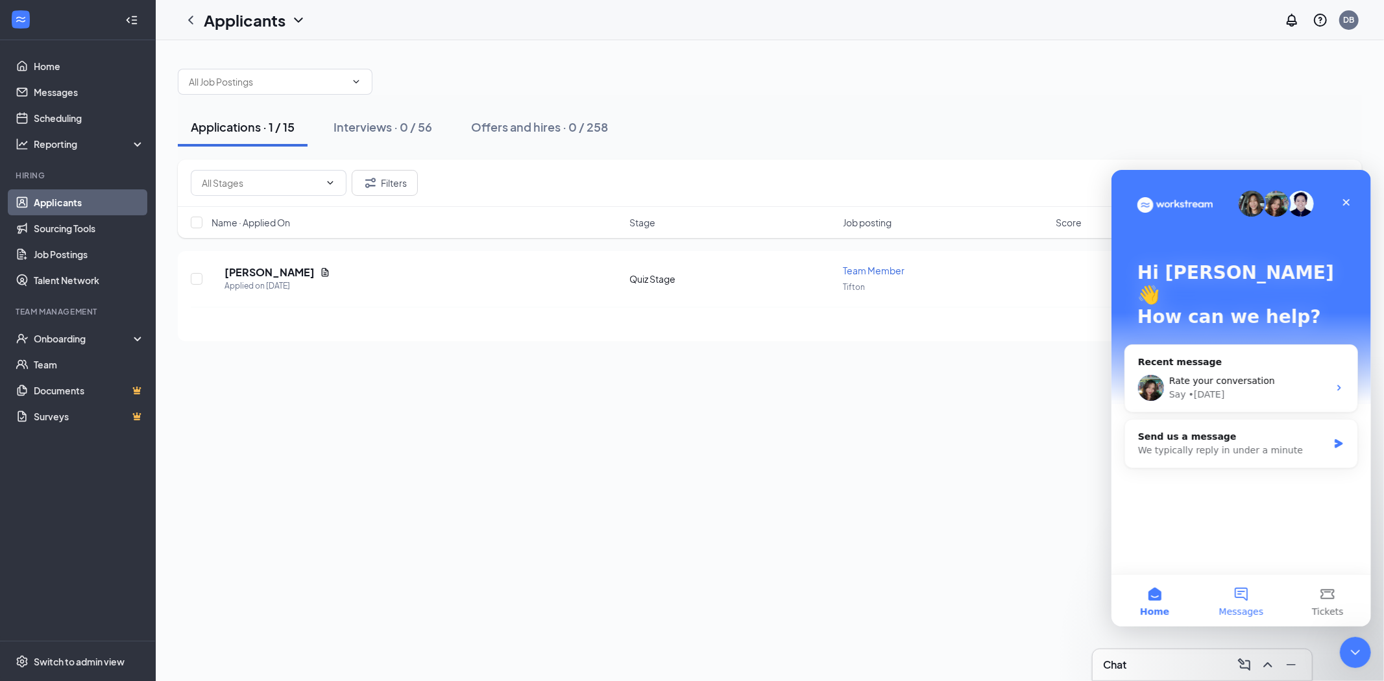
click at [1245, 592] on button "Messages" at bounding box center [1240, 600] width 86 height 52
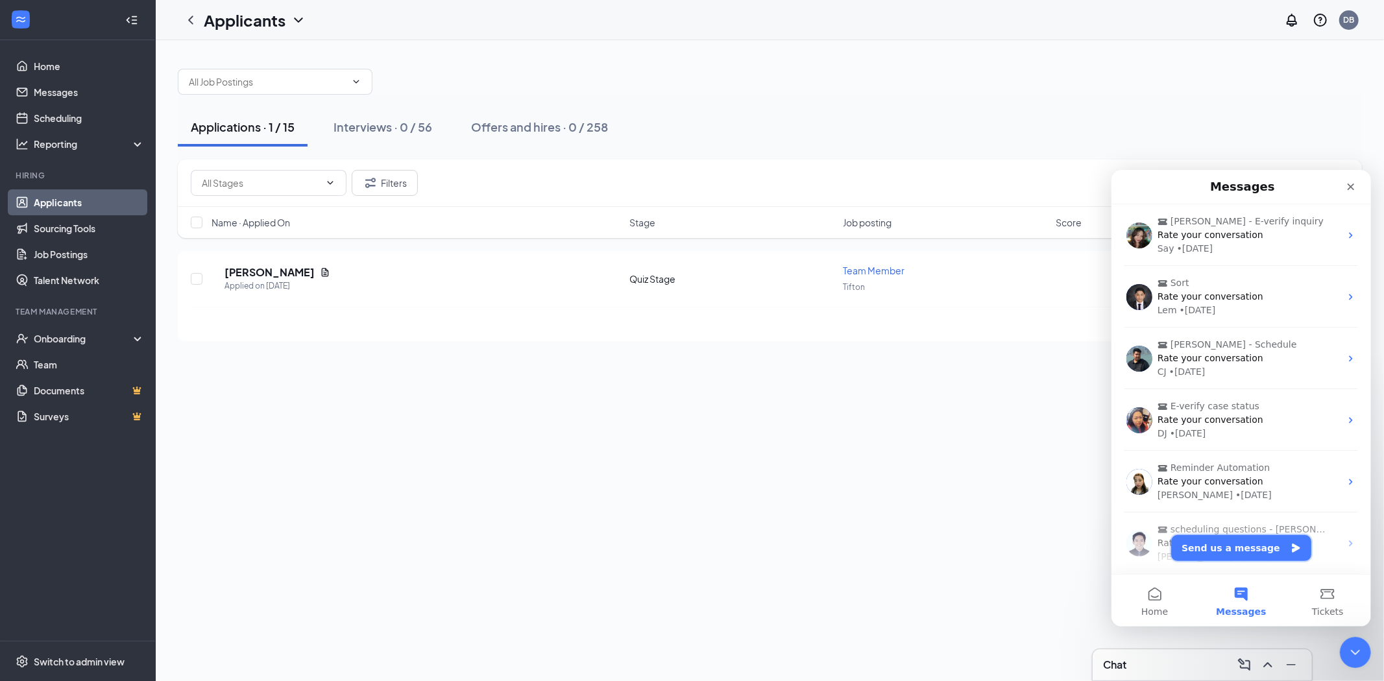
click at [1244, 548] on button "Send us a message" at bounding box center [1241, 548] width 140 height 26
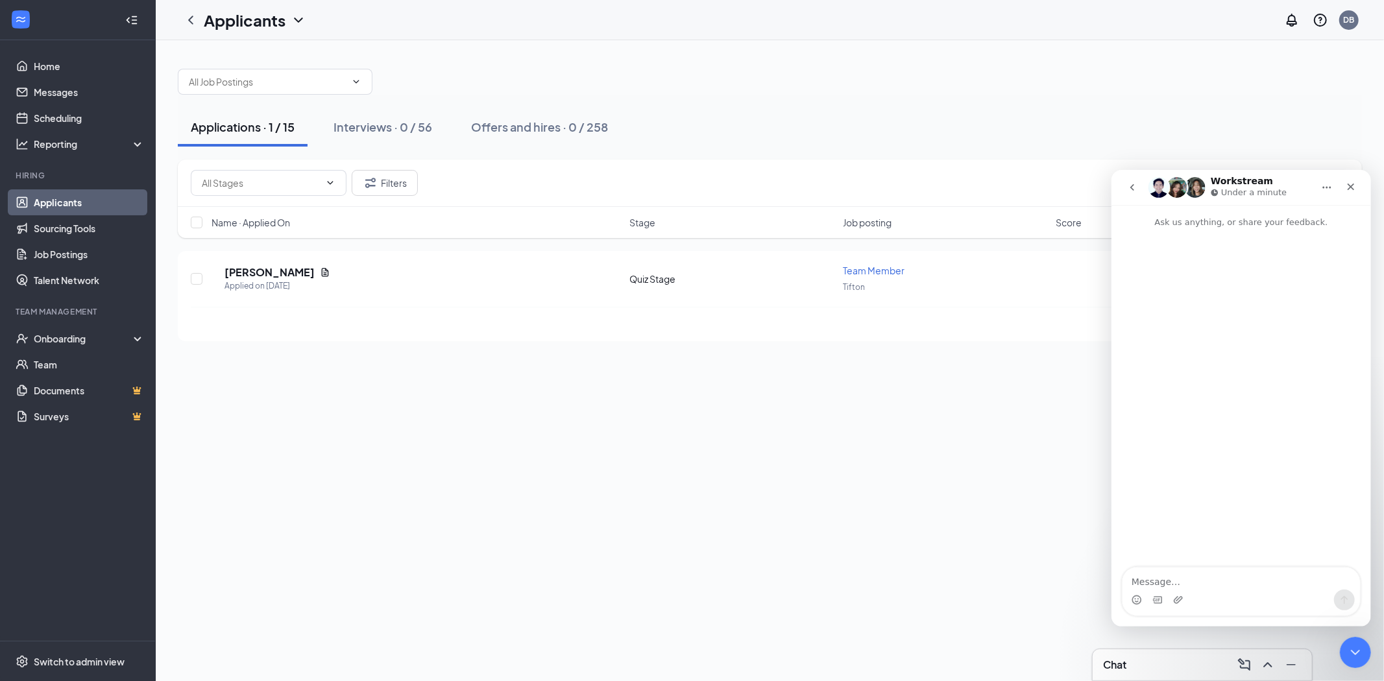
click at [1232, 223] on p "Ask us anything, or share your feedback." at bounding box center [1241, 216] width 260 height 24
click at [1173, 578] on textarea "Message…" at bounding box center [1241, 578] width 238 height 22
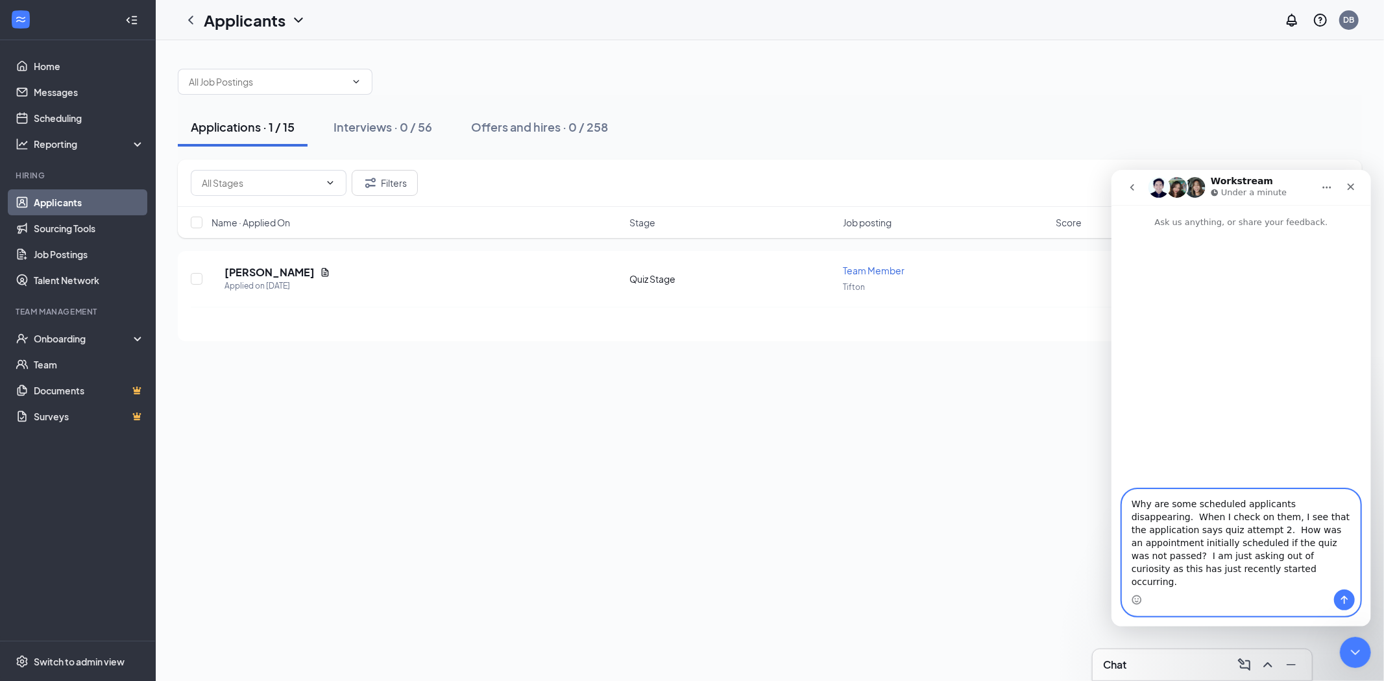
type textarea "Why are some scheduled applicants disappearing. When I check on them, I see tha…"
click at [1339, 595] on icon "Send a message…" at bounding box center [1344, 599] width 10 height 10
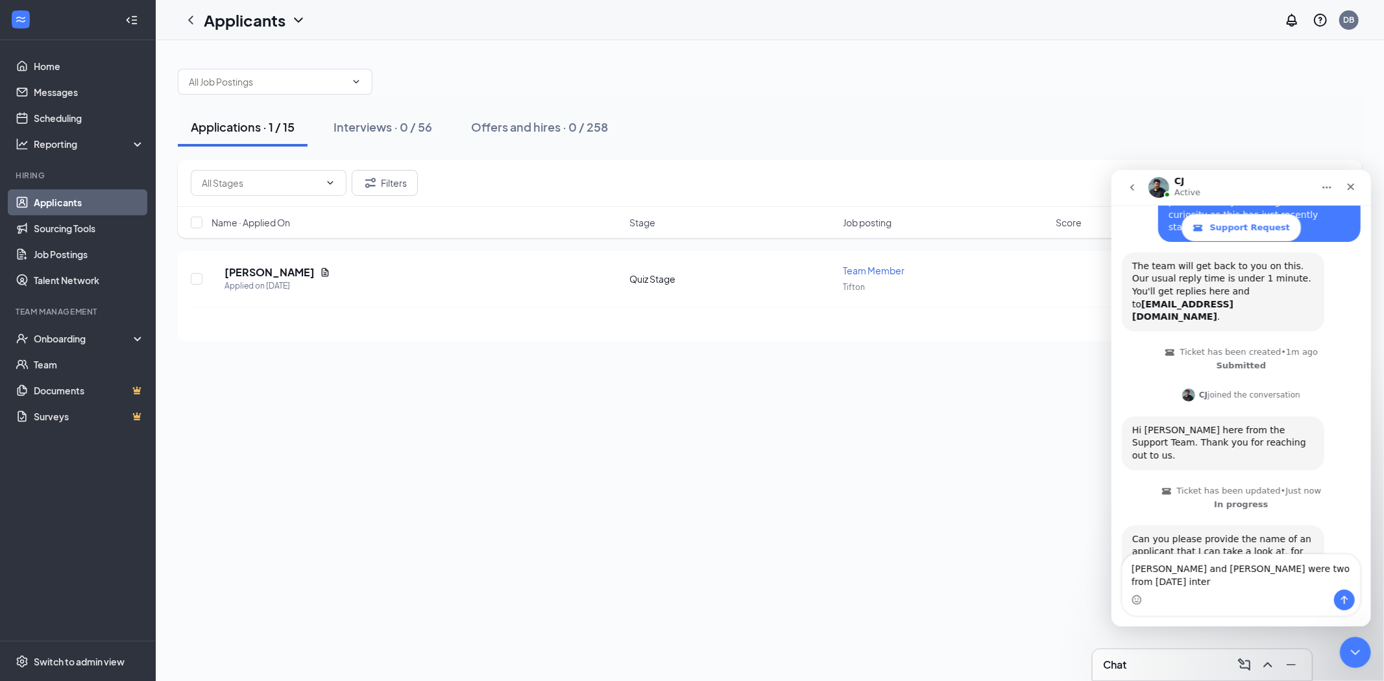
scroll to position [169, 0]
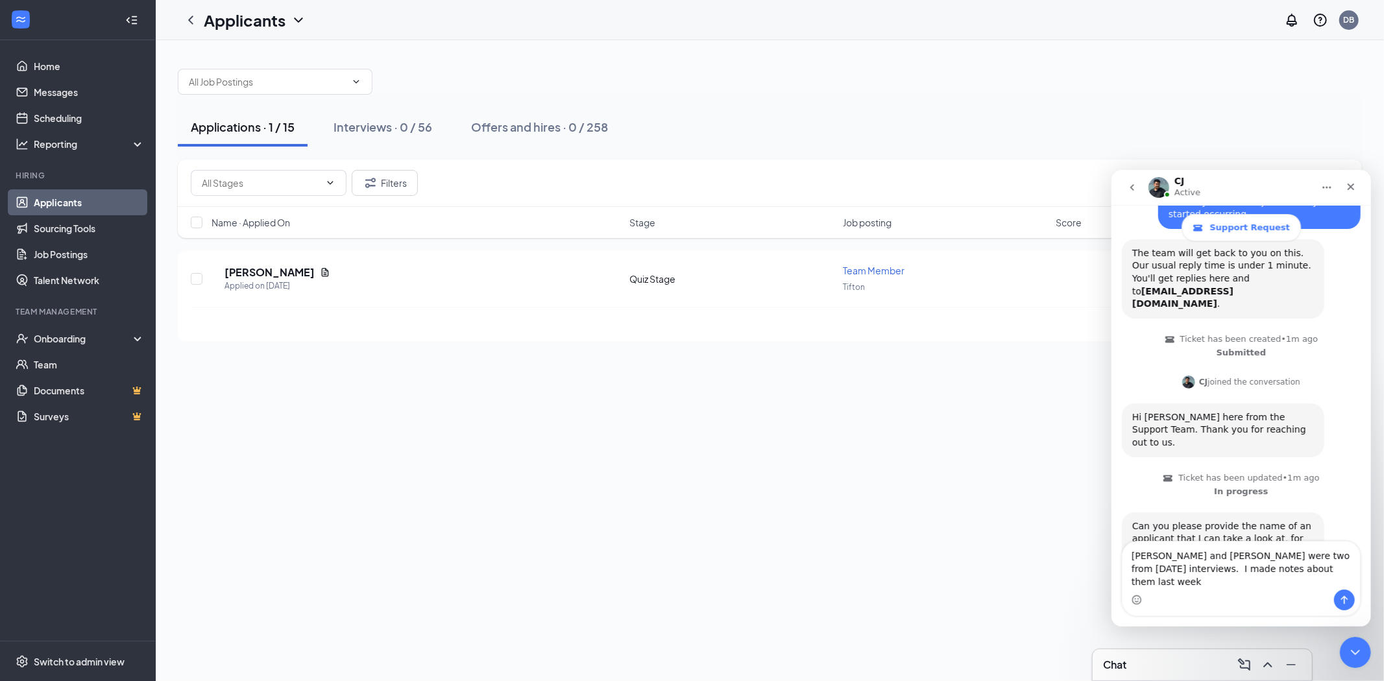
click at [1323, 581] on textarea "[PERSON_NAME] and [PERSON_NAME] were two from [DATE] interviews. I made notes a…" at bounding box center [1241, 565] width 238 height 48
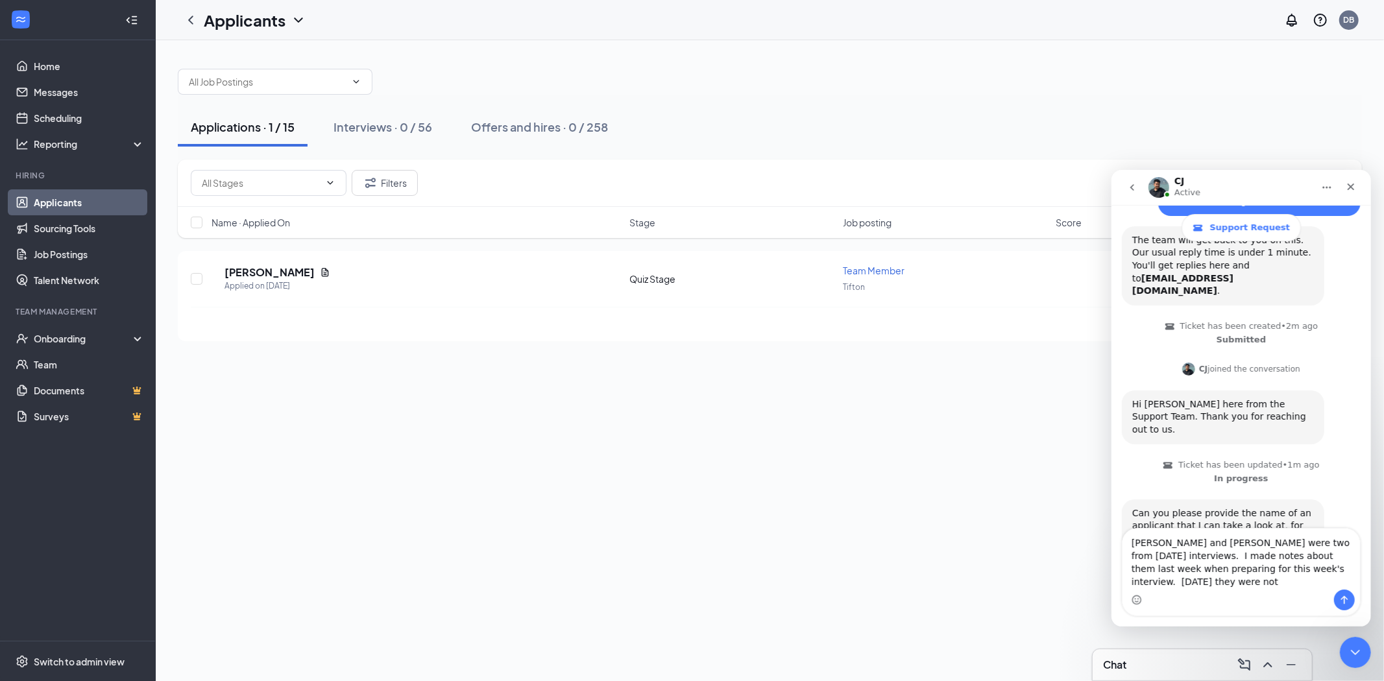
scroll to position [195, 0]
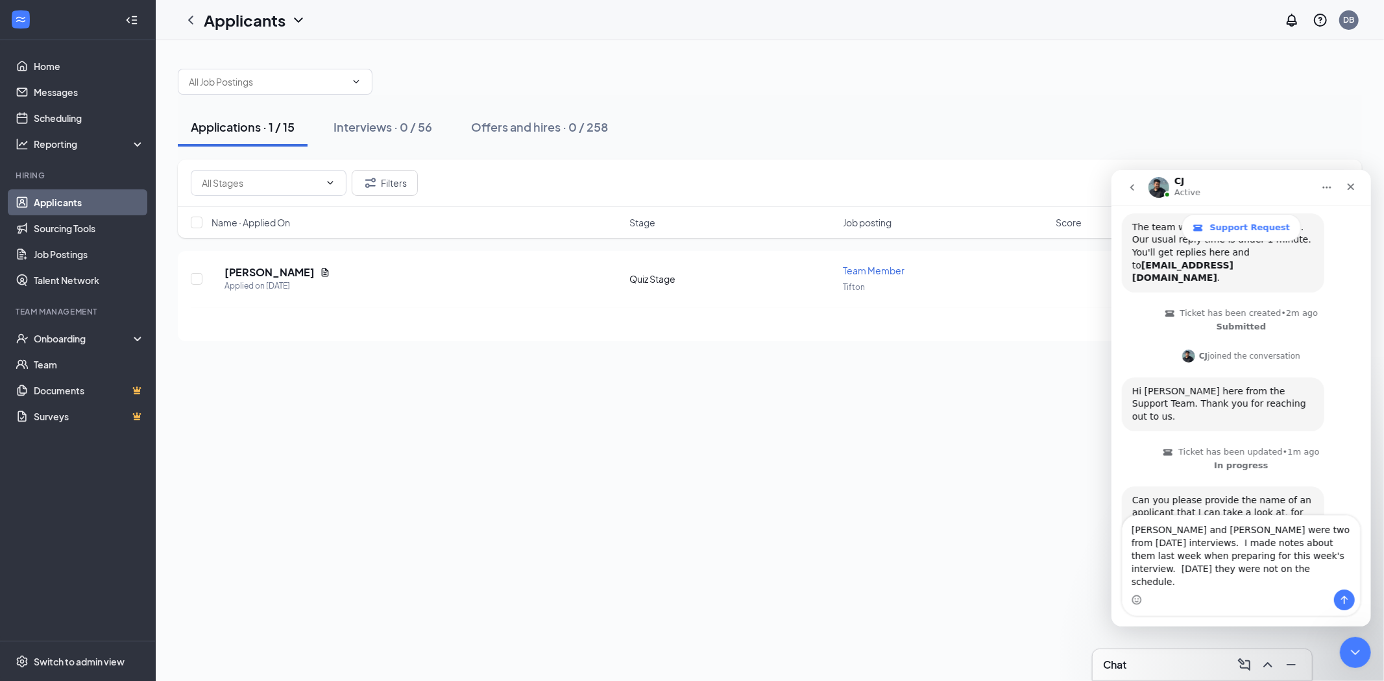
click at [1268, 568] on textarea "[PERSON_NAME] and [PERSON_NAME] were two from [DATE] interviews. I made notes a…" at bounding box center [1241, 552] width 238 height 74
type textarea "[PERSON_NAME] and [PERSON_NAME] were two from [DATE] interviews. I made notes a…"
click at [1347, 598] on icon "Send a message…" at bounding box center [1344, 599] width 10 height 10
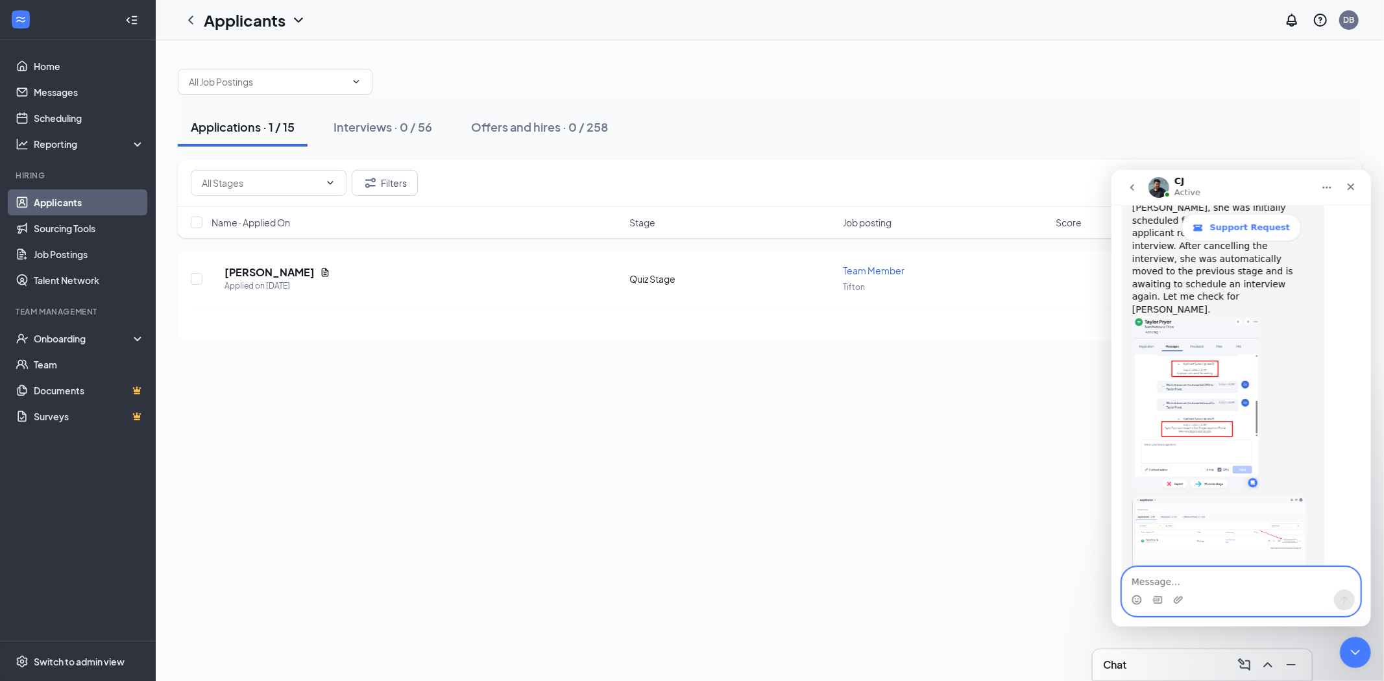
scroll to position [722, 0]
click at [1205, 348] on img "CJ says…" at bounding box center [1196, 402] width 128 height 174
click at [1217, 496] on img "CJ says…" at bounding box center [1219, 543] width 174 height 94
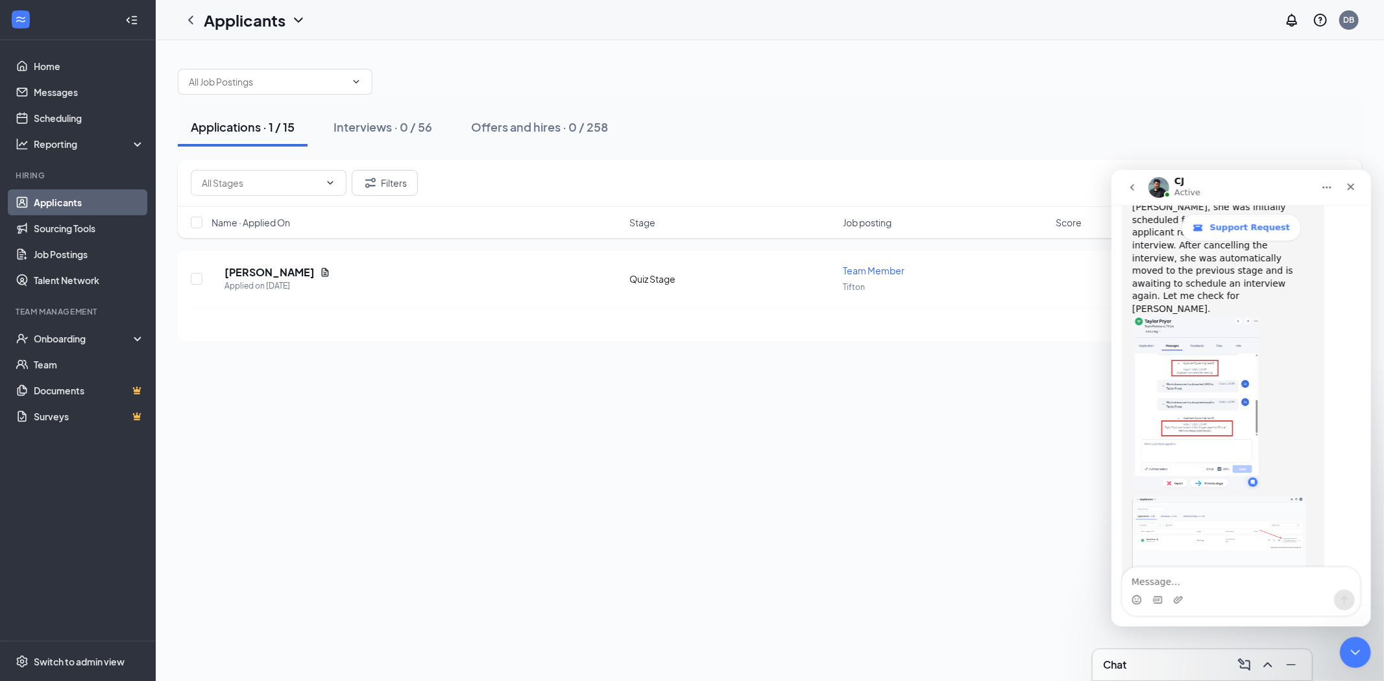
click at [1197, 585] on textarea "Message…" at bounding box center [1241, 578] width 238 height 22
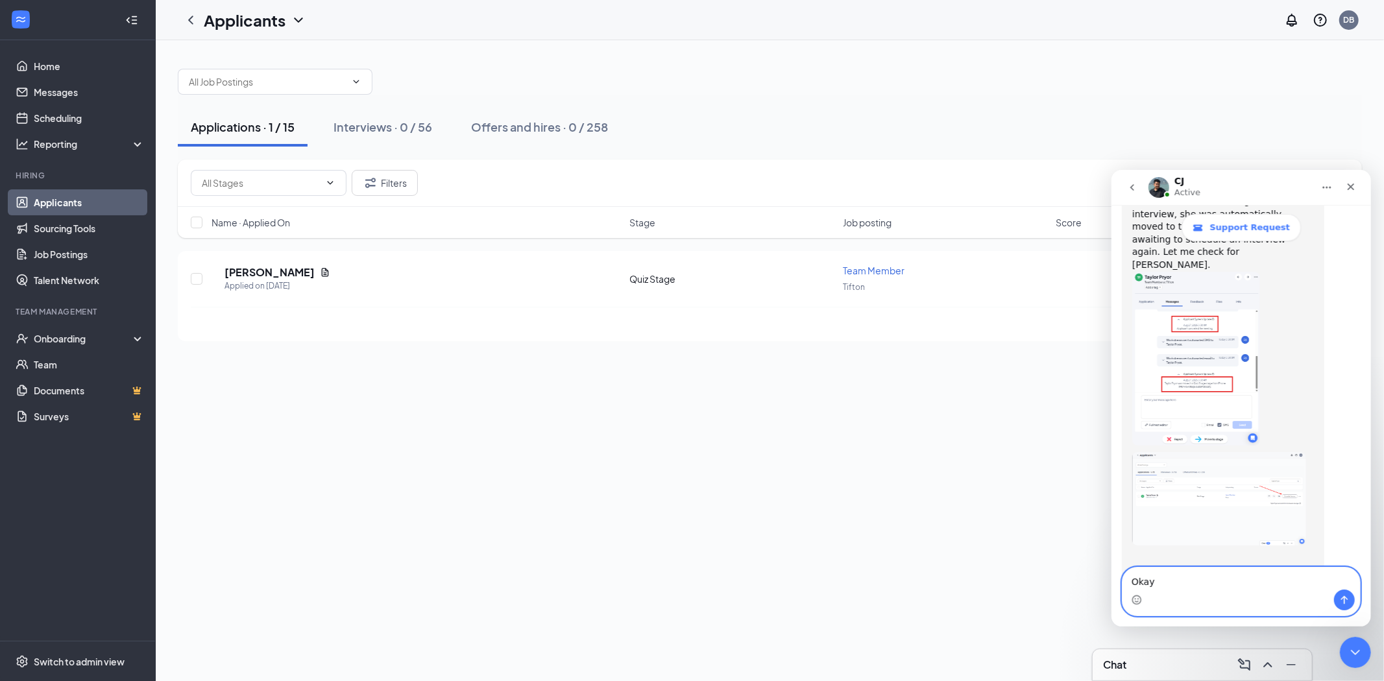
scroll to position [772, 0]
click at [1214, 582] on textarea "Okay. Thank you fo rchecking this out for me." at bounding box center [1241, 578] width 238 height 22
click at [1217, 580] on textarea "Okay. Thank you fo rchecking this out for me." at bounding box center [1241, 578] width 238 height 22
type textarea "Okay. Thank you for checking this out for me."
click at [1346, 598] on icon "Send a message…" at bounding box center [1344, 600] width 7 height 8
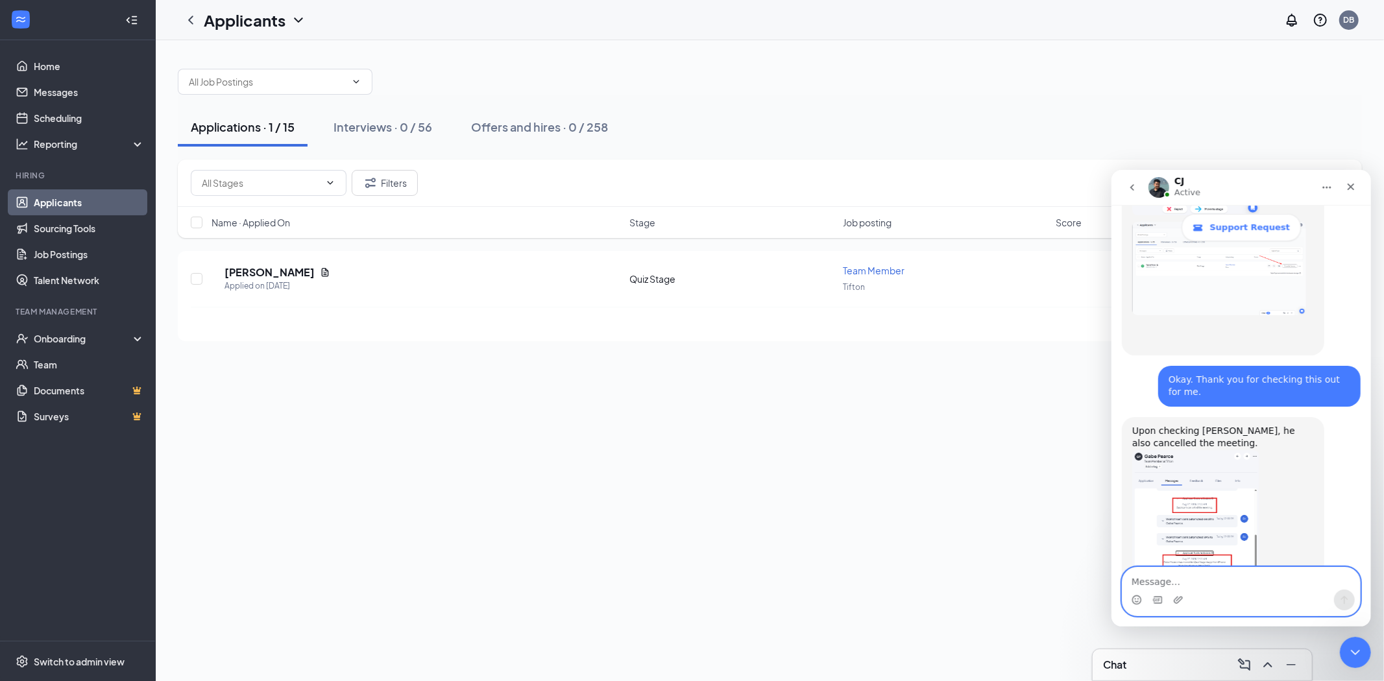
scroll to position [999, 0]
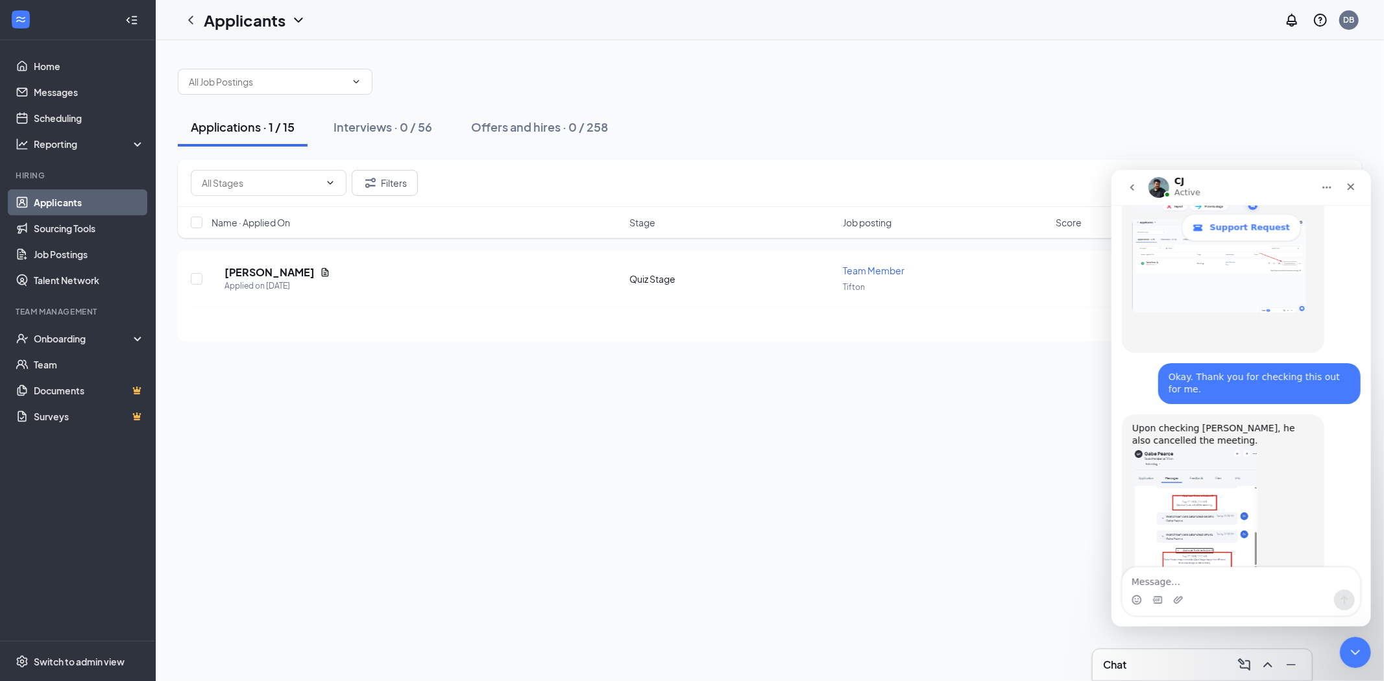
click at [1186, 447] on img "CJ says…" at bounding box center [1195, 534] width 127 height 174
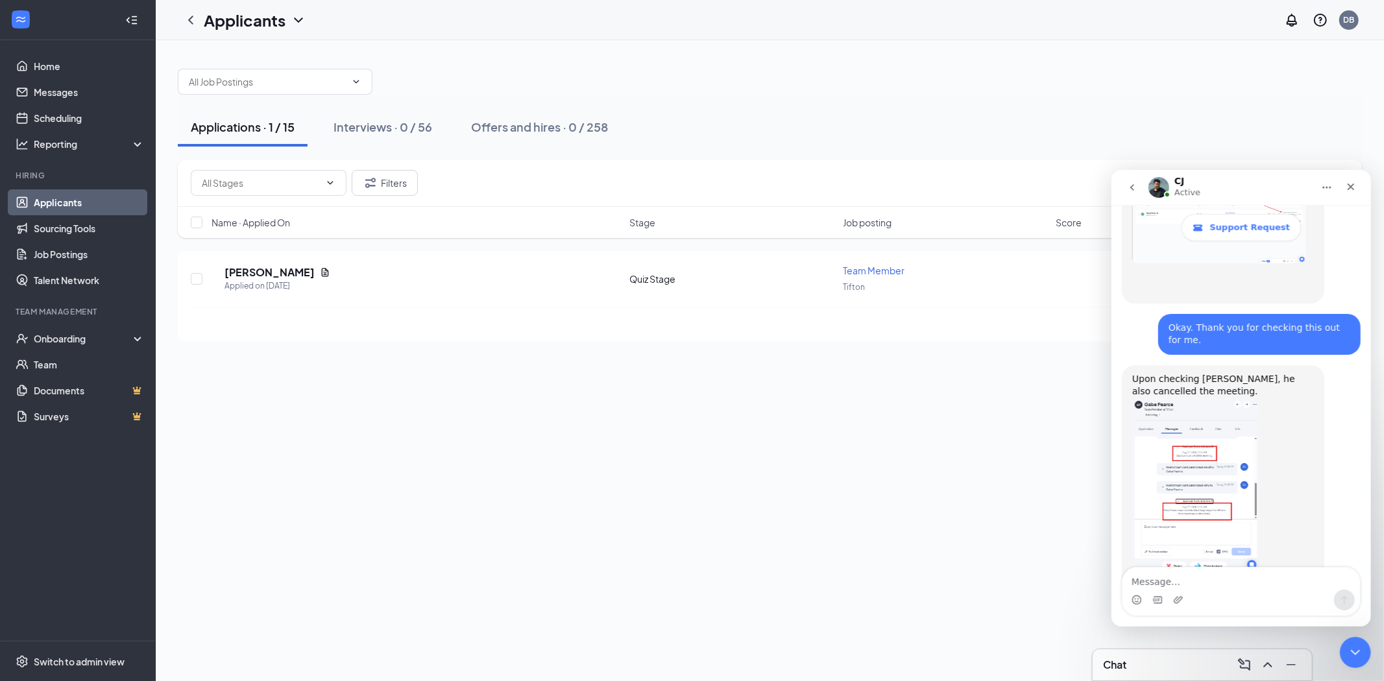
scroll to position [1054, 0]
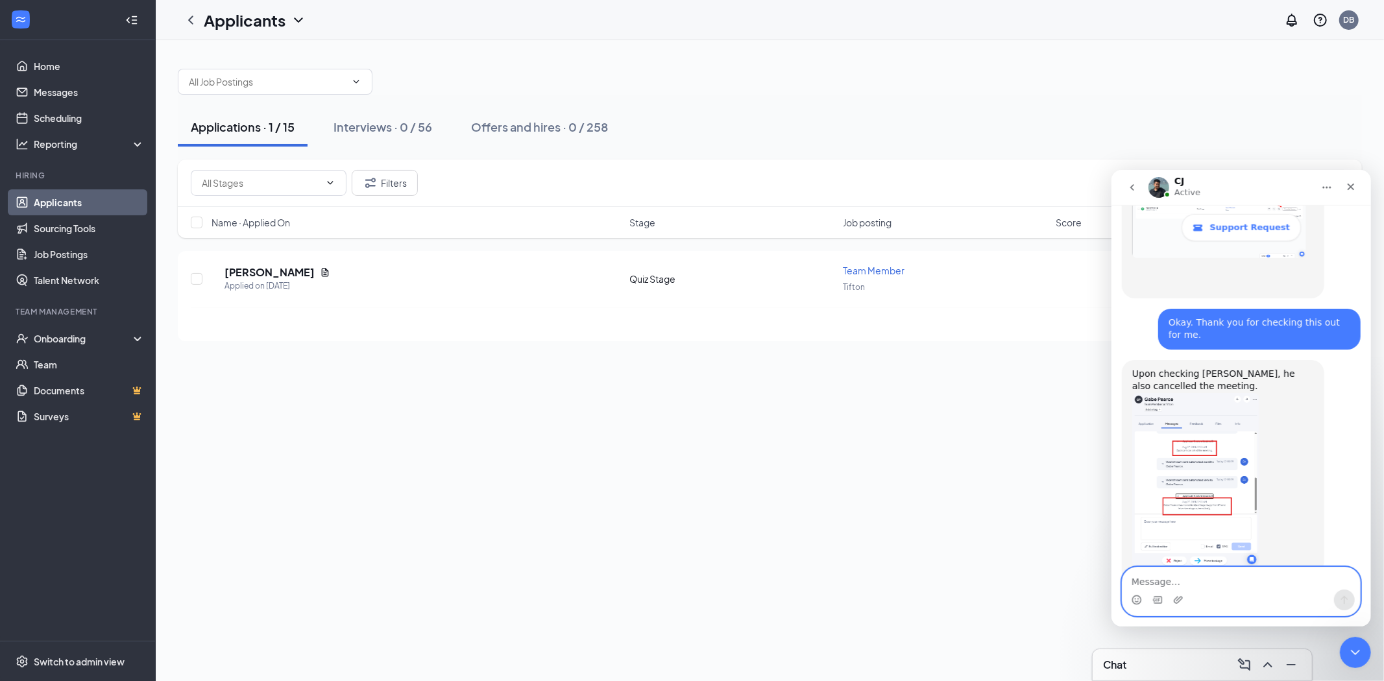
click at [1206, 583] on textarea "Message…" at bounding box center [1241, 578] width 238 height 22
type textarea "No, that is all. Thank you."
click at [1351, 600] on button "Send a message…" at bounding box center [1344, 599] width 21 height 21
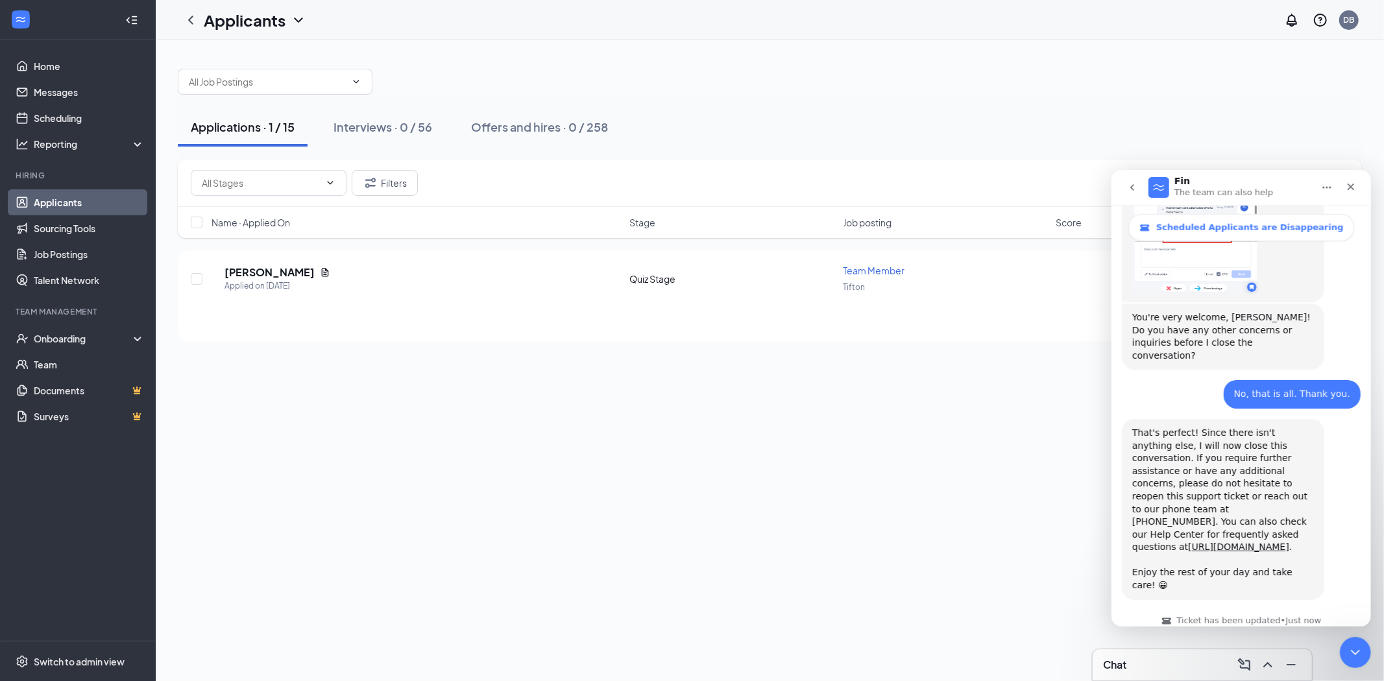
scroll to position [1330, 0]
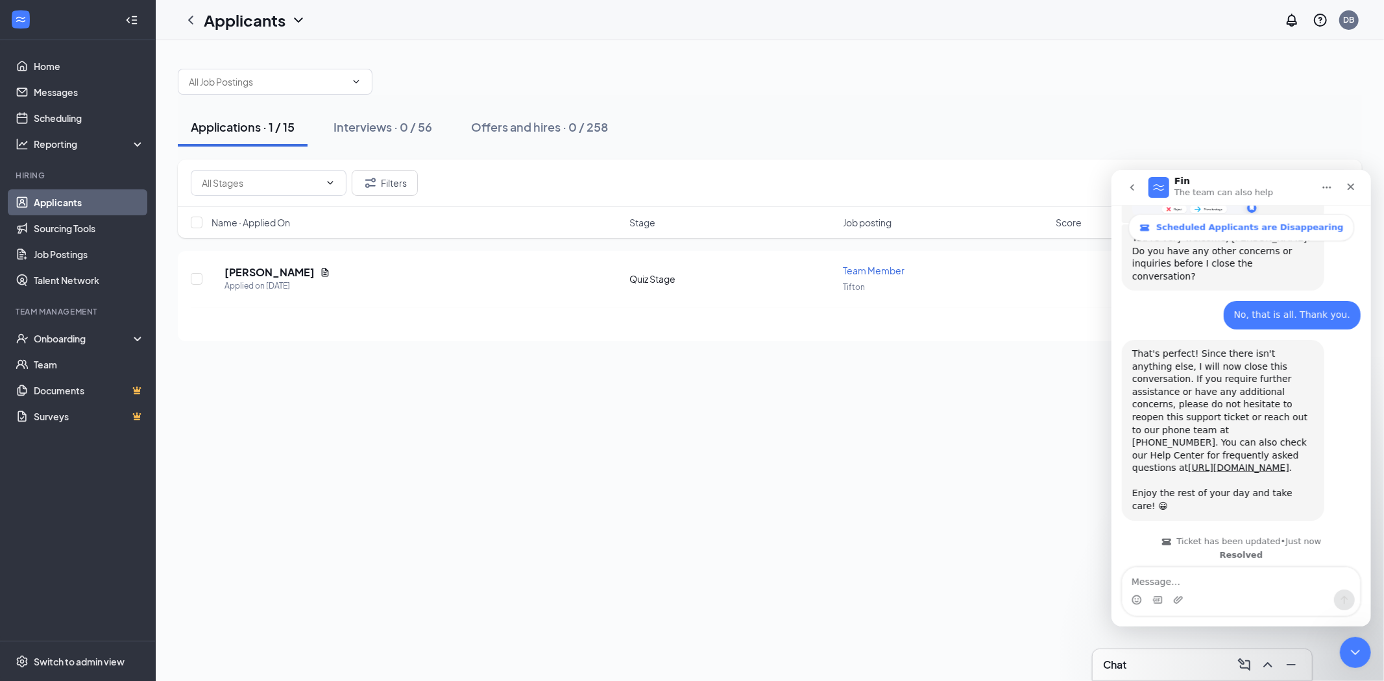
scroll to position [1412, 0]
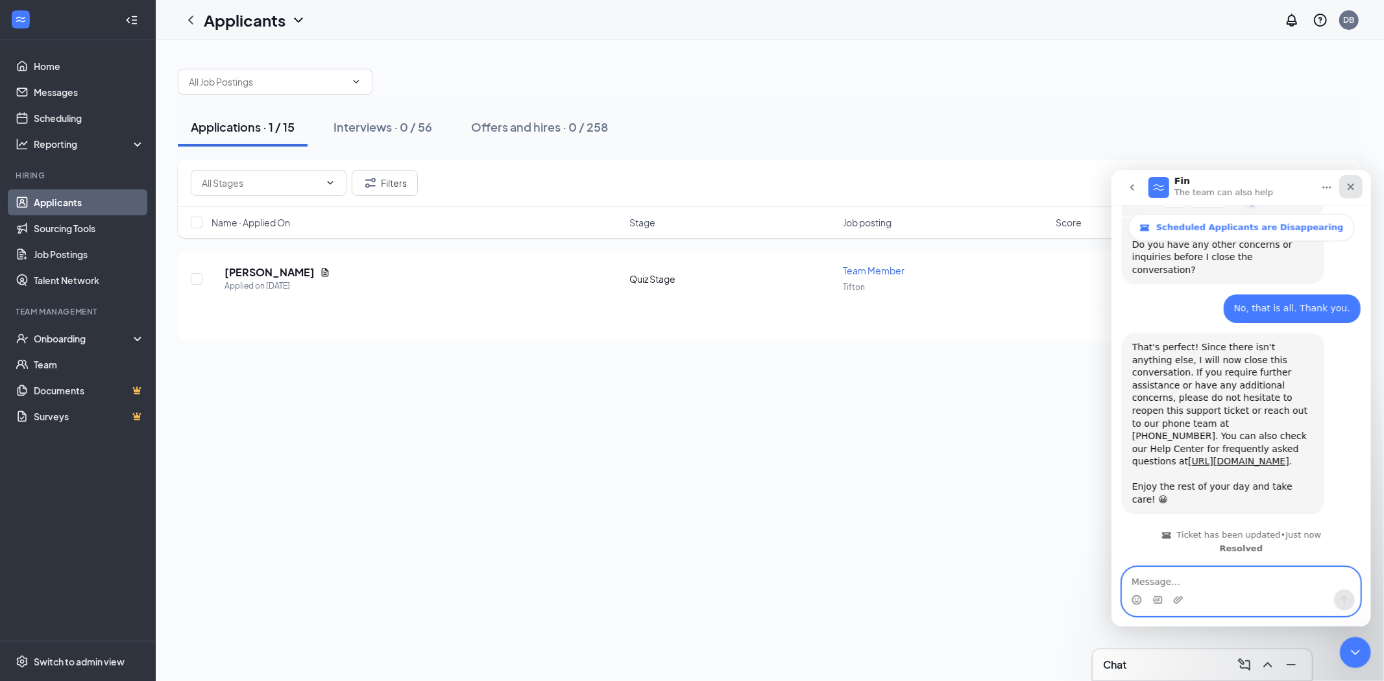
click at [1354, 184] on icon "Close" at bounding box center [1350, 186] width 10 height 10
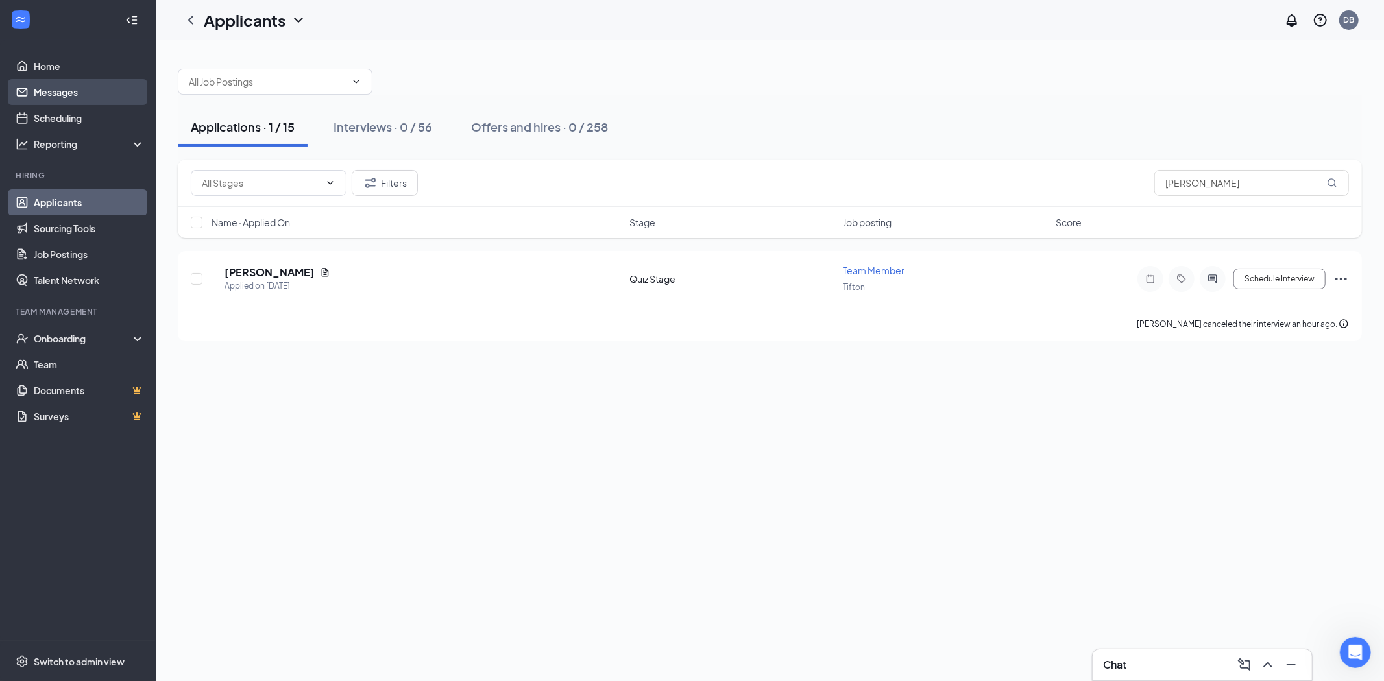
scroll to position [1411, 0]
click at [275, 265] on h5 "[PERSON_NAME]" at bounding box center [270, 272] width 90 height 14
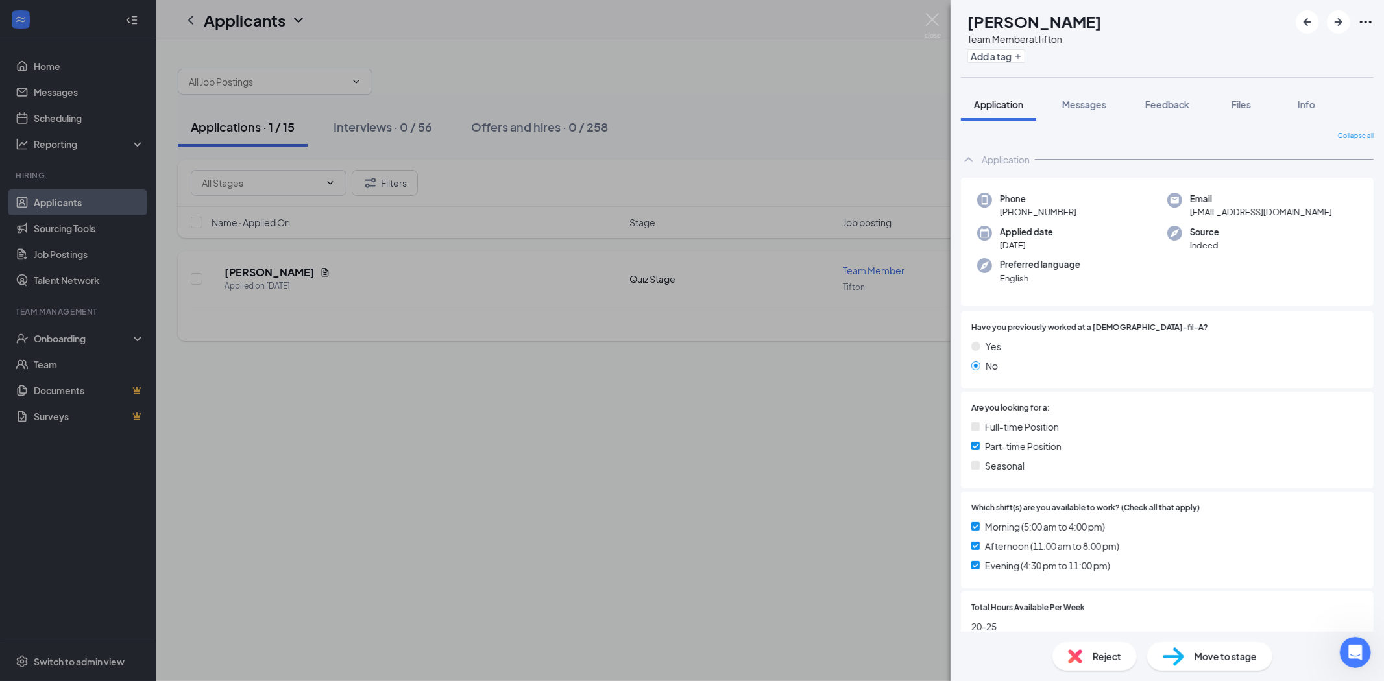
click at [275, 265] on div "[PERSON_NAME] Team Member at Tifton Add a tag Application Messages Feedback Fil…" at bounding box center [692, 340] width 1384 height 681
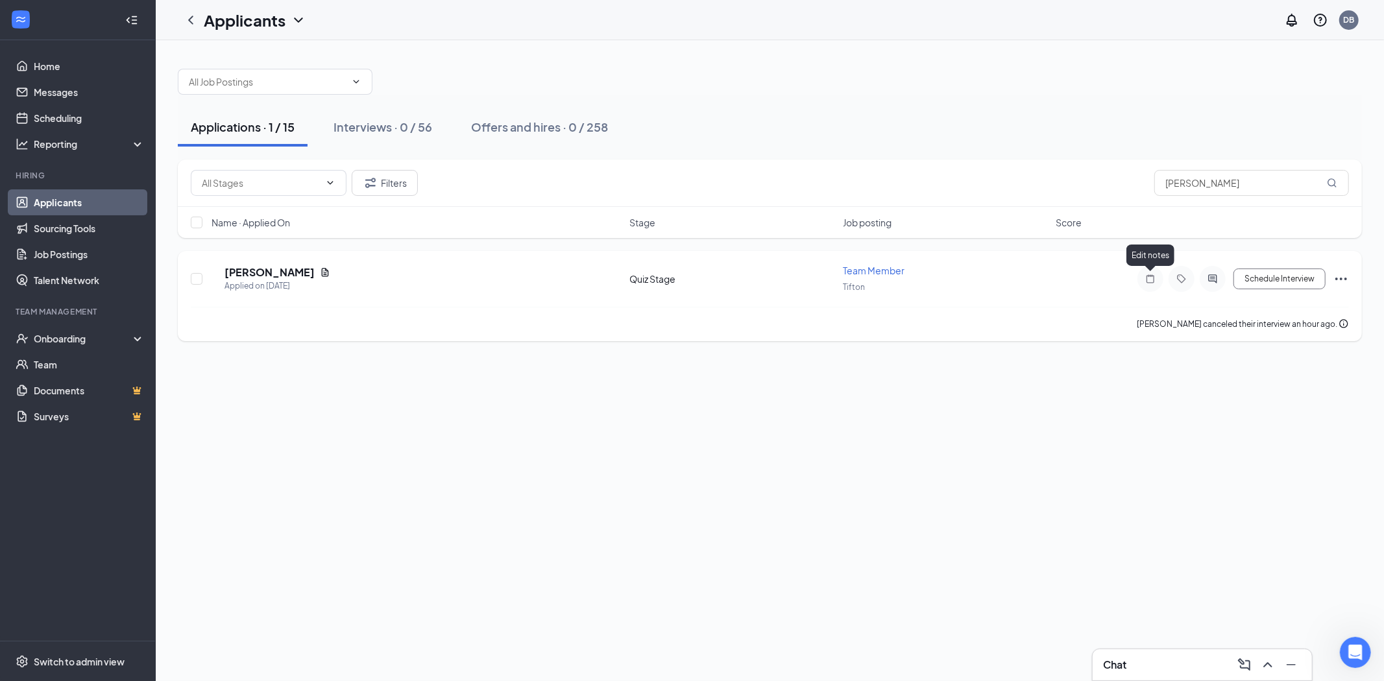
click at [1154, 277] on icon "Note" at bounding box center [1151, 279] width 8 height 8
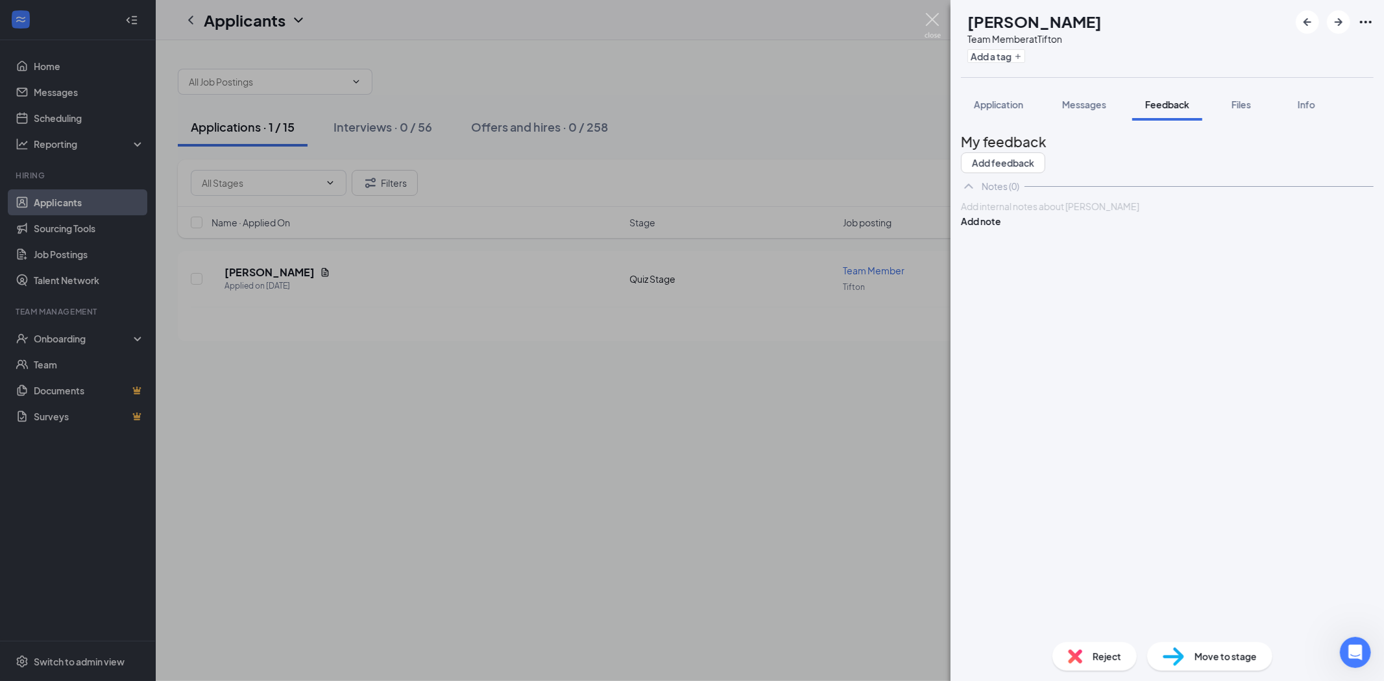
click at [928, 16] on img at bounding box center [933, 25] width 16 height 25
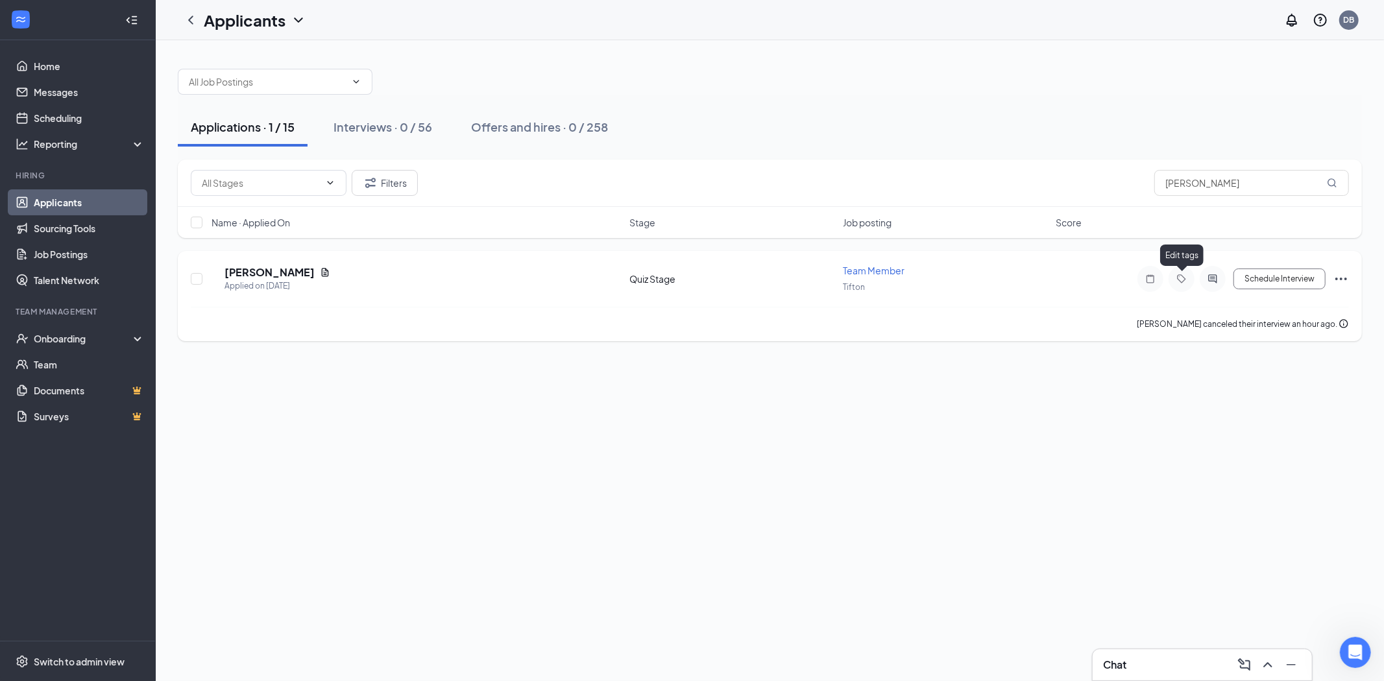
click at [1178, 279] on icon "Tag" at bounding box center [1181, 279] width 8 height 8
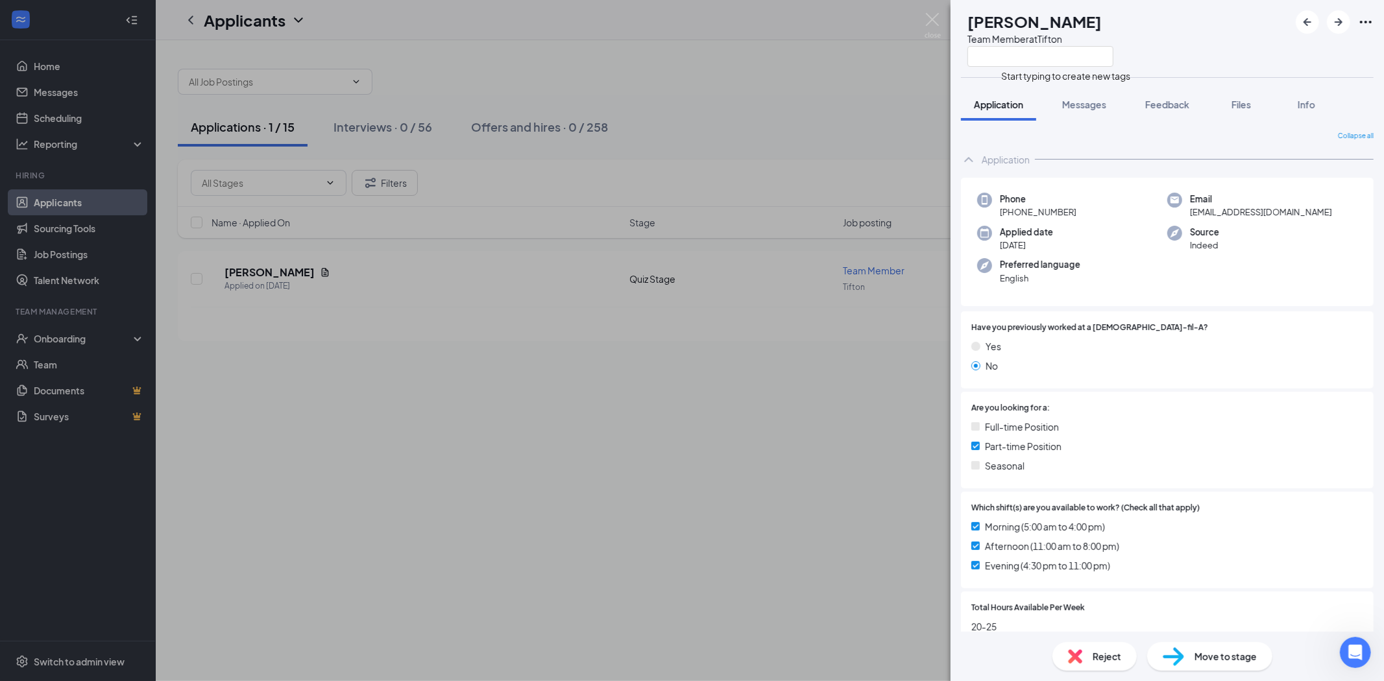
click at [930, 10] on div "[PERSON_NAME] Team Member at Tifton Application Messages Feedback Files Info Co…" at bounding box center [692, 340] width 1384 height 681
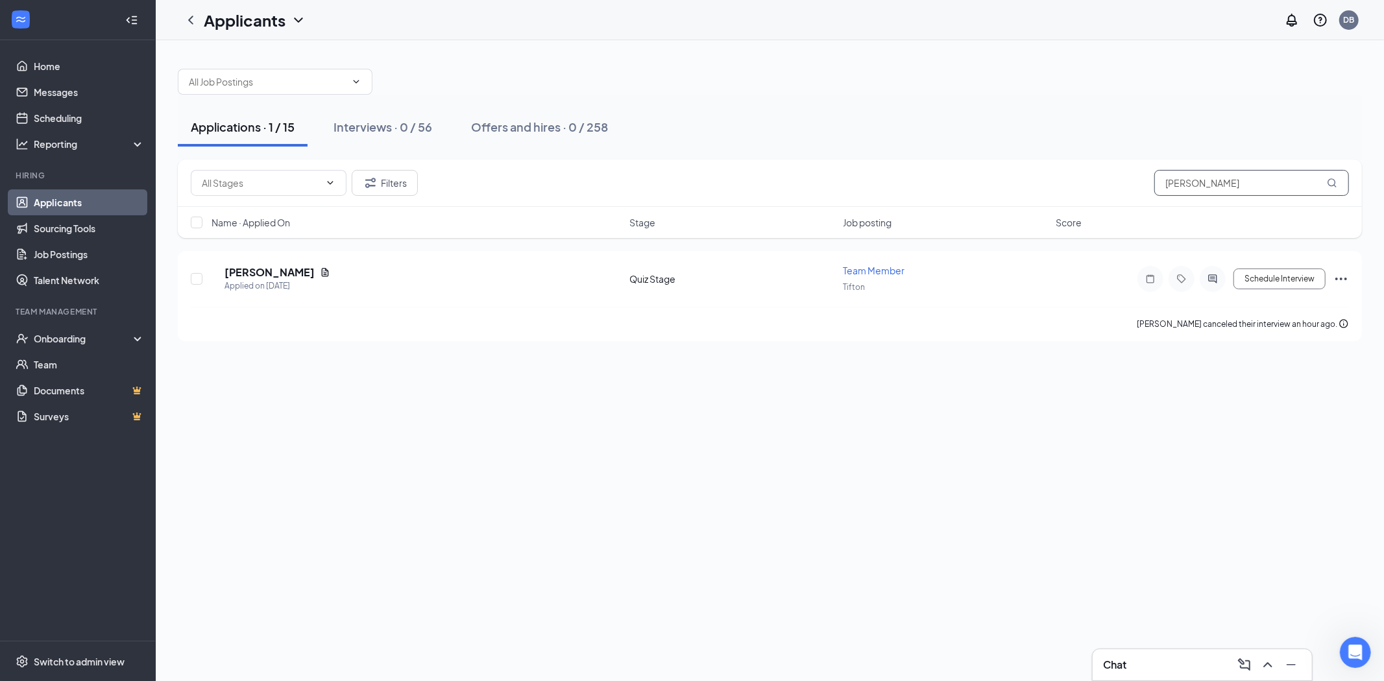
drag, startPoint x: 1227, startPoint y: 178, endPoint x: 1003, endPoint y: 179, distance: 223.9
click at [1003, 179] on div "Filters [PERSON_NAME]" at bounding box center [770, 183] width 1158 height 26
type input "gabe"
